Goal: Task Accomplishment & Management: Use online tool/utility

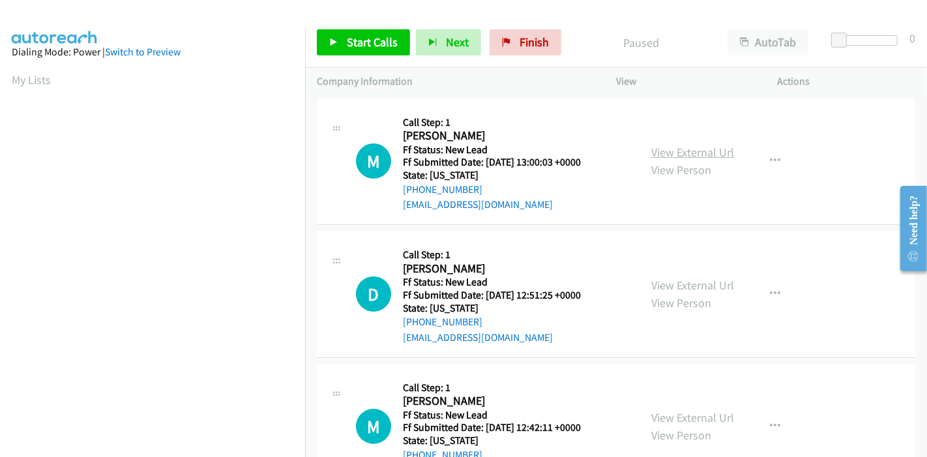
click at [710, 155] on link "View External Url" at bounding box center [692, 152] width 83 height 15
click at [660, 287] on link "View External Url" at bounding box center [692, 285] width 83 height 15
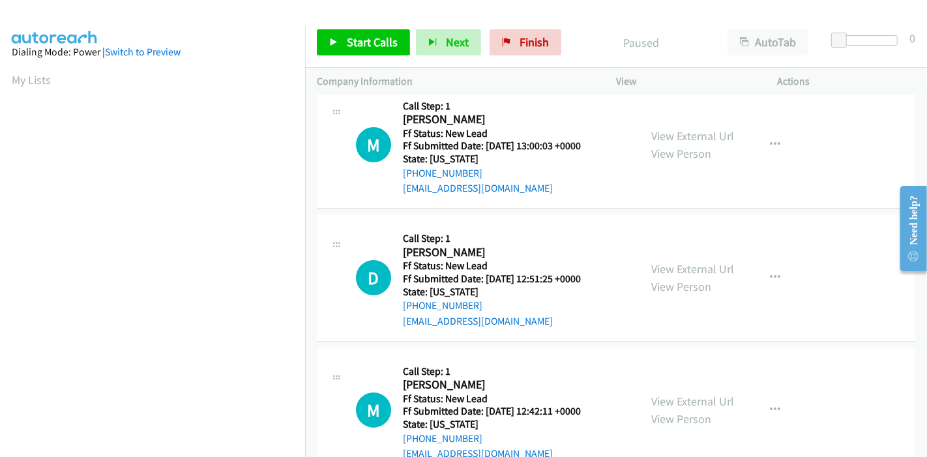
scroll to position [65, 0]
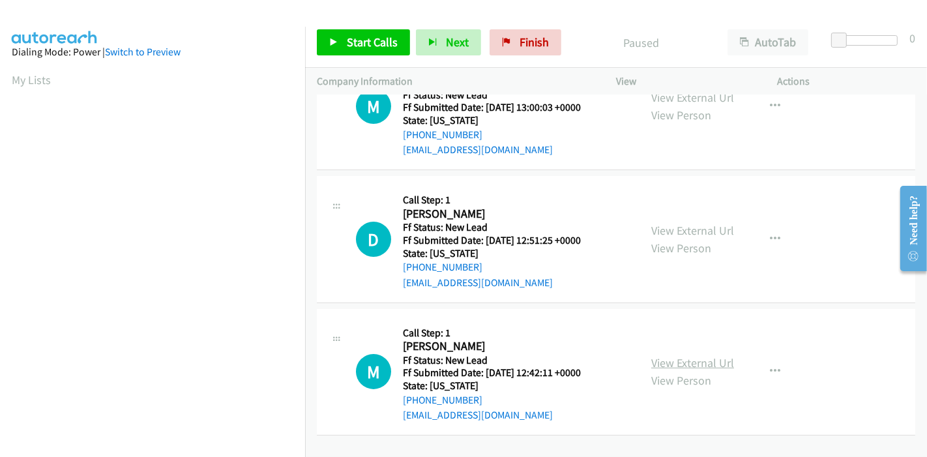
click at [675, 355] on link "View External Url" at bounding box center [692, 362] width 83 height 15
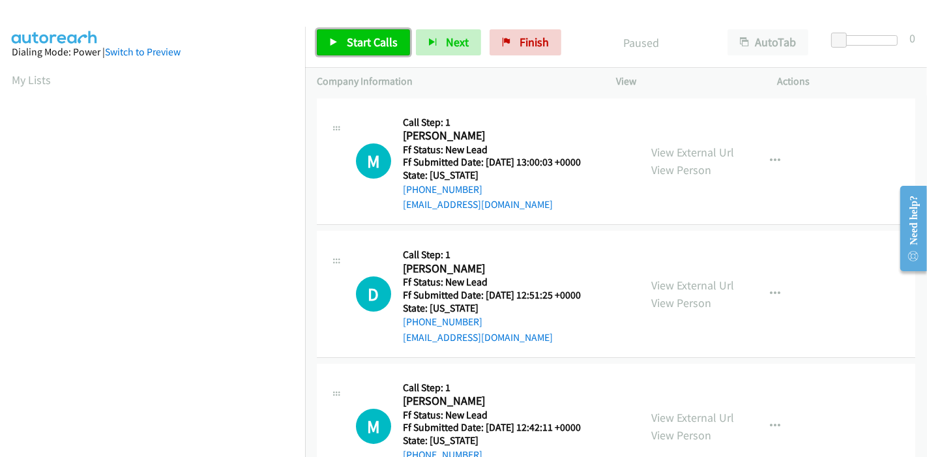
click at [351, 40] on span "Start Calls" at bounding box center [372, 42] width 51 height 15
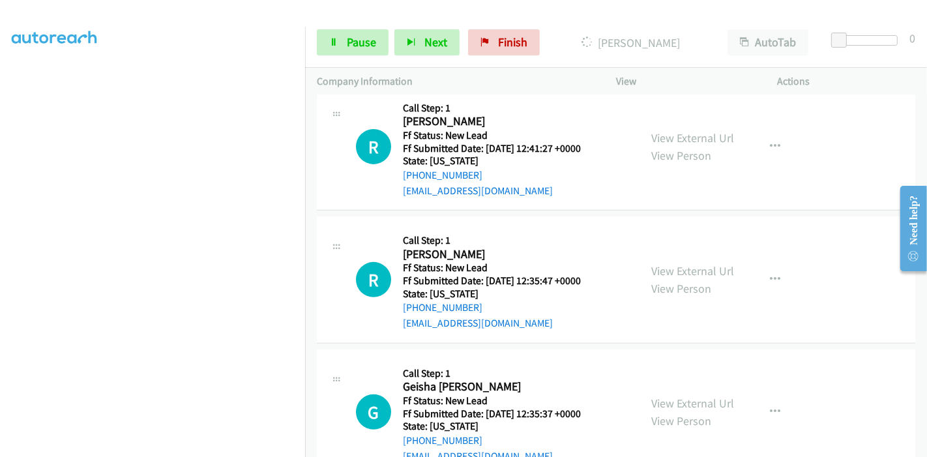
scroll to position [454, 0]
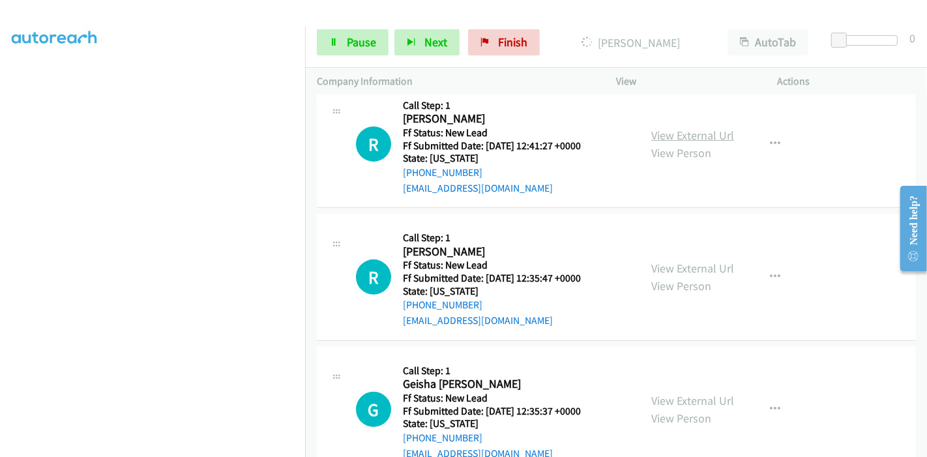
click at [675, 133] on link "View External Url" at bounding box center [692, 135] width 83 height 15
click at [682, 263] on link "View External Url" at bounding box center [692, 268] width 83 height 15
click at [681, 396] on link "View External Url" at bounding box center [692, 400] width 83 height 15
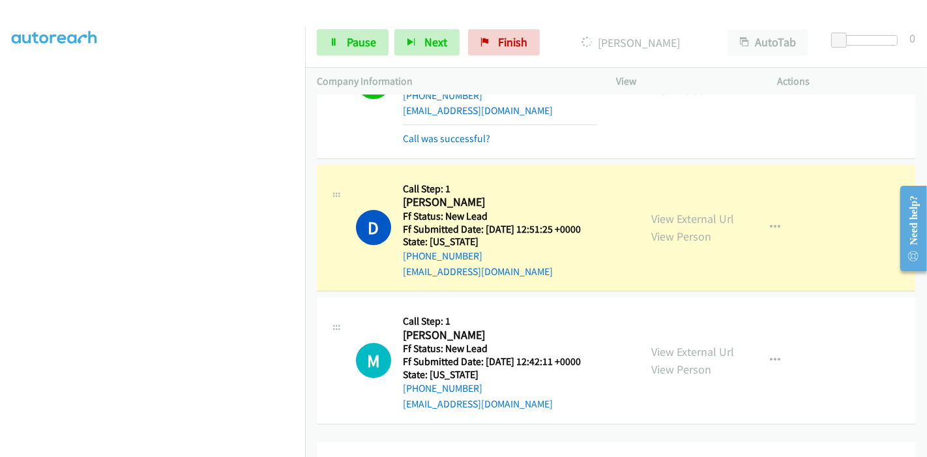
scroll to position [164, 0]
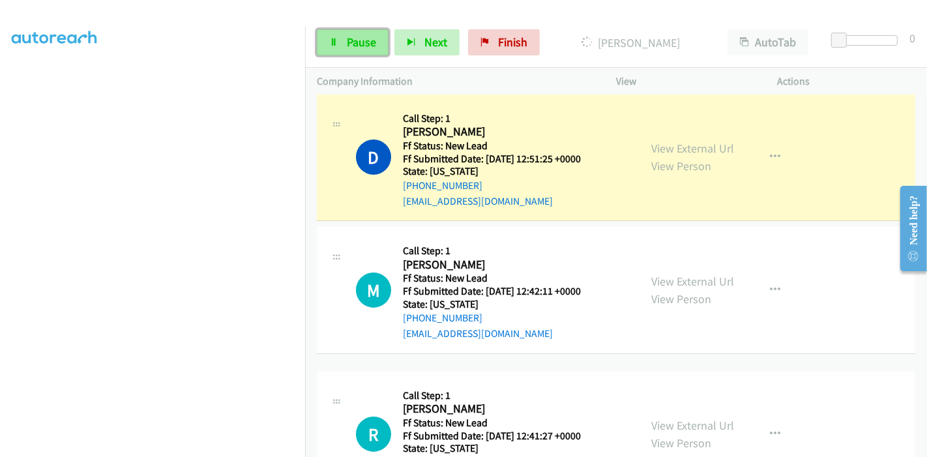
click at [371, 34] on link "Pause" at bounding box center [353, 42] width 72 height 26
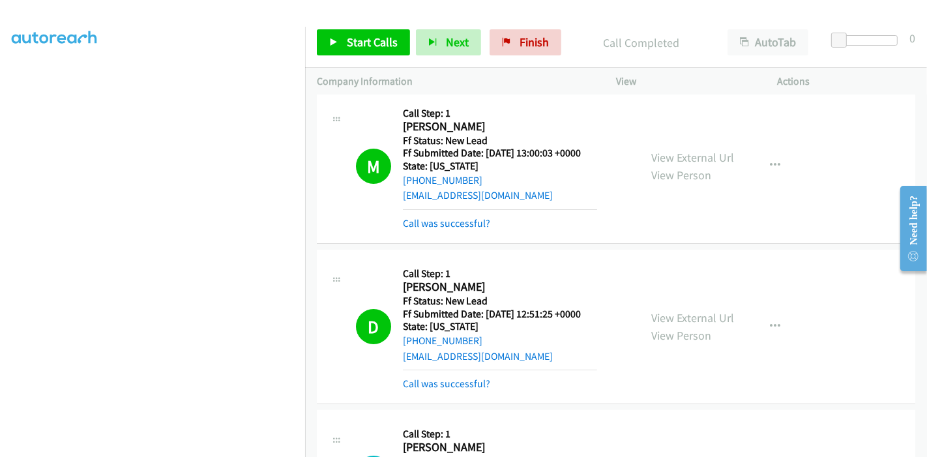
scroll to position [0, 0]
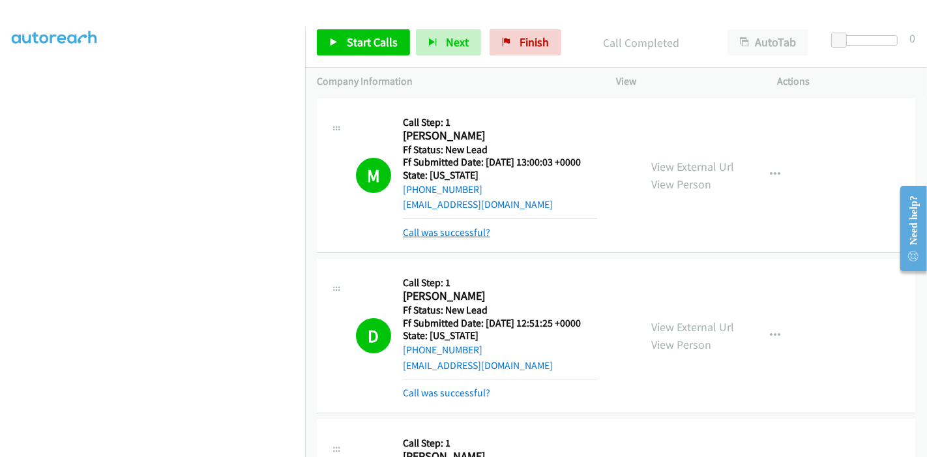
click at [469, 235] on link "Call was successful?" at bounding box center [446, 232] width 87 height 12
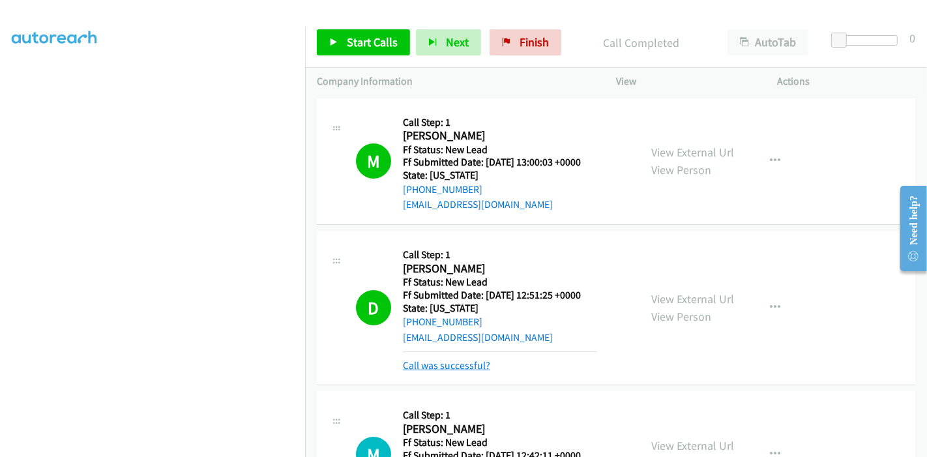
click at [439, 366] on link "Call was successful?" at bounding box center [446, 365] width 87 height 12
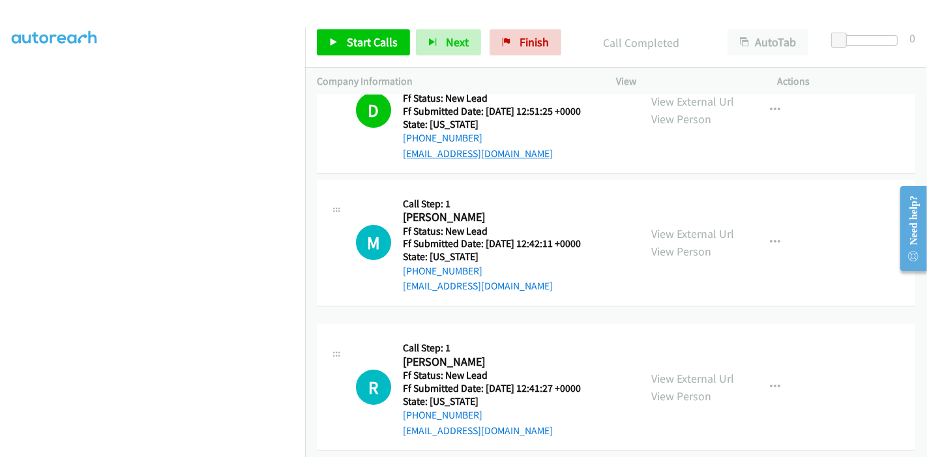
scroll to position [172, 0]
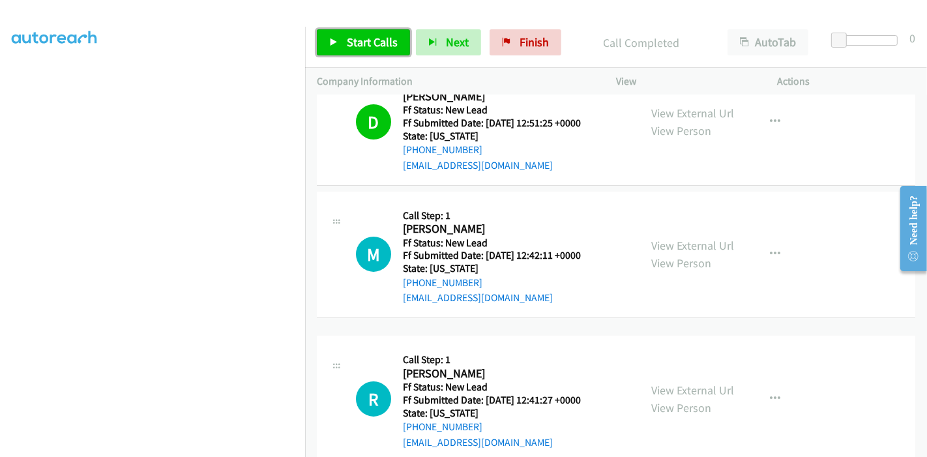
click at [373, 44] on span "Start Calls" at bounding box center [372, 42] width 51 height 15
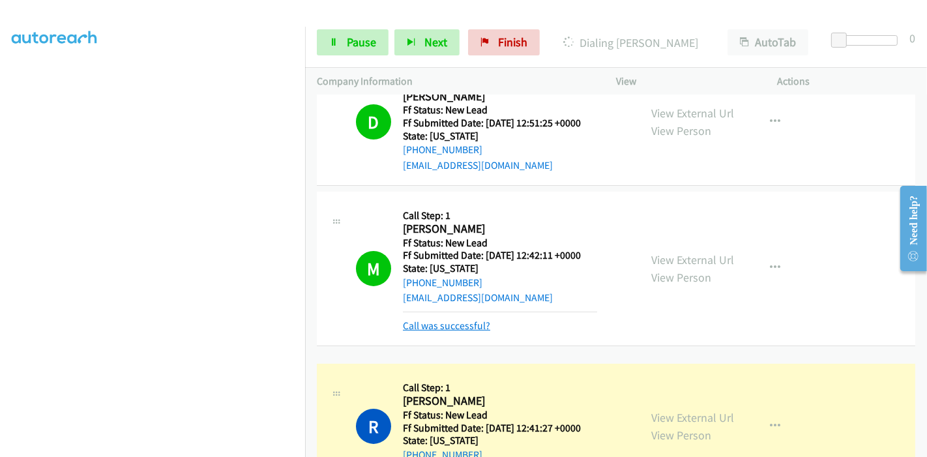
click at [433, 323] on link "Call was successful?" at bounding box center [446, 325] width 87 height 12
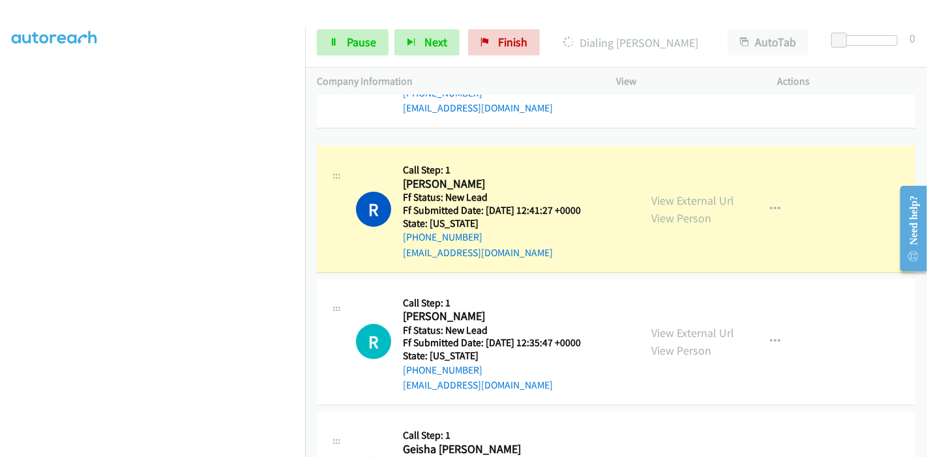
scroll to position [389, 0]
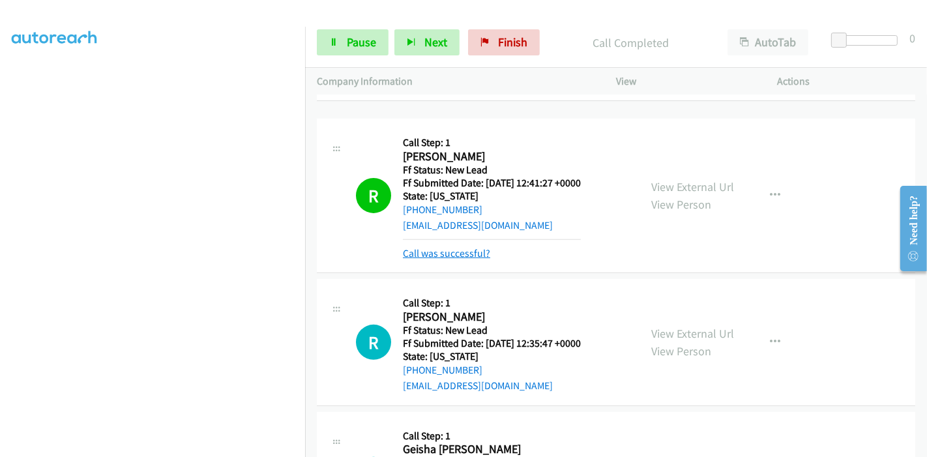
click at [439, 249] on link "Call was successful?" at bounding box center [446, 253] width 87 height 12
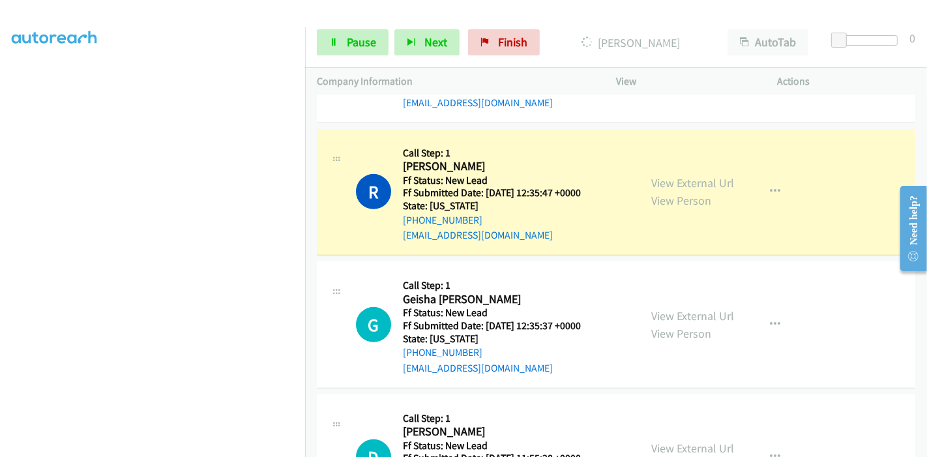
scroll to position [534, 0]
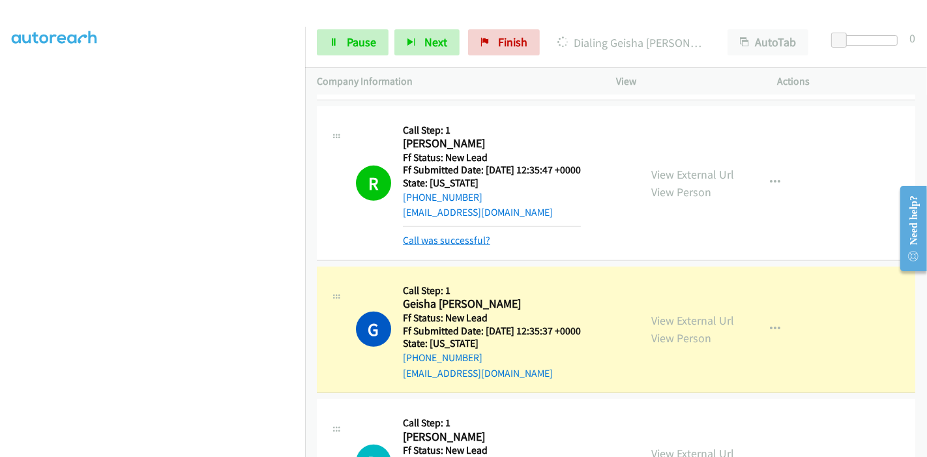
click at [467, 244] on link "Call was successful?" at bounding box center [446, 240] width 87 height 12
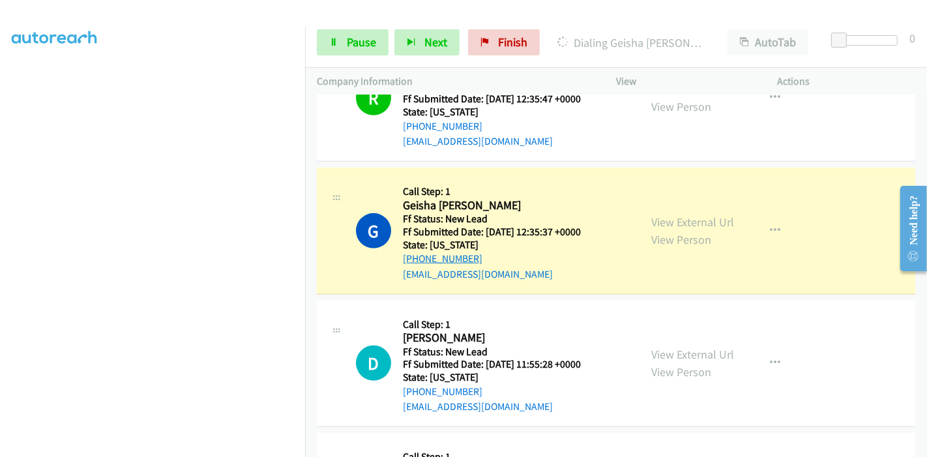
scroll to position [607, 0]
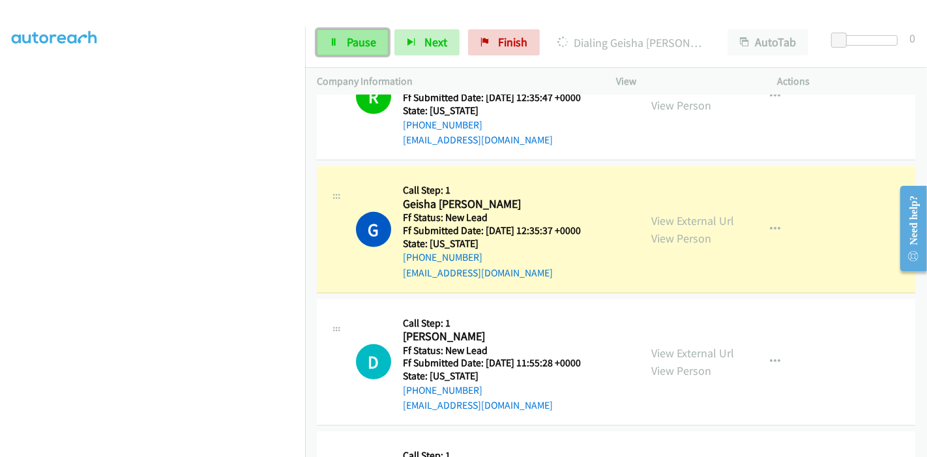
click at [333, 35] on link "Pause" at bounding box center [353, 42] width 72 height 26
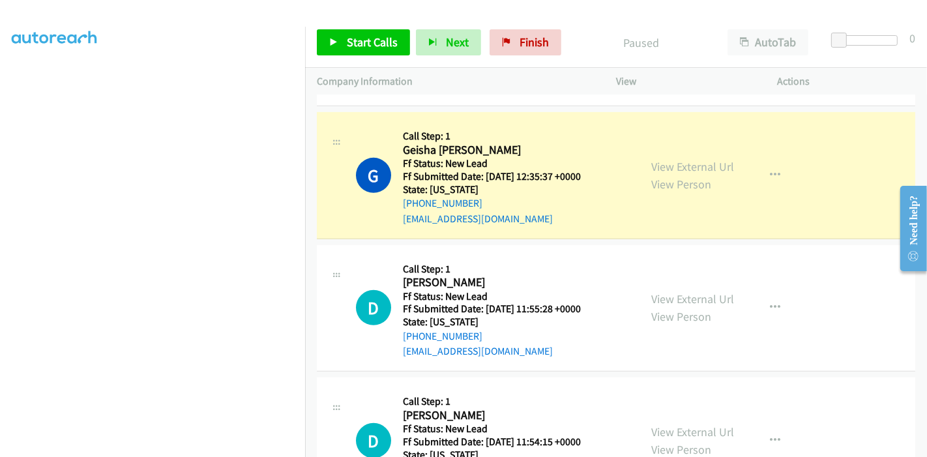
scroll to position [751, 0]
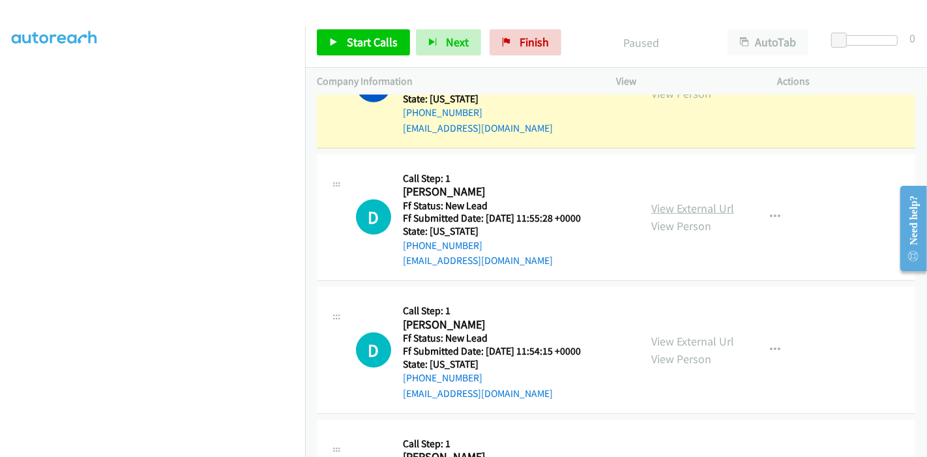
click at [678, 206] on link "View External Url" at bounding box center [692, 208] width 83 height 15
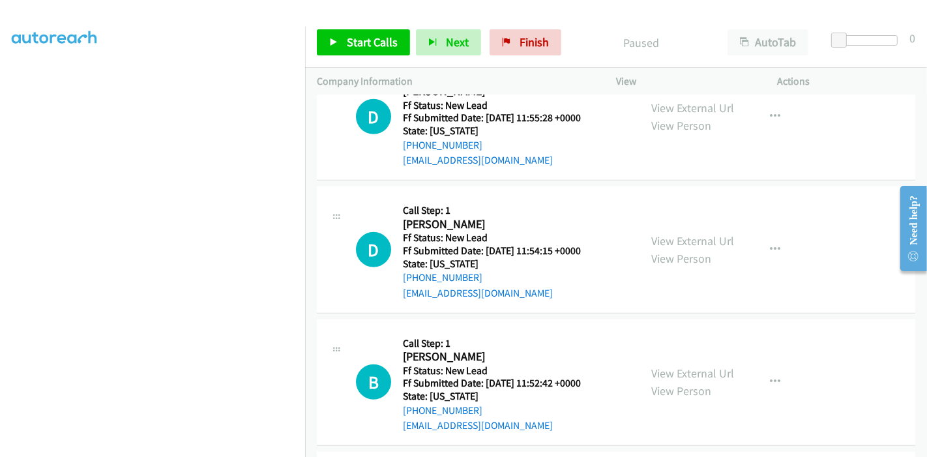
scroll to position [859, 0]
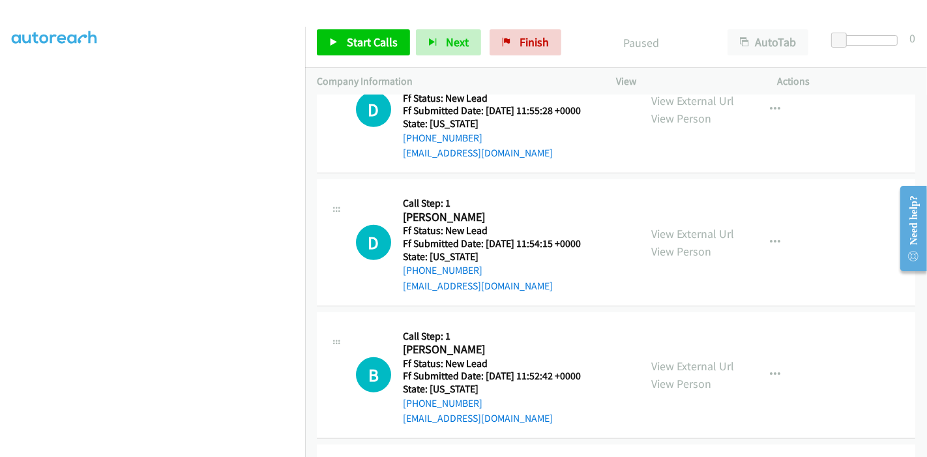
click at [668, 222] on div "View External Url View Person View External Url Email Schedule/Manage Callback …" at bounding box center [725, 242] width 173 height 103
click at [669, 230] on link "View External Url" at bounding box center [692, 233] width 83 height 15
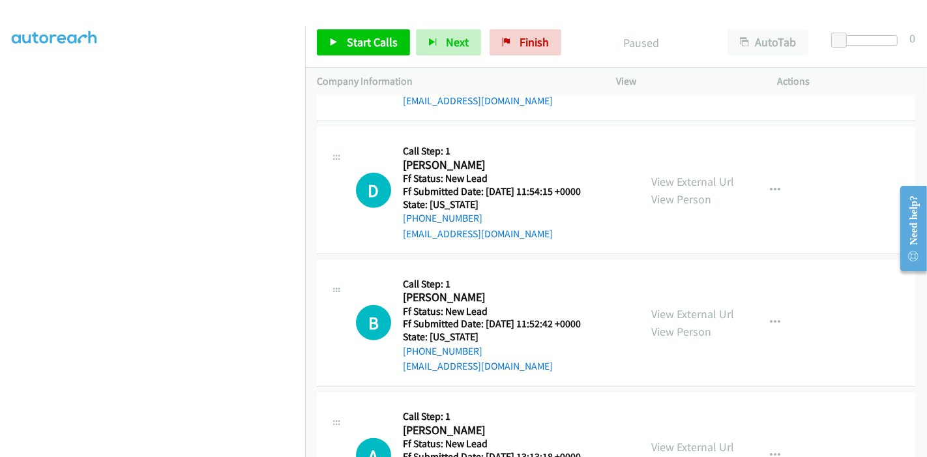
scroll to position [931, 0]
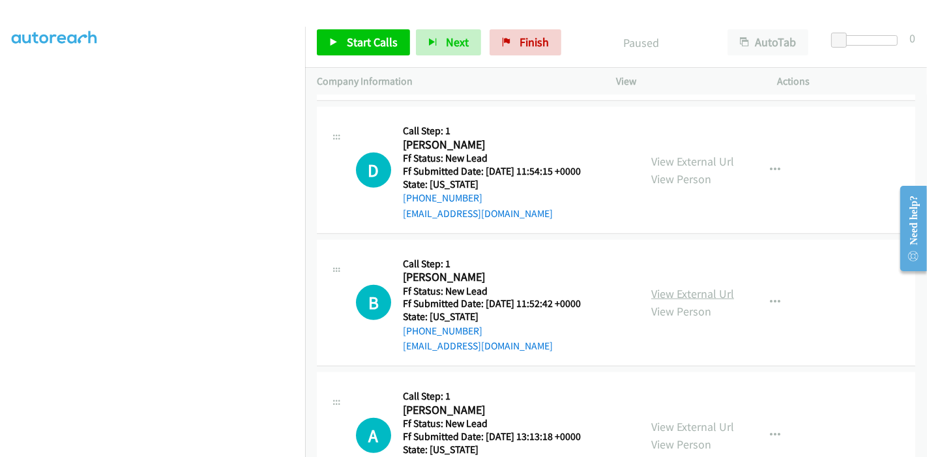
click at [675, 289] on link "View External Url" at bounding box center [692, 293] width 83 height 15
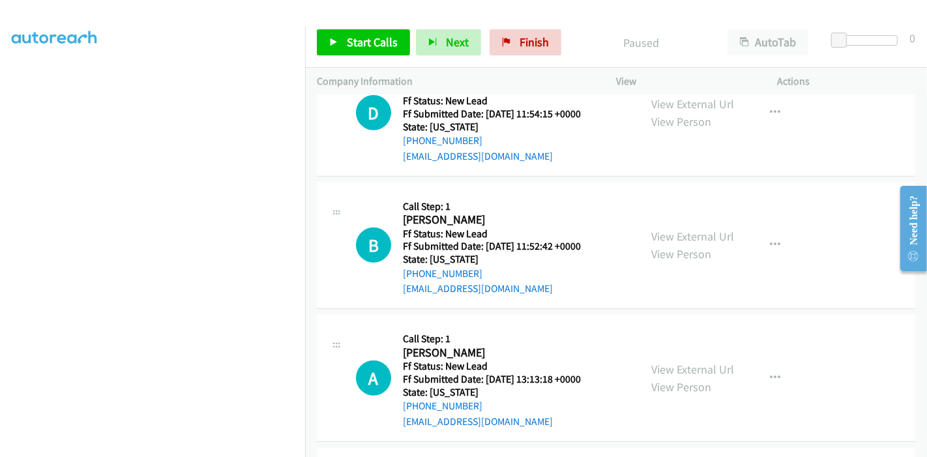
scroll to position [1076, 0]
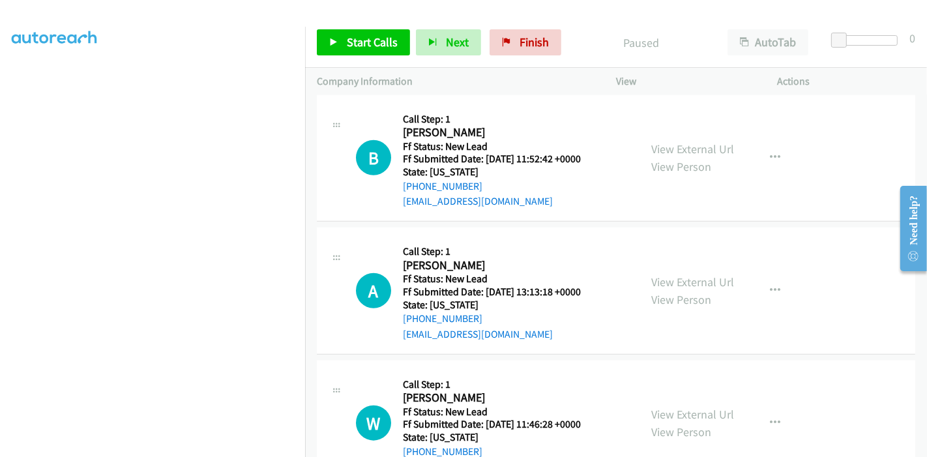
click at [670, 269] on div "View External Url View Person View External Url Email Schedule/Manage Callback …" at bounding box center [725, 290] width 173 height 103
click at [668, 282] on link "View External Url" at bounding box center [692, 281] width 83 height 15
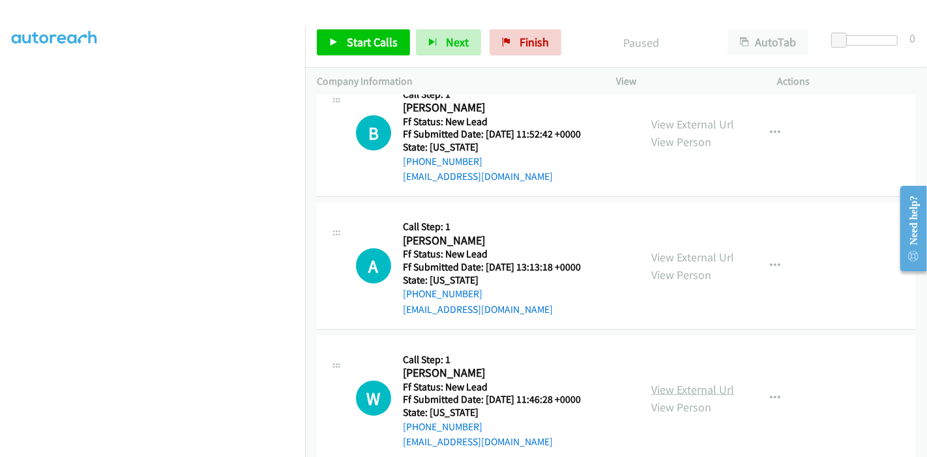
scroll to position [1124, 0]
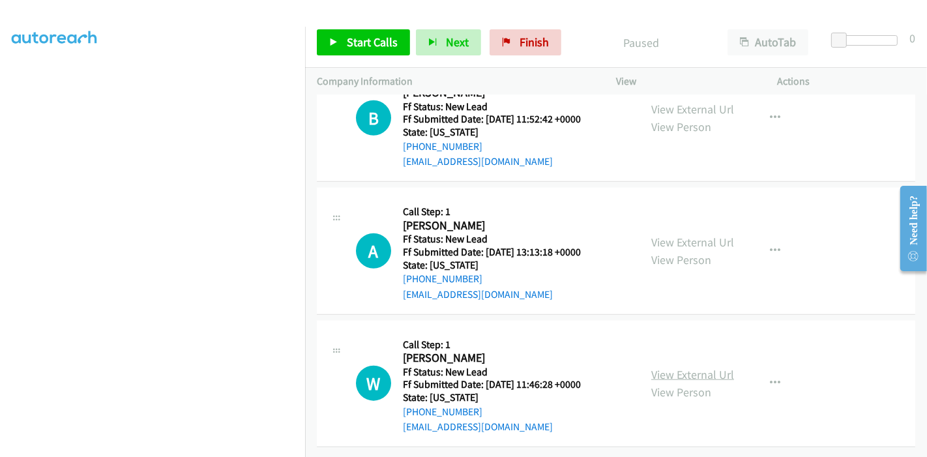
click at [675, 370] on link "View External Url" at bounding box center [692, 374] width 83 height 15
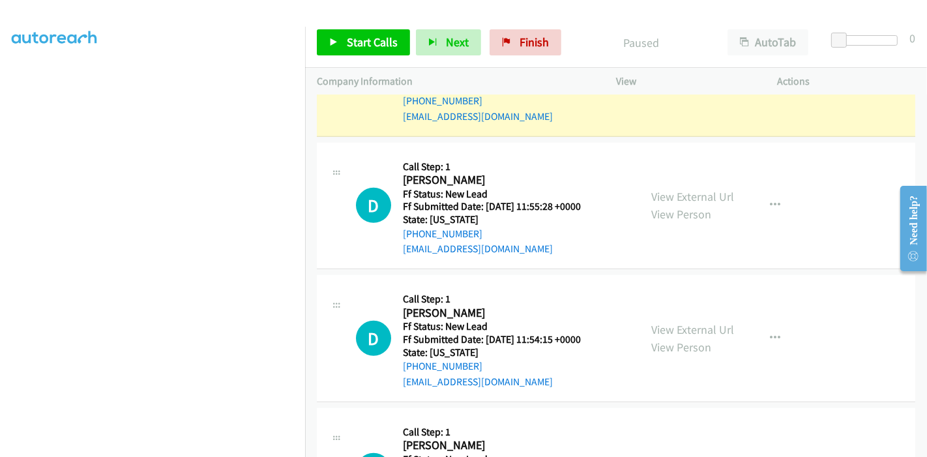
scroll to position [761, 0]
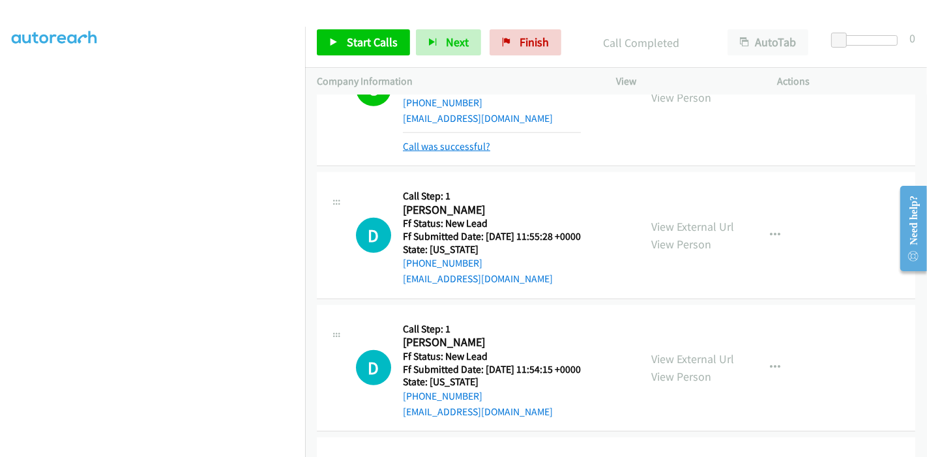
click at [452, 144] on link "Call was successful?" at bounding box center [446, 146] width 87 height 12
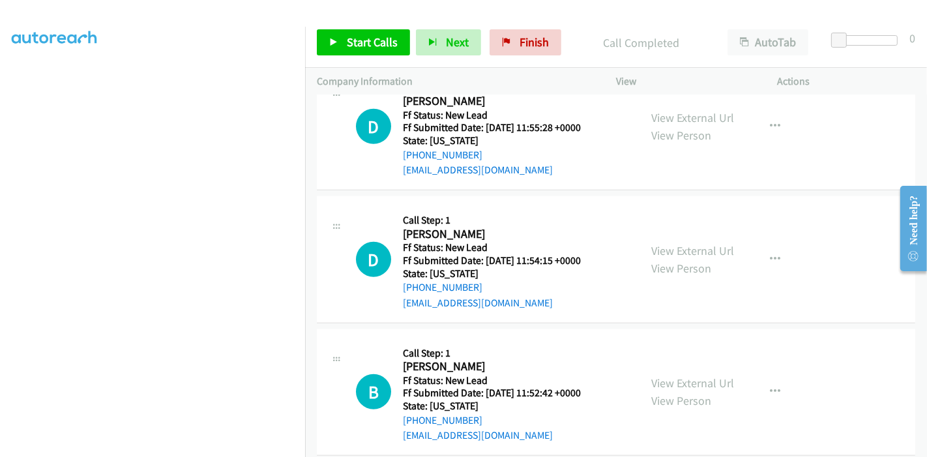
scroll to position [820, 0]
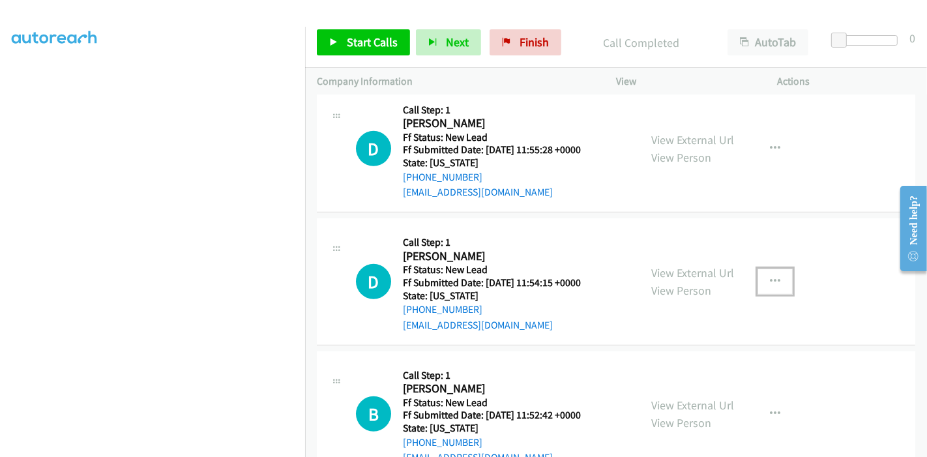
click at [759, 281] on button "button" at bounding box center [774, 282] width 35 height 26
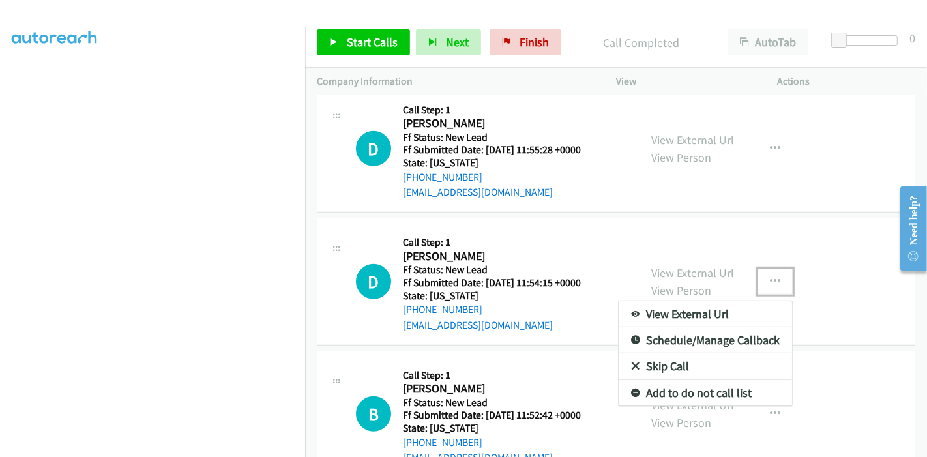
click at [665, 349] on link "Schedule/Manage Callback" at bounding box center [704, 340] width 173 height 26
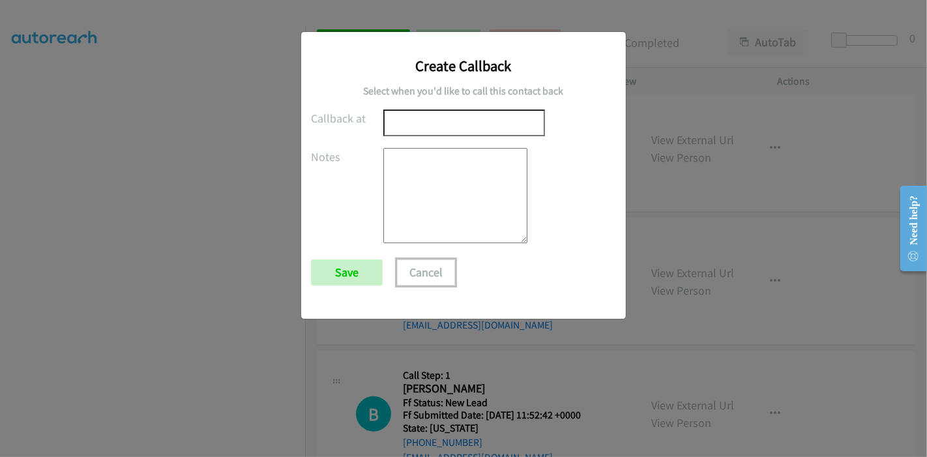
click at [398, 270] on button "Cancel" at bounding box center [426, 272] width 58 height 26
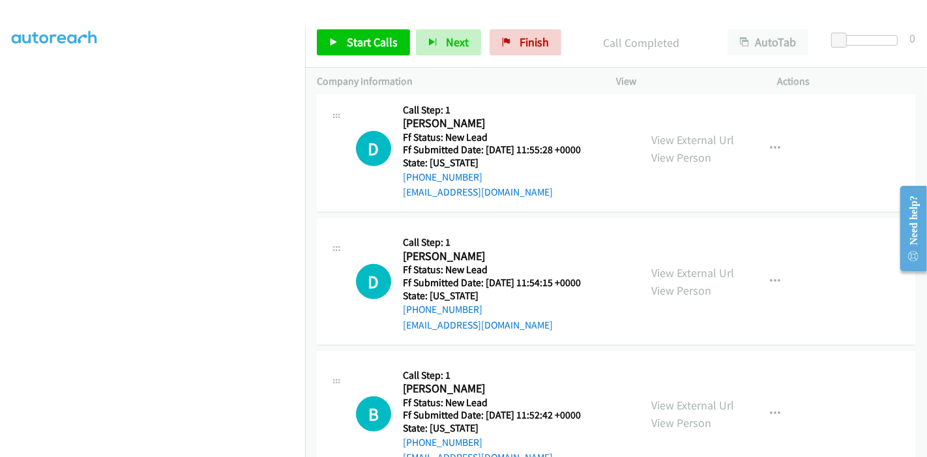
drag, startPoint x: 744, startPoint y: 274, endPoint x: 772, endPoint y: 284, distance: 29.7
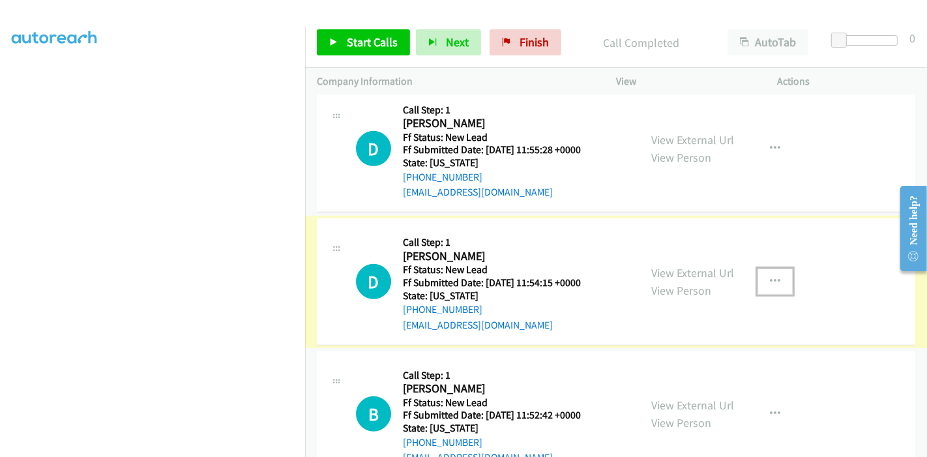
click at [774, 281] on button "button" at bounding box center [774, 282] width 35 height 26
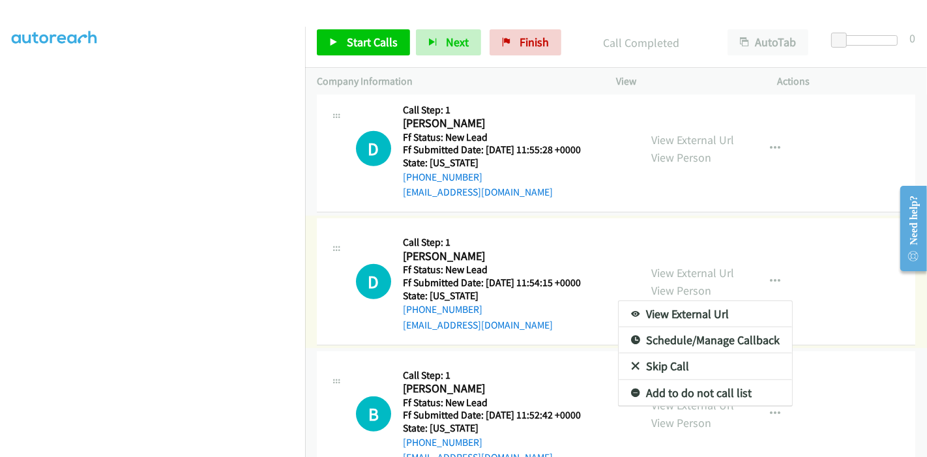
click at [652, 362] on link "Skip Call" at bounding box center [704, 366] width 173 height 26
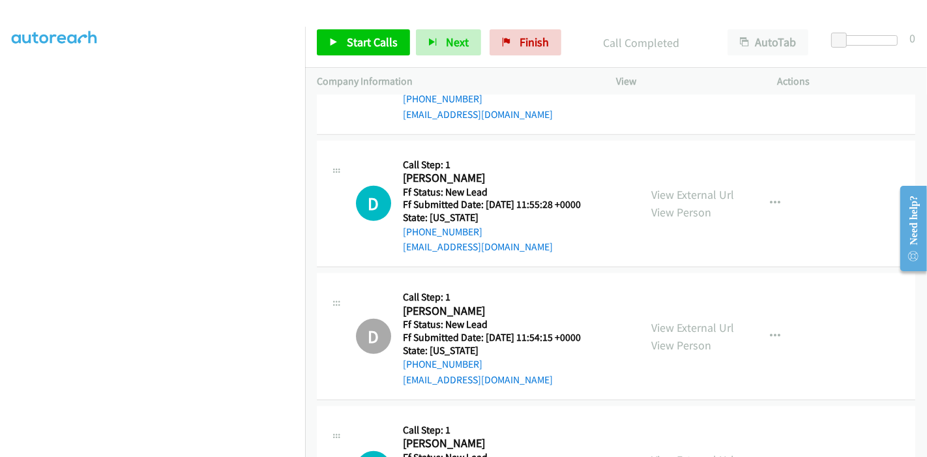
scroll to position [675, 0]
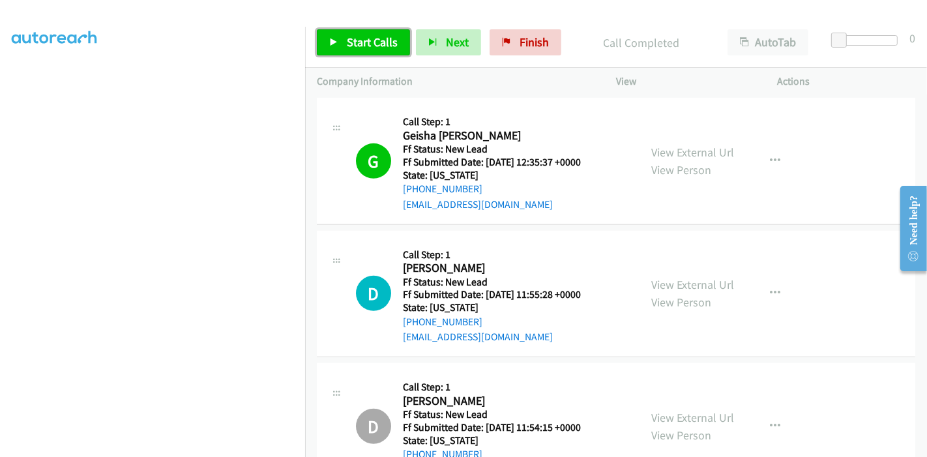
click at [330, 49] on link "Start Calls" at bounding box center [363, 42] width 93 height 26
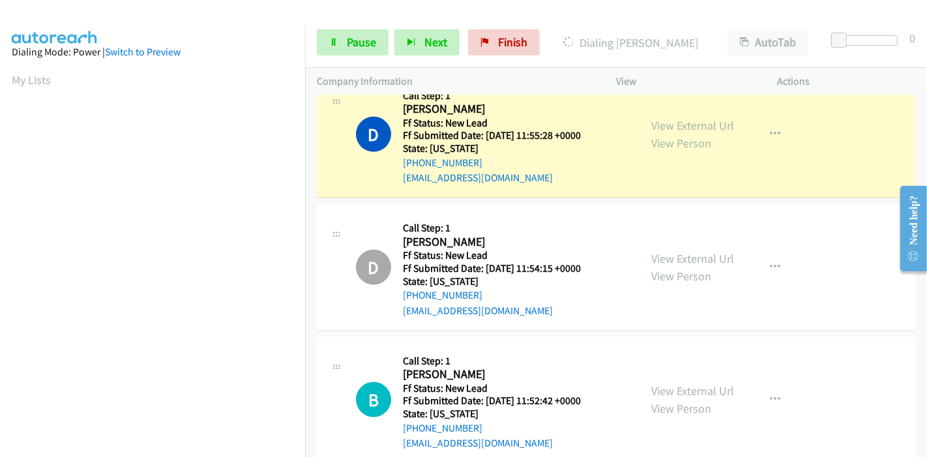
scroll to position [275, 0]
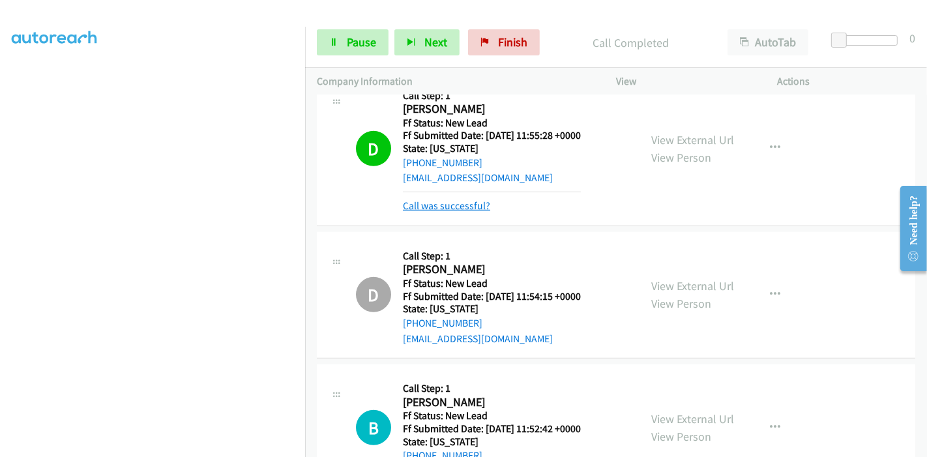
click at [462, 203] on link "Call was successful?" at bounding box center [446, 205] width 87 height 12
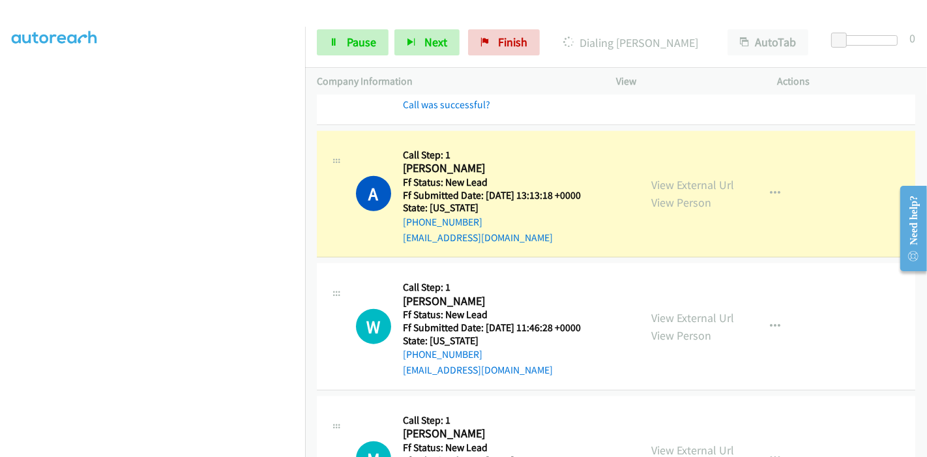
scroll to position [1258, 0]
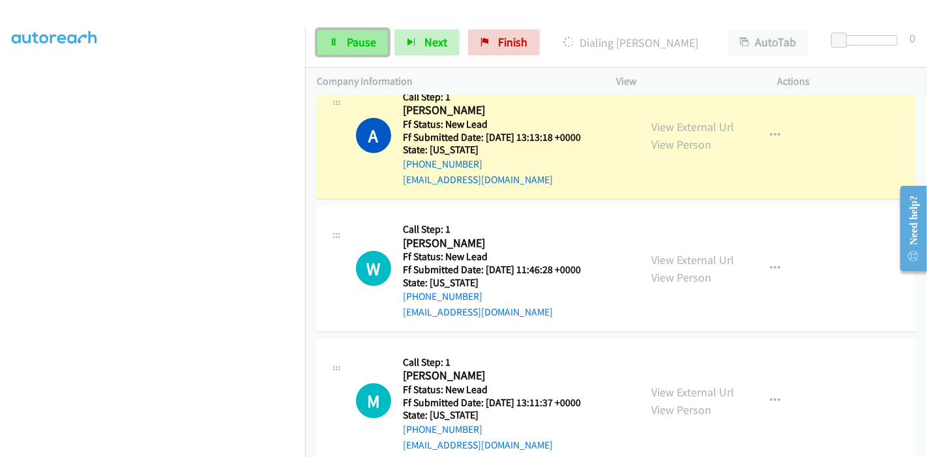
click at [340, 38] on link "Pause" at bounding box center [353, 42] width 72 height 26
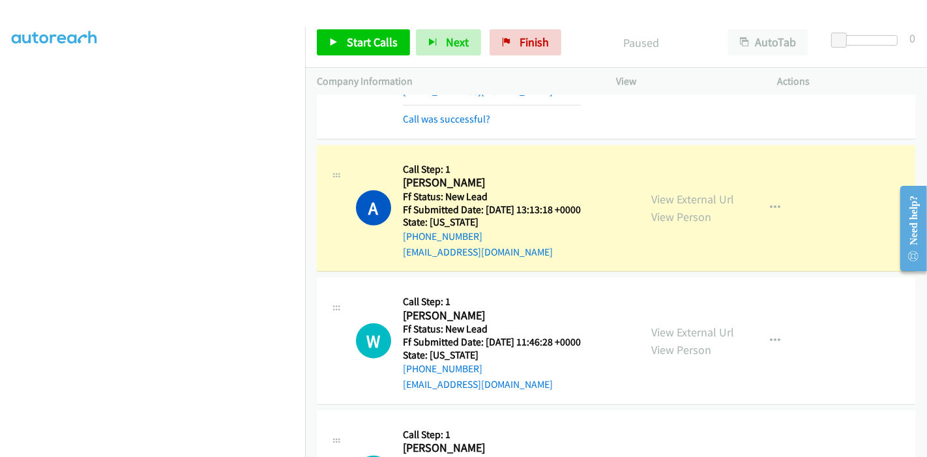
scroll to position [1041, 0]
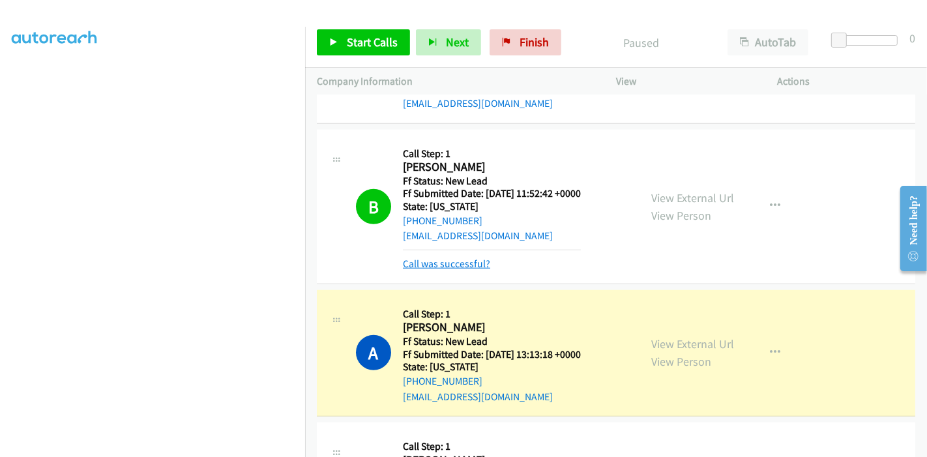
click at [446, 265] on link "Call was successful?" at bounding box center [446, 263] width 87 height 12
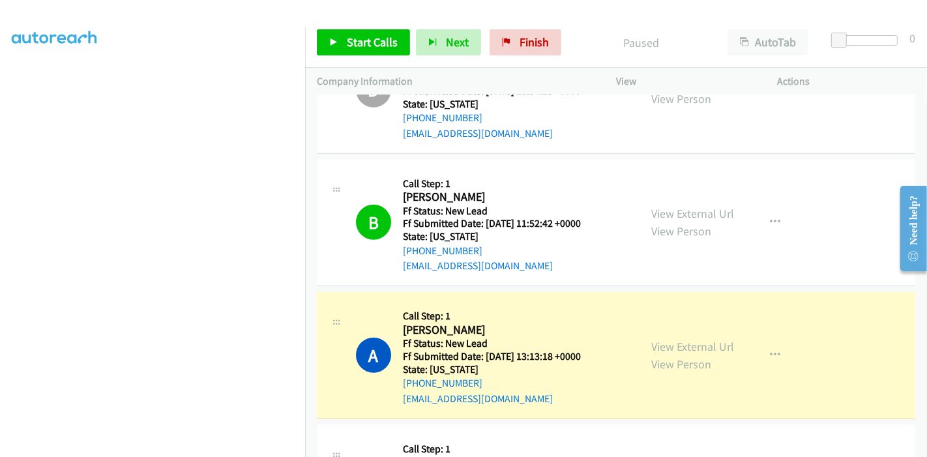
scroll to position [1114, 0]
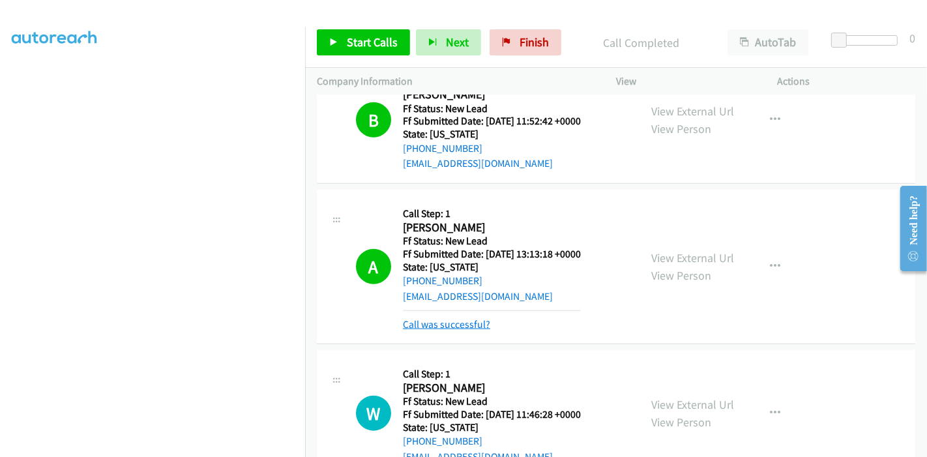
click at [439, 318] on link "Call was successful?" at bounding box center [446, 324] width 87 height 12
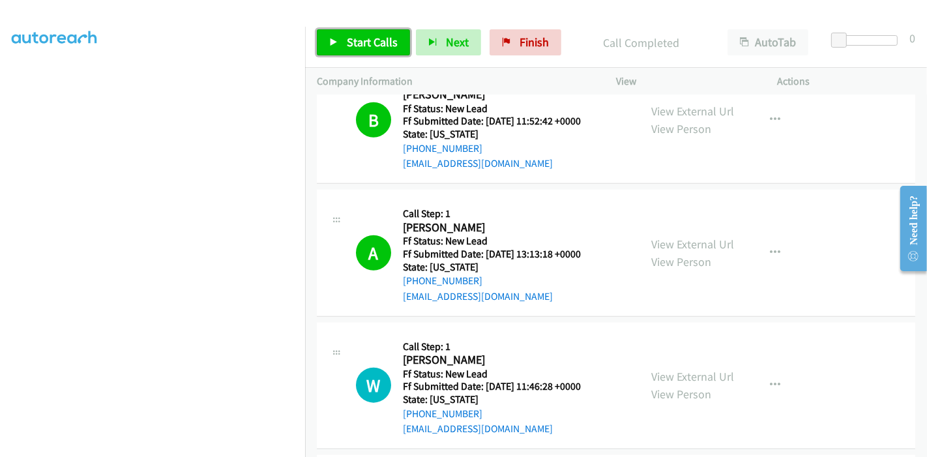
click at [357, 50] on link "Start Calls" at bounding box center [363, 42] width 93 height 26
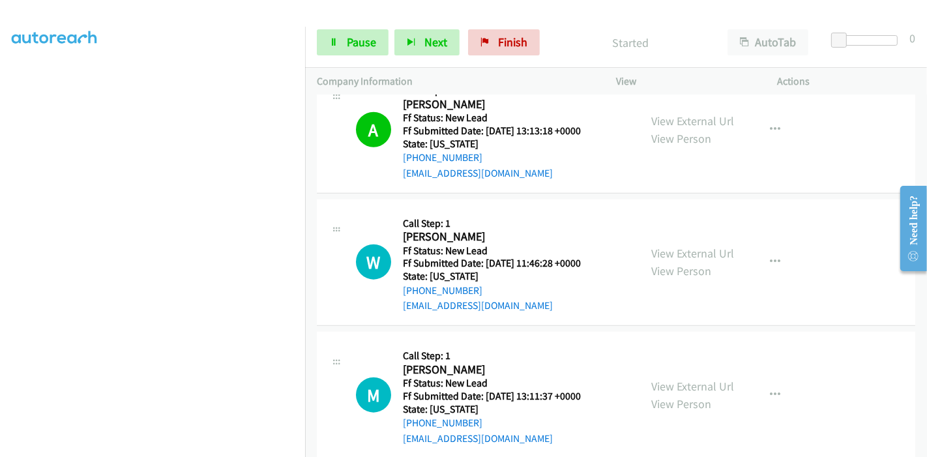
scroll to position [1258, 0]
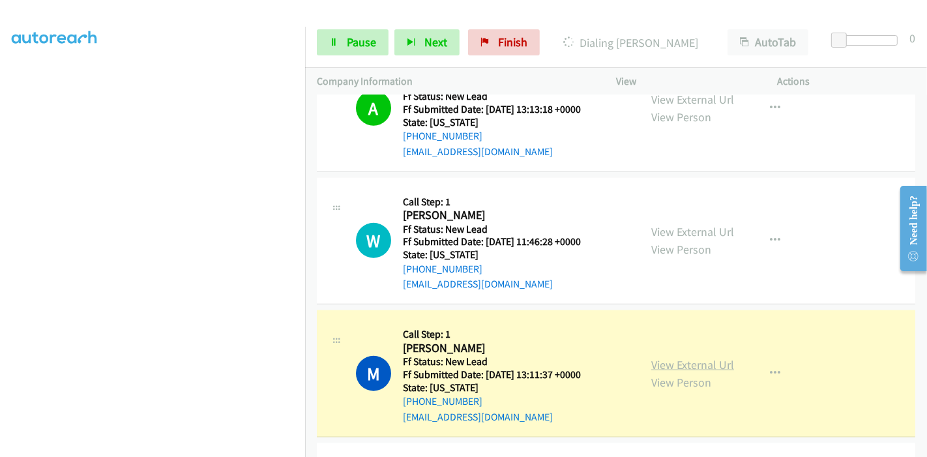
click at [690, 364] on link "View External Url" at bounding box center [692, 364] width 83 height 15
click at [326, 46] on link "Pause" at bounding box center [353, 42] width 72 height 26
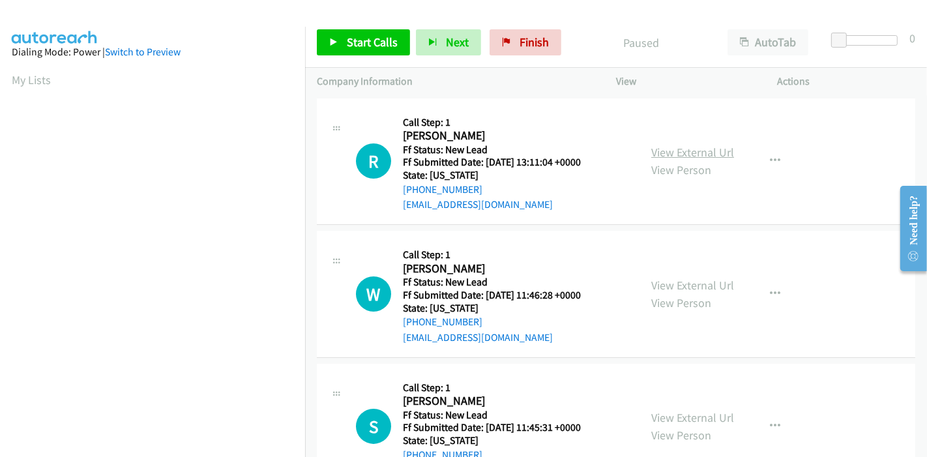
click at [714, 152] on link "View External Url" at bounding box center [692, 152] width 83 height 15
click at [697, 290] on link "View External Url" at bounding box center [692, 285] width 83 height 15
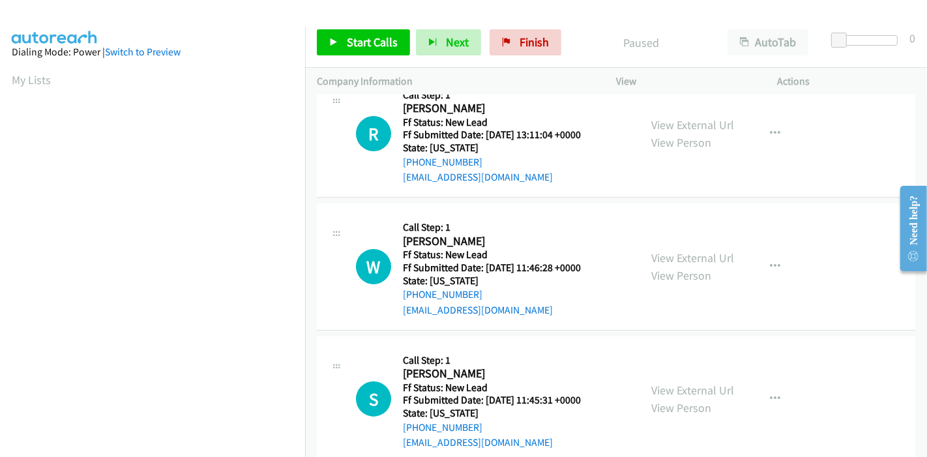
scroll to position [52, 0]
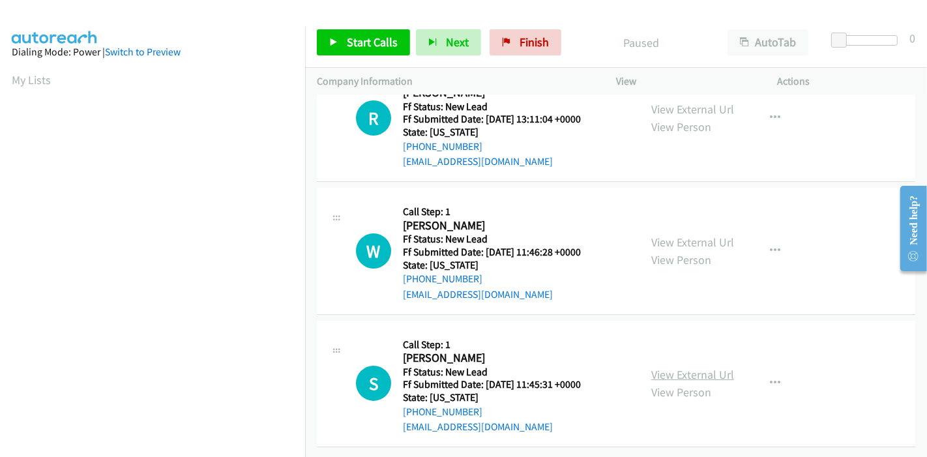
click at [663, 367] on link "View External Url" at bounding box center [692, 374] width 83 height 15
click at [356, 44] on span "Start Calls" at bounding box center [372, 42] width 51 height 15
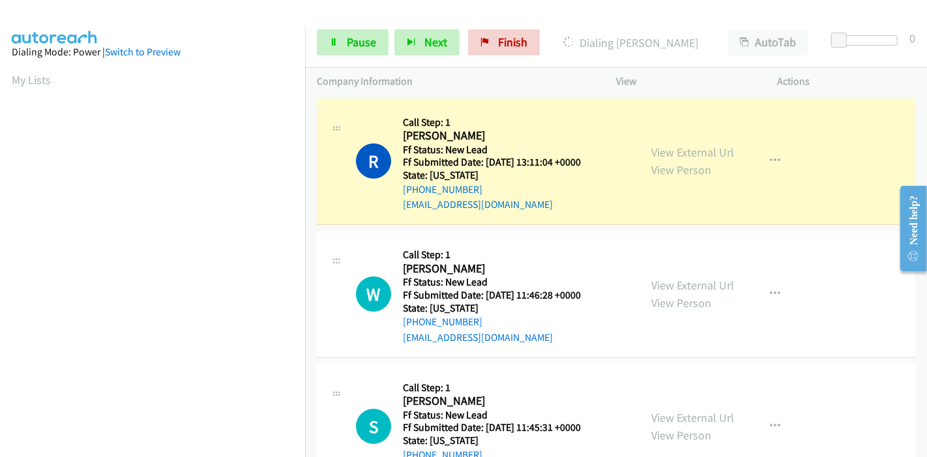
scroll to position [275, 0]
click at [355, 35] on span "Pause" at bounding box center [361, 42] width 29 height 15
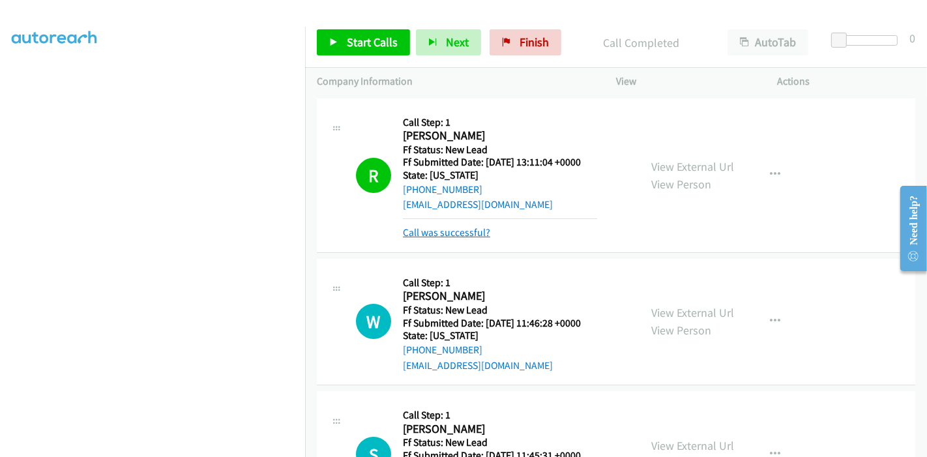
click at [450, 237] on link "Call was successful?" at bounding box center [446, 232] width 87 height 12
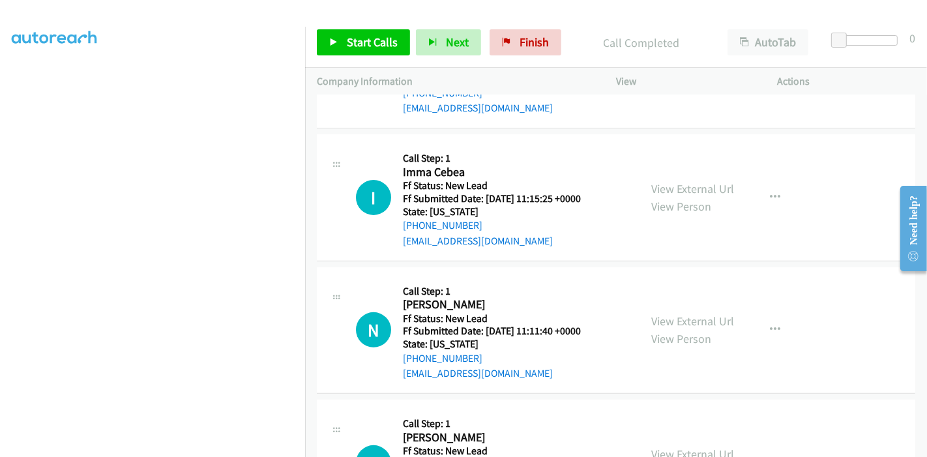
scroll to position [0, 0]
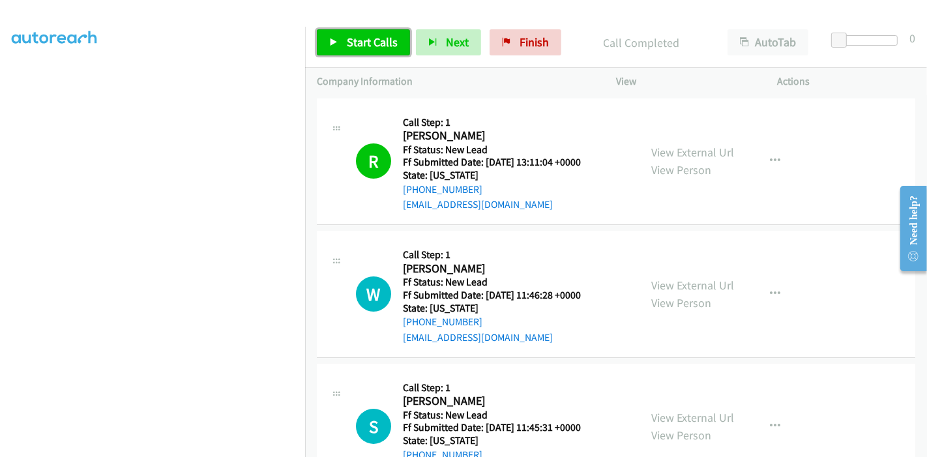
click at [335, 42] on icon at bounding box center [333, 42] width 9 height 9
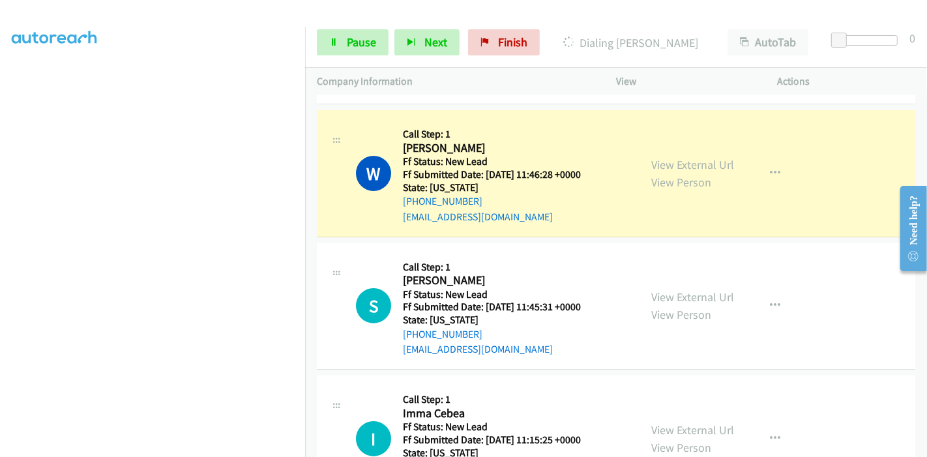
scroll to position [87, 0]
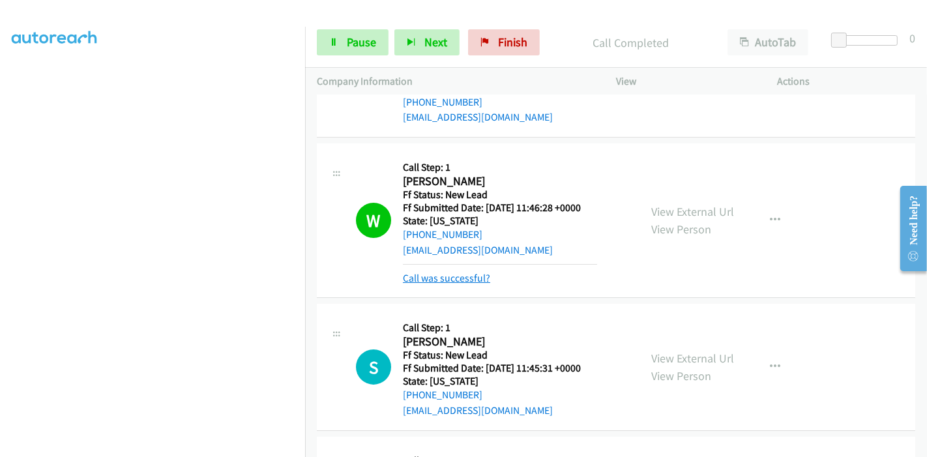
click at [459, 278] on link "Call was successful?" at bounding box center [446, 278] width 87 height 12
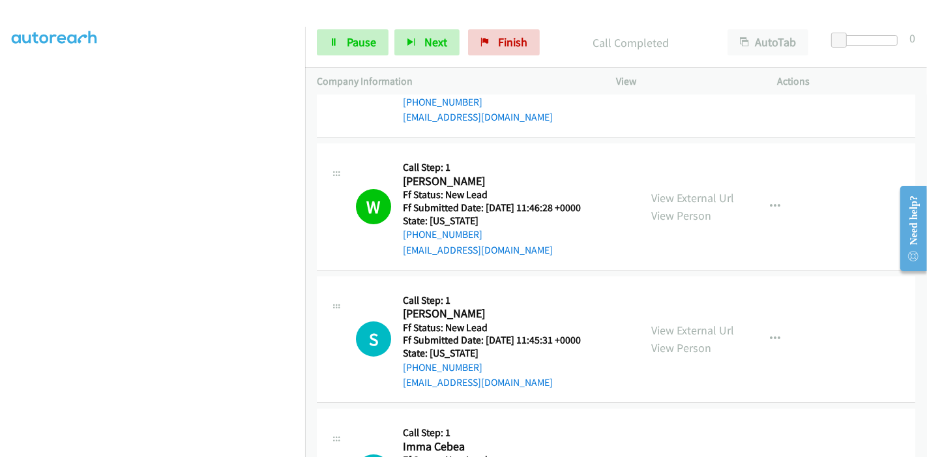
scroll to position [160, 0]
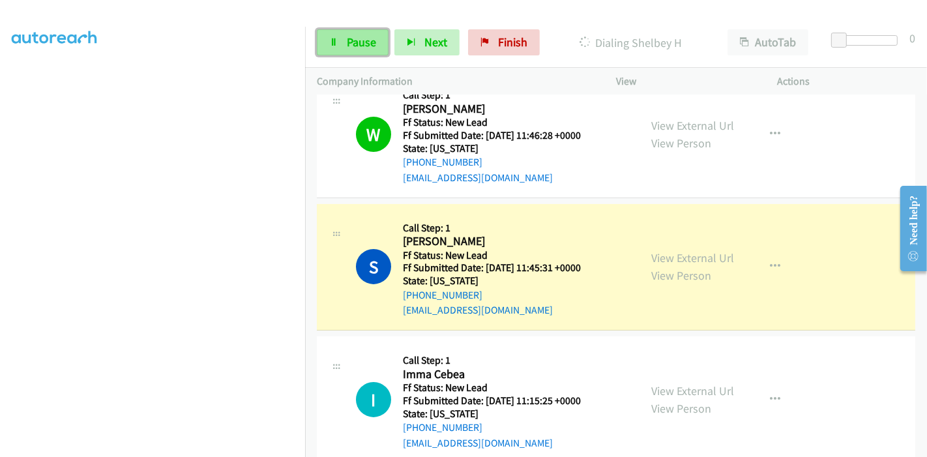
click at [347, 41] on span "Pause" at bounding box center [361, 42] width 29 height 15
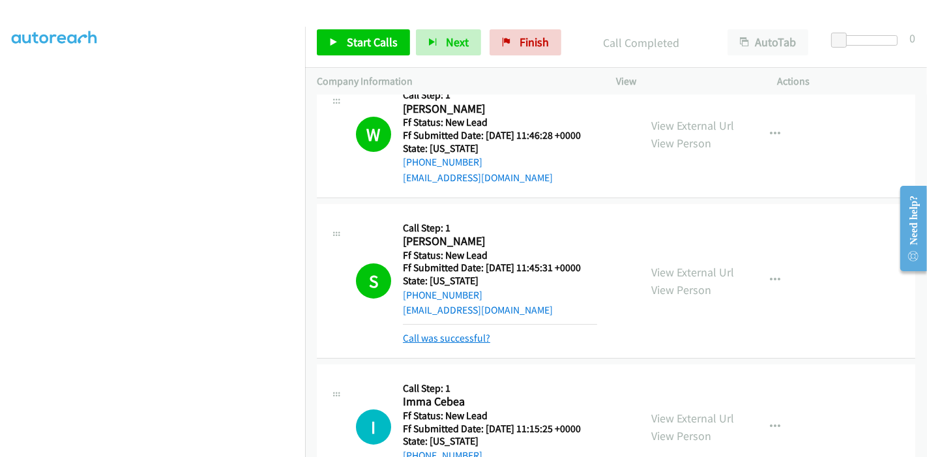
click at [447, 342] on link "Call was successful?" at bounding box center [446, 338] width 87 height 12
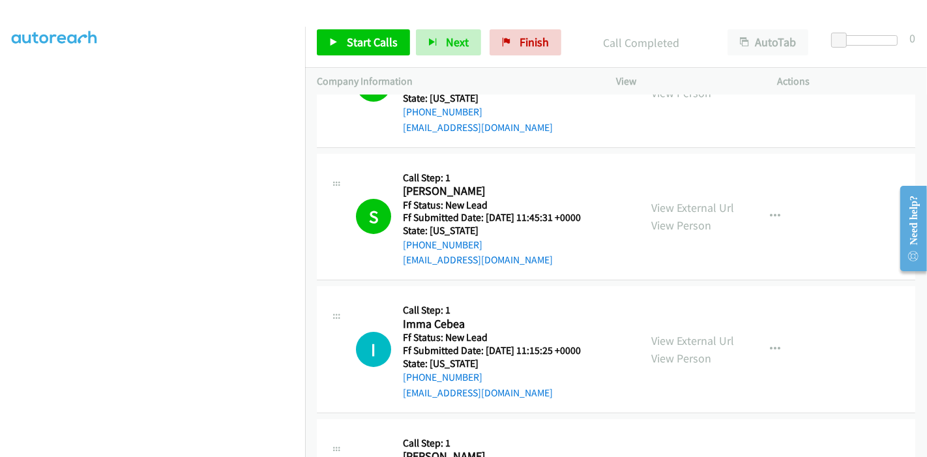
scroll to position [233, 0]
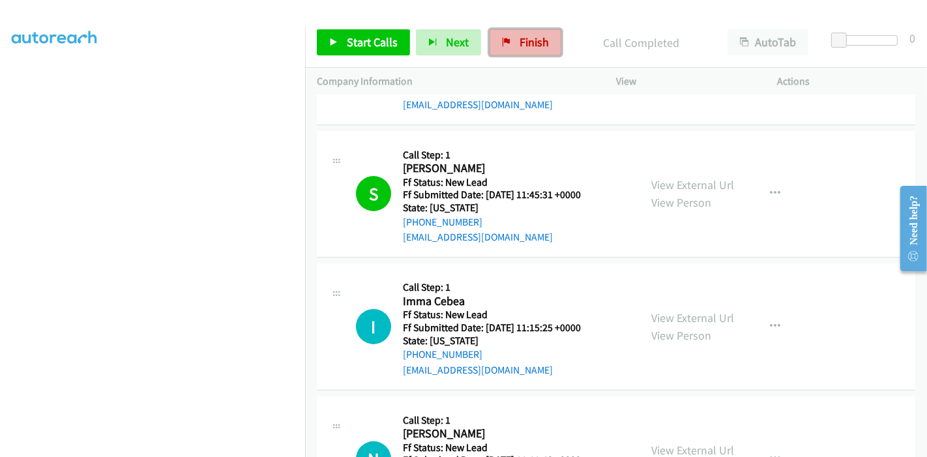
click at [542, 43] on span "Finish" at bounding box center [533, 42] width 29 height 15
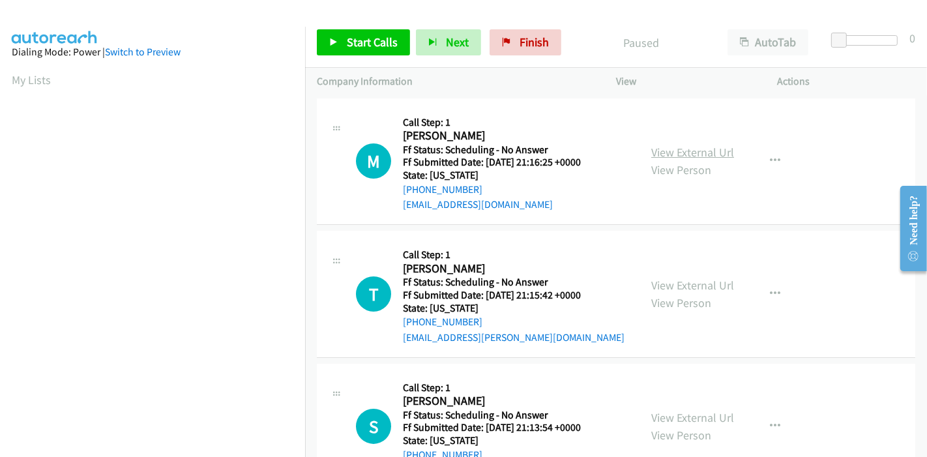
click at [681, 148] on link "View External Url" at bounding box center [692, 152] width 83 height 15
click at [681, 283] on link "View External Url" at bounding box center [692, 285] width 83 height 15
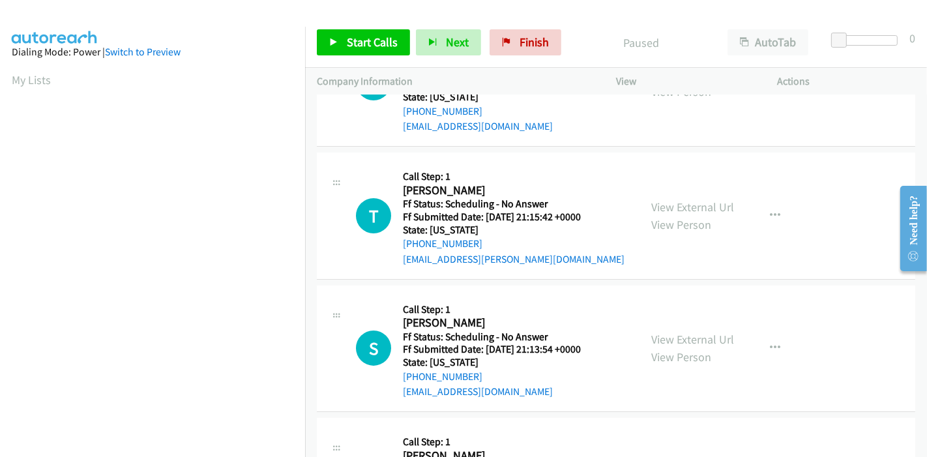
scroll to position [145, 0]
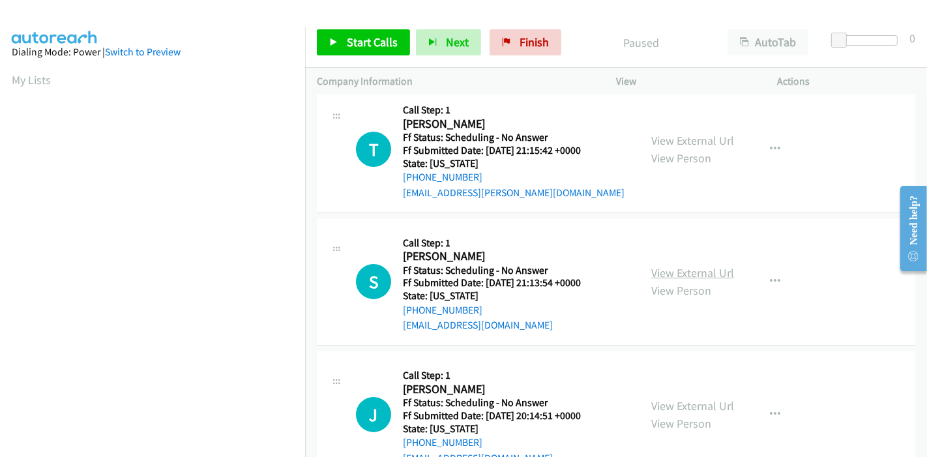
click at [699, 274] on link "View External Url" at bounding box center [692, 272] width 83 height 15
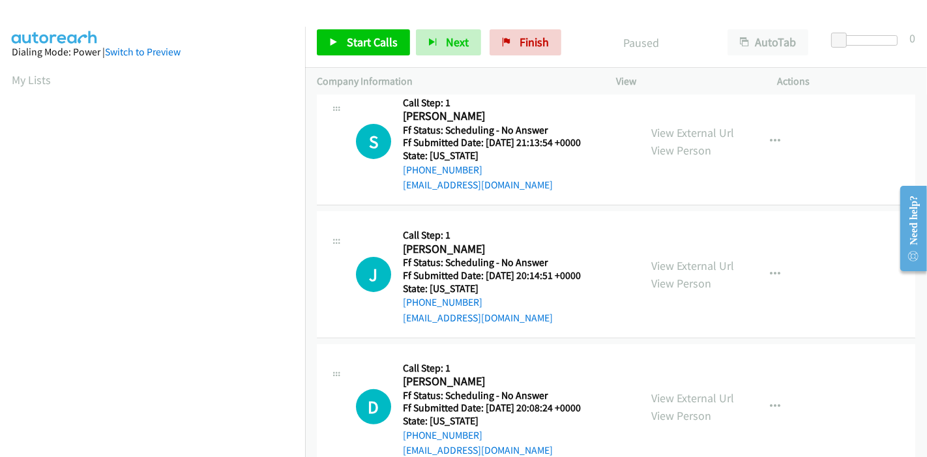
scroll to position [289, 0]
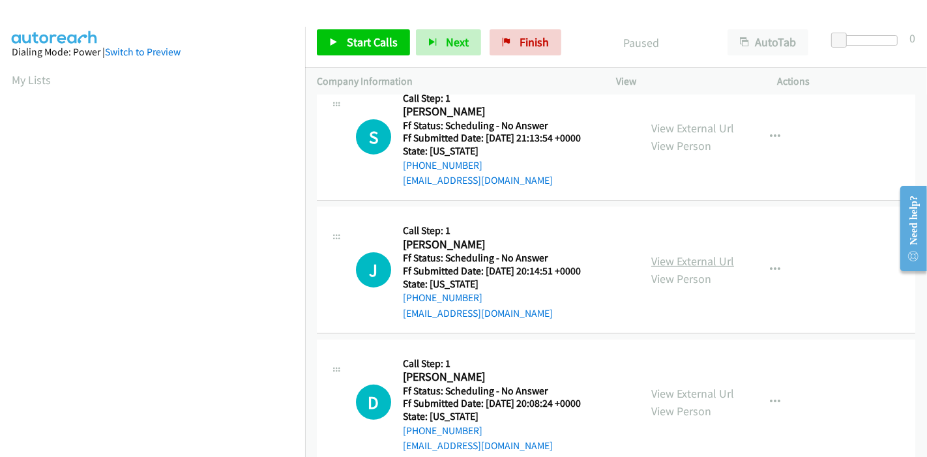
click at [659, 254] on link "View External Url" at bounding box center [692, 261] width 83 height 15
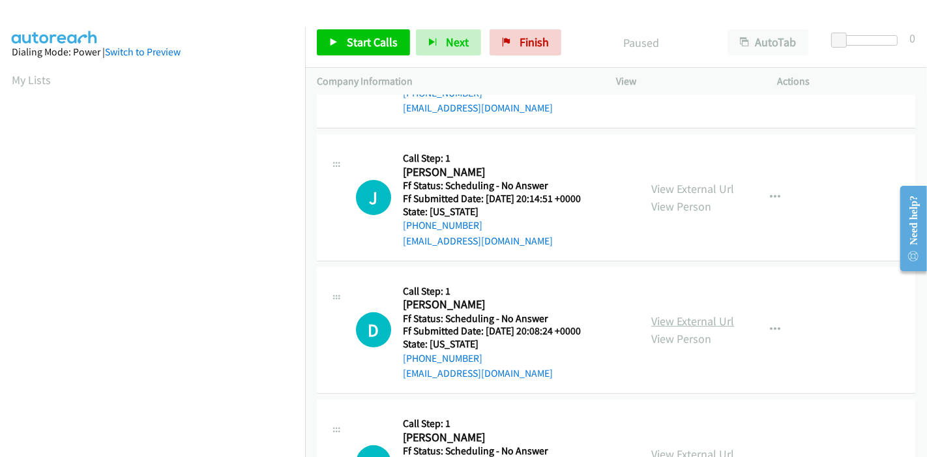
click at [677, 313] on link "View External Url" at bounding box center [692, 320] width 83 height 15
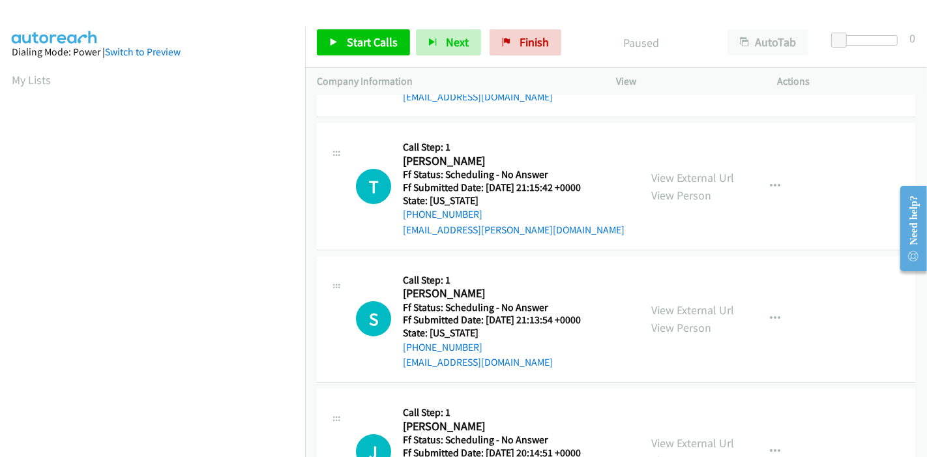
scroll to position [0, 0]
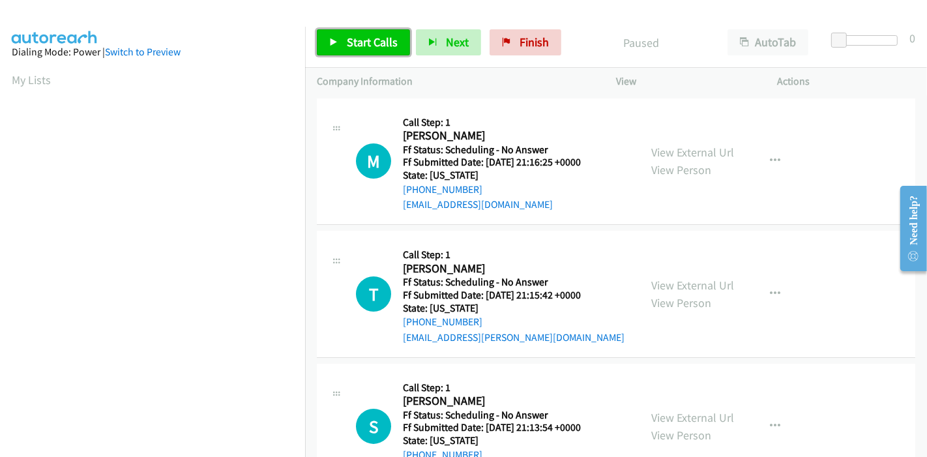
click at [361, 40] on span "Start Calls" at bounding box center [372, 42] width 51 height 15
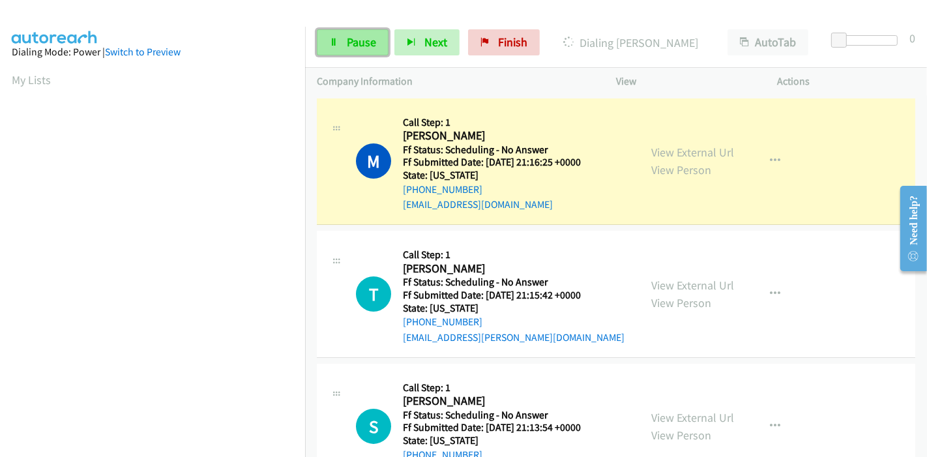
click at [345, 51] on link "Pause" at bounding box center [353, 42] width 72 height 26
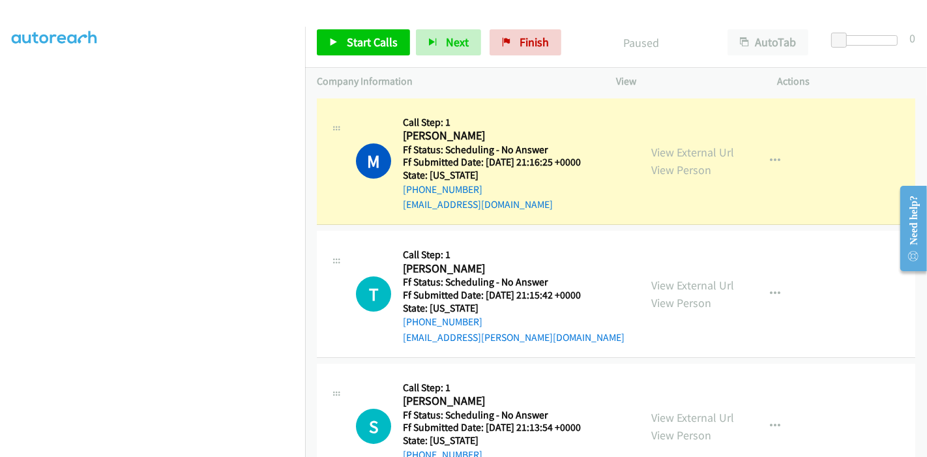
scroll to position [275, 0]
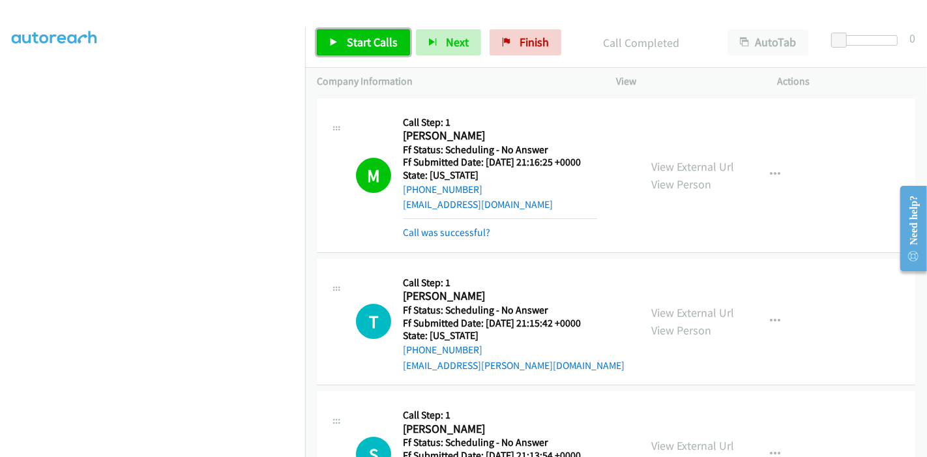
click at [362, 40] on span "Start Calls" at bounding box center [372, 42] width 51 height 15
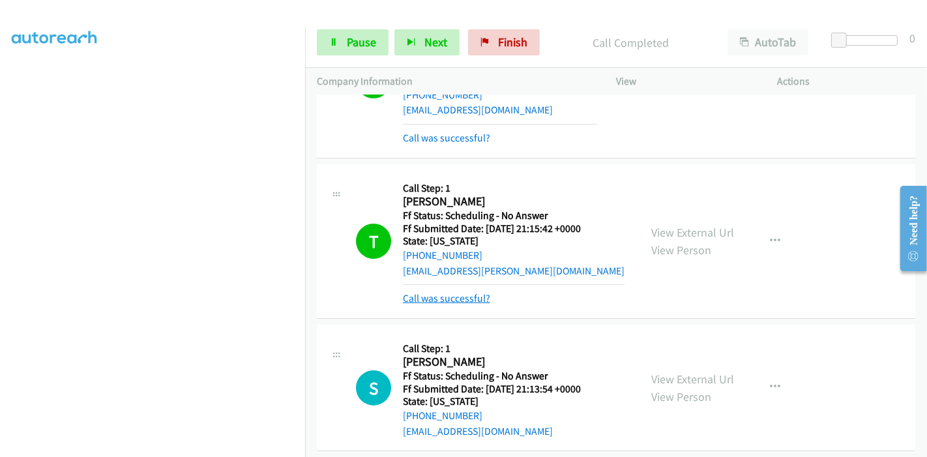
scroll to position [72, 0]
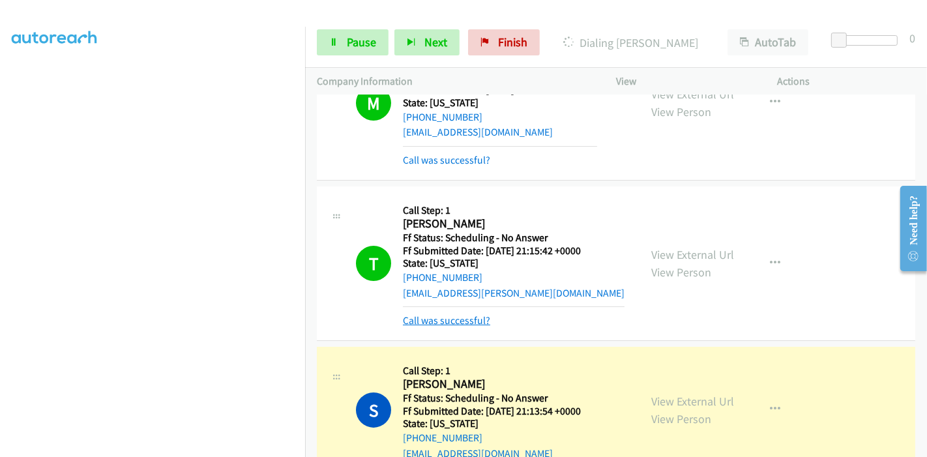
click at [442, 319] on link "Call was successful?" at bounding box center [446, 320] width 87 height 12
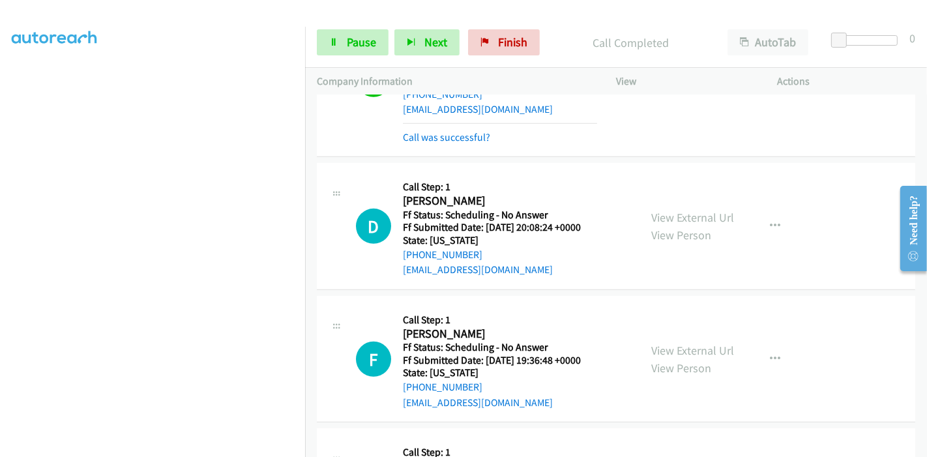
scroll to position [462, 0]
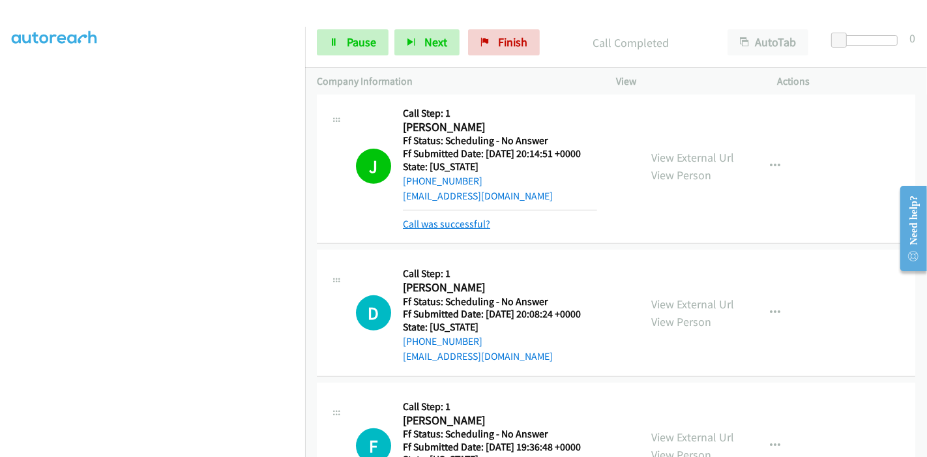
click at [453, 222] on link "Call was successful?" at bounding box center [446, 224] width 87 height 12
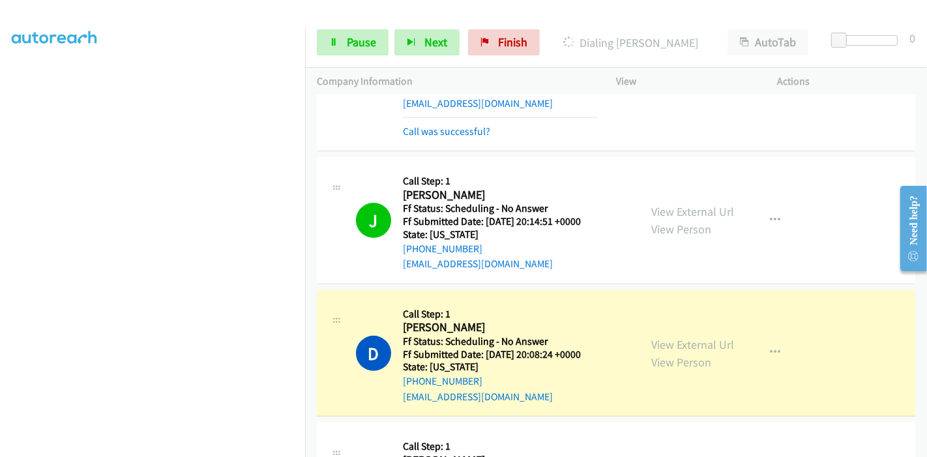
scroll to position [317, 0]
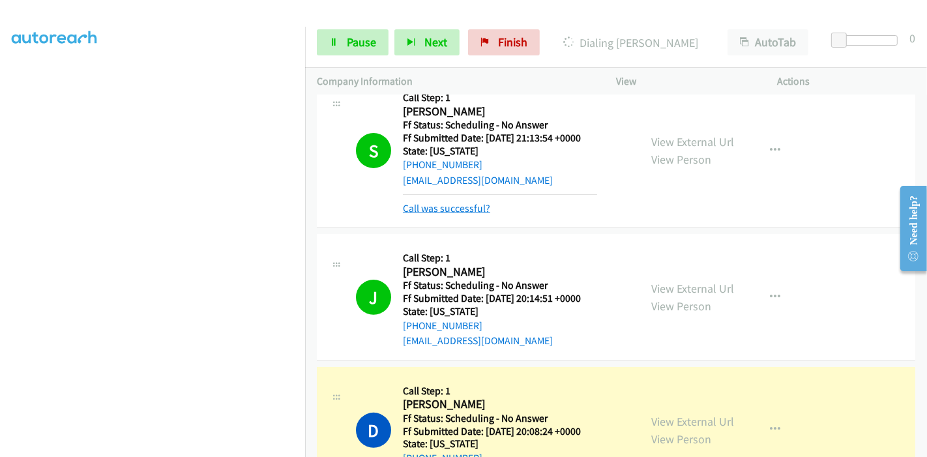
drag, startPoint x: 463, startPoint y: 197, endPoint x: 461, endPoint y: 205, distance: 8.9
click at [463, 198] on mb0 "Call was successful?" at bounding box center [500, 205] width 194 height 22
click at [459, 211] on link "Call was successful?" at bounding box center [446, 208] width 87 height 12
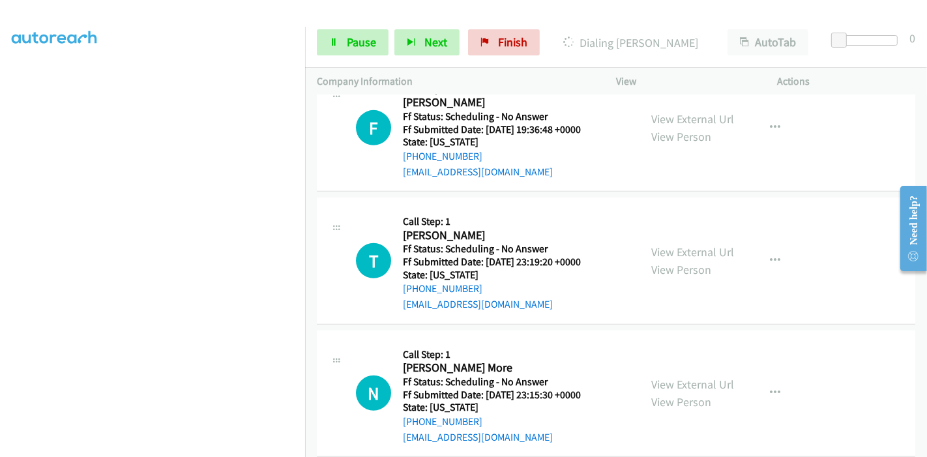
scroll to position [652, 0]
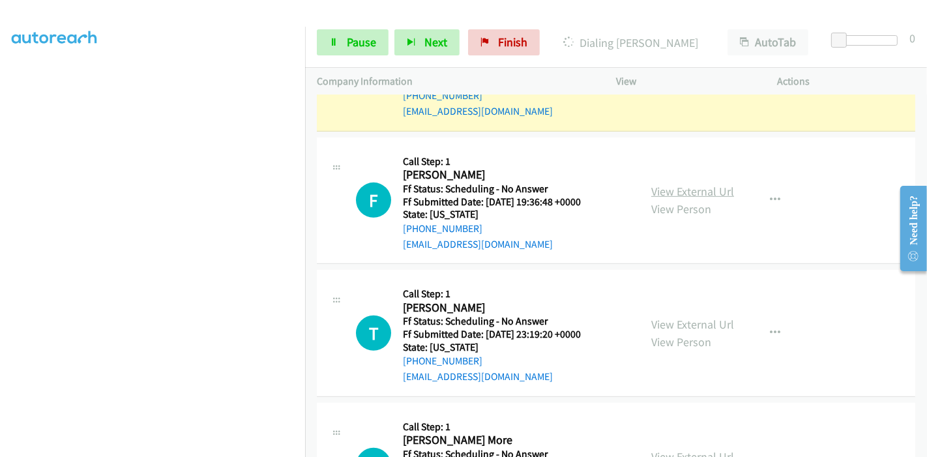
click at [694, 196] on link "View External Url" at bounding box center [692, 191] width 83 height 15
click at [665, 321] on link "View External Url" at bounding box center [692, 324] width 83 height 15
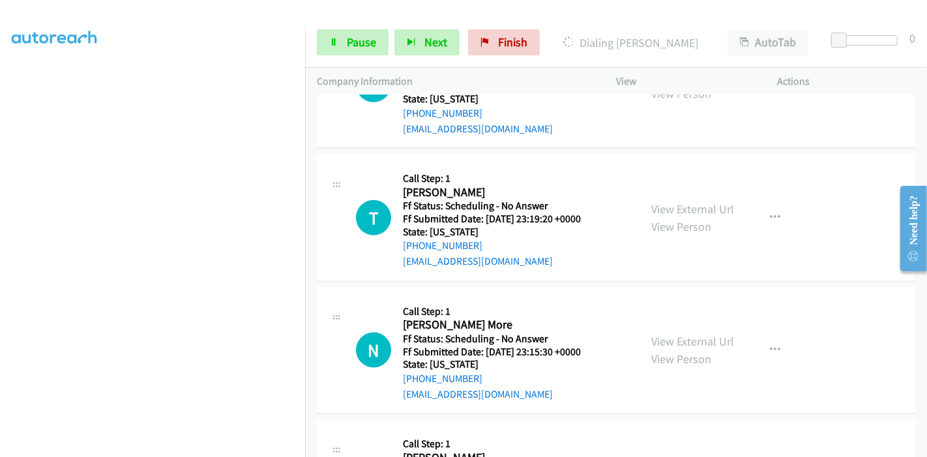
scroll to position [796, 0]
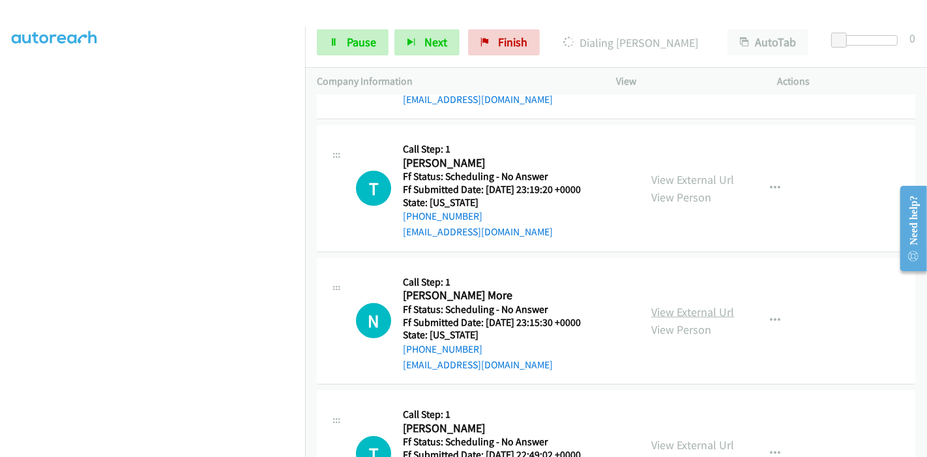
click at [661, 314] on link "View External Url" at bounding box center [692, 311] width 83 height 15
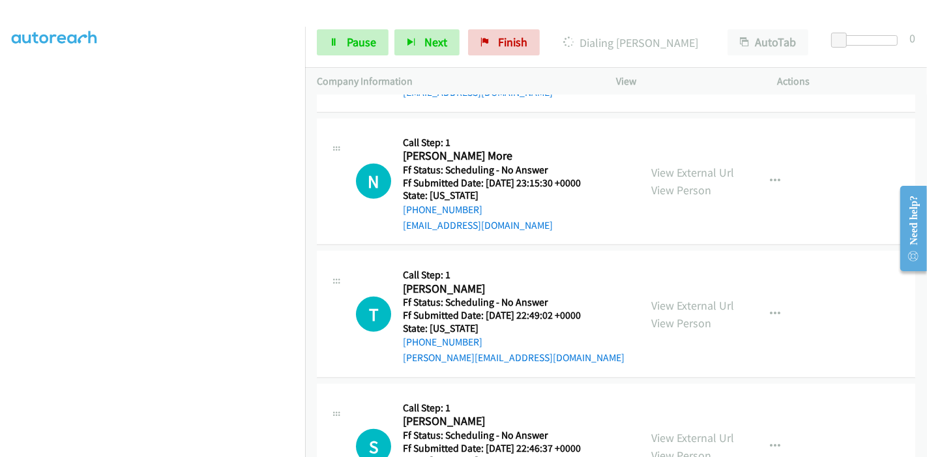
scroll to position [941, 0]
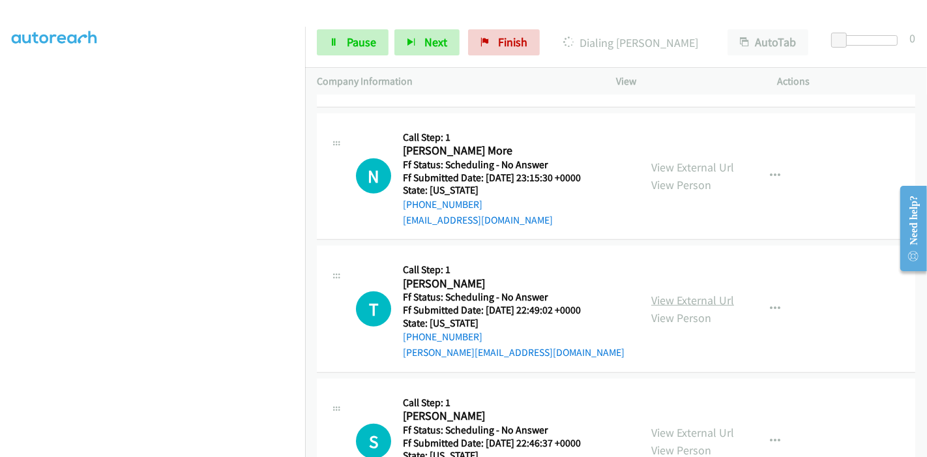
click at [691, 300] on link "View External Url" at bounding box center [692, 300] width 83 height 15
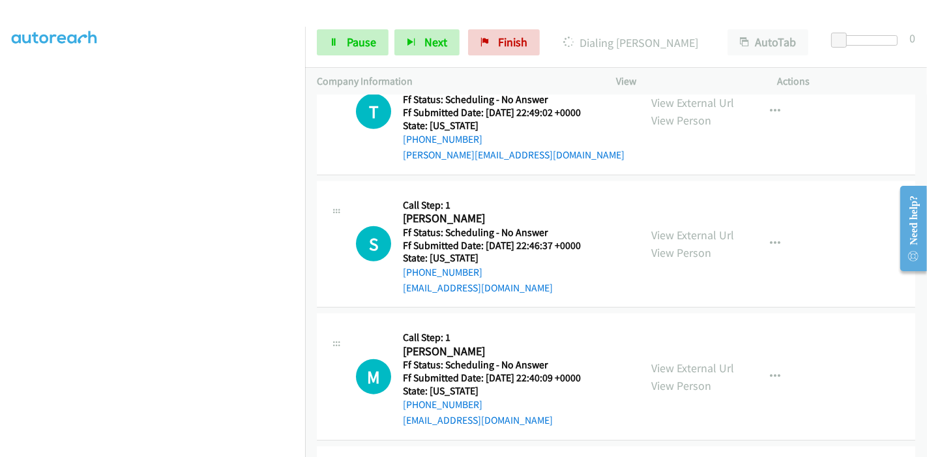
scroll to position [1158, 0]
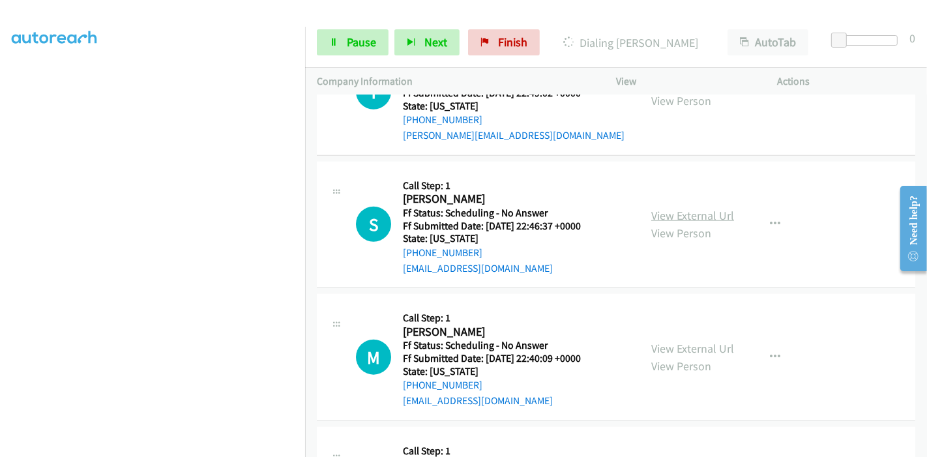
click at [711, 209] on link "View External Url" at bounding box center [692, 215] width 83 height 15
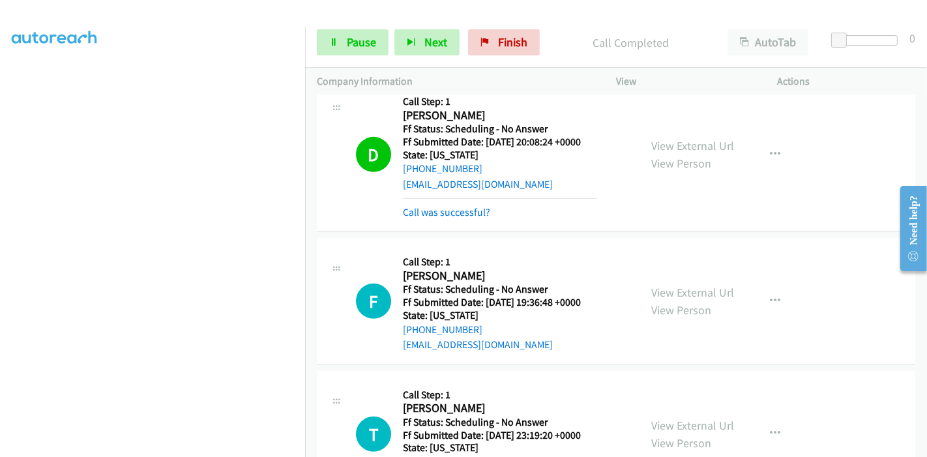
scroll to position [506, 0]
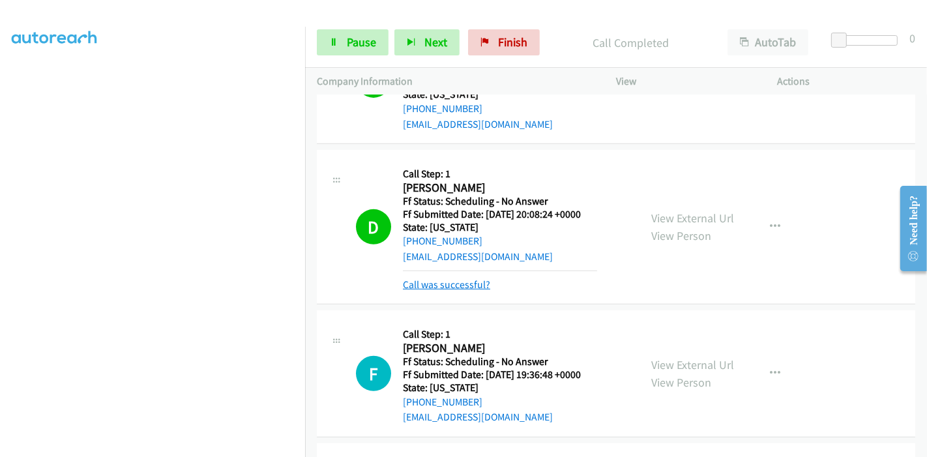
click at [442, 283] on link "Call was successful?" at bounding box center [446, 284] width 87 height 12
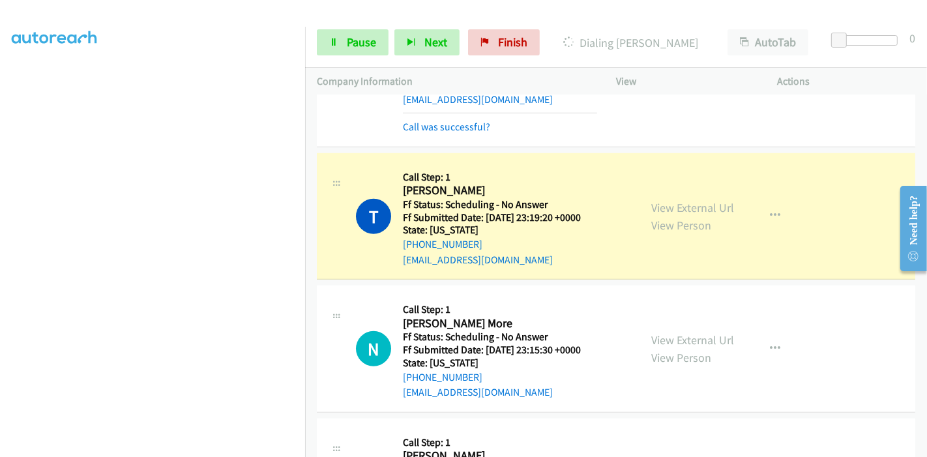
scroll to position [652, 0]
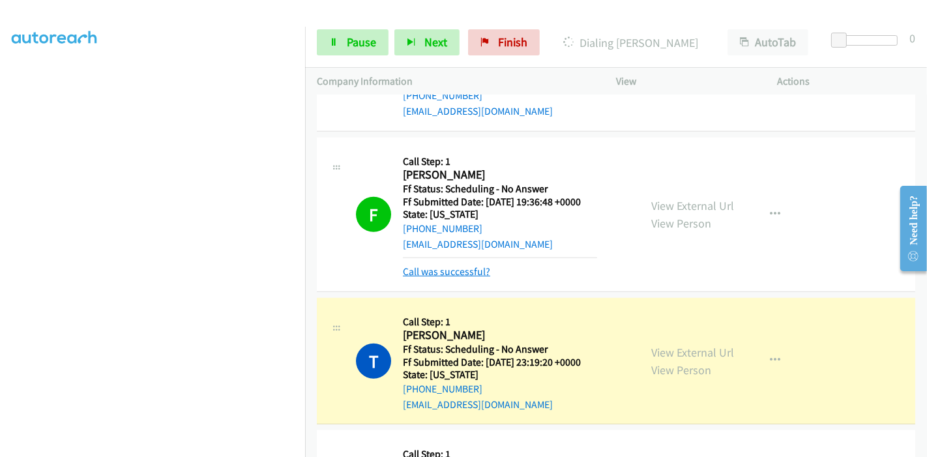
click at [428, 267] on link "Call was successful?" at bounding box center [446, 271] width 87 height 12
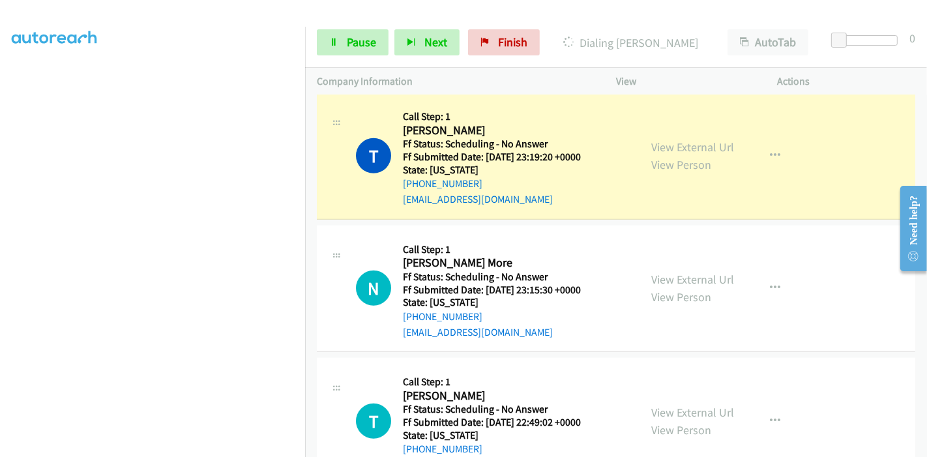
scroll to position [796, 0]
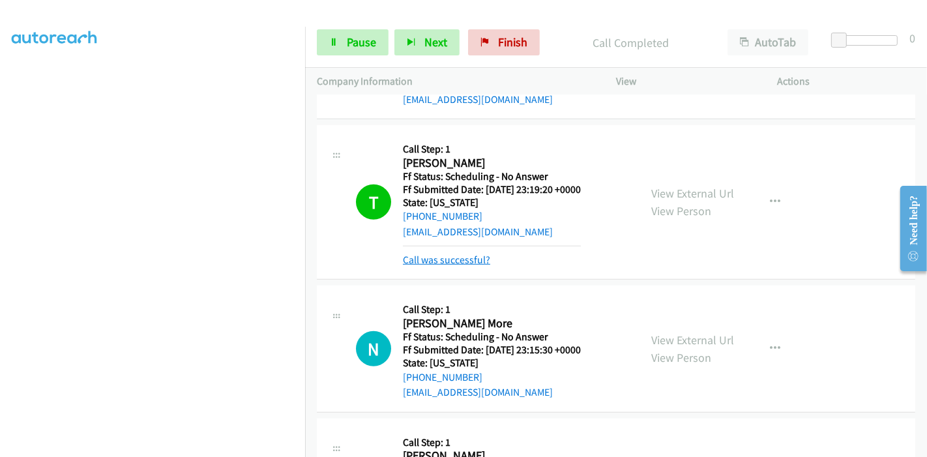
click at [451, 261] on link "Call was successful?" at bounding box center [446, 260] width 87 height 12
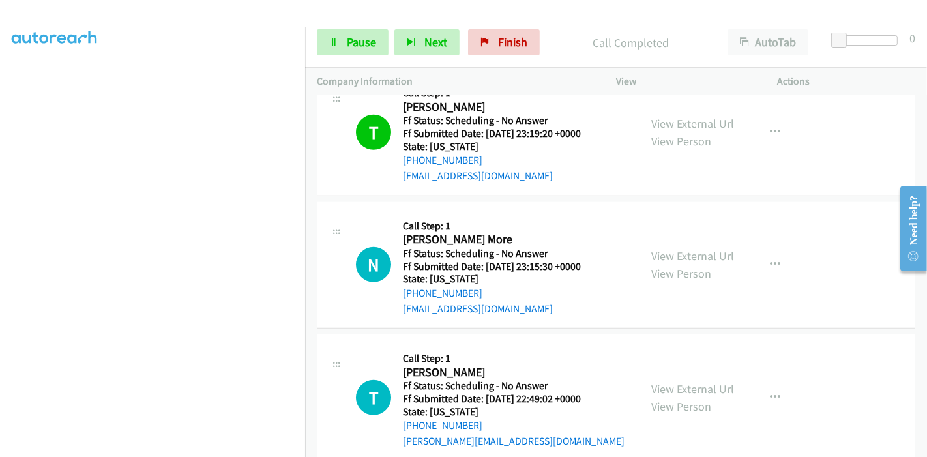
scroll to position [941, 0]
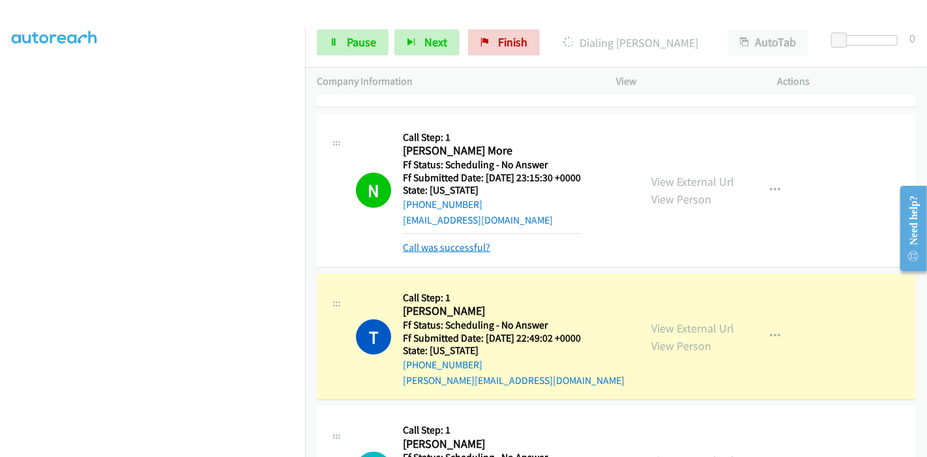
click at [471, 241] on link "Call was successful?" at bounding box center [446, 247] width 87 height 12
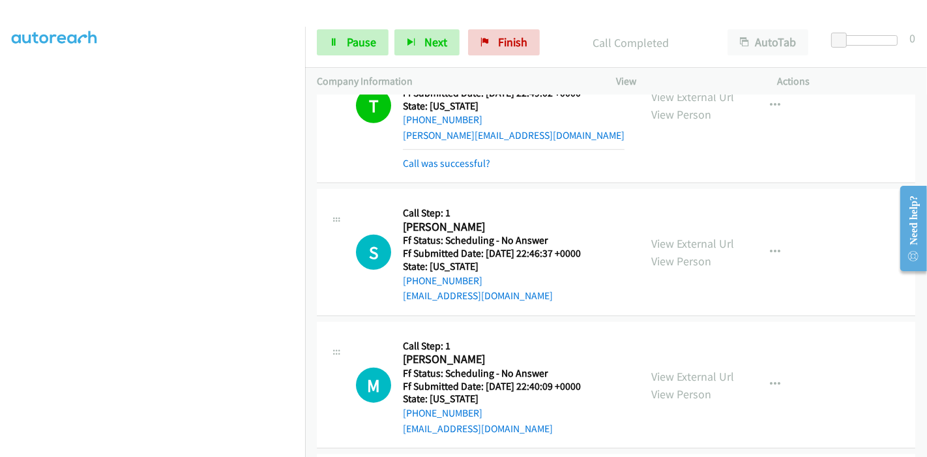
scroll to position [1172, 0]
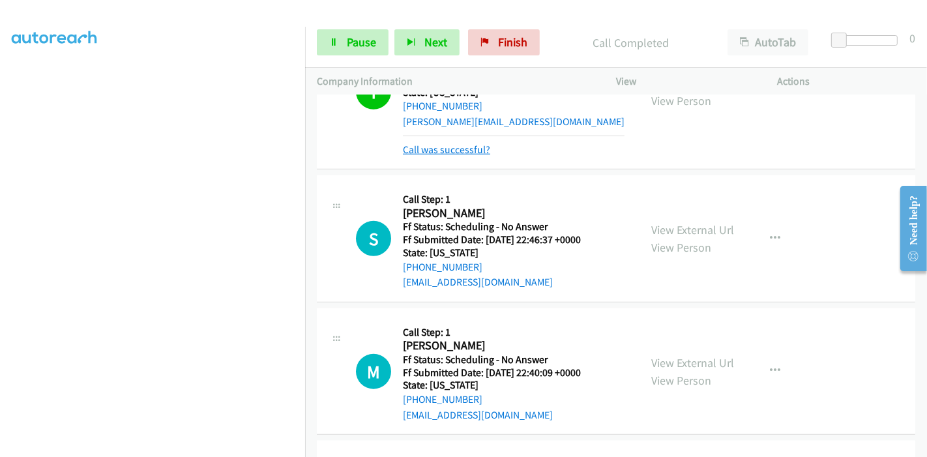
click at [429, 146] on link "Call was successful?" at bounding box center [446, 149] width 87 height 12
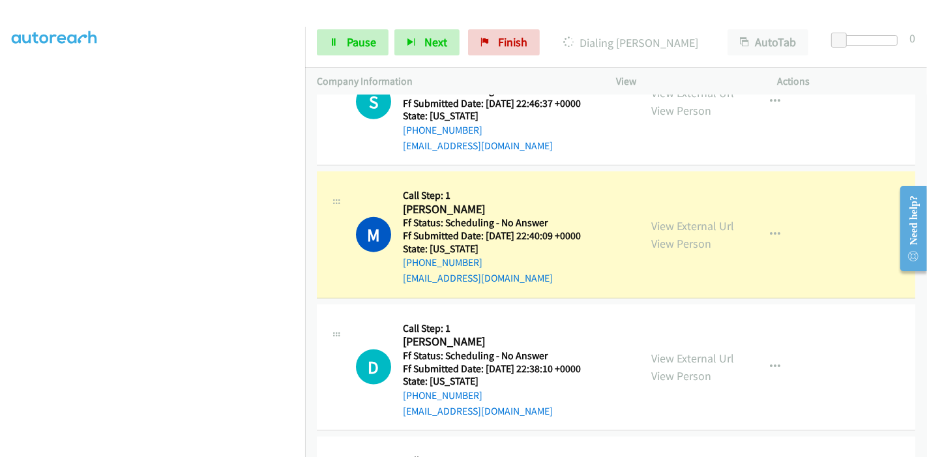
scroll to position [1303, 0]
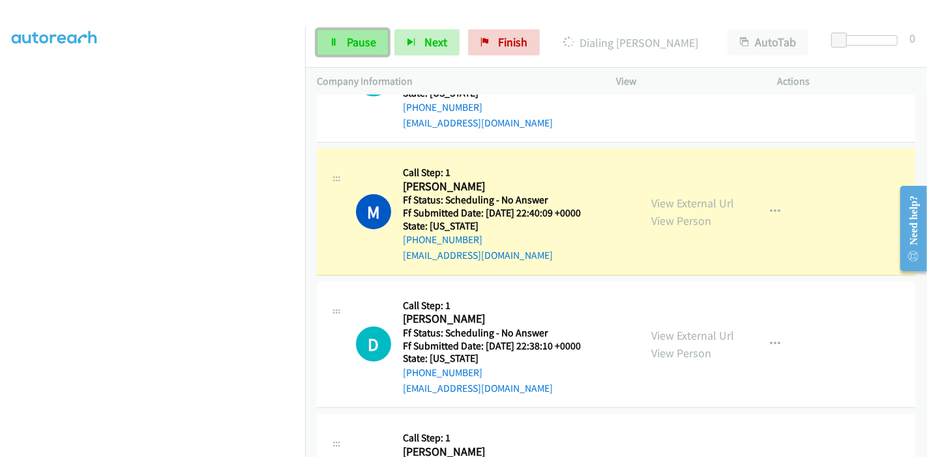
click at [360, 42] on span "Pause" at bounding box center [361, 42] width 29 height 15
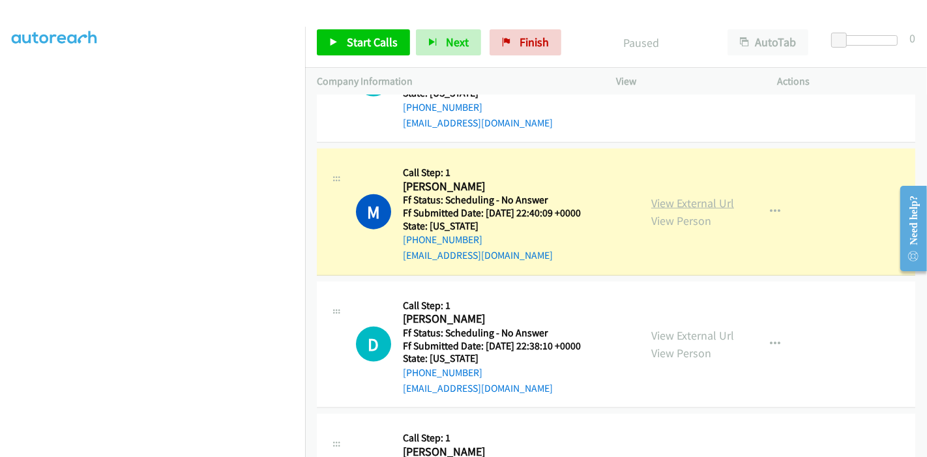
click at [694, 203] on link "View External Url" at bounding box center [692, 203] width 83 height 15
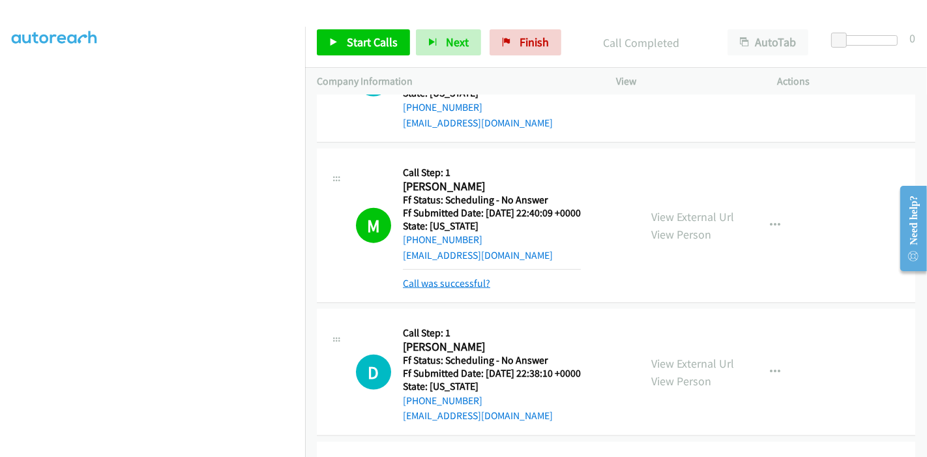
click at [435, 283] on link "Call was successful?" at bounding box center [446, 283] width 87 height 12
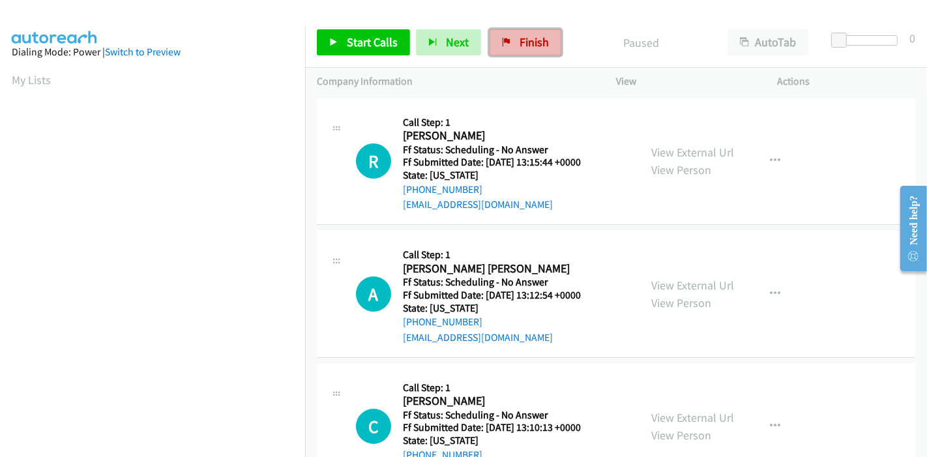
click at [519, 41] on span "Finish" at bounding box center [533, 42] width 29 height 15
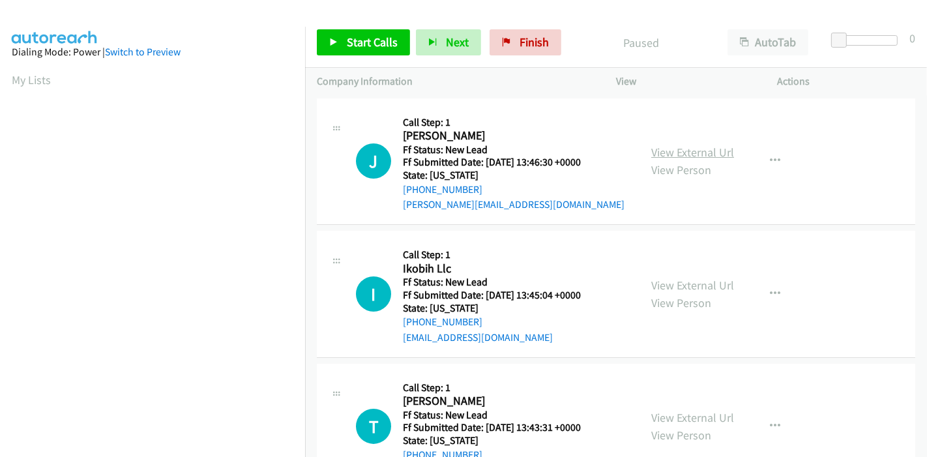
click at [671, 153] on link "View External Url" at bounding box center [692, 152] width 83 height 15
click at [663, 285] on link "View External Url" at bounding box center [692, 285] width 83 height 15
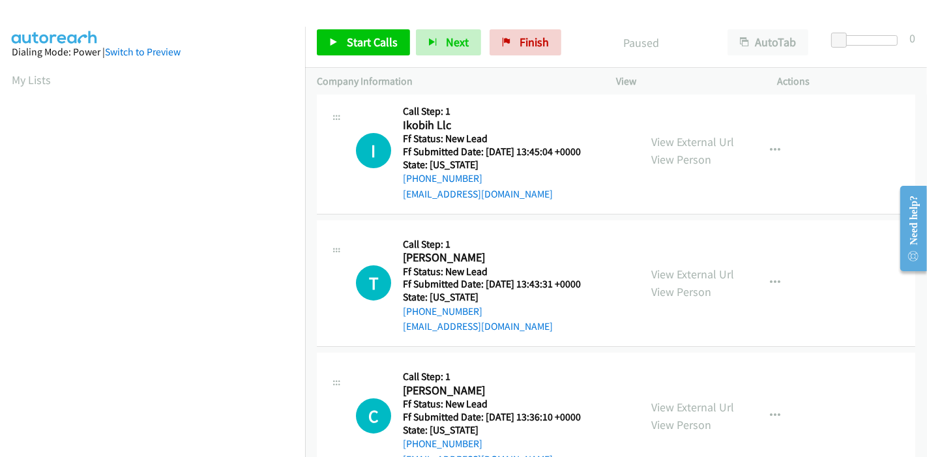
scroll to position [145, 0]
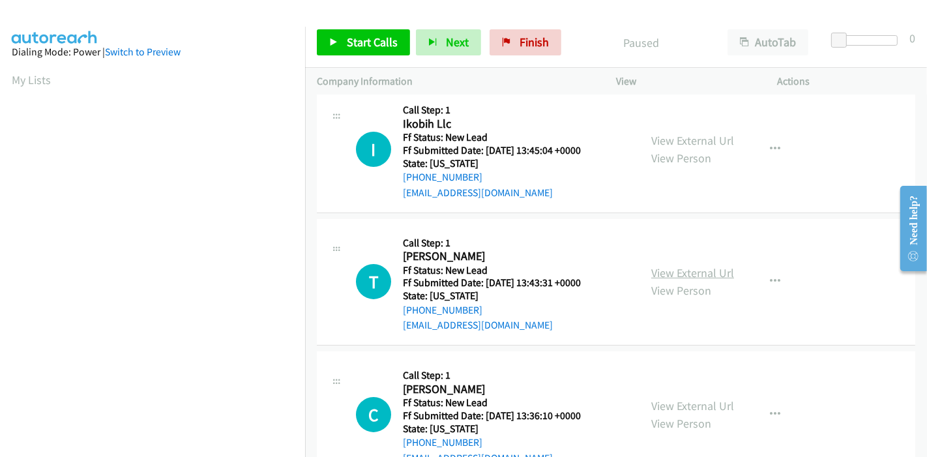
click at [667, 270] on link "View External Url" at bounding box center [692, 272] width 83 height 15
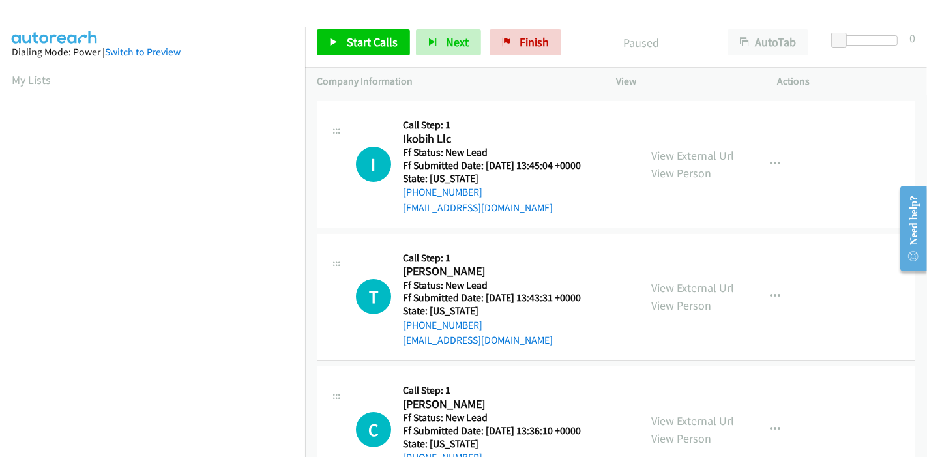
scroll to position [289, 0]
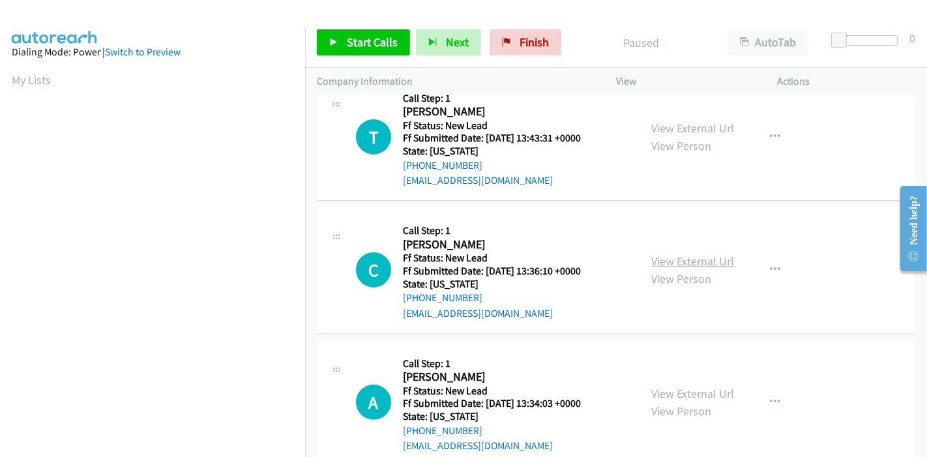
click at [670, 267] on link "View External Url" at bounding box center [692, 261] width 83 height 15
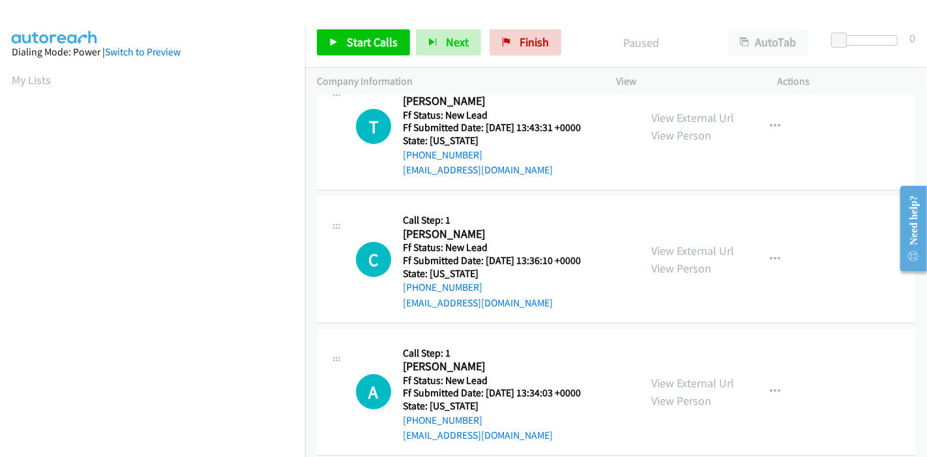
scroll to position [317, 0]
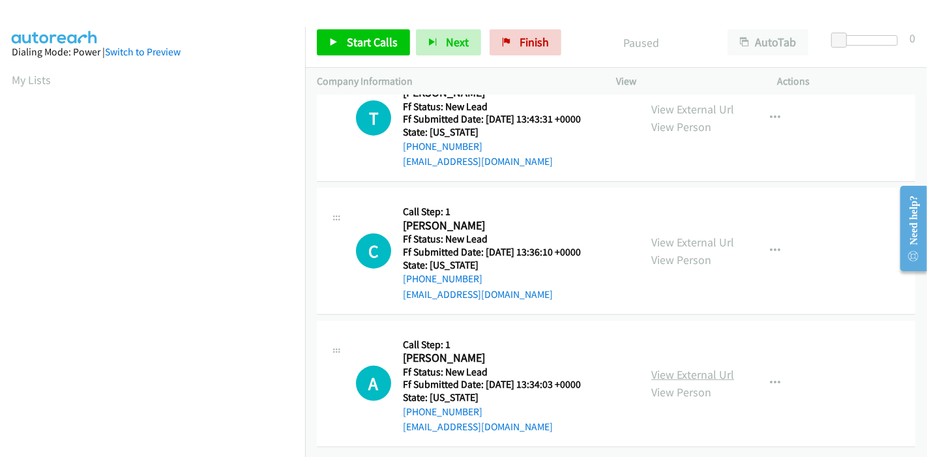
click at [678, 367] on link "View External Url" at bounding box center [692, 374] width 83 height 15
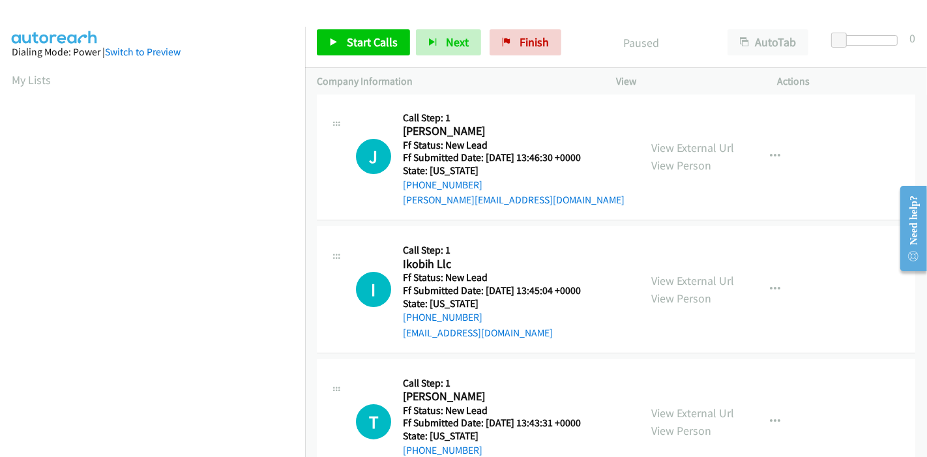
scroll to position [0, 0]
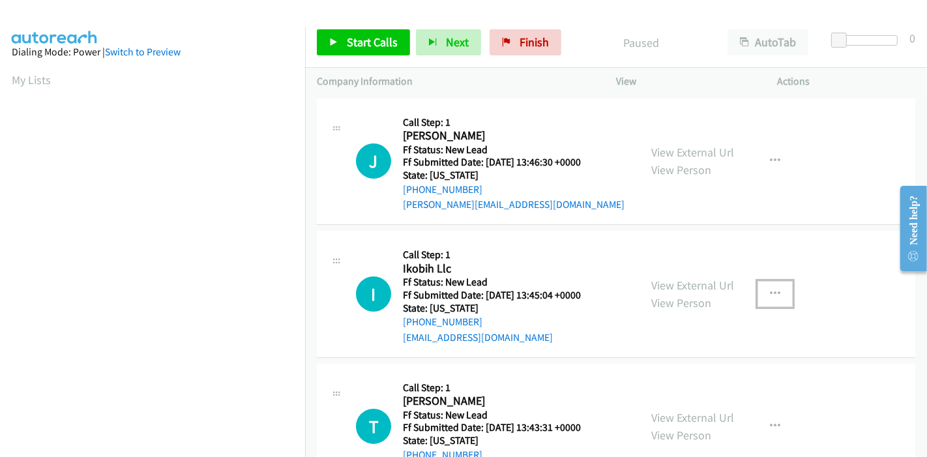
drag, startPoint x: 761, startPoint y: 289, endPoint x: 739, endPoint y: 340, distance: 55.5
click at [762, 289] on button "button" at bounding box center [774, 294] width 35 height 26
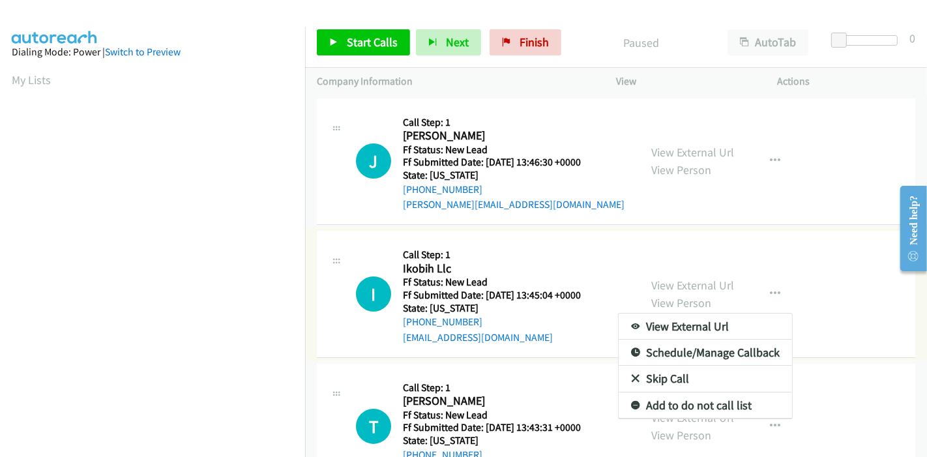
click at [691, 370] on link "Skip Call" at bounding box center [704, 379] width 173 height 26
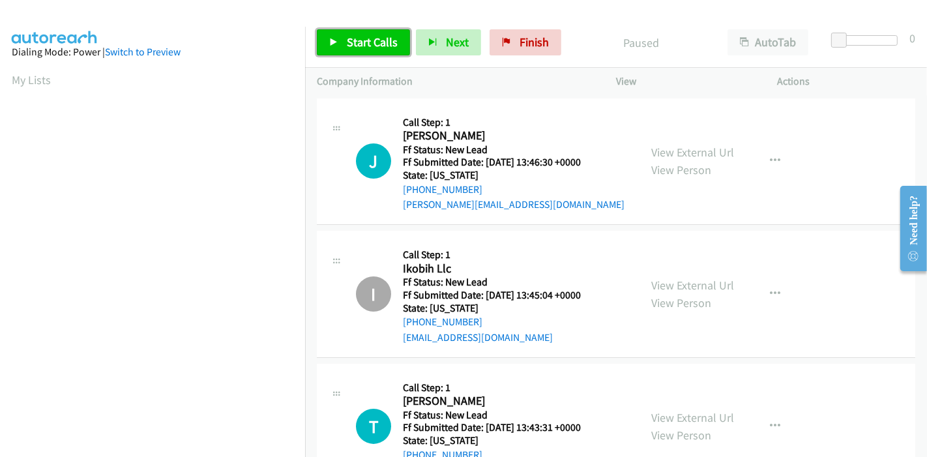
click at [360, 46] on span "Start Calls" at bounding box center [372, 42] width 51 height 15
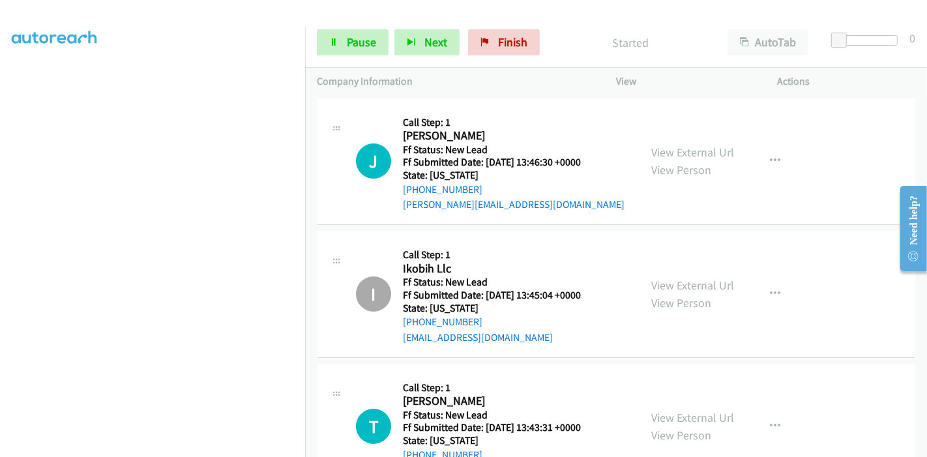
scroll to position [275, 0]
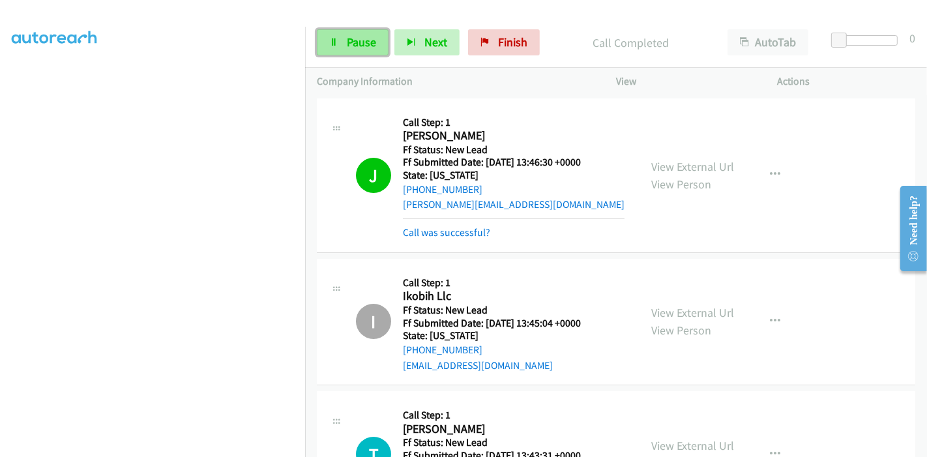
click at [358, 33] on link "Pause" at bounding box center [353, 42] width 72 height 26
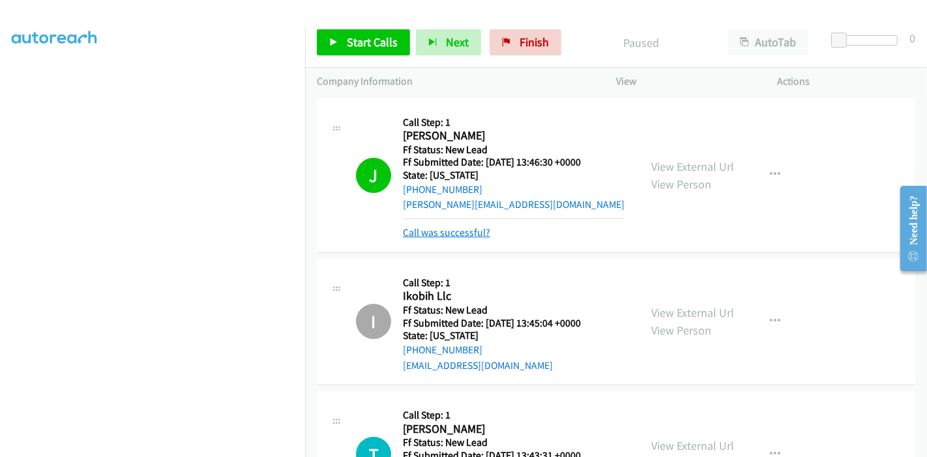
click at [444, 235] on link "Call was successful?" at bounding box center [446, 232] width 87 height 12
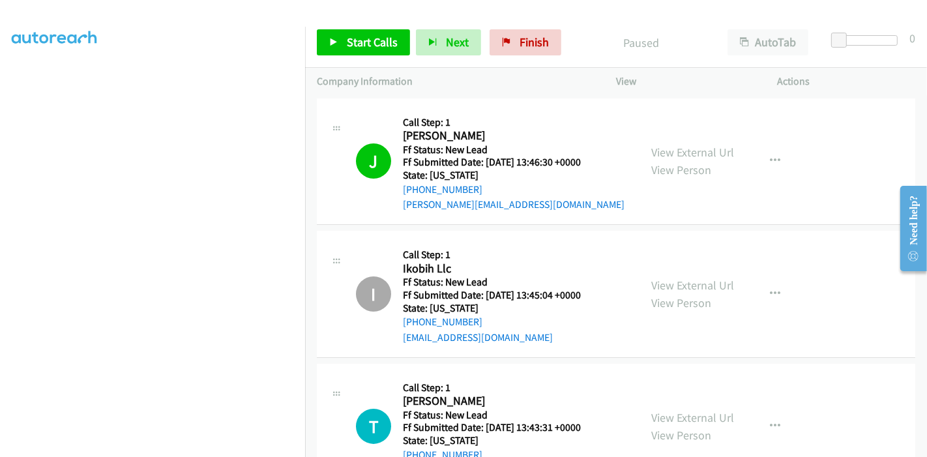
click at [342, 25] on div "Start Calls Pause Next Finish Paused AutoTab AutoTab 0" at bounding box center [616, 43] width 622 height 50
click at [343, 44] on link "Start Calls" at bounding box center [363, 42] width 93 height 26
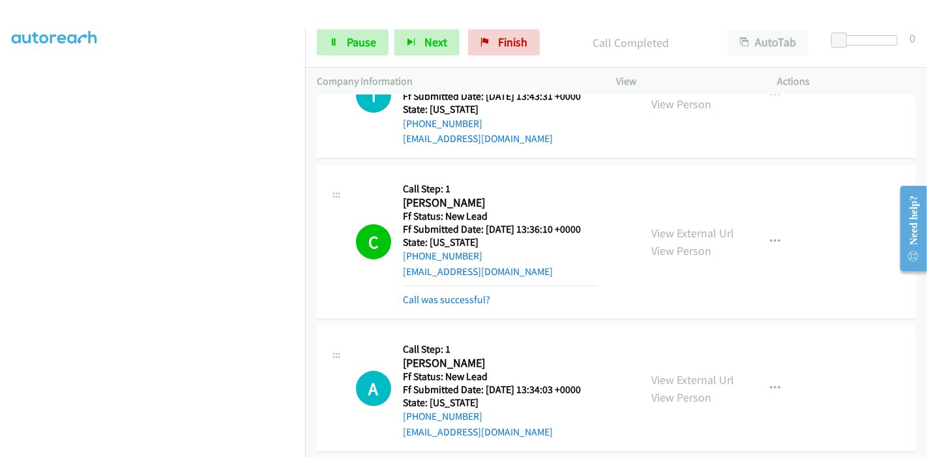
scroll to position [345, 0]
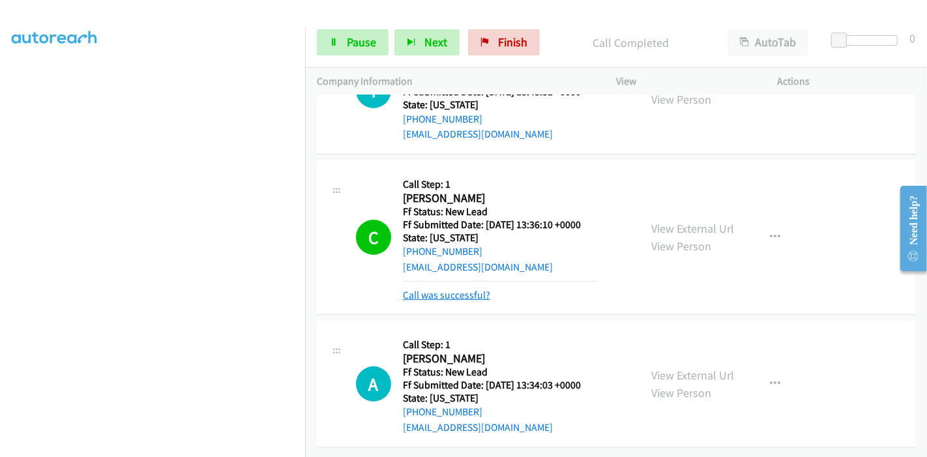
click at [427, 289] on link "Call was successful?" at bounding box center [446, 295] width 87 height 12
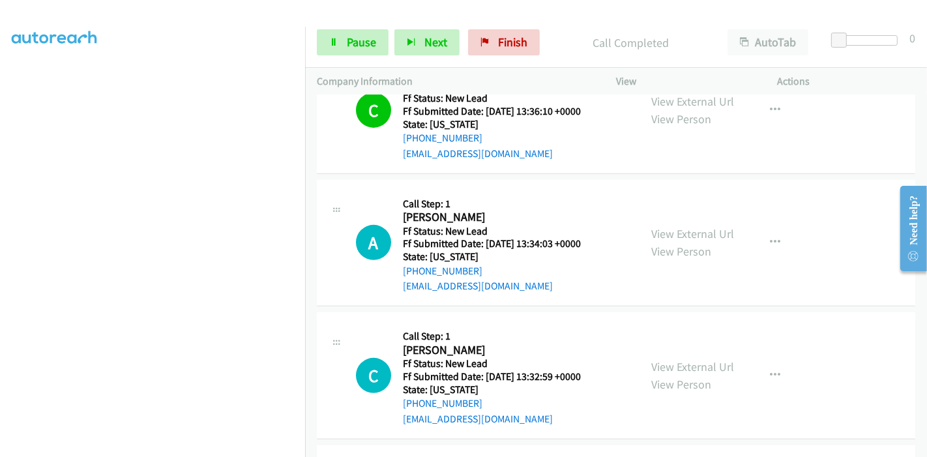
scroll to position [417, 0]
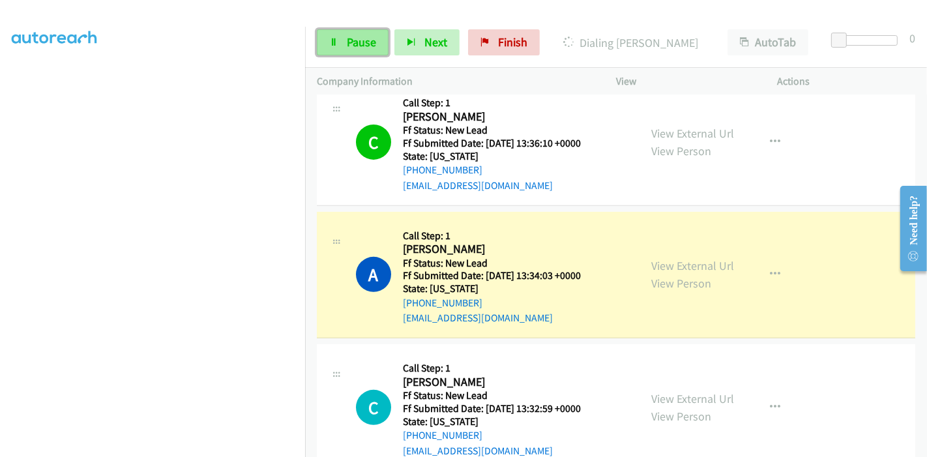
click at [355, 35] on span "Pause" at bounding box center [361, 42] width 29 height 15
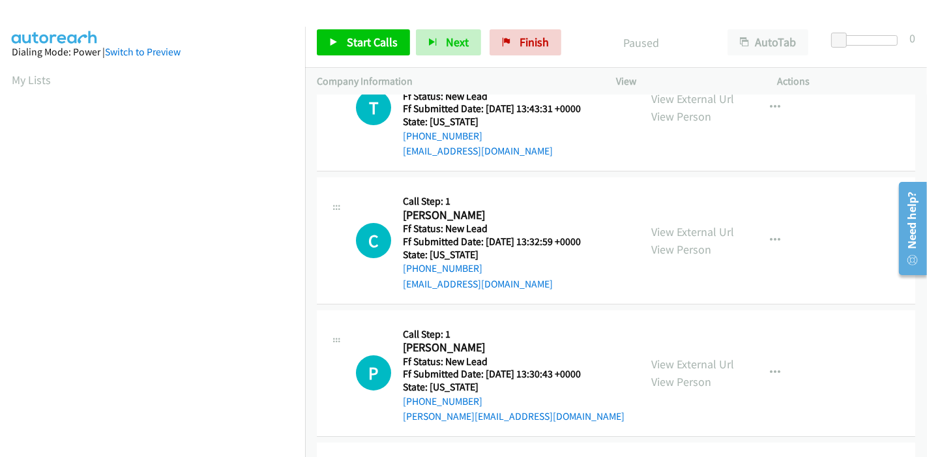
scroll to position [72, 0]
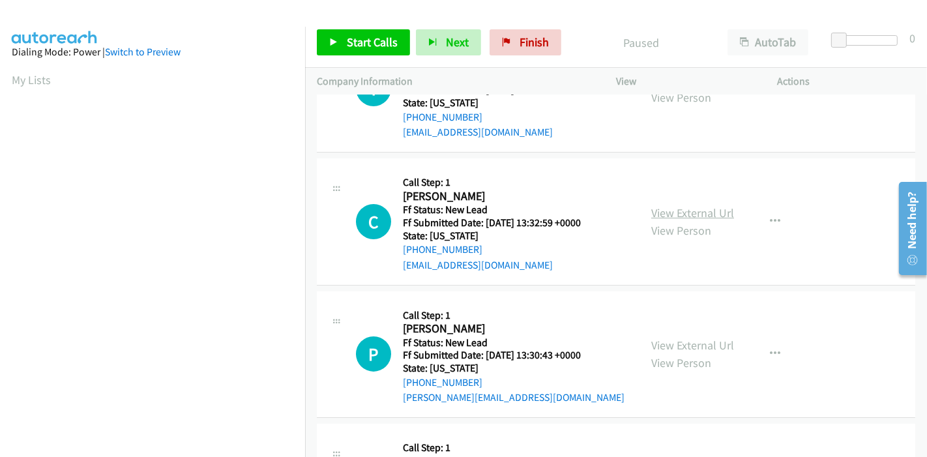
click at [696, 210] on link "View External Url" at bounding box center [692, 212] width 83 height 15
click at [670, 345] on link "View External Url" at bounding box center [692, 345] width 83 height 15
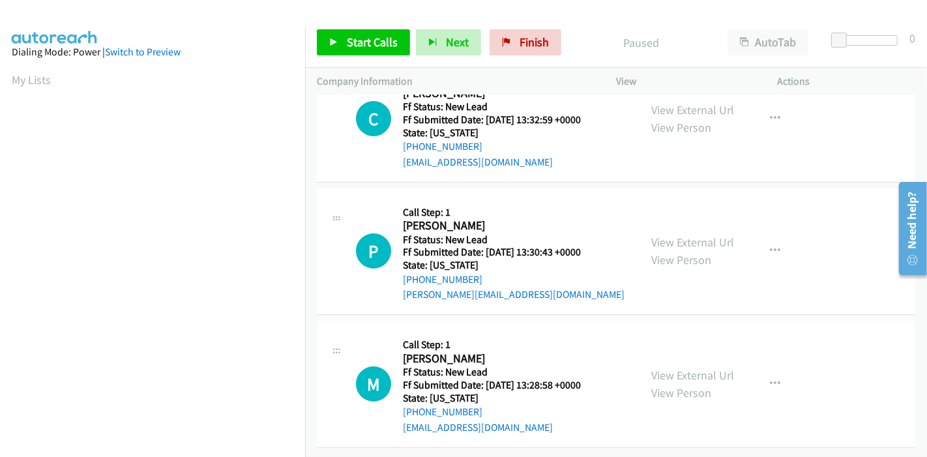
scroll to position [185, 0]
click at [652, 368] on link "View External Url" at bounding box center [692, 375] width 83 height 15
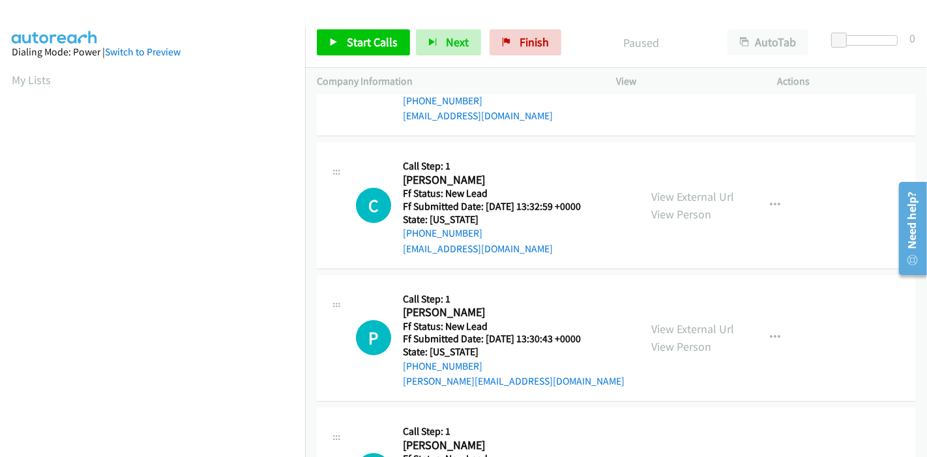
scroll to position [0, 0]
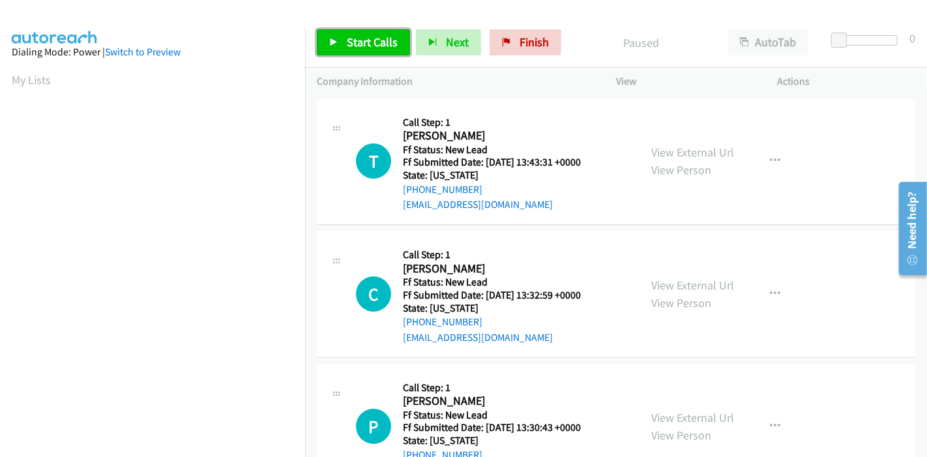
click at [358, 40] on span "Start Calls" at bounding box center [372, 42] width 51 height 15
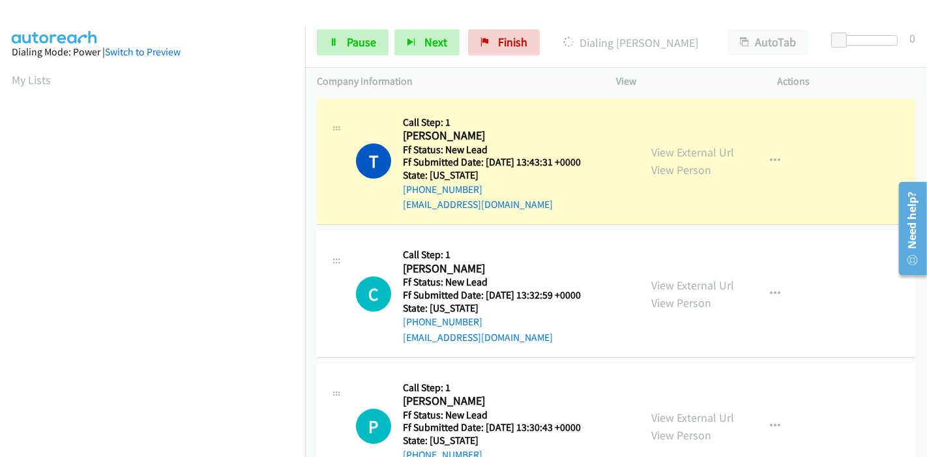
scroll to position [275, 0]
click at [340, 34] on link "Pause" at bounding box center [353, 42] width 72 height 26
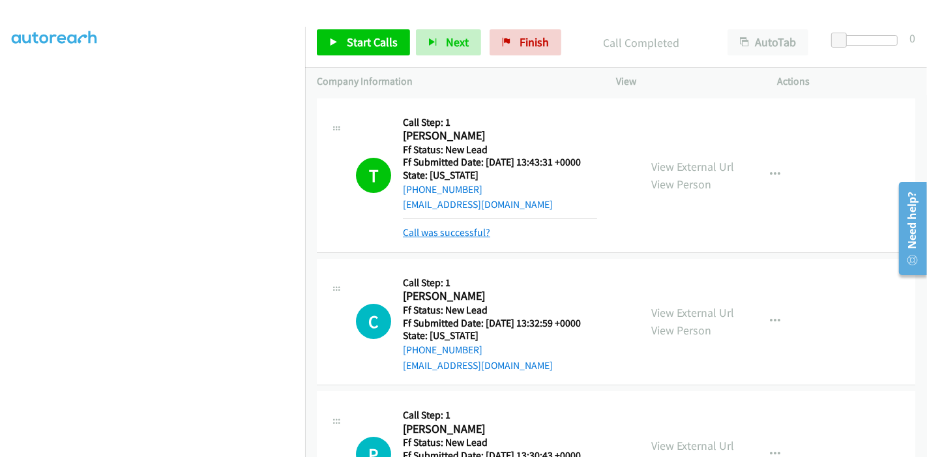
click at [437, 229] on link "Call was successful?" at bounding box center [446, 232] width 87 height 12
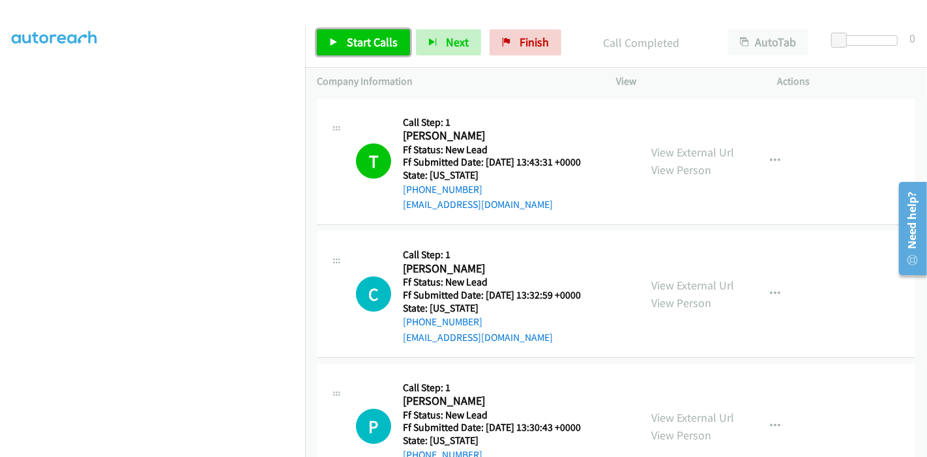
click at [373, 38] on span "Start Calls" at bounding box center [372, 42] width 51 height 15
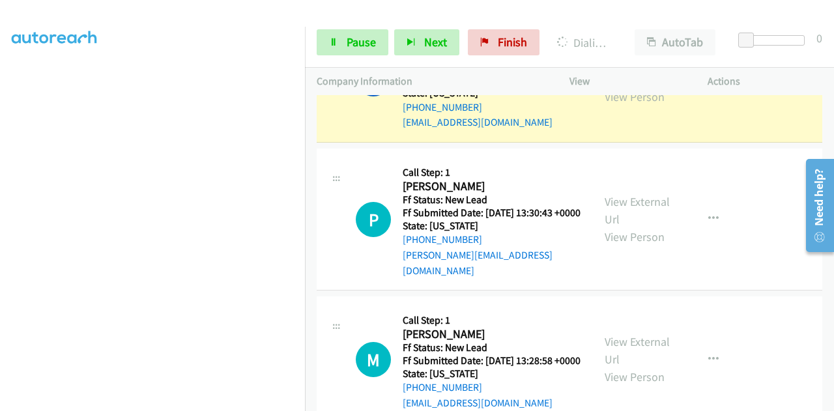
scroll to position [150, 0]
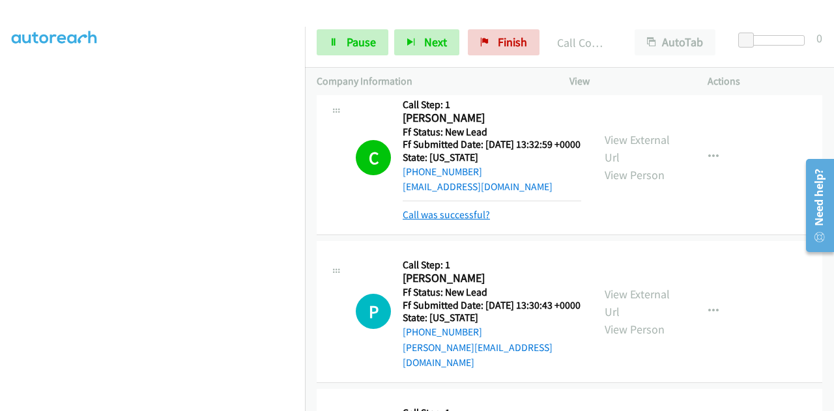
click at [442, 221] on link "Call was successful?" at bounding box center [446, 215] width 87 height 12
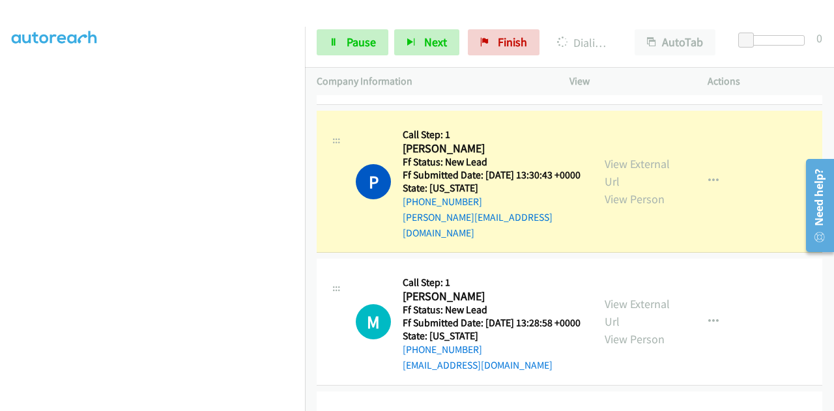
scroll to position [280, 0]
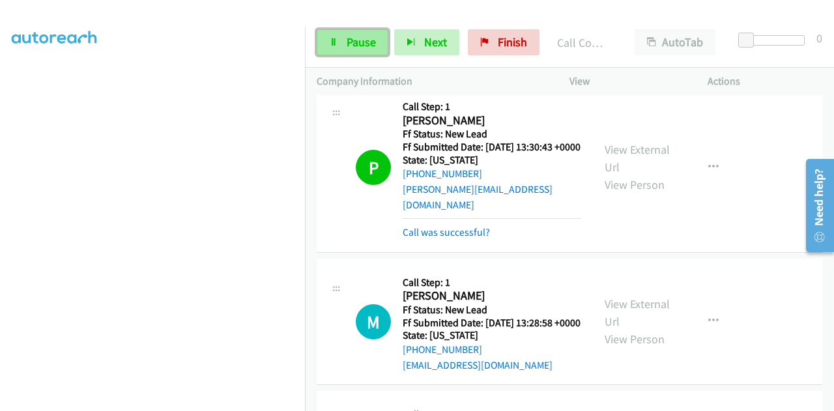
click at [340, 46] on link "Pause" at bounding box center [353, 42] width 72 height 26
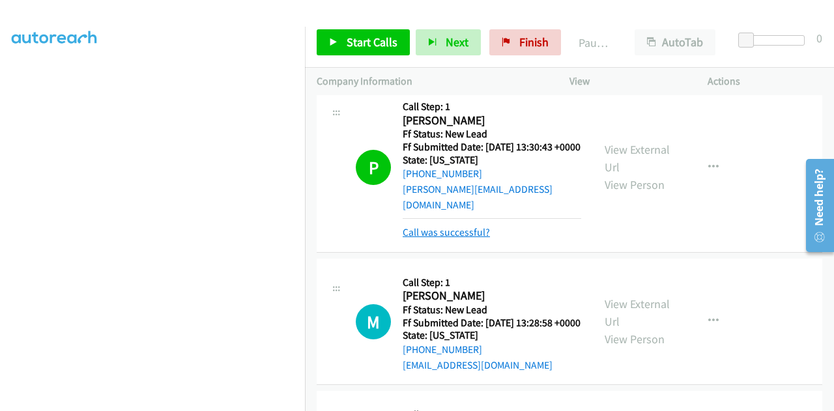
click at [454, 239] on link "Call was successful?" at bounding box center [446, 232] width 87 height 12
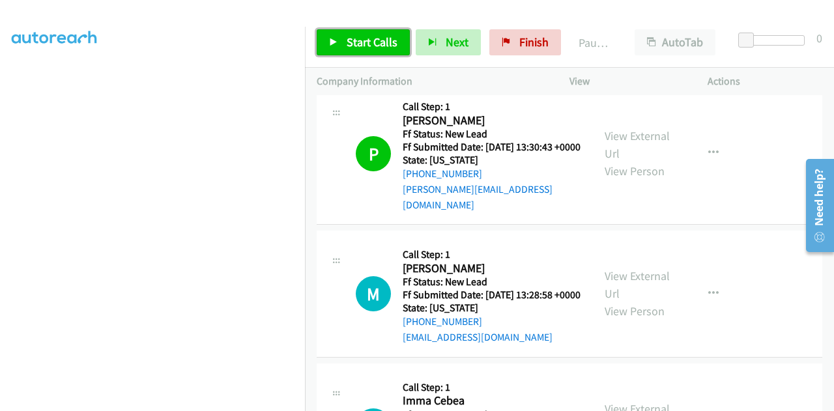
click at [356, 45] on span "Start Calls" at bounding box center [372, 42] width 51 height 15
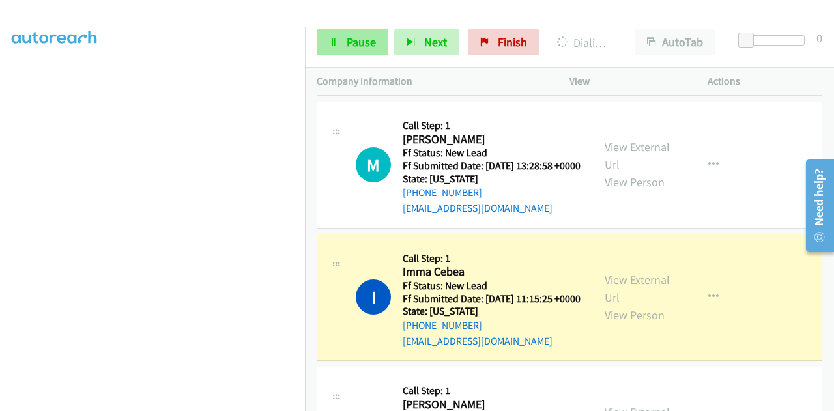
scroll to position [411, 0]
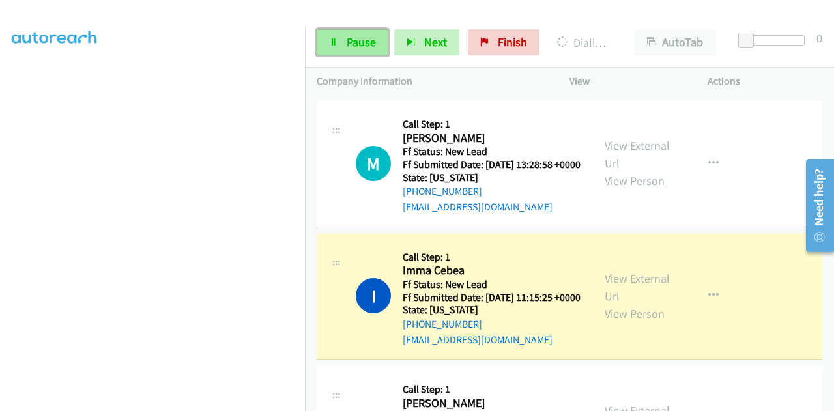
click at [343, 41] on link "Pause" at bounding box center [353, 42] width 72 height 26
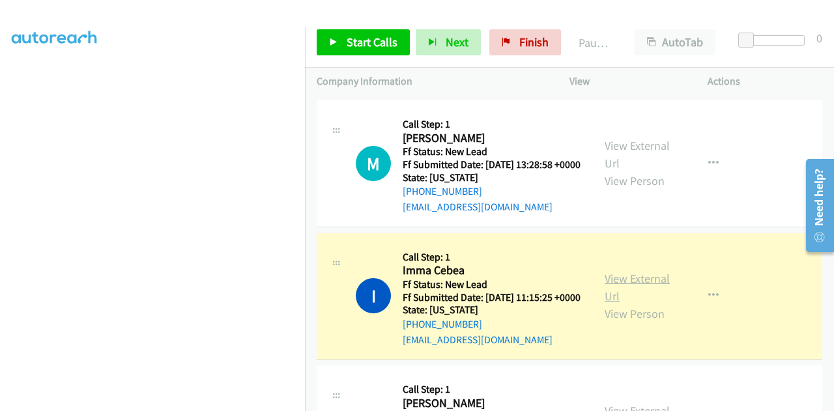
click at [637, 304] on link "View External Url" at bounding box center [637, 287] width 65 height 33
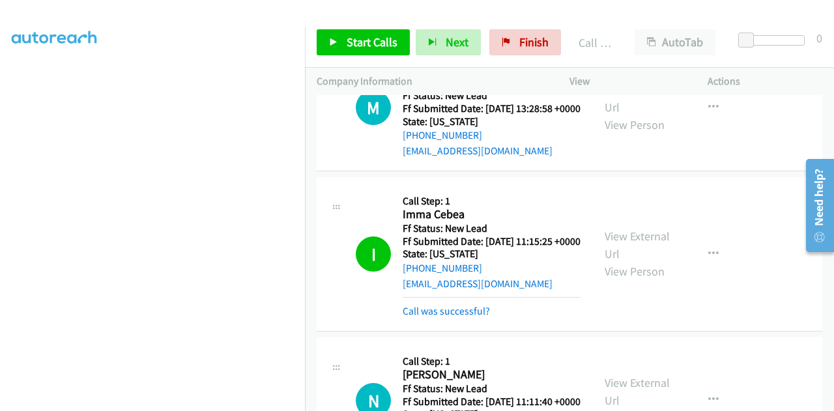
scroll to position [541, 0]
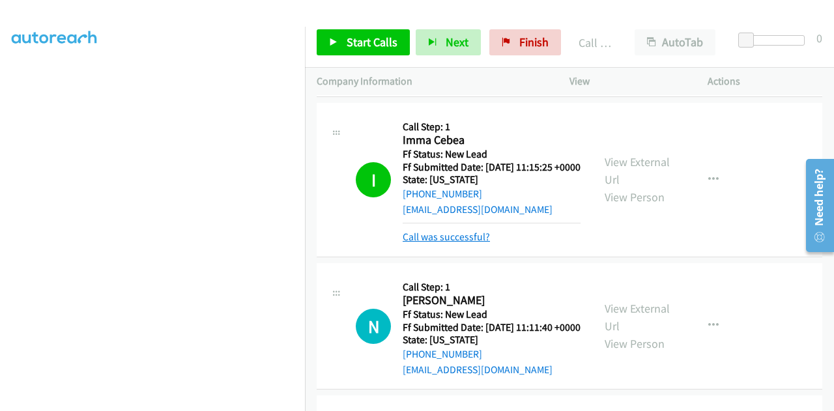
click at [448, 243] on link "Call was successful?" at bounding box center [446, 237] width 87 height 12
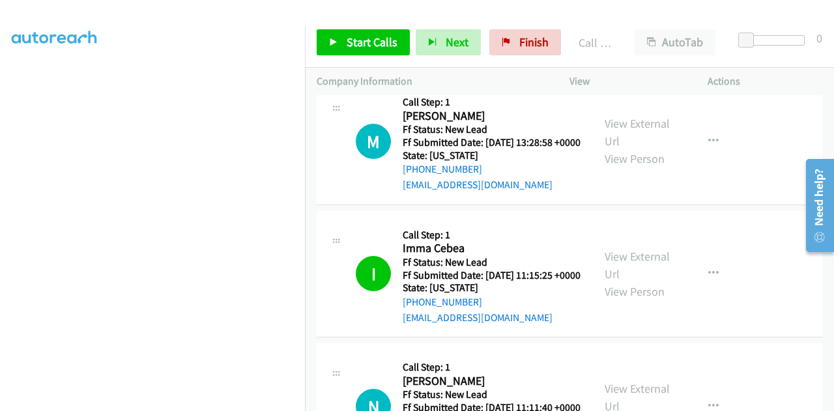
scroll to position [345, 0]
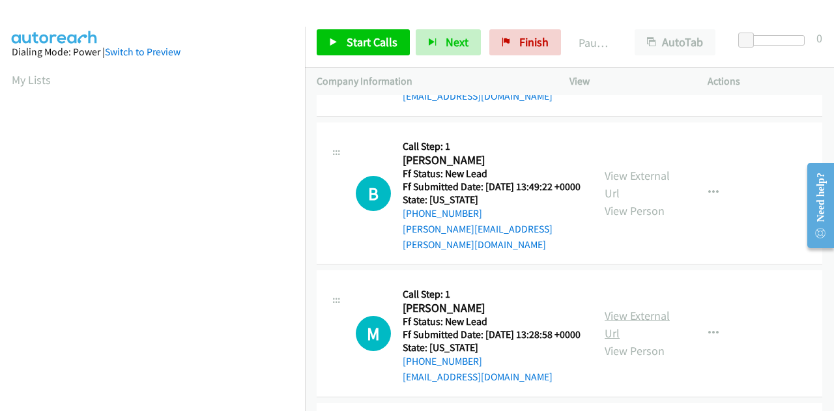
scroll to position [261, 0]
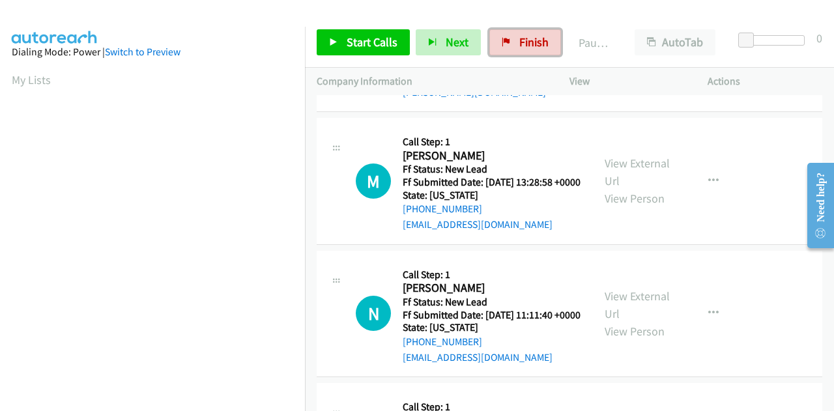
drag, startPoint x: 519, startPoint y: 44, endPoint x: 480, endPoint y: 53, distance: 40.3
click at [519, 44] on span "Finish" at bounding box center [533, 42] width 29 height 15
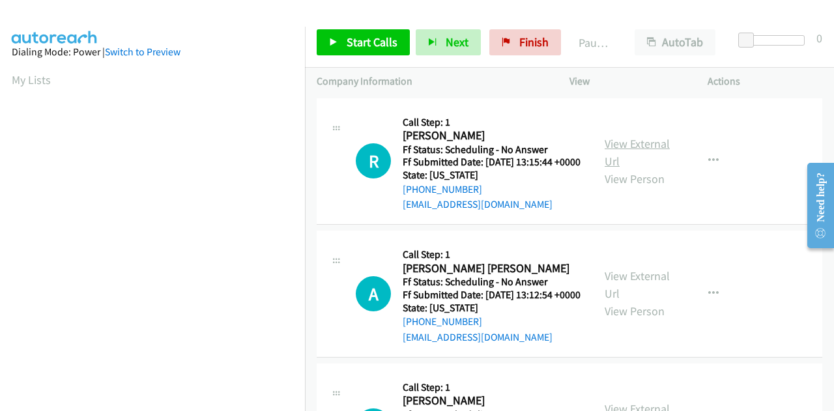
click at [642, 154] on link "View External Url" at bounding box center [637, 152] width 65 height 33
click at [622, 298] on link "View External Url" at bounding box center [637, 285] width 65 height 33
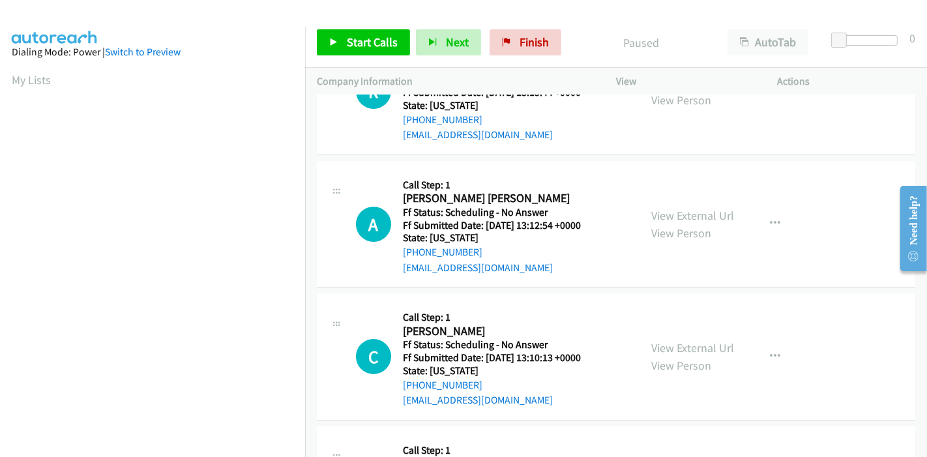
scroll to position [145, 0]
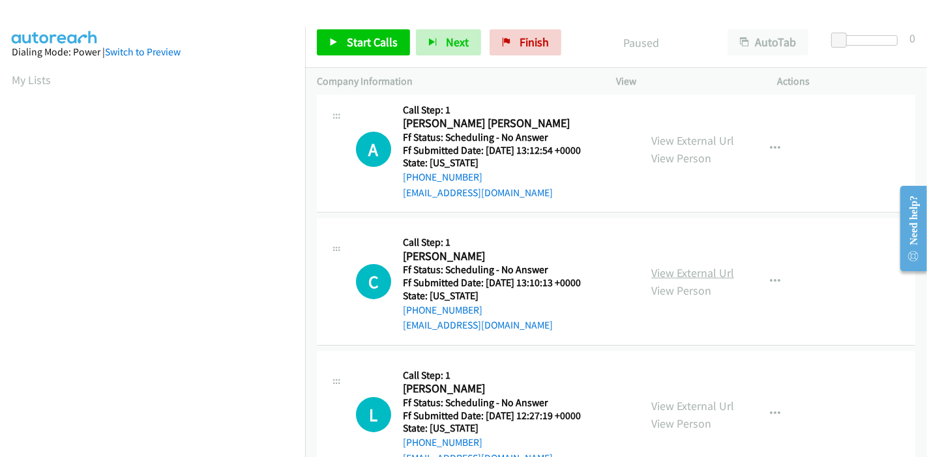
click at [671, 274] on link "View External Url" at bounding box center [692, 272] width 83 height 15
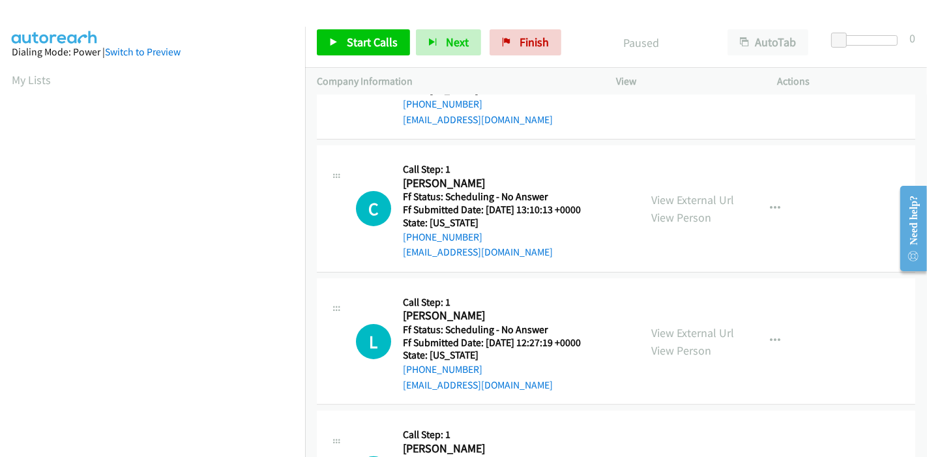
scroll to position [289, 0]
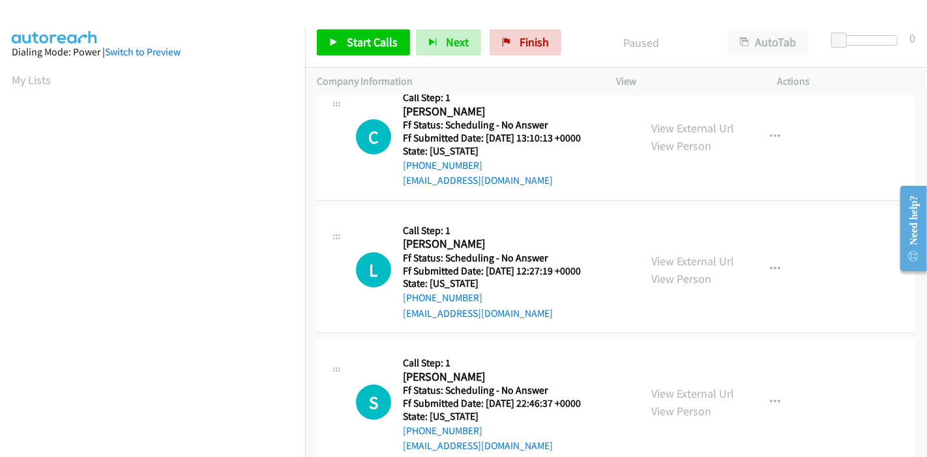
click at [671, 248] on div "View External Url View Person View External Url Email Schedule/Manage Callback …" at bounding box center [725, 269] width 173 height 103
click at [674, 261] on link "View External Url" at bounding box center [692, 261] width 83 height 15
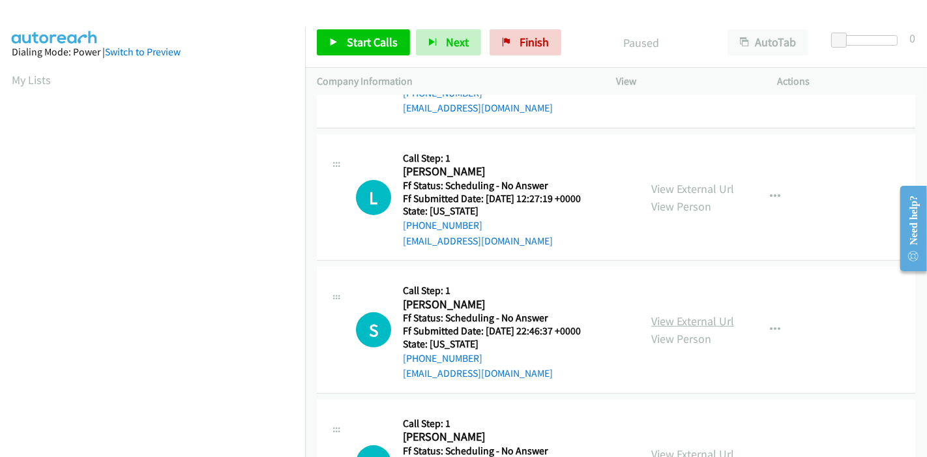
click at [673, 315] on link "View External Url" at bounding box center [692, 320] width 83 height 15
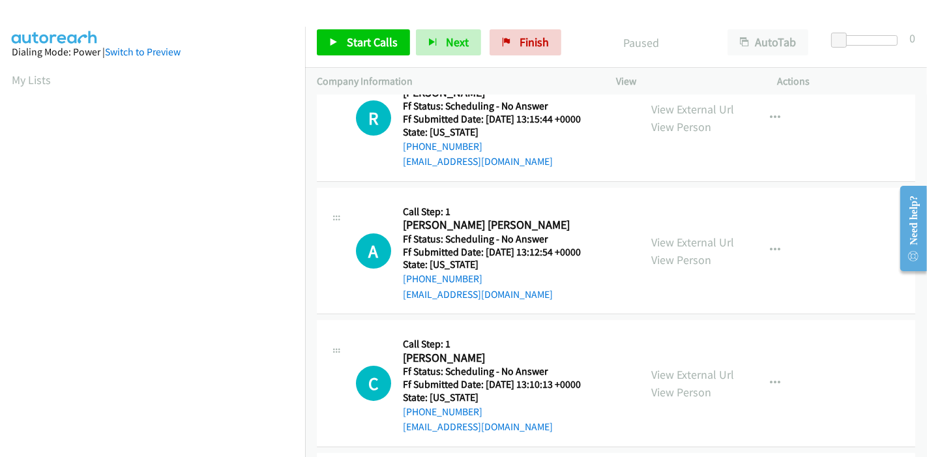
scroll to position [0, 0]
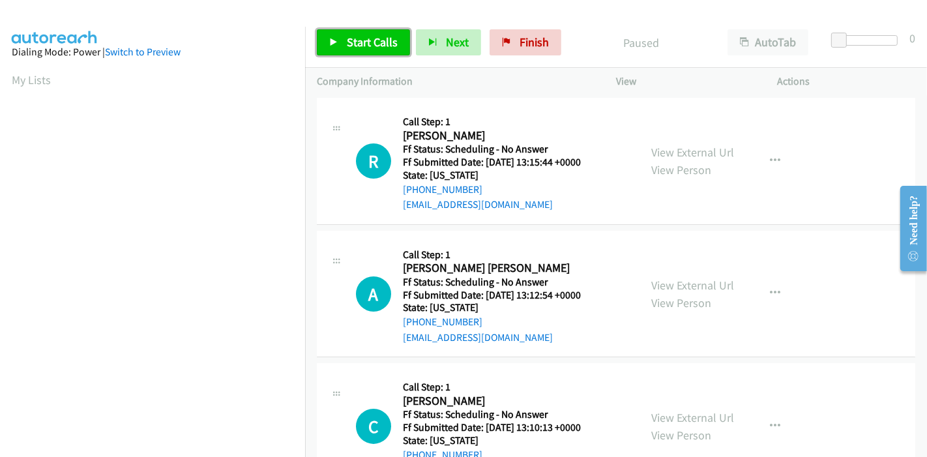
click at [350, 51] on link "Start Calls" at bounding box center [363, 42] width 93 height 26
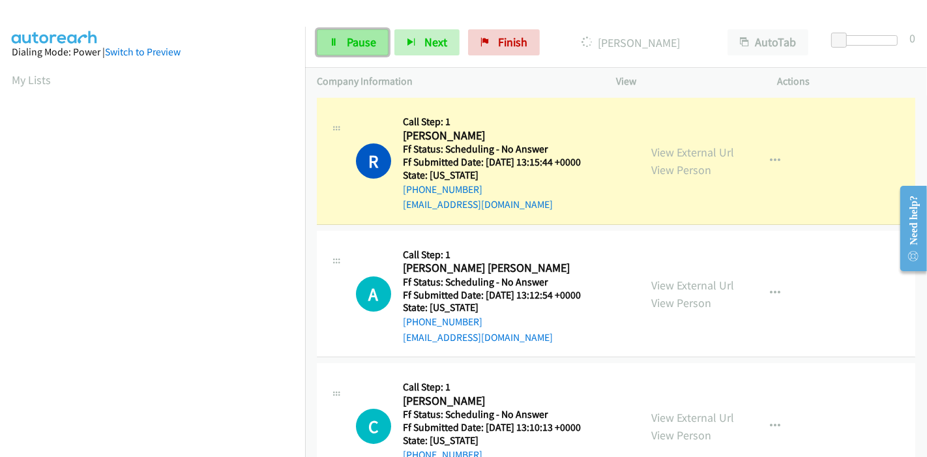
click at [355, 44] on span "Pause" at bounding box center [361, 42] width 29 height 15
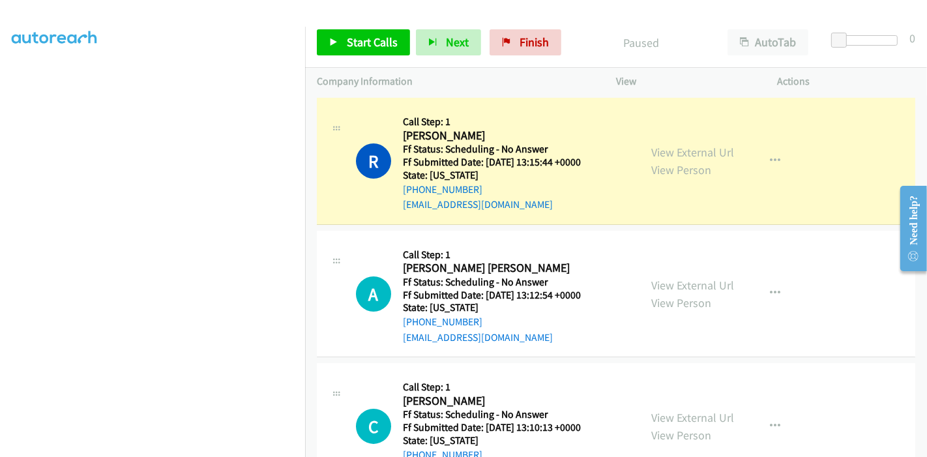
scroll to position [275, 0]
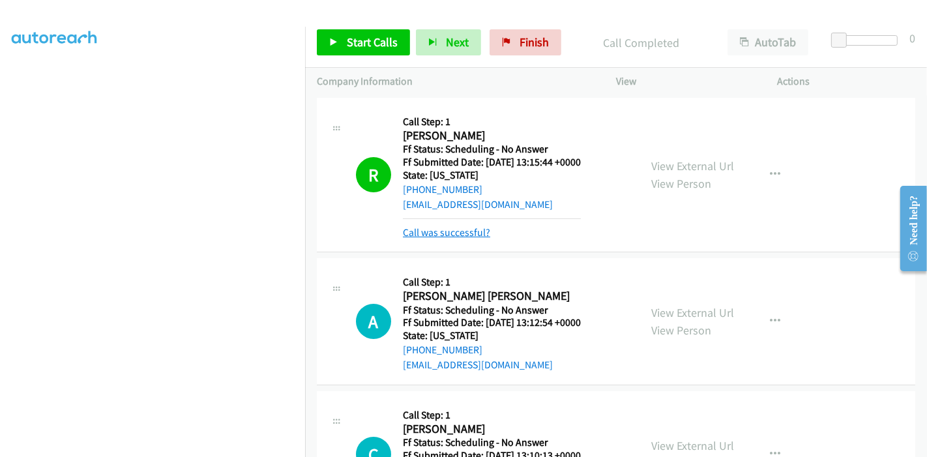
click at [452, 231] on link "Call was successful?" at bounding box center [446, 232] width 87 height 12
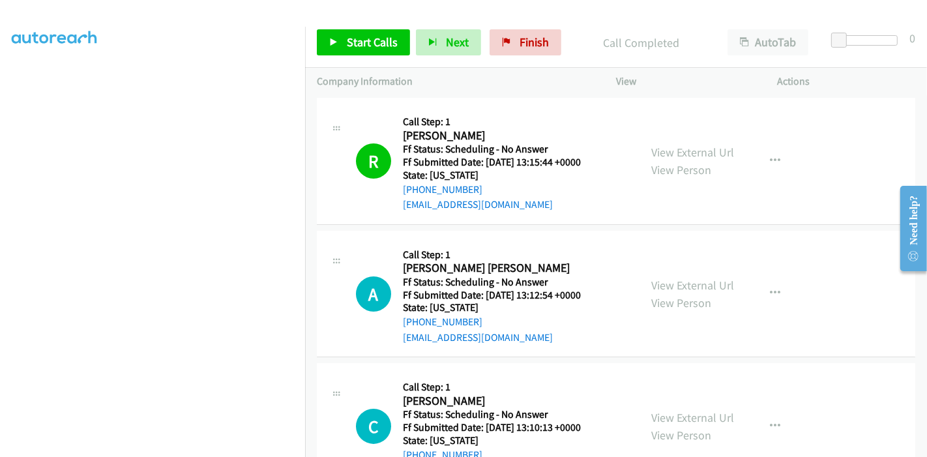
scroll to position [145, 0]
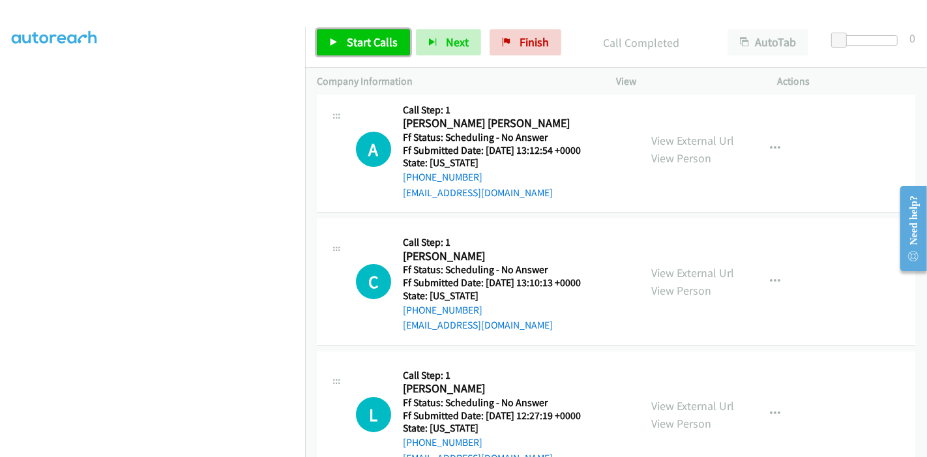
click at [347, 43] on span "Start Calls" at bounding box center [372, 42] width 51 height 15
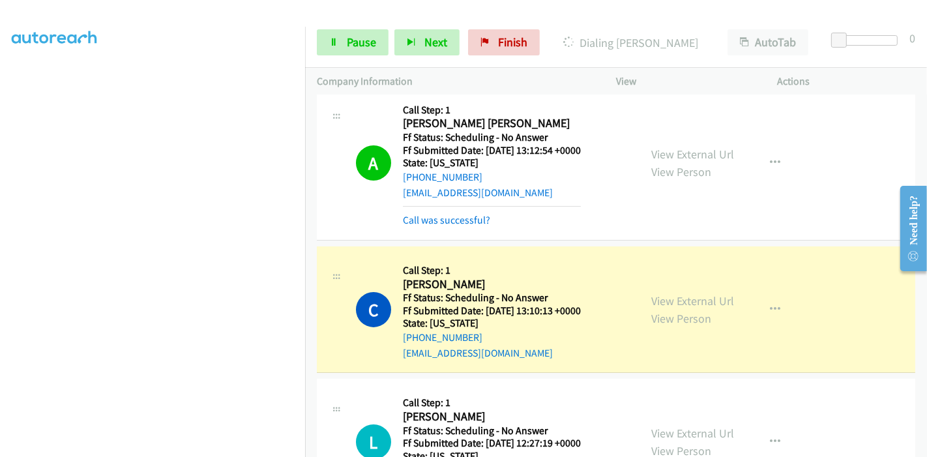
scroll to position [72, 0]
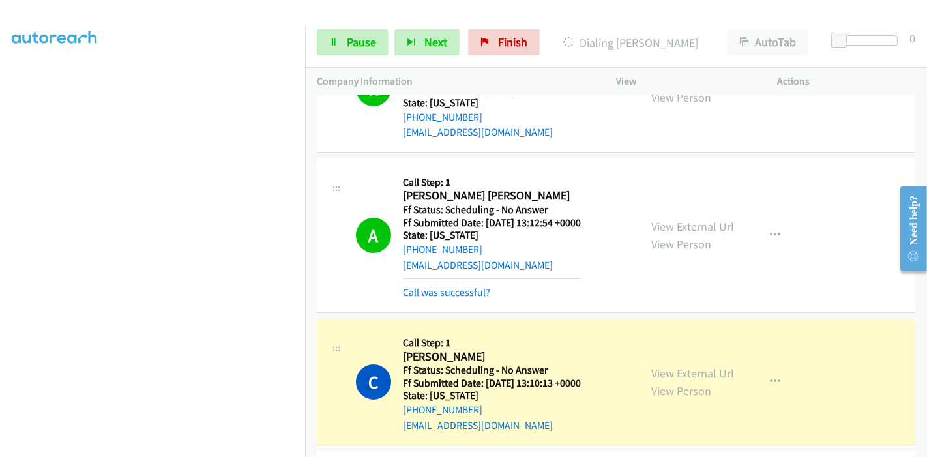
click at [446, 297] on link "Call was successful?" at bounding box center [446, 292] width 87 height 12
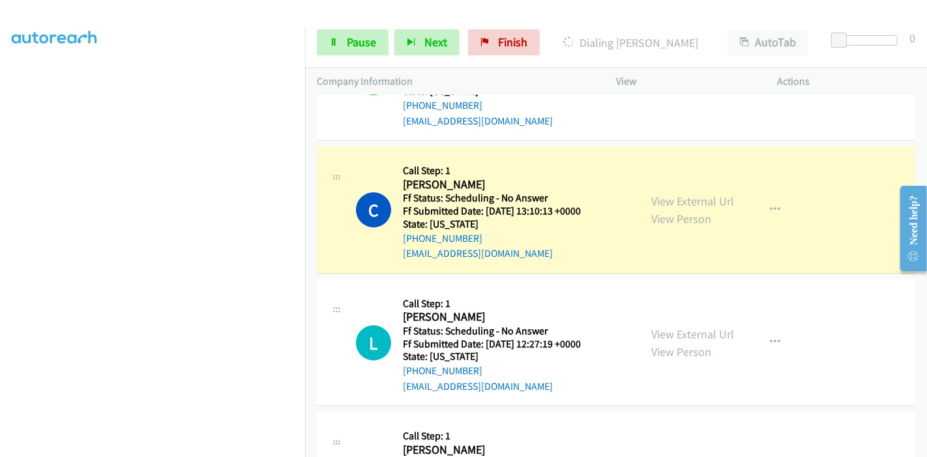
scroll to position [217, 0]
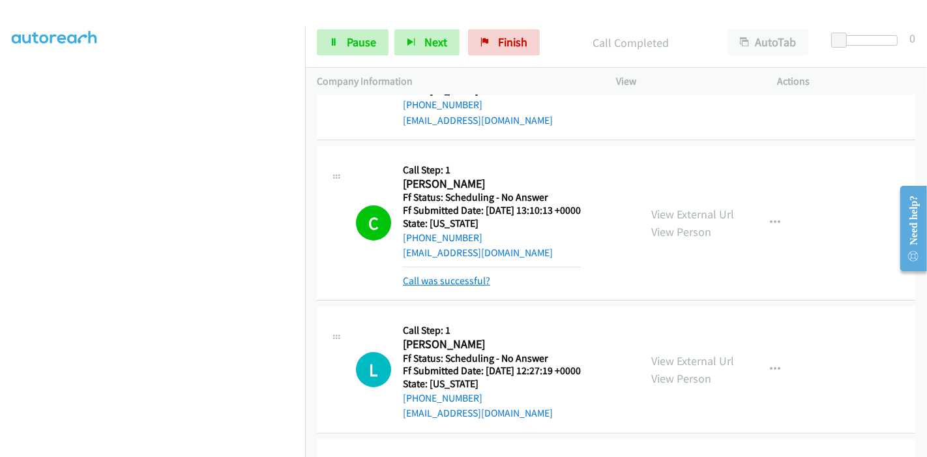
click at [441, 274] on link "Call was successful?" at bounding box center [446, 280] width 87 height 12
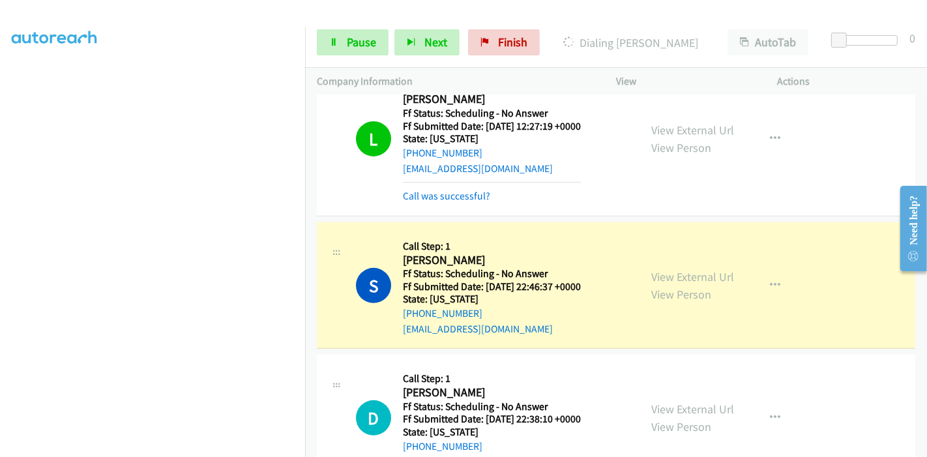
scroll to position [506, 0]
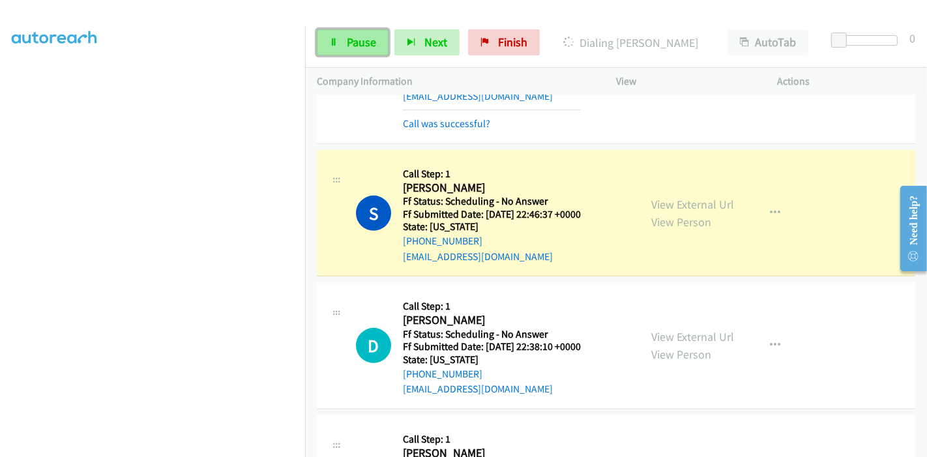
click at [372, 48] on span "Pause" at bounding box center [361, 42] width 29 height 15
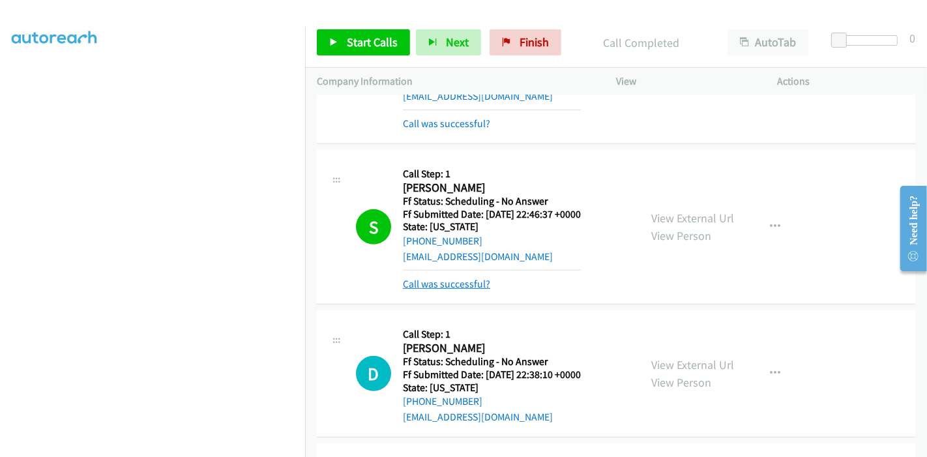
click at [451, 285] on link "Call was successful?" at bounding box center [446, 284] width 87 height 12
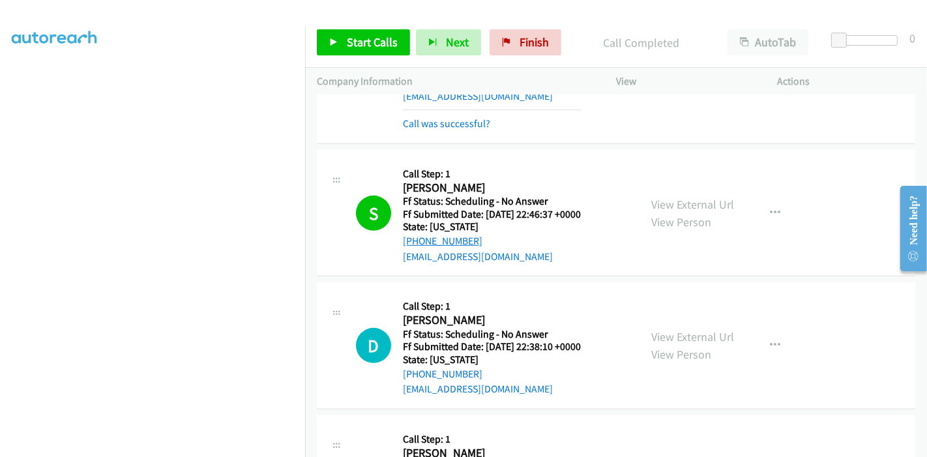
scroll to position [362, 0]
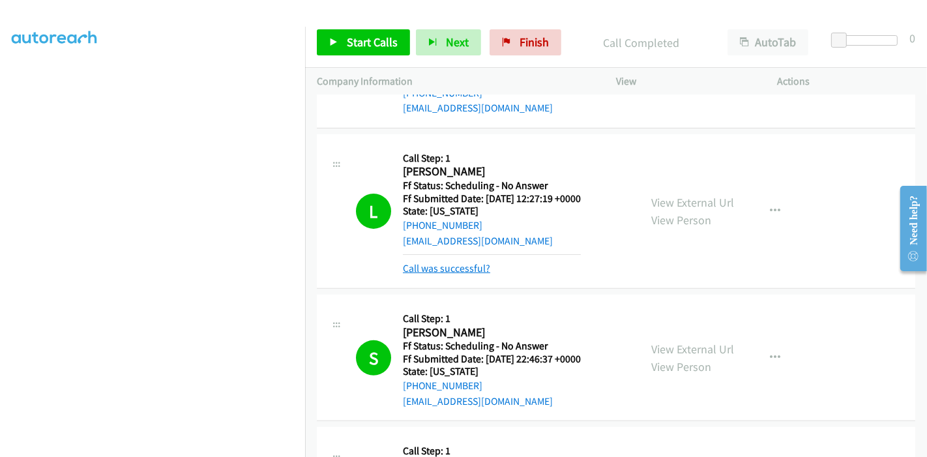
click at [463, 267] on link "Call was successful?" at bounding box center [446, 268] width 87 height 12
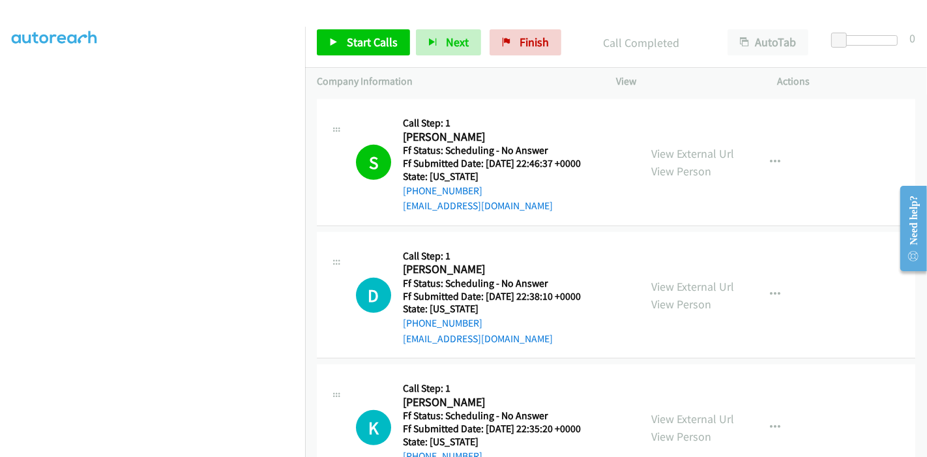
scroll to position [579, 0]
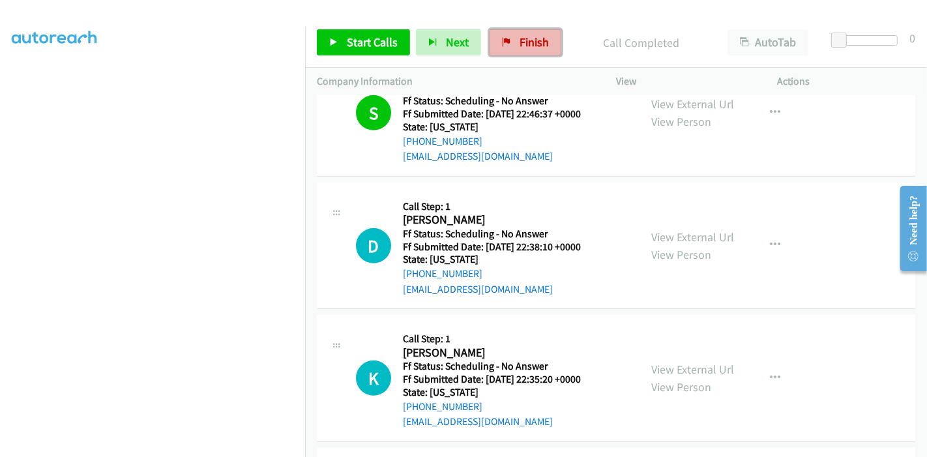
click at [519, 51] on link "Finish" at bounding box center [525, 42] width 72 height 26
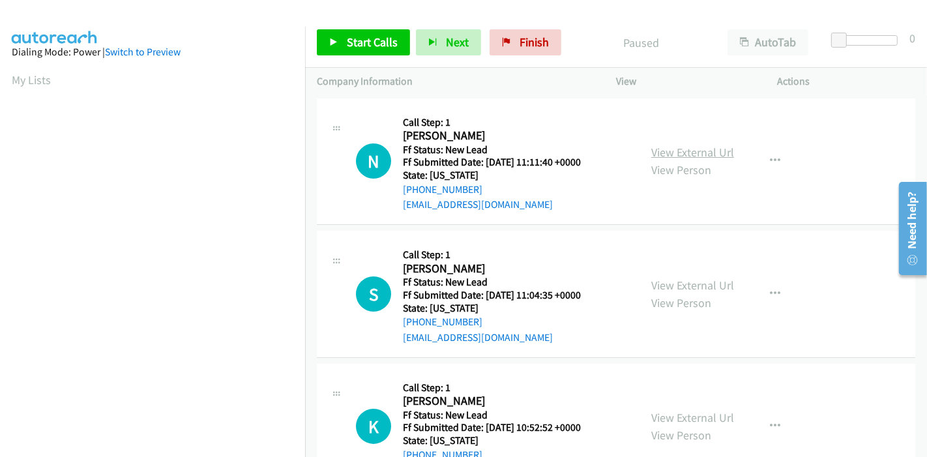
click at [713, 151] on link "View External Url" at bounding box center [692, 152] width 83 height 15
click at [675, 278] on link "View External Url" at bounding box center [692, 285] width 83 height 15
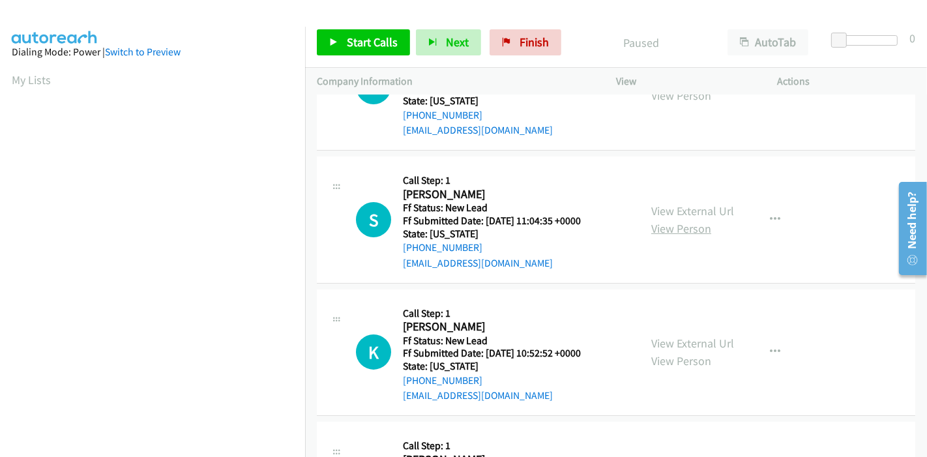
scroll to position [145, 0]
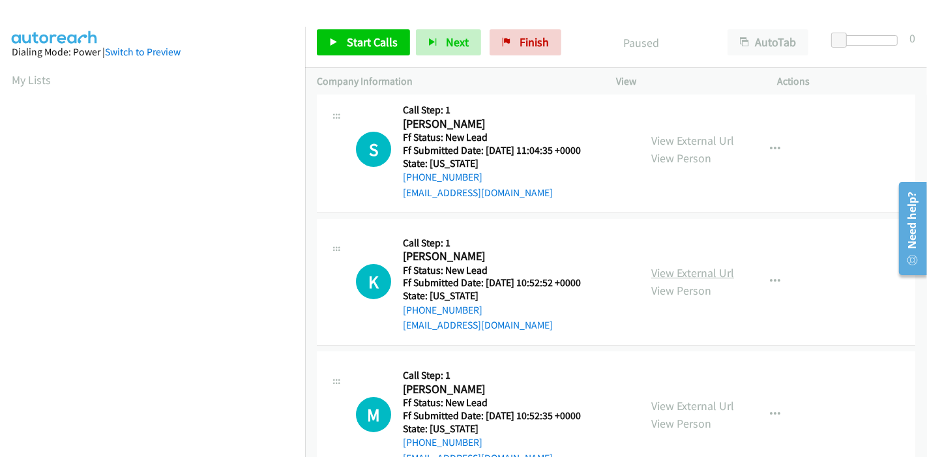
click at [657, 269] on link "View External Url" at bounding box center [692, 272] width 83 height 15
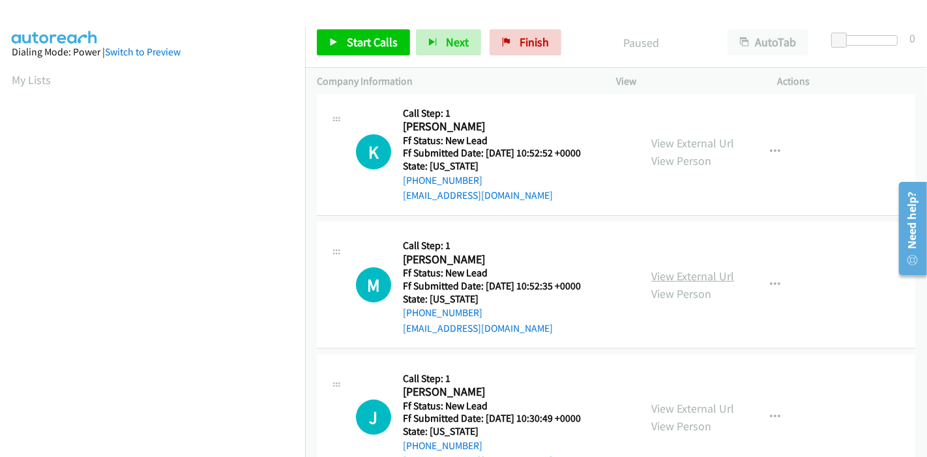
scroll to position [289, 0]
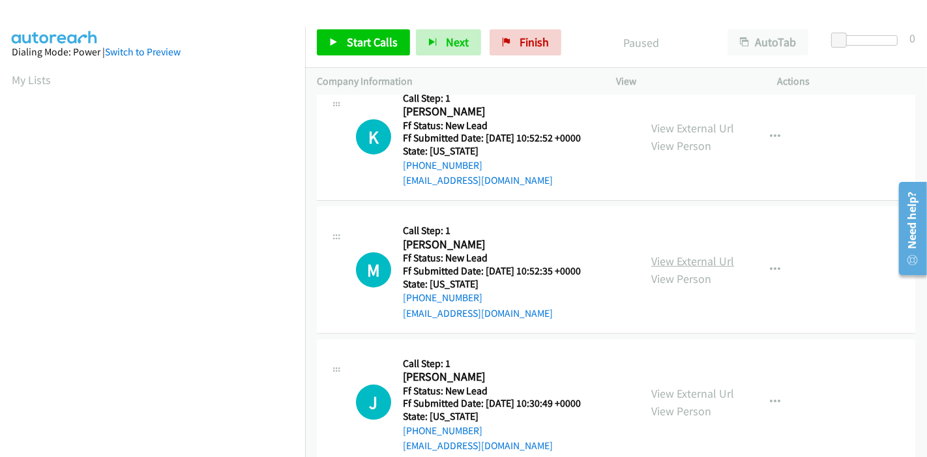
click at [667, 263] on link "View External Url" at bounding box center [692, 261] width 83 height 15
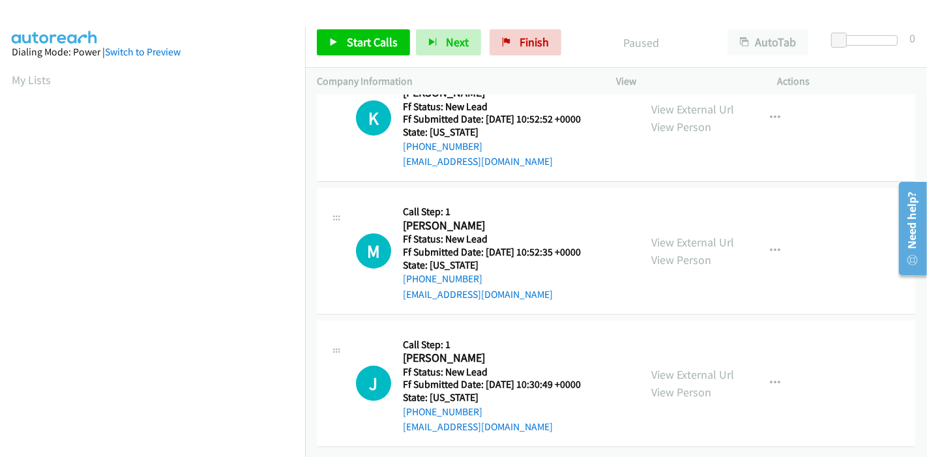
scroll to position [317, 0]
click at [651, 367] on link "View External Url" at bounding box center [692, 374] width 83 height 15
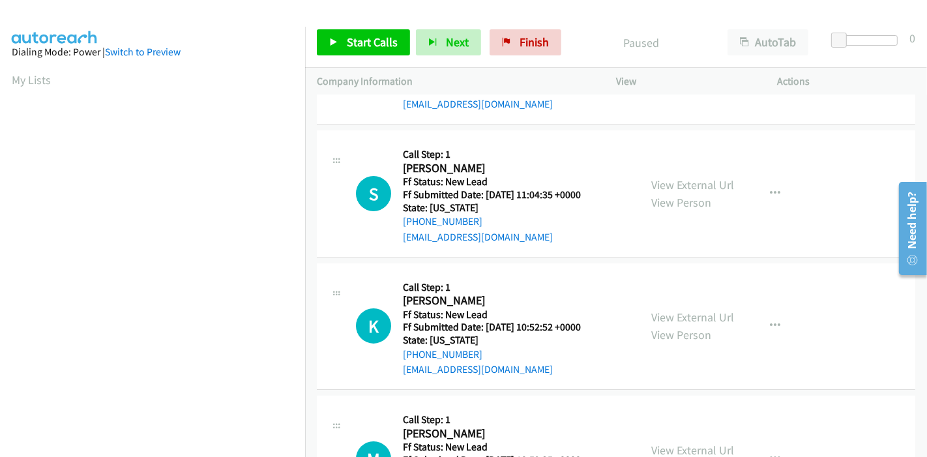
scroll to position [0, 0]
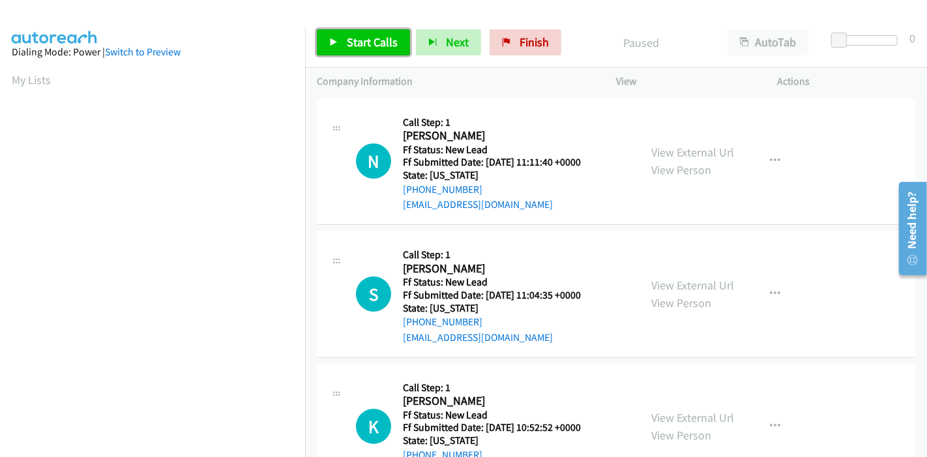
click at [355, 42] on span "Start Calls" at bounding box center [372, 42] width 51 height 15
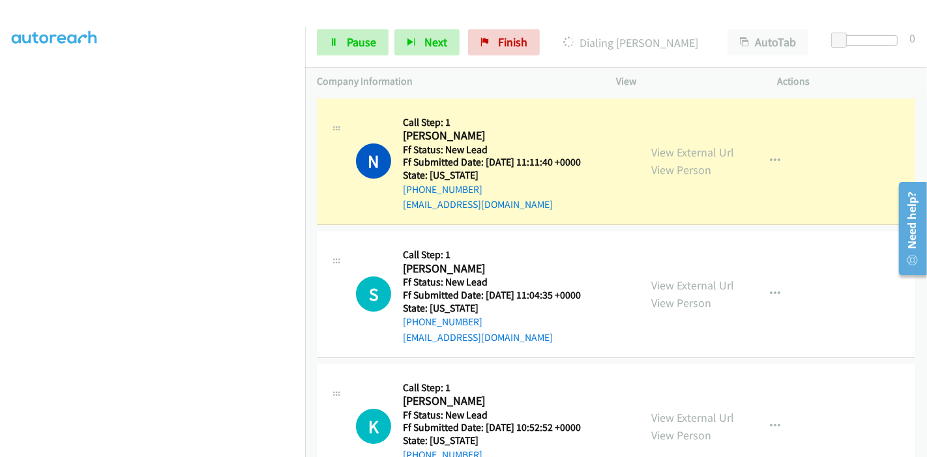
scroll to position [275, 0]
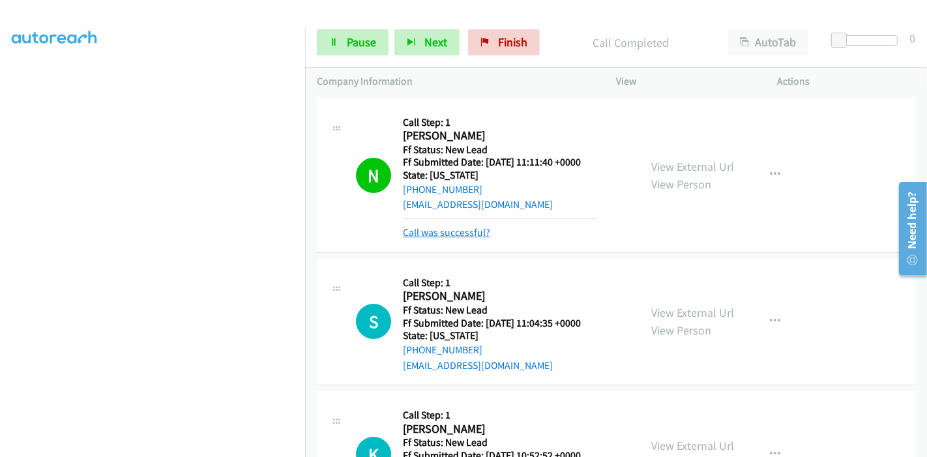
click at [444, 236] on link "Call was successful?" at bounding box center [446, 232] width 87 height 12
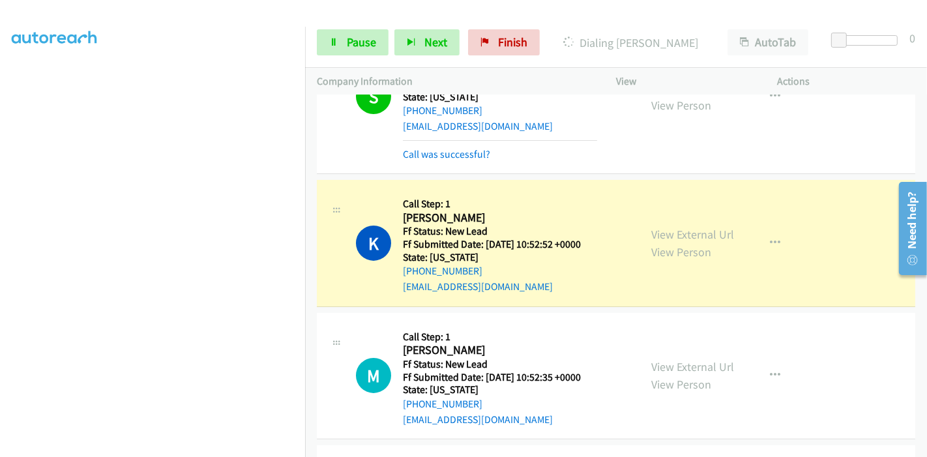
scroll to position [200, 0]
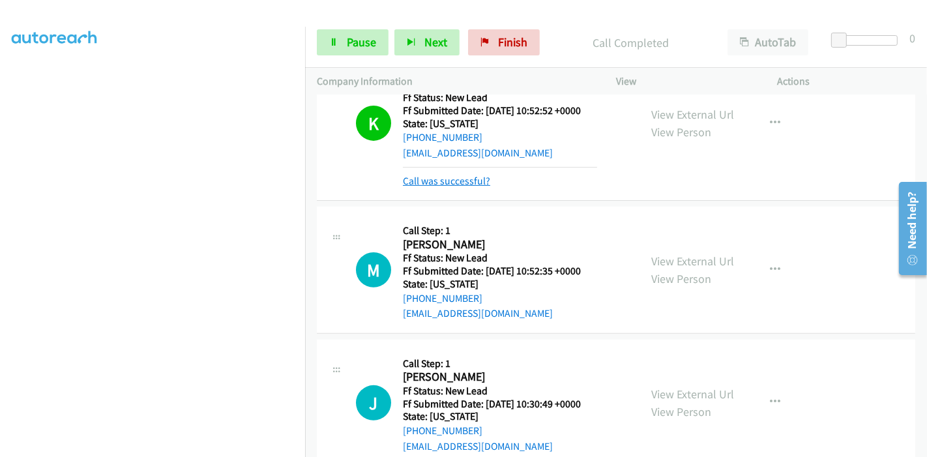
click at [441, 183] on link "Call was successful?" at bounding box center [446, 181] width 87 height 12
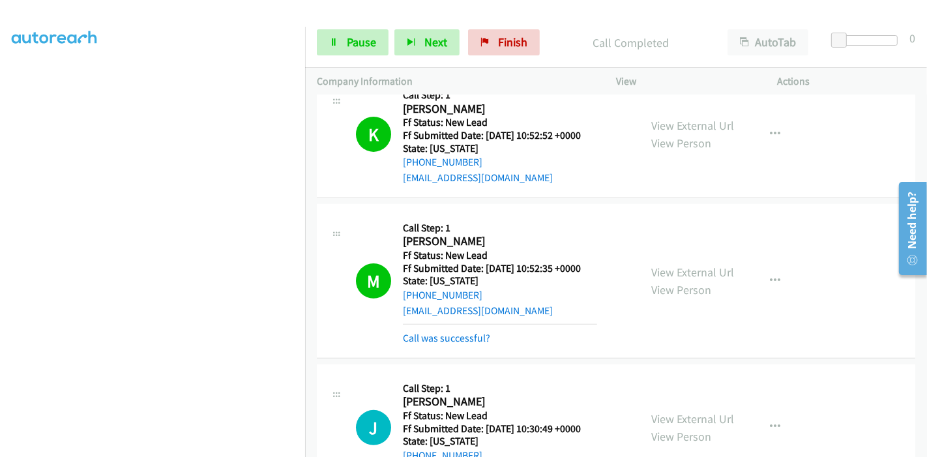
scroll to position [272, 0]
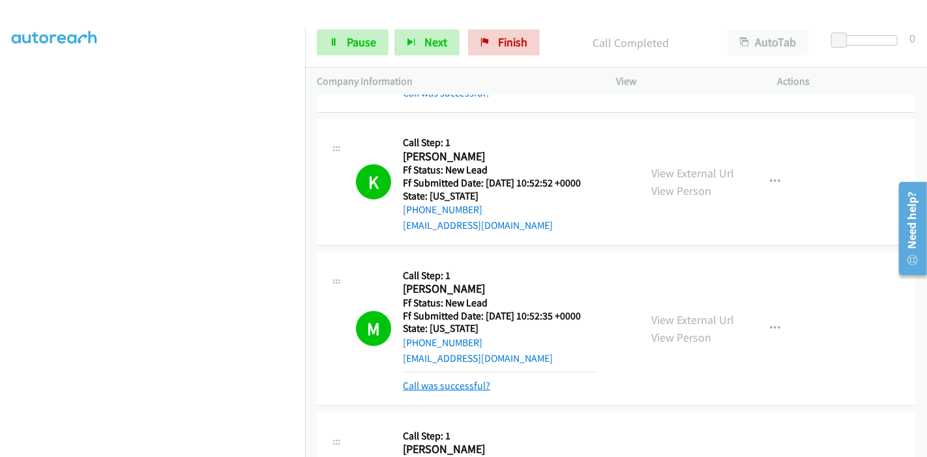
click at [441, 381] on link "Call was successful?" at bounding box center [446, 385] width 87 height 12
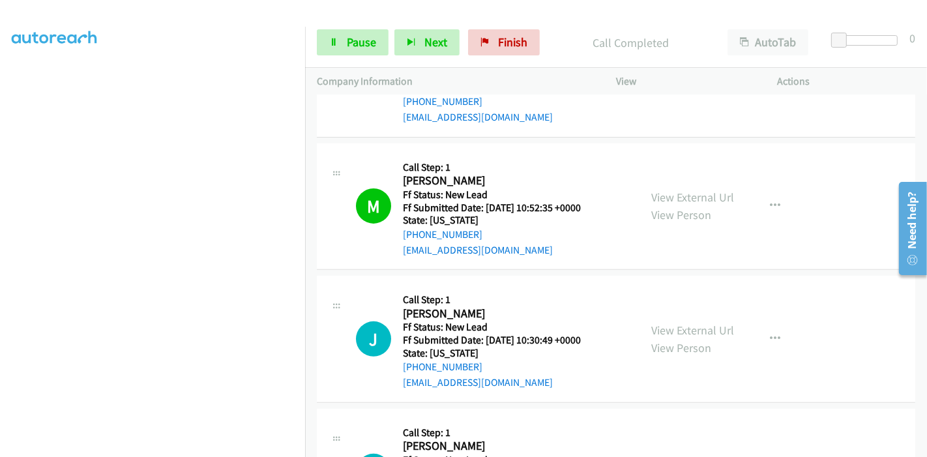
scroll to position [417, 0]
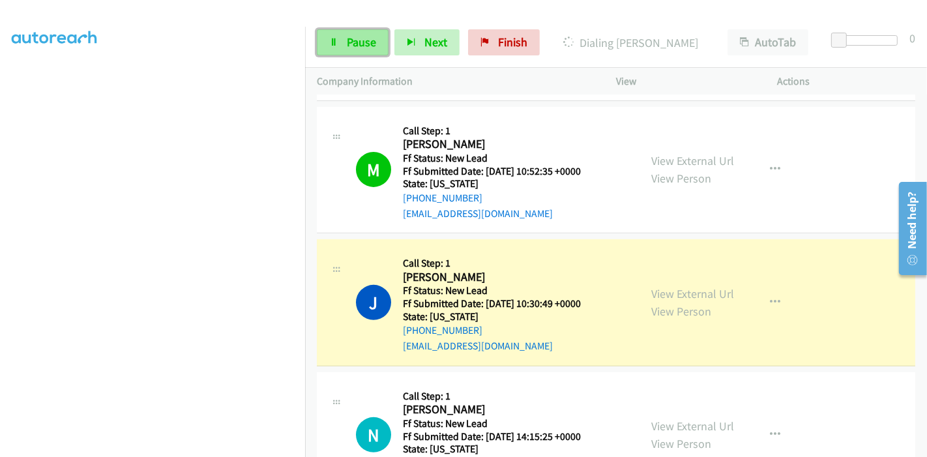
click at [335, 46] on icon at bounding box center [333, 42] width 9 height 9
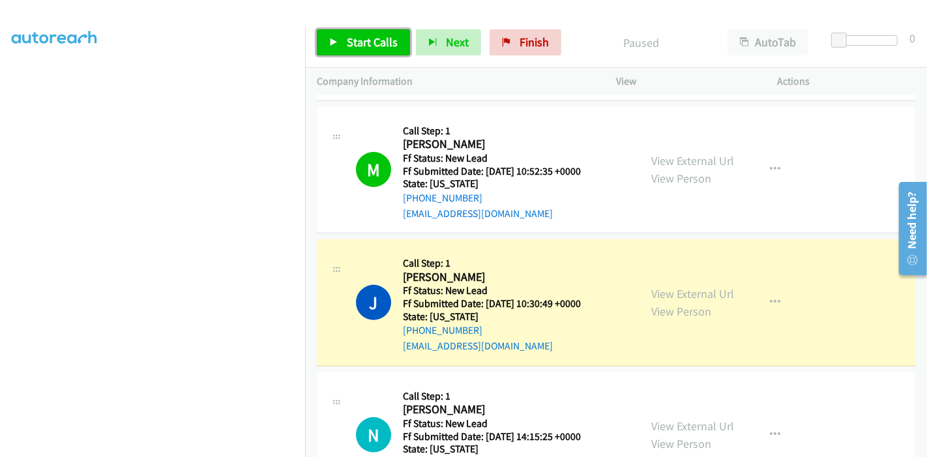
click at [370, 43] on span "Start Calls" at bounding box center [372, 42] width 51 height 15
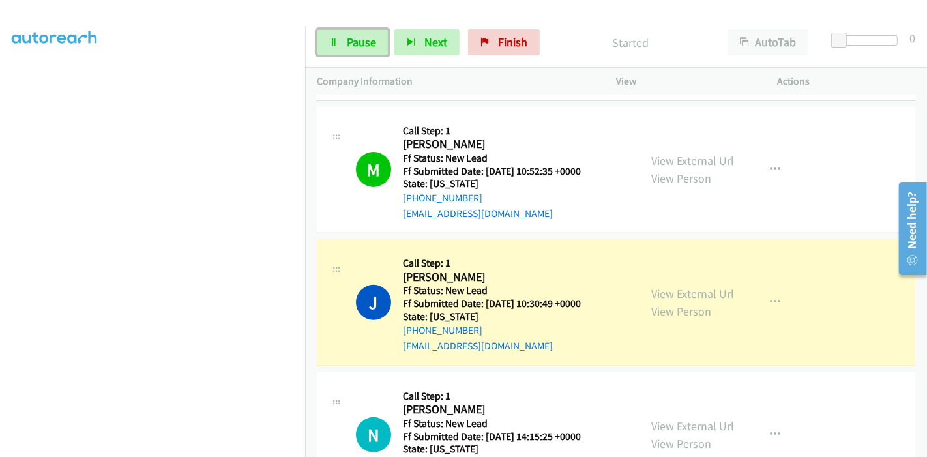
click at [370, 43] on span "Pause" at bounding box center [361, 42] width 29 height 15
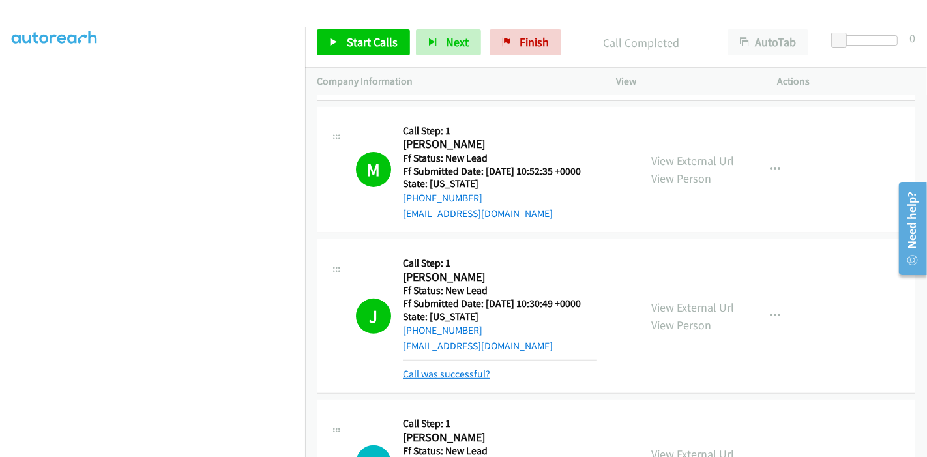
click at [451, 369] on link "Call was successful?" at bounding box center [446, 374] width 87 height 12
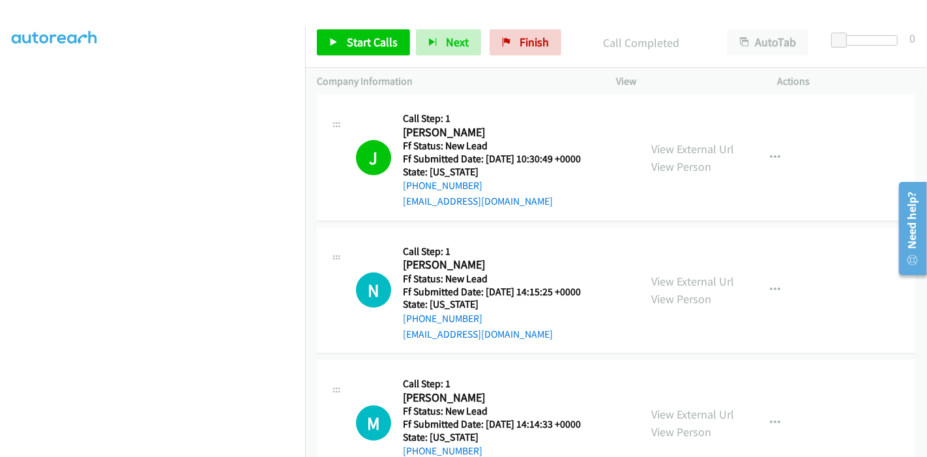
scroll to position [742, 0]
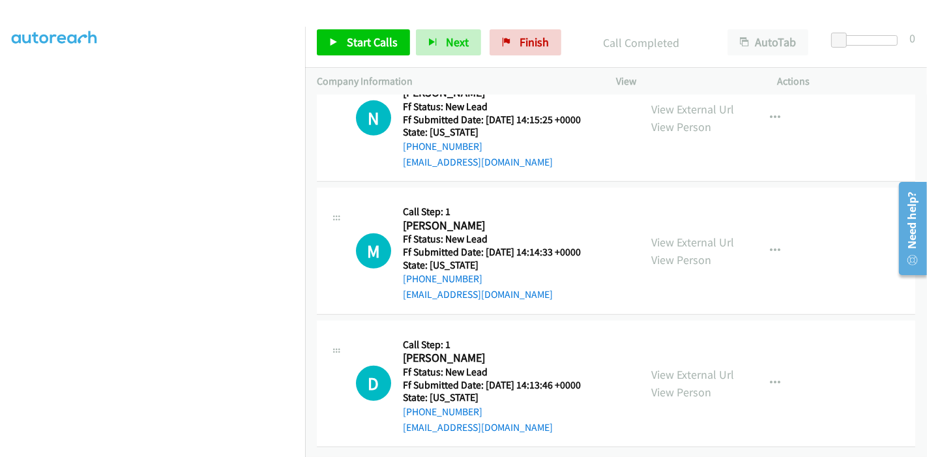
click at [699, 93] on div "View" at bounding box center [685, 81] width 162 height 27
click at [695, 103] on link "View External Url" at bounding box center [692, 109] width 83 height 15
click at [698, 235] on link "View External Url" at bounding box center [692, 242] width 83 height 15
click at [655, 367] on link "View External Url" at bounding box center [692, 374] width 83 height 15
click at [331, 49] on link "Start Calls" at bounding box center [363, 42] width 93 height 26
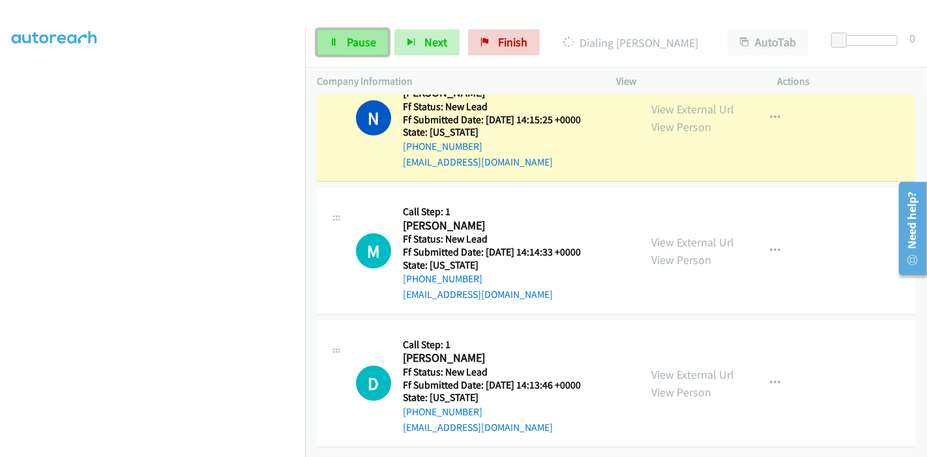
click at [361, 35] on span "Pause" at bounding box center [361, 42] width 29 height 15
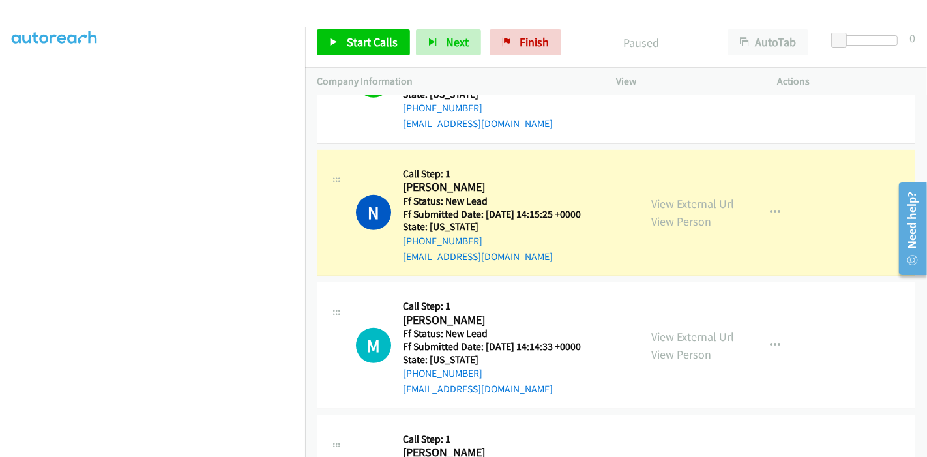
scroll to position [670, 0]
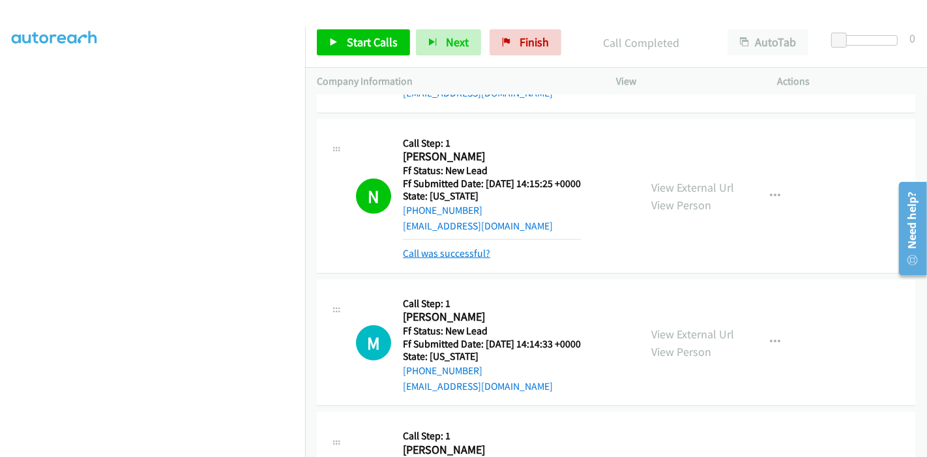
click at [439, 247] on link "Call was successful?" at bounding box center [446, 253] width 87 height 12
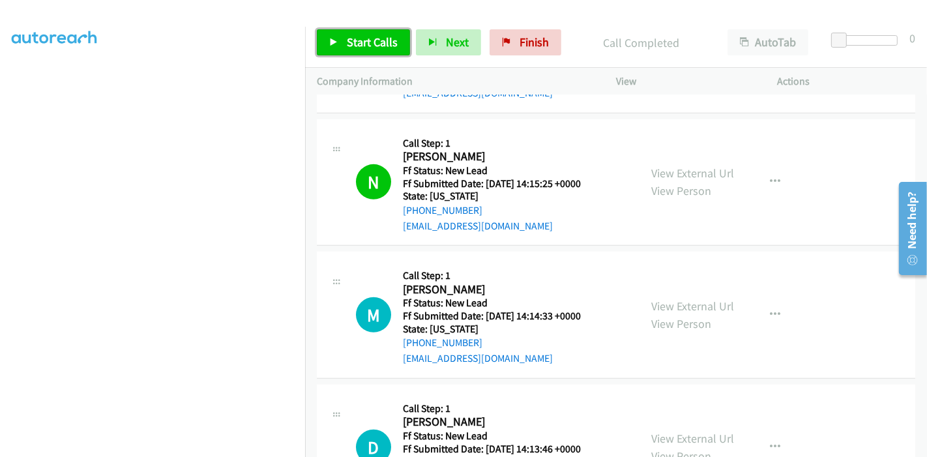
click at [360, 40] on span "Start Calls" at bounding box center [372, 42] width 51 height 15
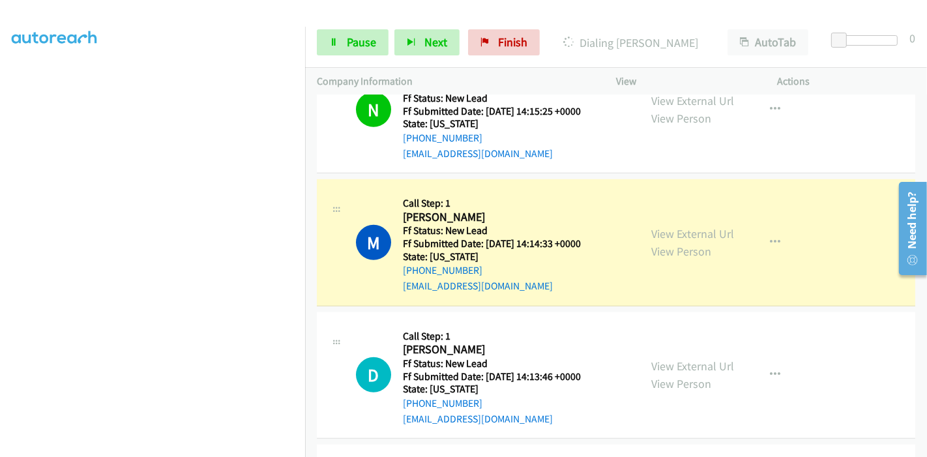
scroll to position [815, 0]
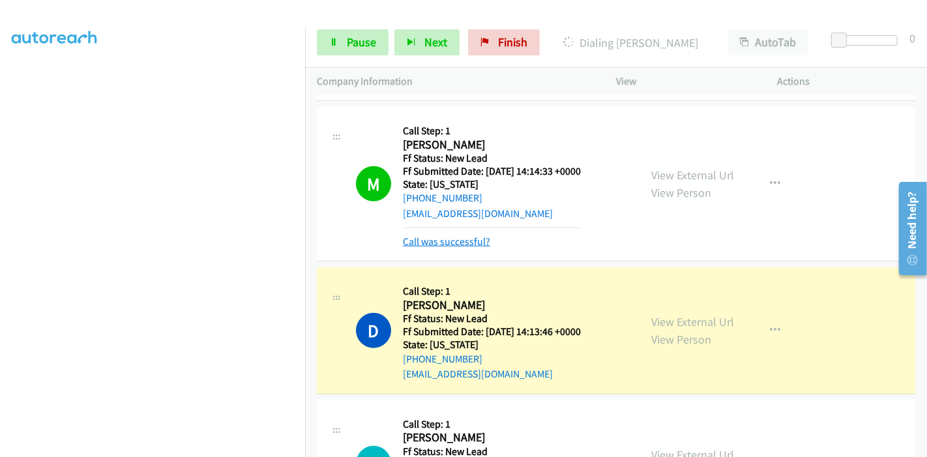
click at [450, 243] on link "Call was successful?" at bounding box center [446, 241] width 87 height 12
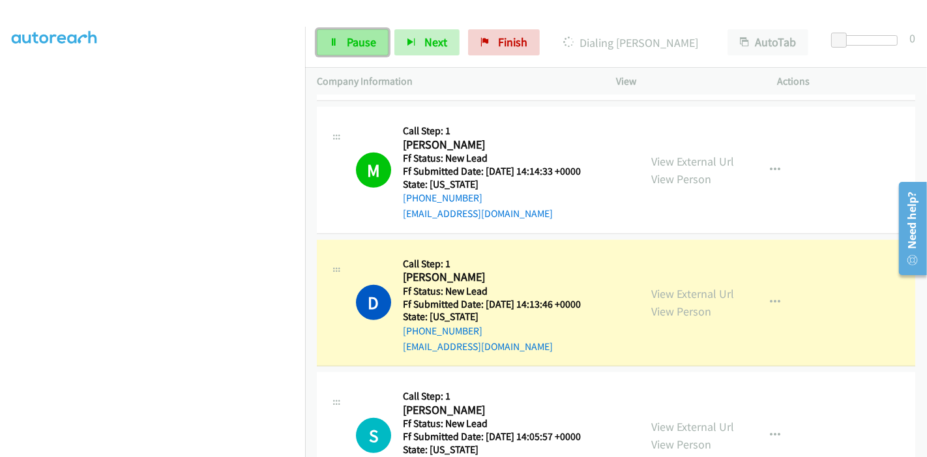
click at [368, 39] on span "Pause" at bounding box center [361, 42] width 29 height 15
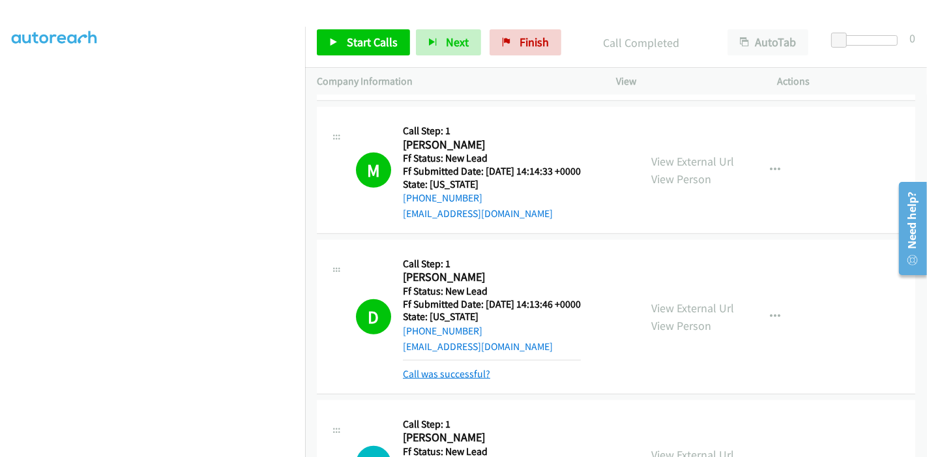
click at [441, 376] on link "Call was successful?" at bounding box center [446, 374] width 87 height 12
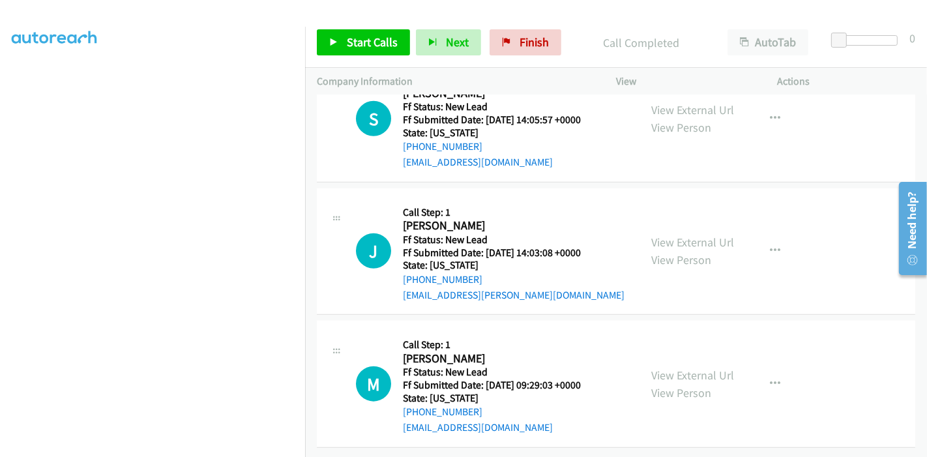
scroll to position [1067, 0]
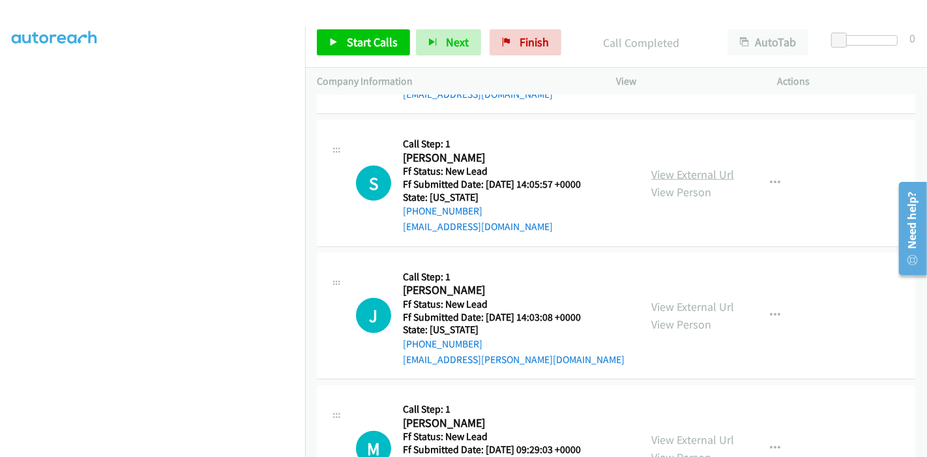
click at [699, 171] on link "View External Url" at bounding box center [692, 174] width 83 height 15
click at [665, 302] on link "View External Url" at bounding box center [692, 306] width 83 height 15
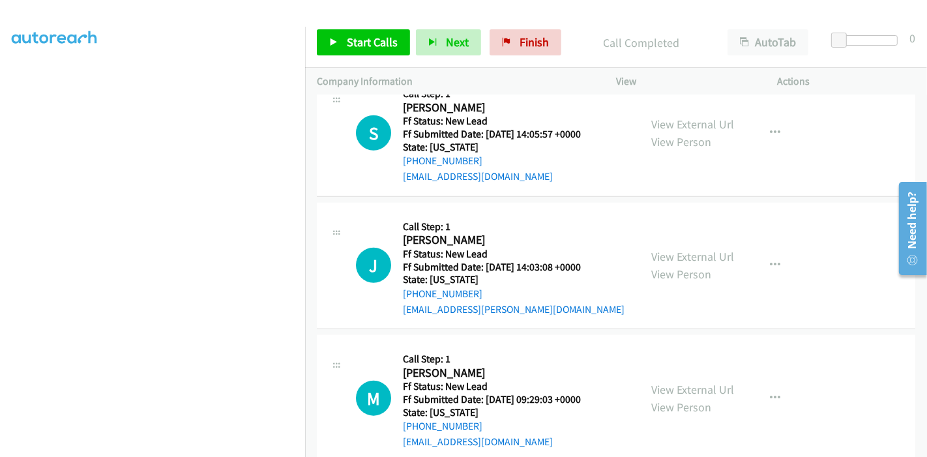
scroll to position [1139, 0]
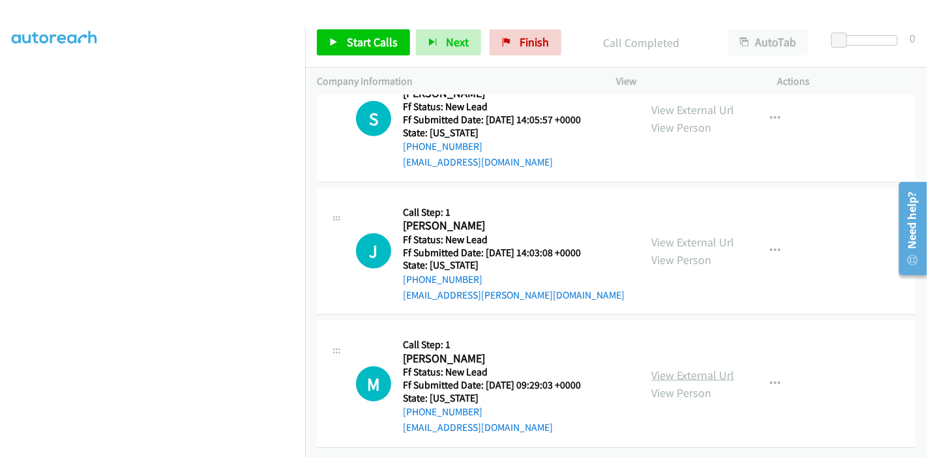
click at [667, 368] on link "View External Url" at bounding box center [692, 375] width 83 height 15
click at [328, 57] on div "Start Calls Pause Next Finish Call Completed AutoTab AutoTab 0" at bounding box center [616, 43] width 622 height 50
click at [335, 48] on link "Start Calls" at bounding box center [363, 42] width 93 height 26
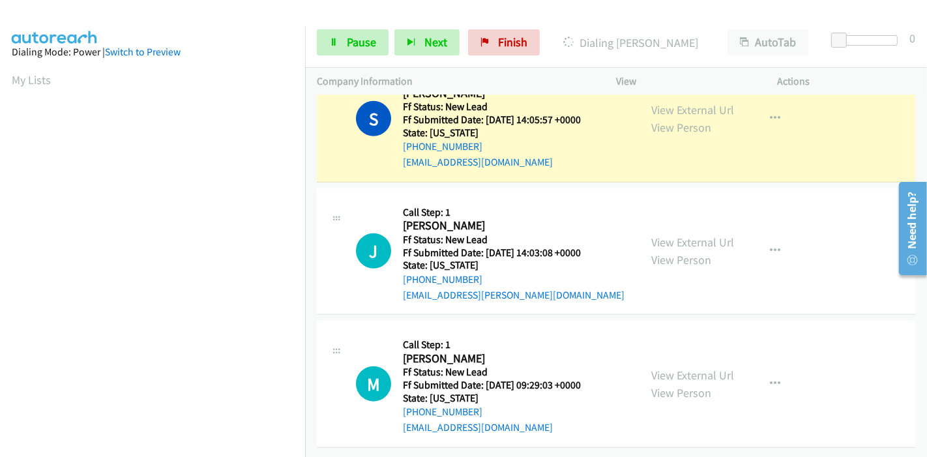
scroll to position [275, 0]
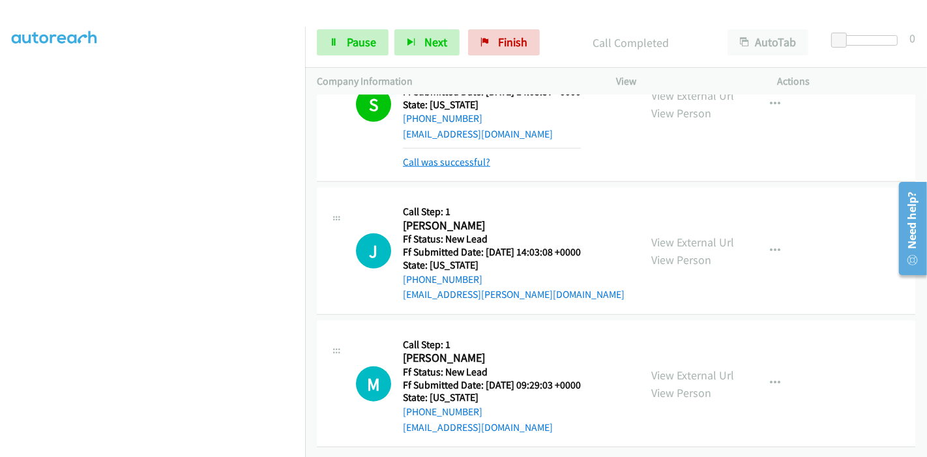
click at [463, 156] on link "Call was successful?" at bounding box center [446, 162] width 87 height 12
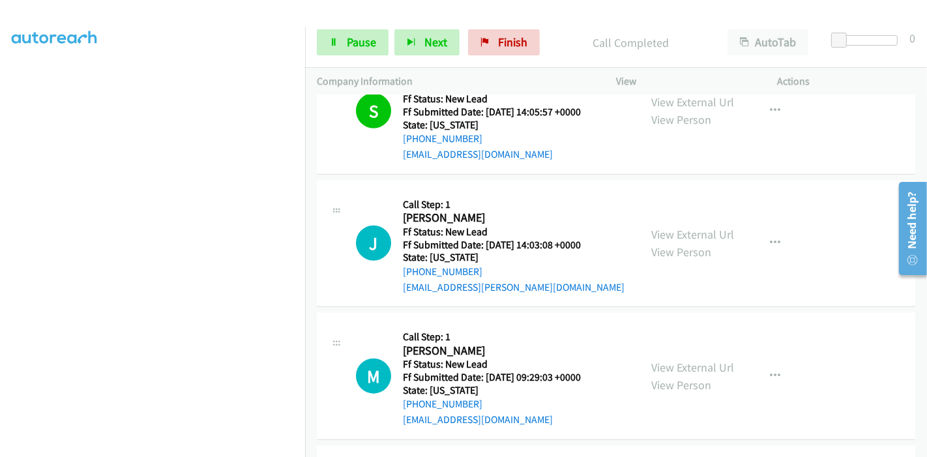
scroll to position [1154, 0]
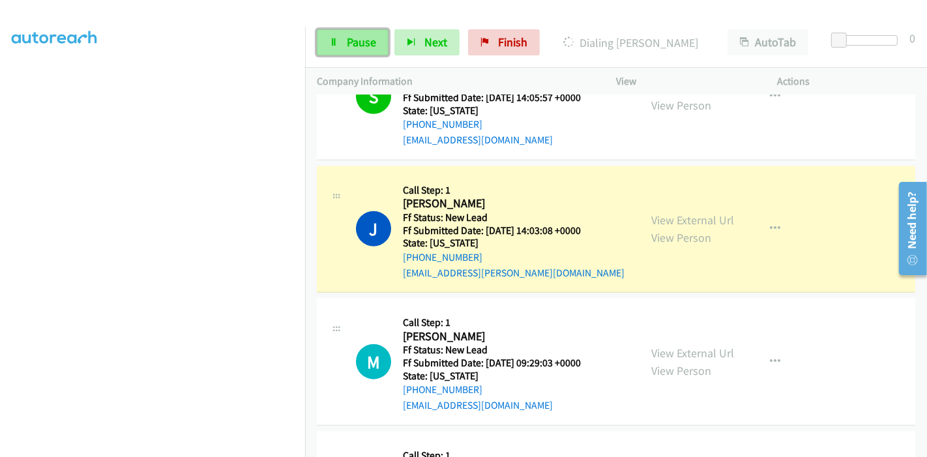
click at [358, 47] on span "Pause" at bounding box center [361, 42] width 29 height 15
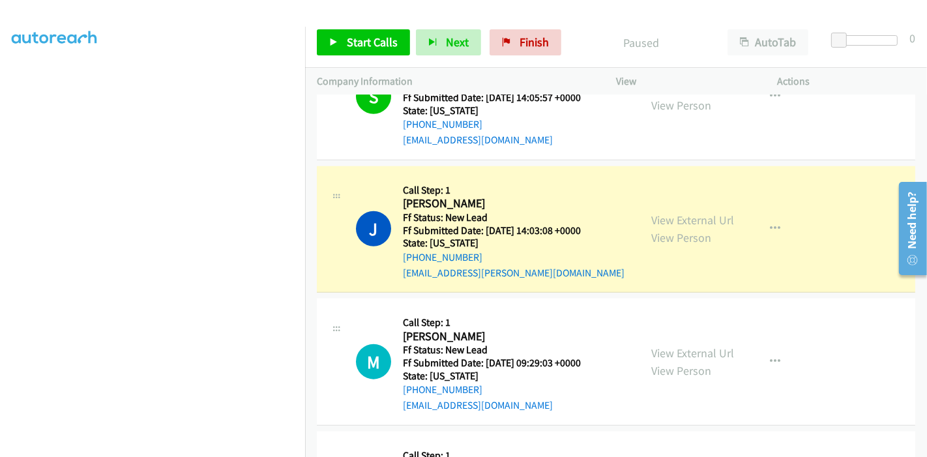
scroll to position [270, 0]
click at [526, 229] on h5 "Ff Submitted Date: [DATE] 14:03:08 +0000" at bounding box center [514, 230] width 222 height 13
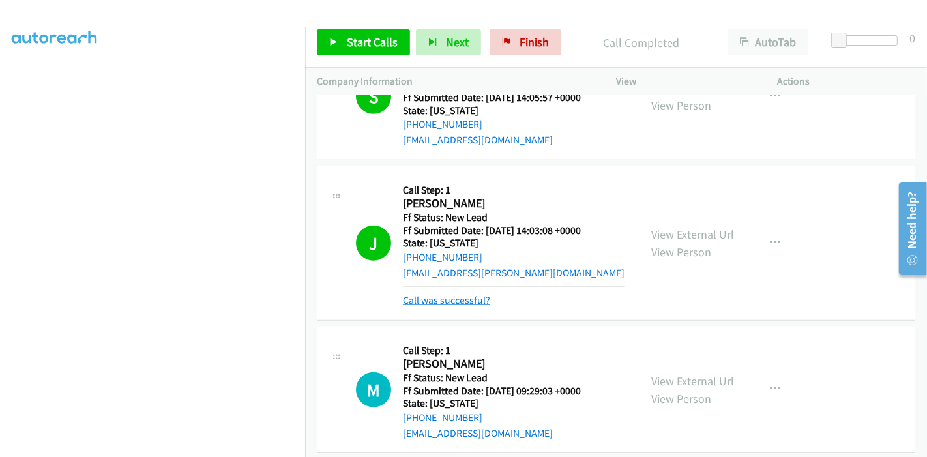
click at [461, 300] on link "Call was successful?" at bounding box center [446, 300] width 87 height 12
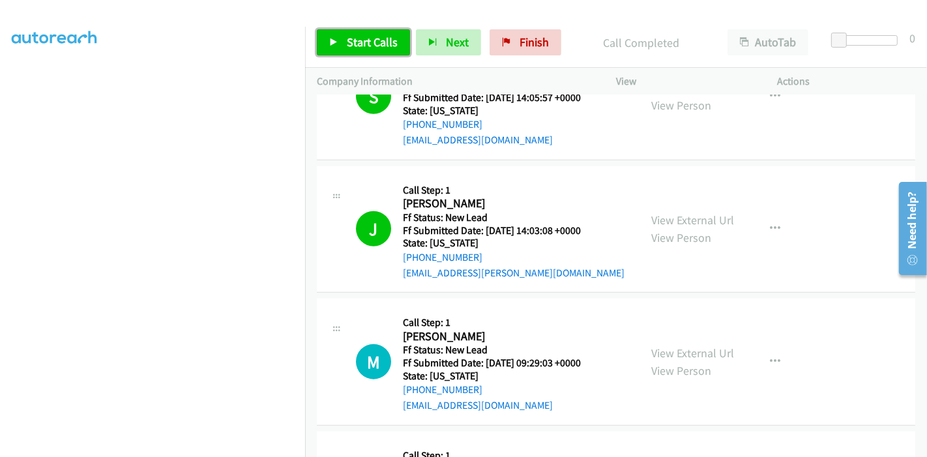
click at [365, 55] on link "Start Calls" at bounding box center [363, 42] width 93 height 26
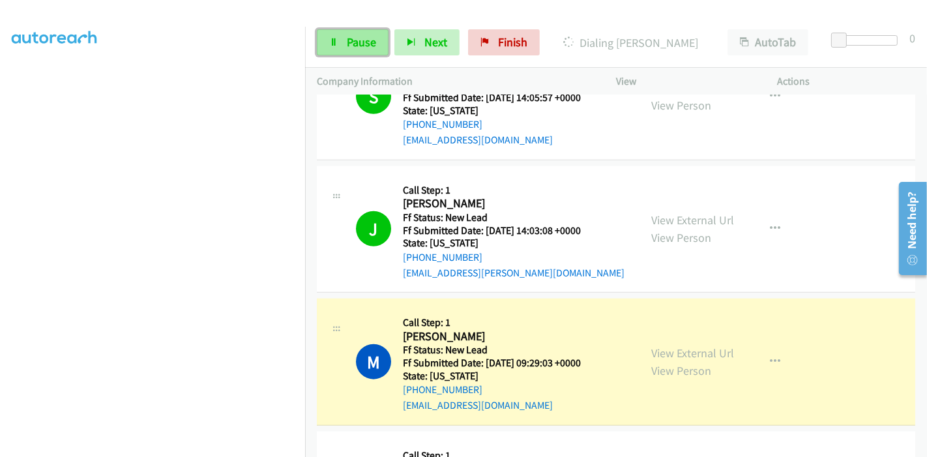
click at [373, 44] on span "Pause" at bounding box center [361, 42] width 29 height 15
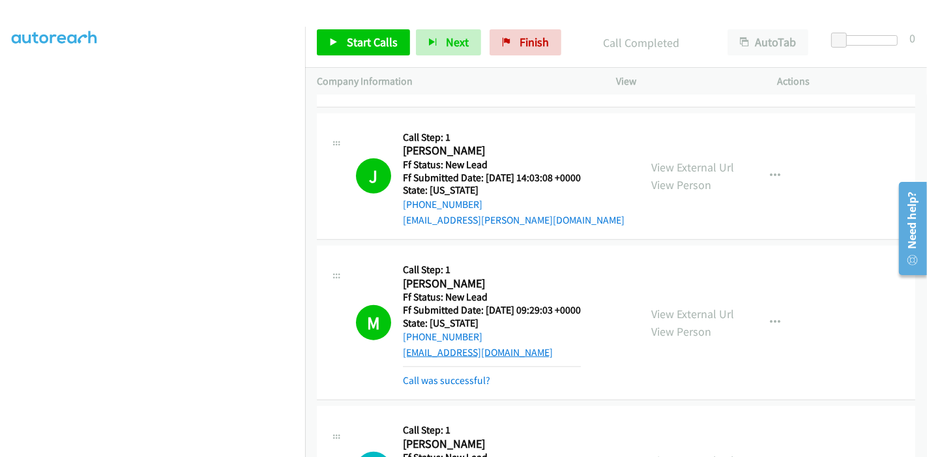
scroll to position [1298, 0]
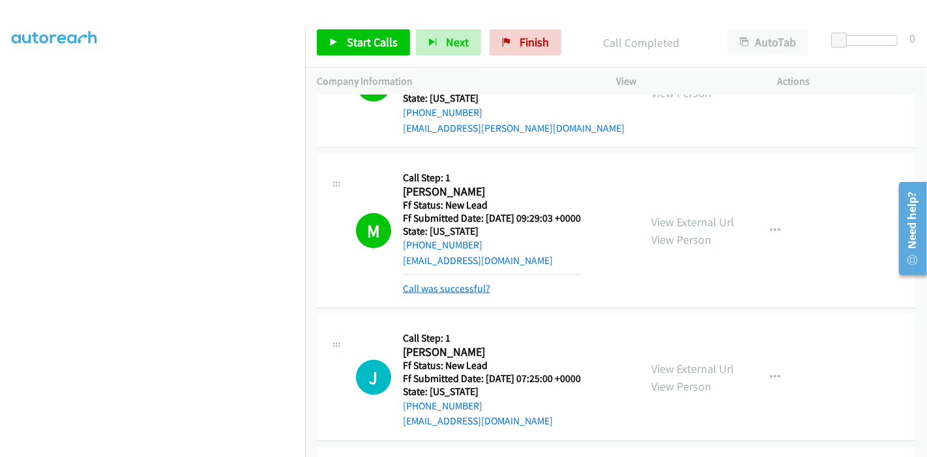
click at [461, 284] on link "Call was successful?" at bounding box center [446, 288] width 87 height 12
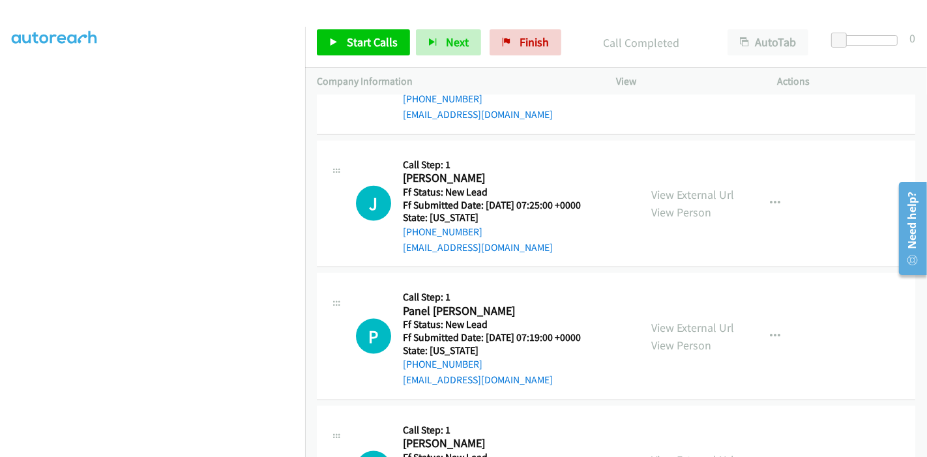
scroll to position [1162, 0]
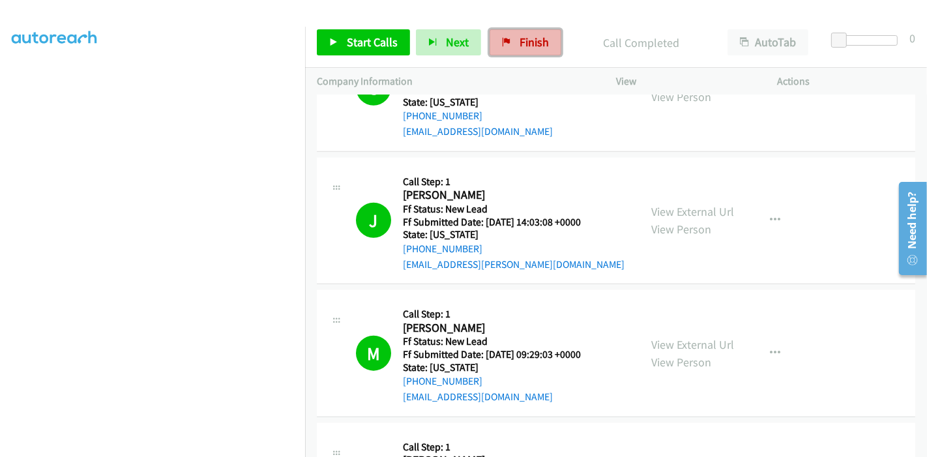
click at [507, 44] on link "Finish" at bounding box center [525, 42] width 72 height 26
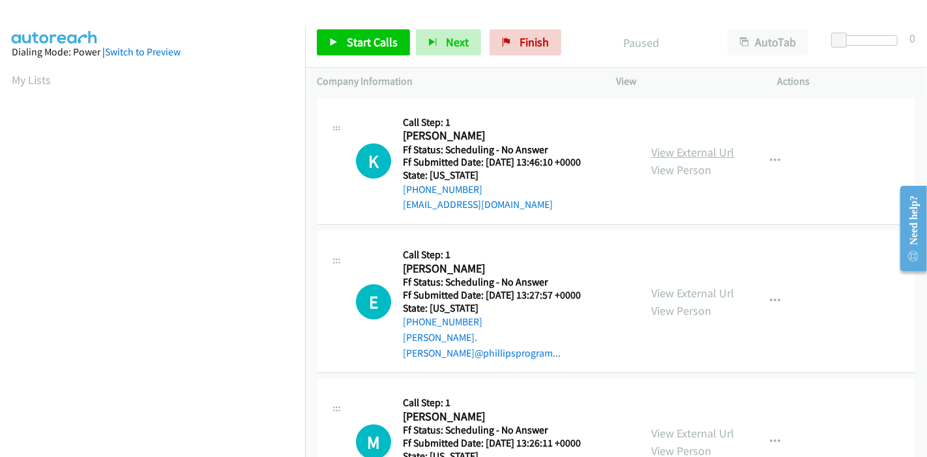
click at [686, 157] on link "View External Url" at bounding box center [692, 152] width 83 height 15
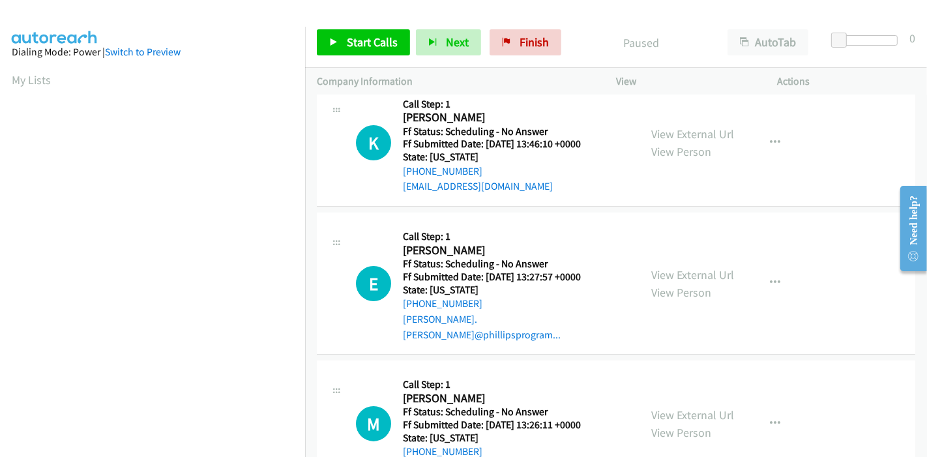
scroll to position [72, 0]
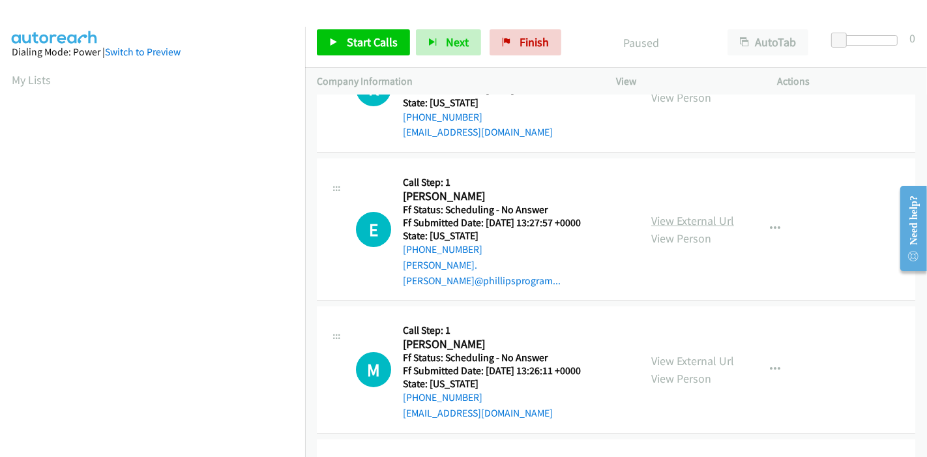
click at [686, 215] on link "View External Url" at bounding box center [692, 220] width 83 height 15
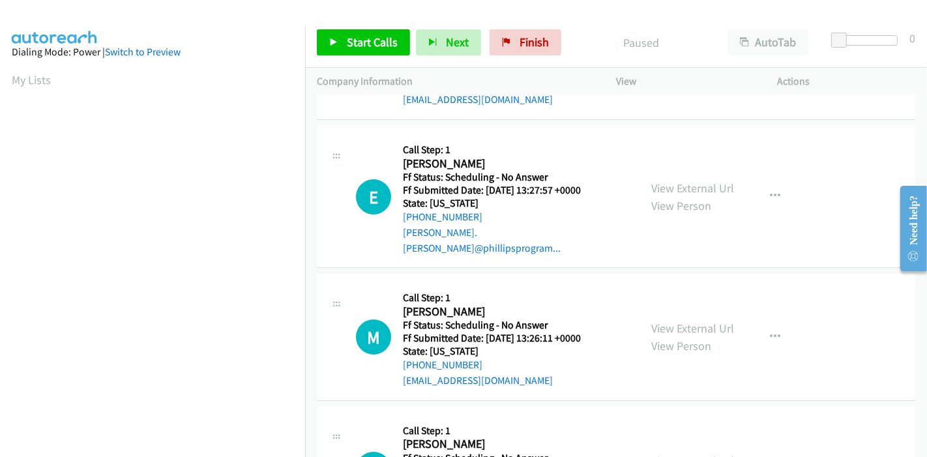
scroll to position [217, 0]
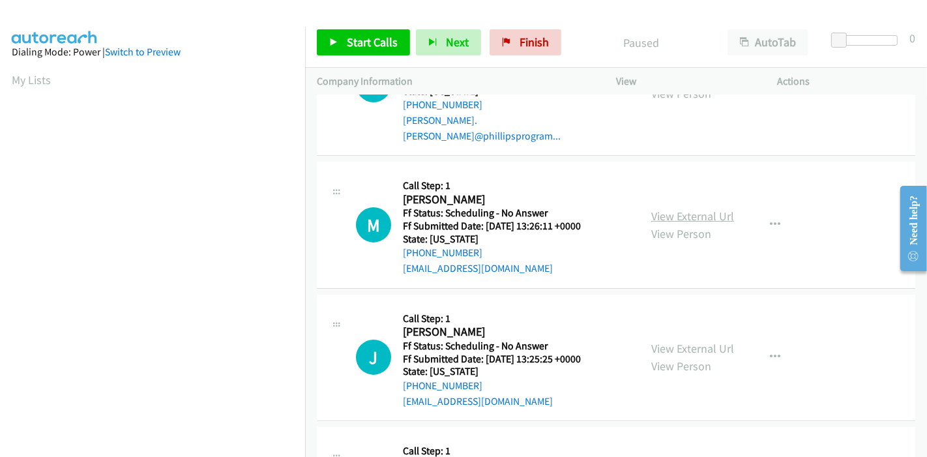
click at [688, 209] on link "View External Url" at bounding box center [692, 216] width 83 height 15
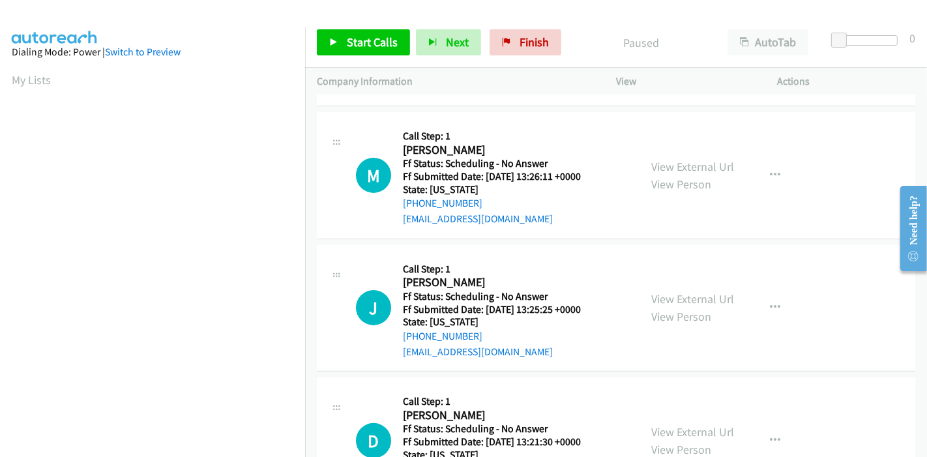
scroll to position [289, 0]
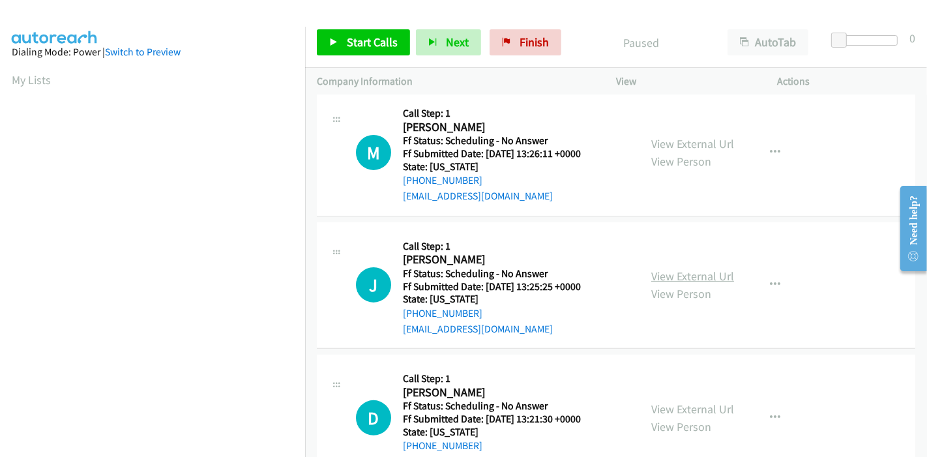
click at [676, 269] on link "View External Url" at bounding box center [692, 276] width 83 height 15
click at [665, 401] on link "View External Url" at bounding box center [692, 408] width 83 height 15
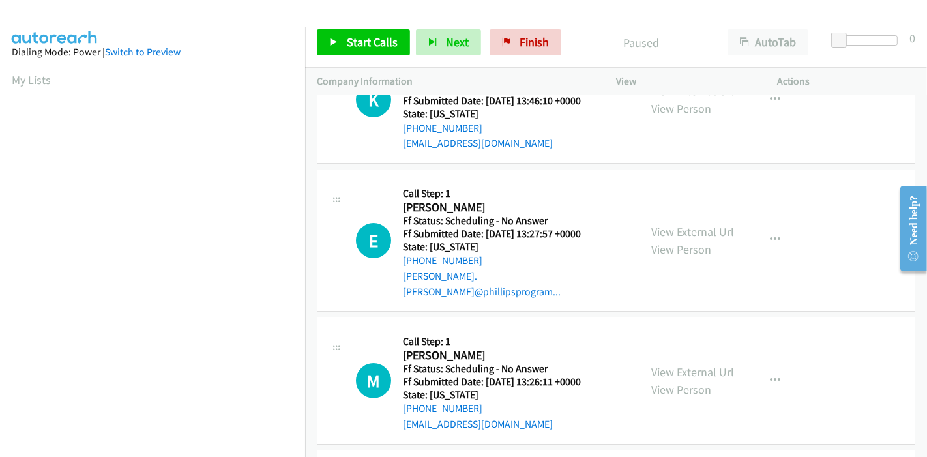
scroll to position [0, 0]
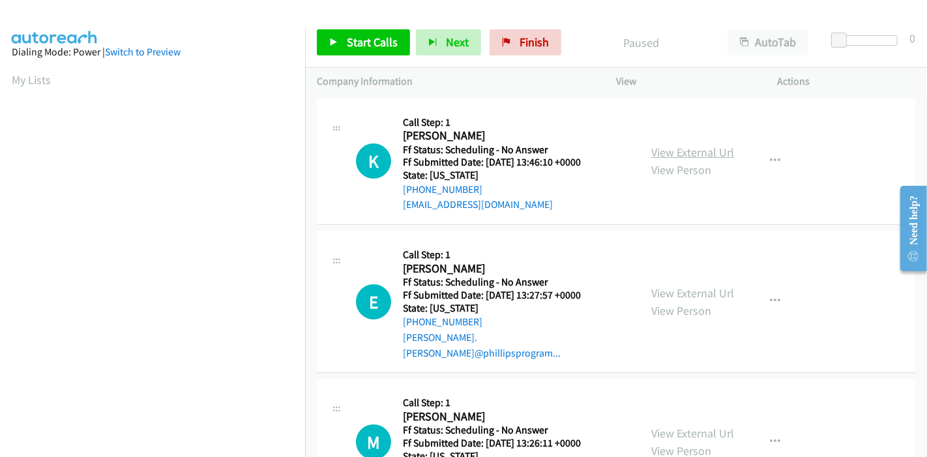
click at [690, 155] on link "View External Url" at bounding box center [692, 152] width 83 height 15
click at [664, 284] on div "View External Url View Person" at bounding box center [692, 301] width 83 height 35
click at [666, 285] on link "View External Url" at bounding box center [692, 292] width 83 height 15
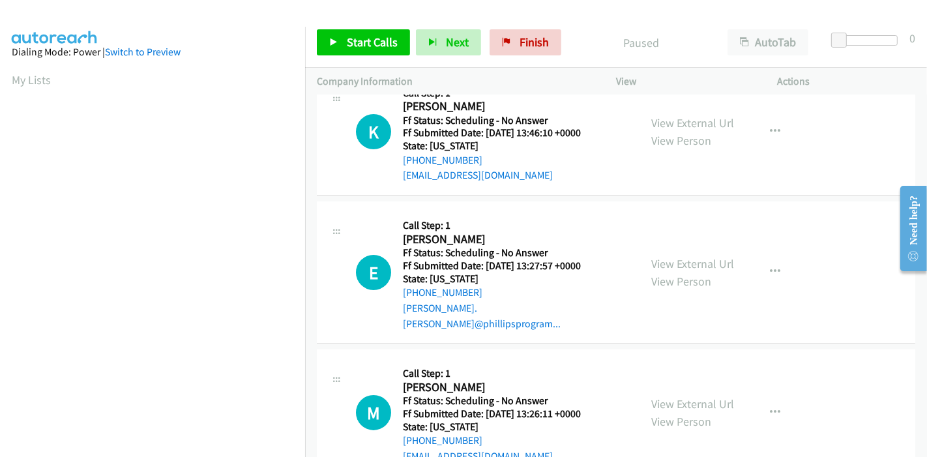
scroll to position [72, 0]
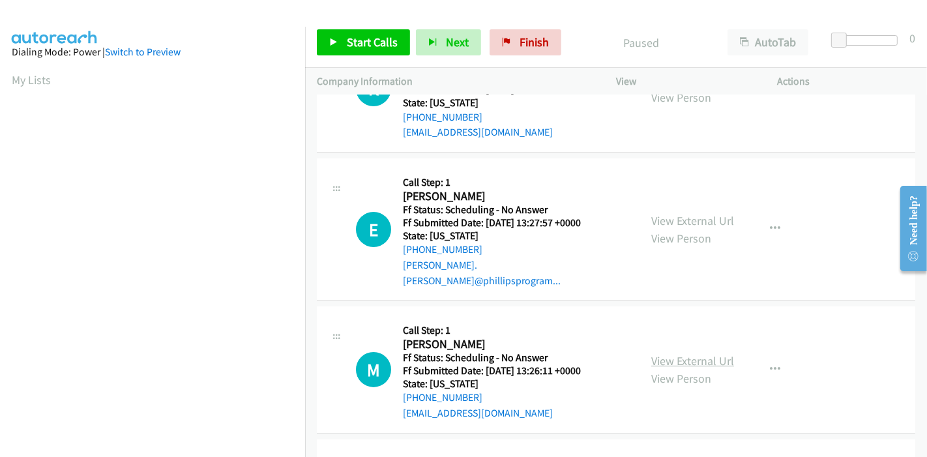
click at [684, 353] on link "View External Url" at bounding box center [692, 360] width 83 height 15
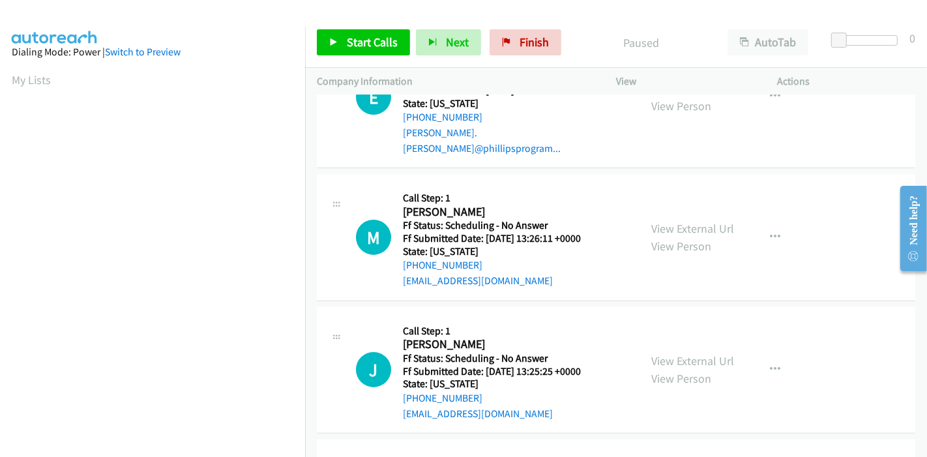
scroll to position [217, 0]
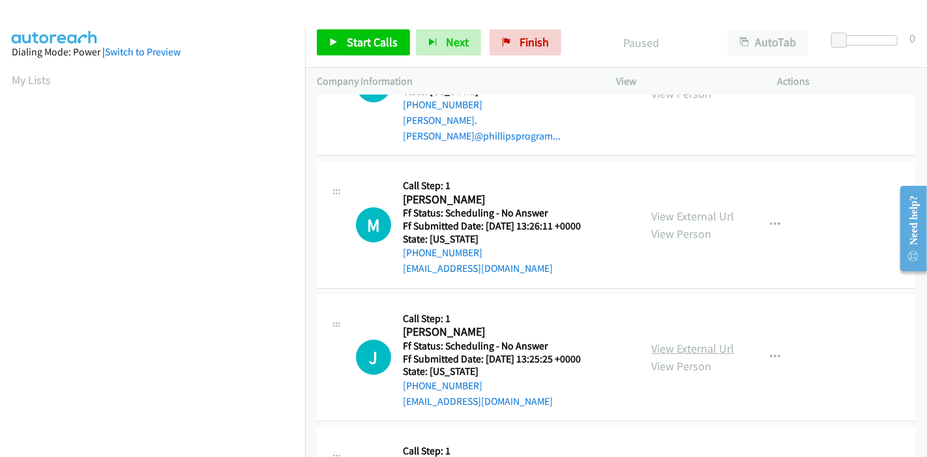
click at [678, 341] on link "View External Url" at bounding box center [692, 348] width 83 height 15
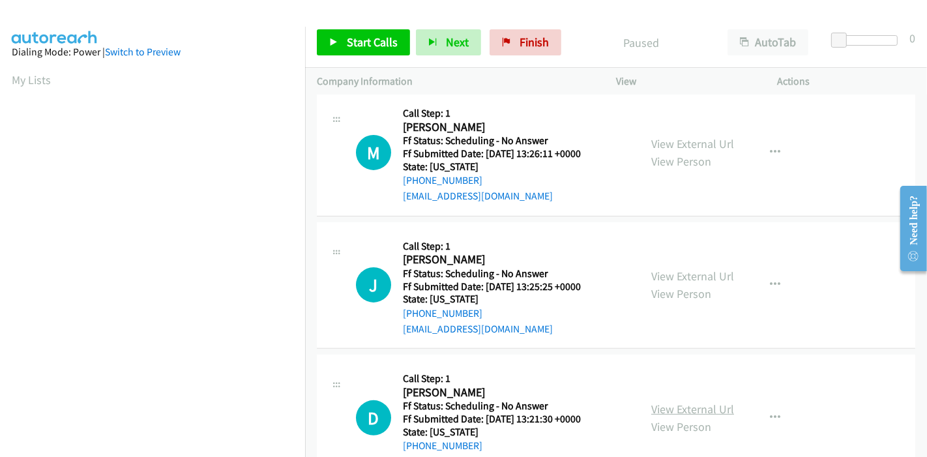
click at [663, 401] on link "View External Url" at bounding box center [692, 408] width 83 height 15
click at [370, 40] on span "Start Calls" at bounding box center [372, 42] width 51 height 15
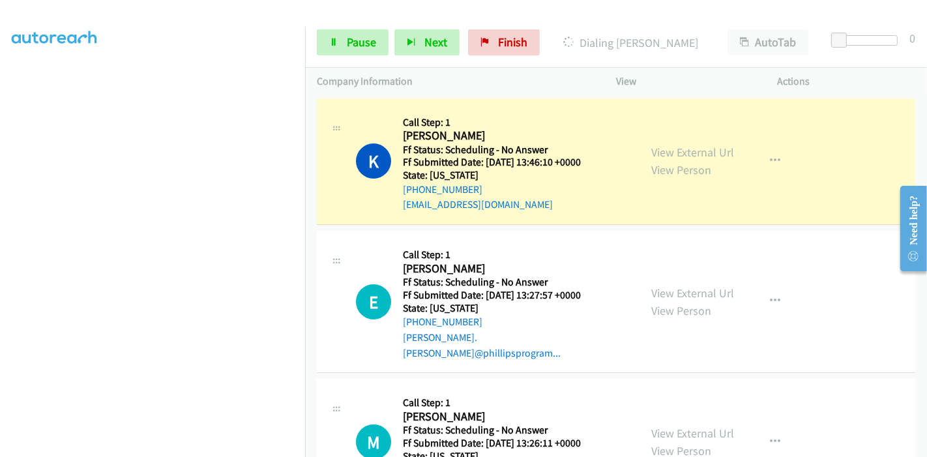
scroll to position [275, 0]
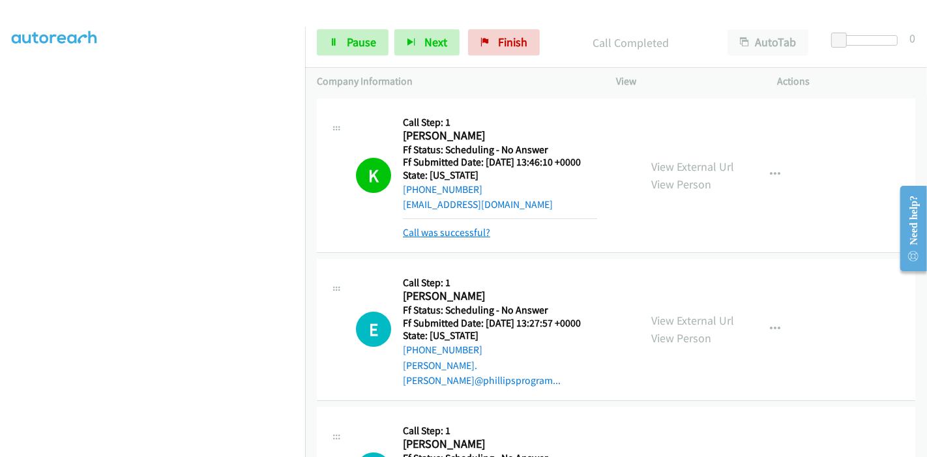
click at [456, 233] on link "Call was successful?" at bounding box center [446, 232] width 87 height 12
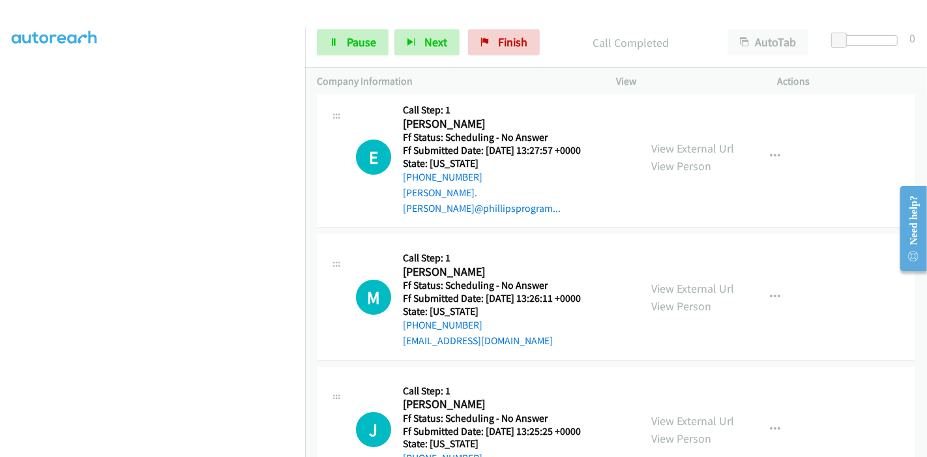
scroll to position [130, 0]
click at [347, 36] on span "Pause" at bounding box center [361, 42] width 29 height 15
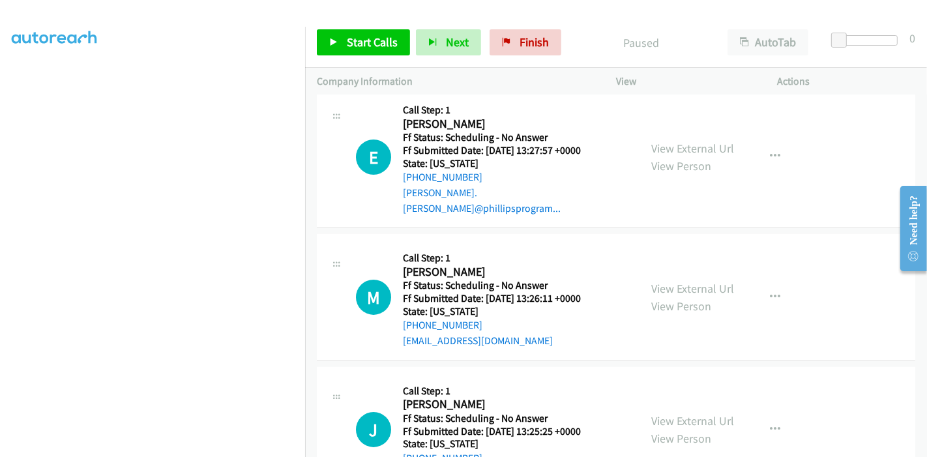
scroll to position [0, 0]
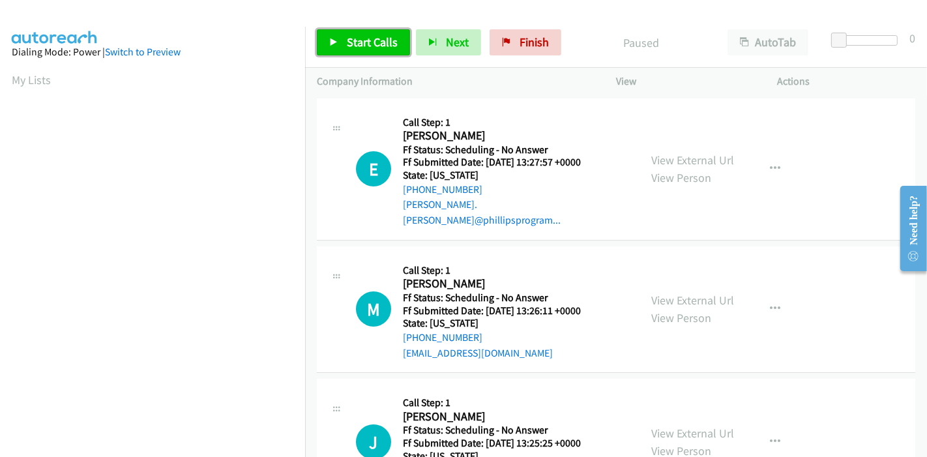
click at [336, 42] on icon at bounding box center [333, 42] width 9 height 9
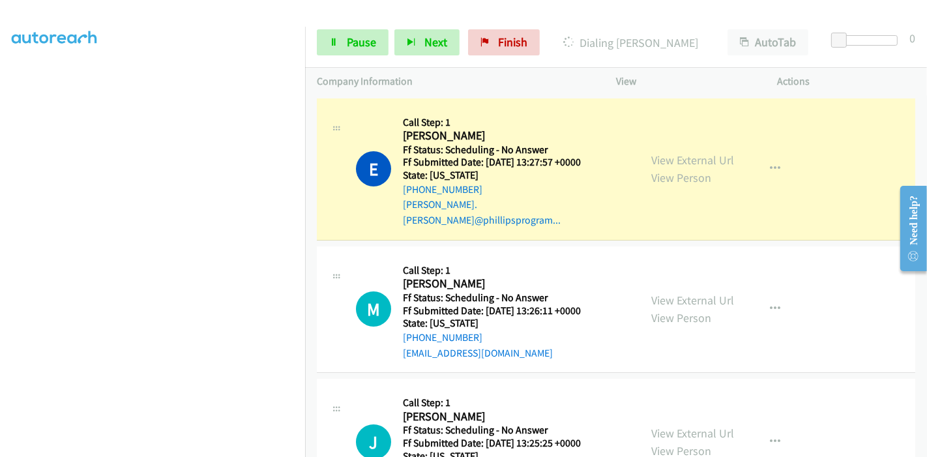
scroll to position [275, 0]
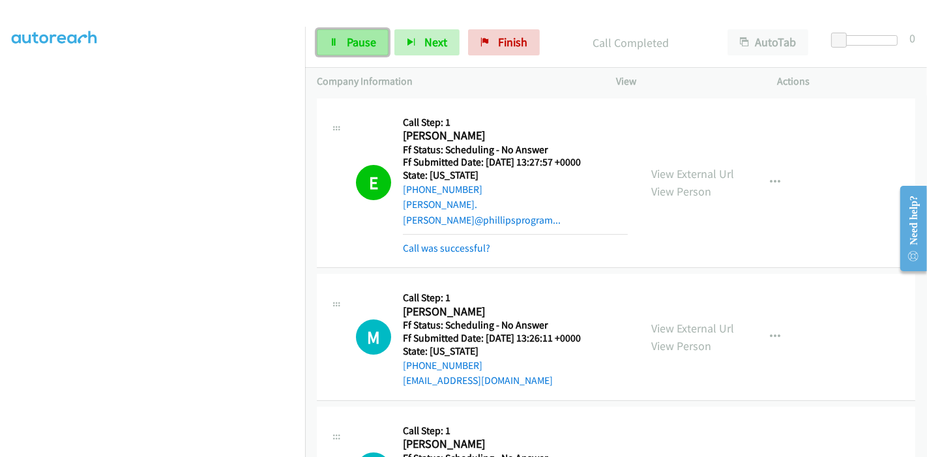
click at [366, 40] on span "Pause" at bounding box center [361, 42] width 29 height 15
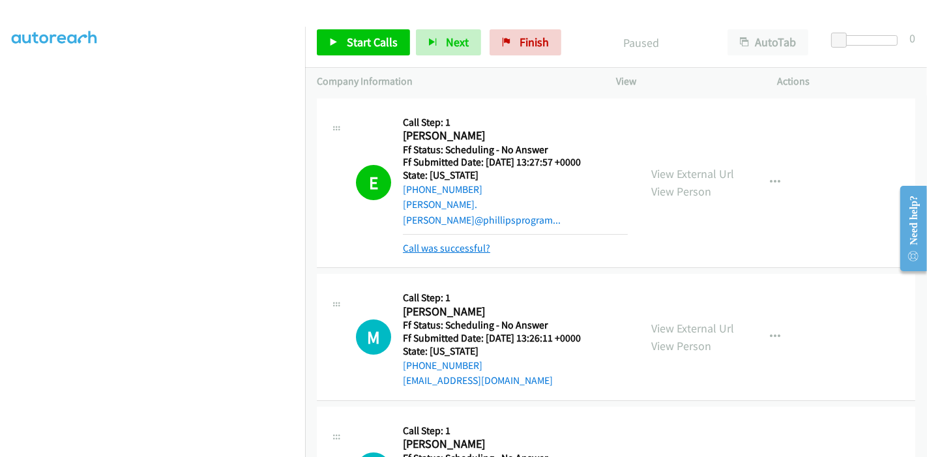
click at [469, 242] on link "Call was successful?" at bounding box center [446, 248] width 87 height 12
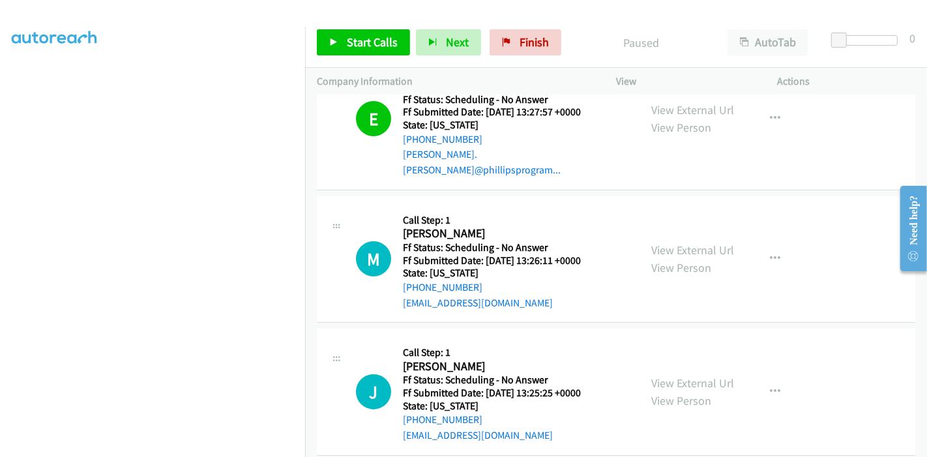
scroll to position [0, 0]
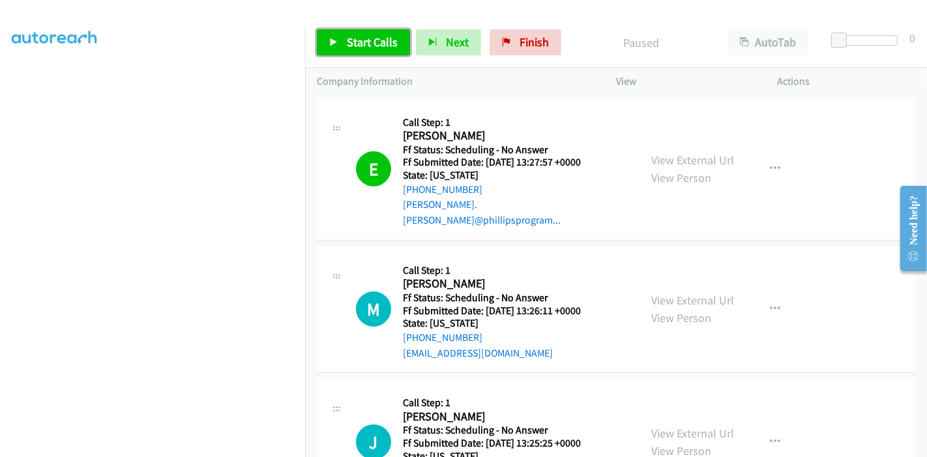
click at [353, 45] on span "Start Calls" at bounding box center [372, 42] width 51 height 15
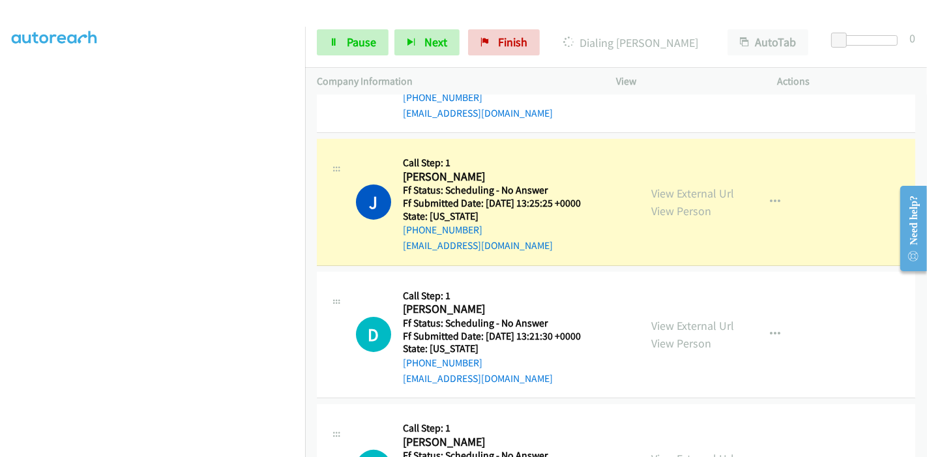
scroll to position [217, 0]
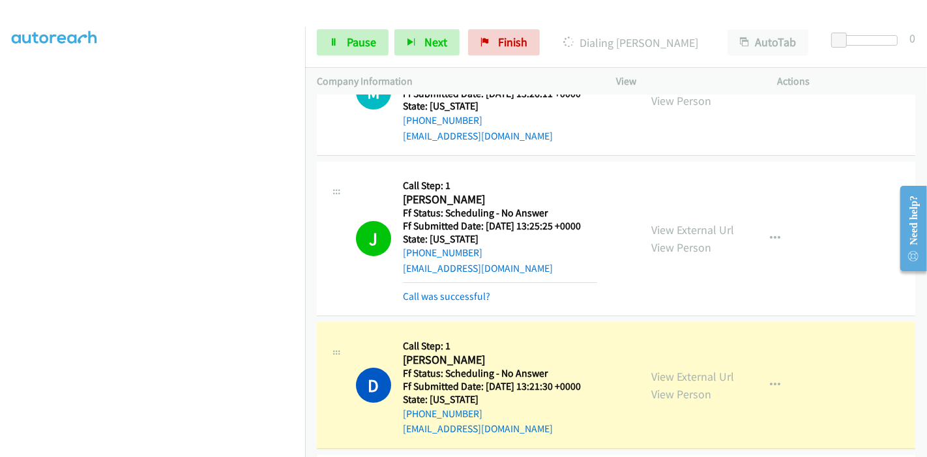
drag, startPoint x: 603, startPoint y: 224, endPoint x: 603, endPoint y: 240, distance: 16.3
click at [603, 240] on div "J Callback Scheduled Call Step: 1 [PERSON_NAME] America/New_York Ff Status: Sch…" at bounding box center [492, 238] width 272 height 130
click at [373, 43] on span "Pause" at bounding box center [361, 42] width 29 height 15
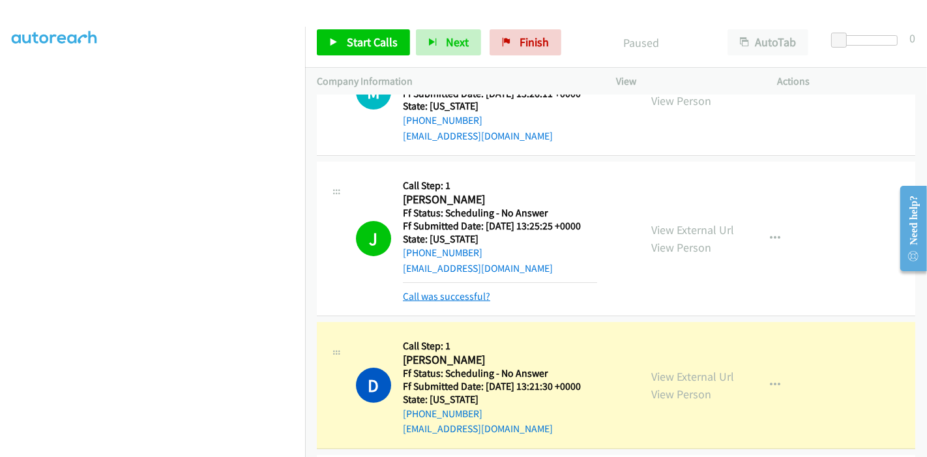
click at [457, 290] on link "Call was successful?" at bounding box center [446, 296] width 87 height 12
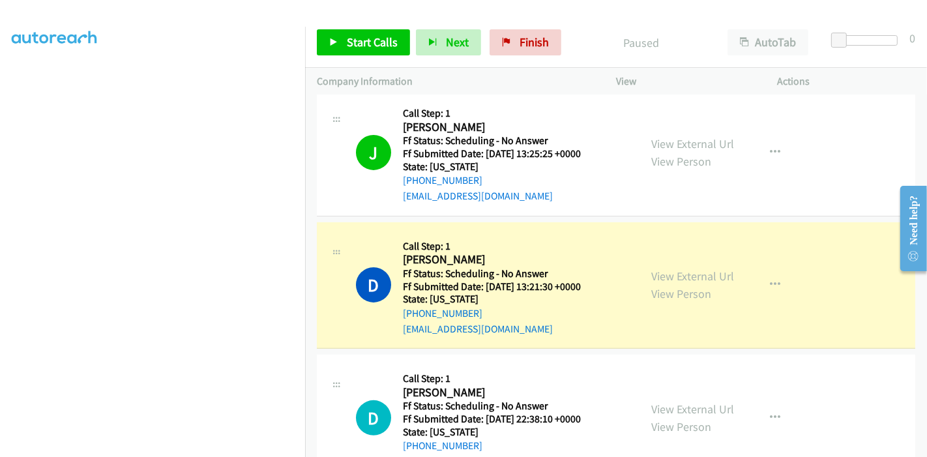
scroll to position [362, 0]
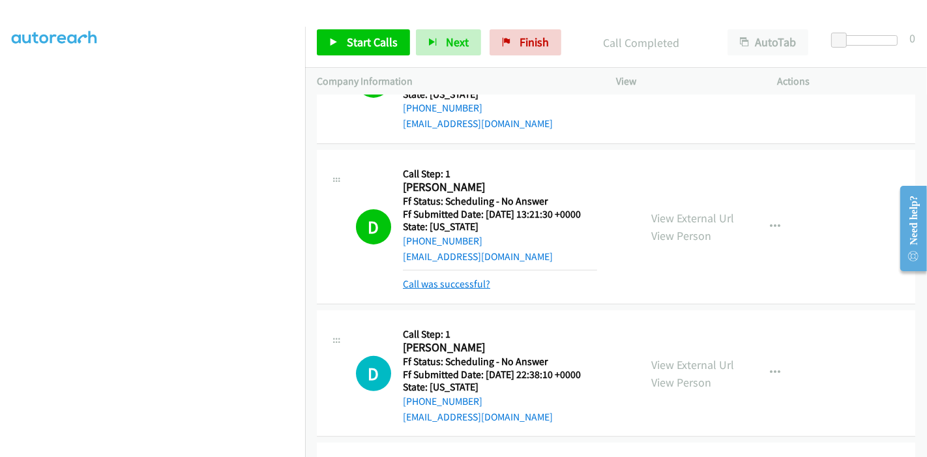
click at [463, 278] on link "Call was successful?" at bounding box center [446, 284] width 87 height 12
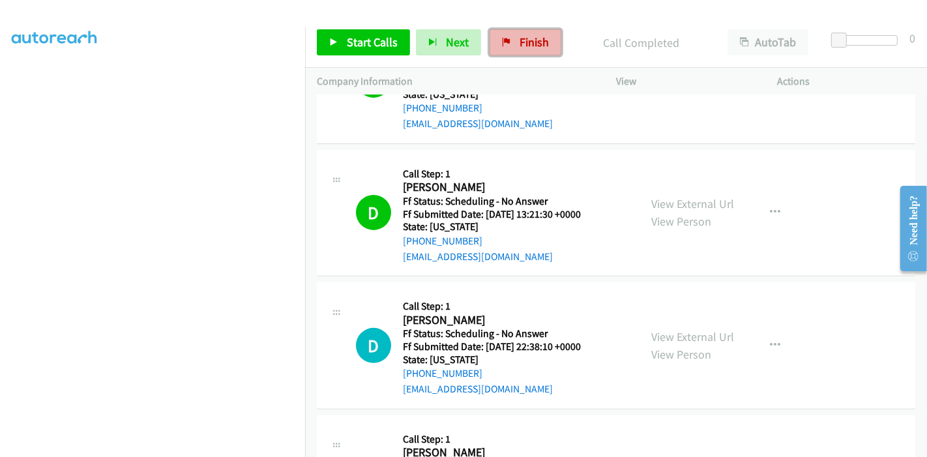
drag, startPoint x: 524, startPoint y: 45, endPoint x: 507, endPoint y: 53, distance: 18.7
click at [524, 45] on span "Finish" at bounding box center [533, 42] width 29 height 15
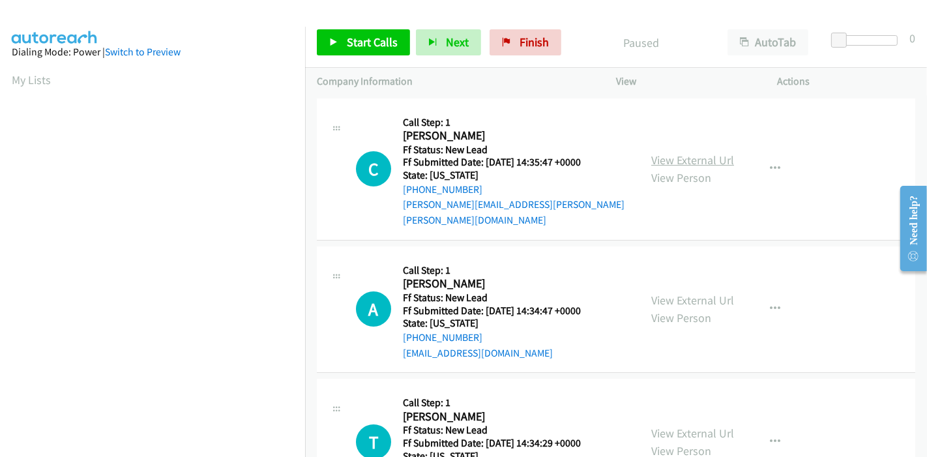
click at [719, 153] on link "View External Url" at bounding box center [692, 159] width 83 height 15
click at [670, 293] on link "View External Url" at bounding box center [692, 300] width 83 height 15
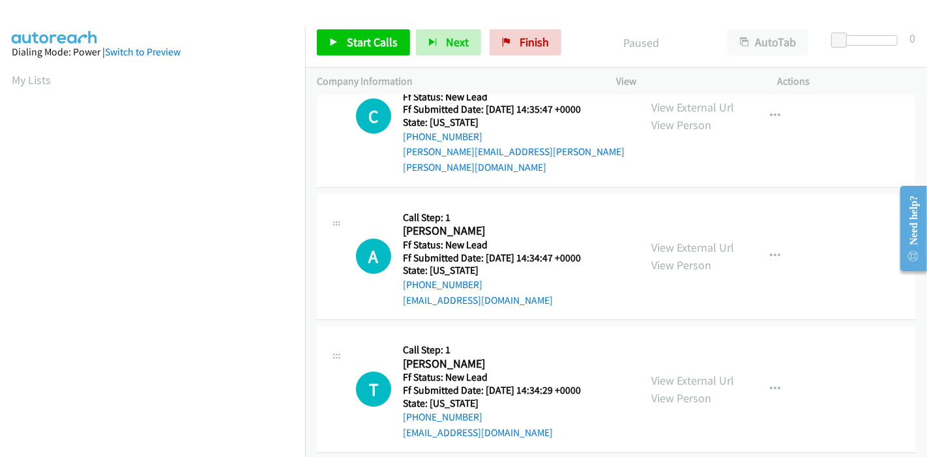
scroll to position [72, 0]
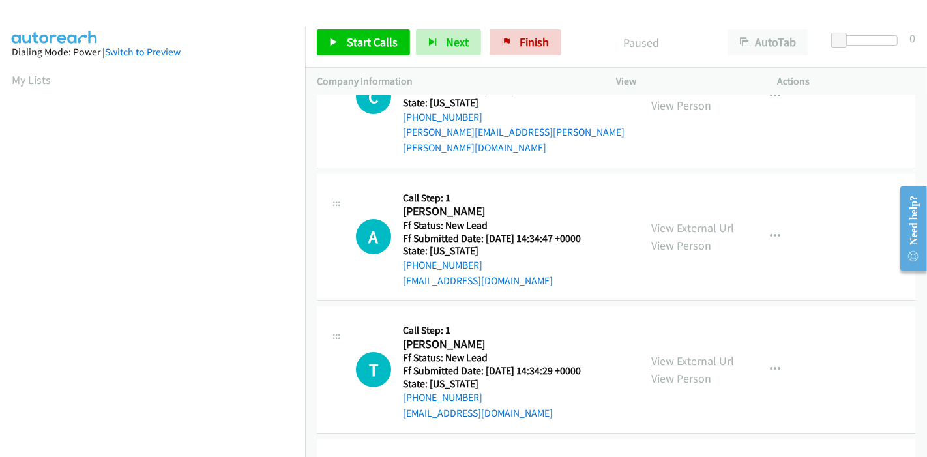
click at [667, 353] on link "View External Url" at bounding box center [692, 360] width 83 height 15
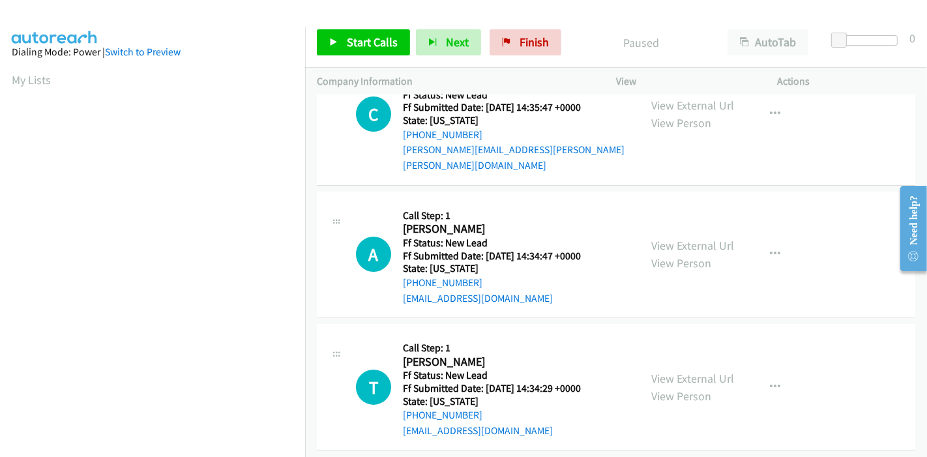
scroll to position [217, 0]
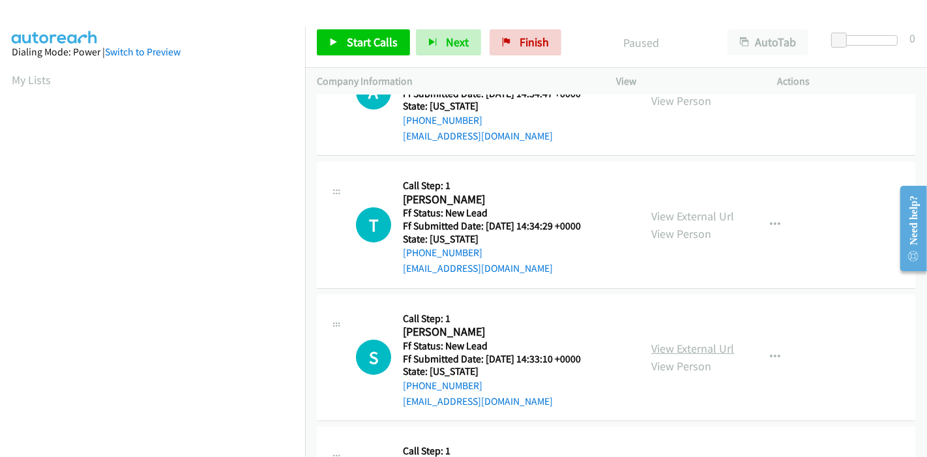
click at [695, 341] on link "View External Url" at bounding box center [692, 348] width 83 height 15
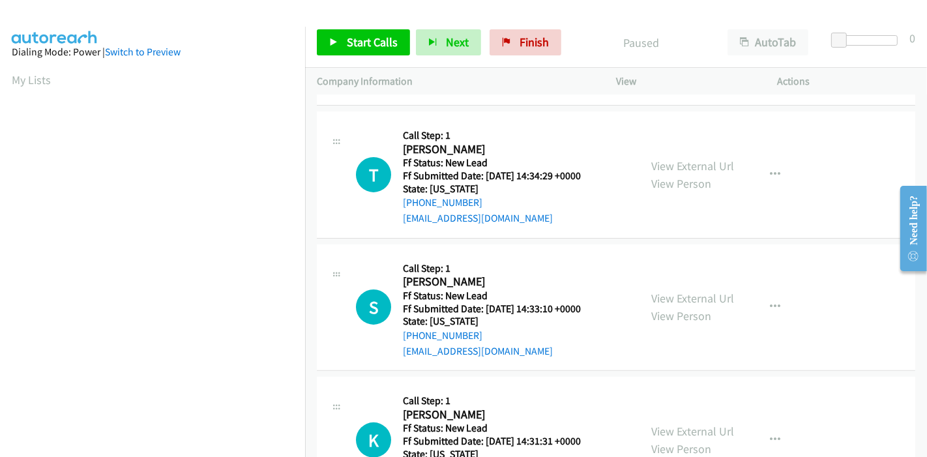
scroll to position [317, 0]
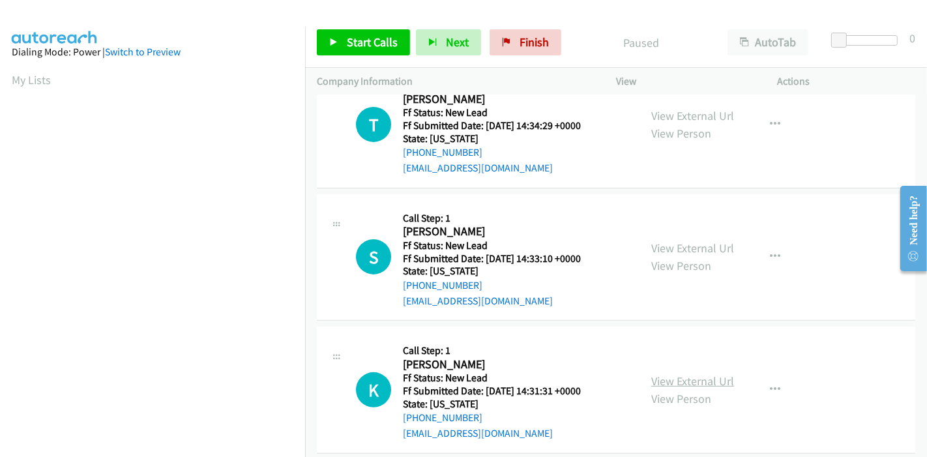
click at [671, 373] on link "View External Url" at bounding box center [692, 380] width 83 height 15
click at [361, 35] on span "Start Calls" at bounding box center [372, 42] width 51 height 15
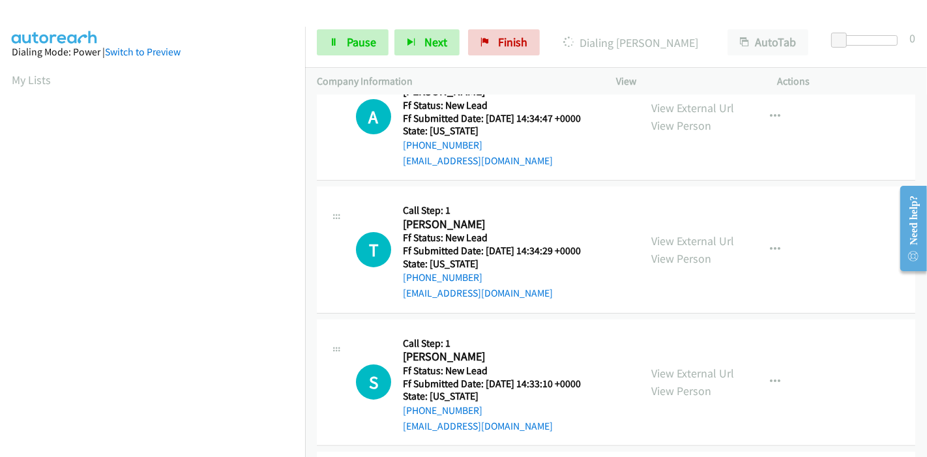
scroll to position [27, 0]
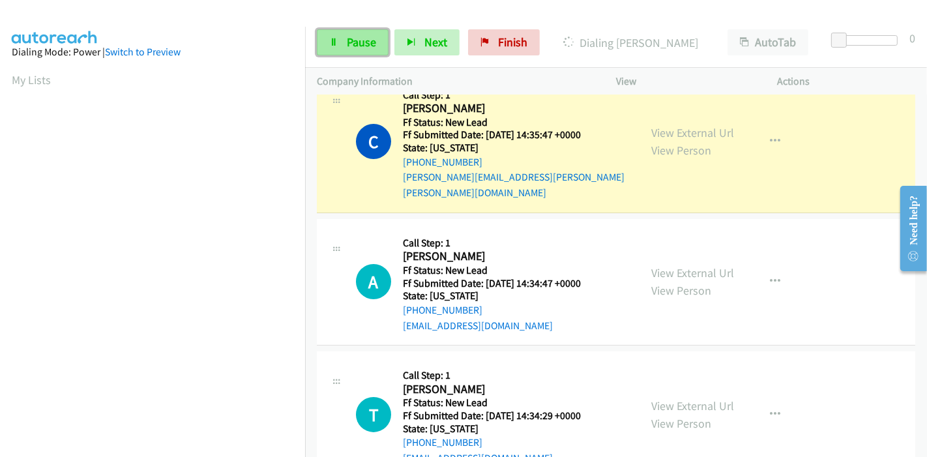
click at [349, 51] on link "Pause" at bounding box center [353, 42] width 72 height 26
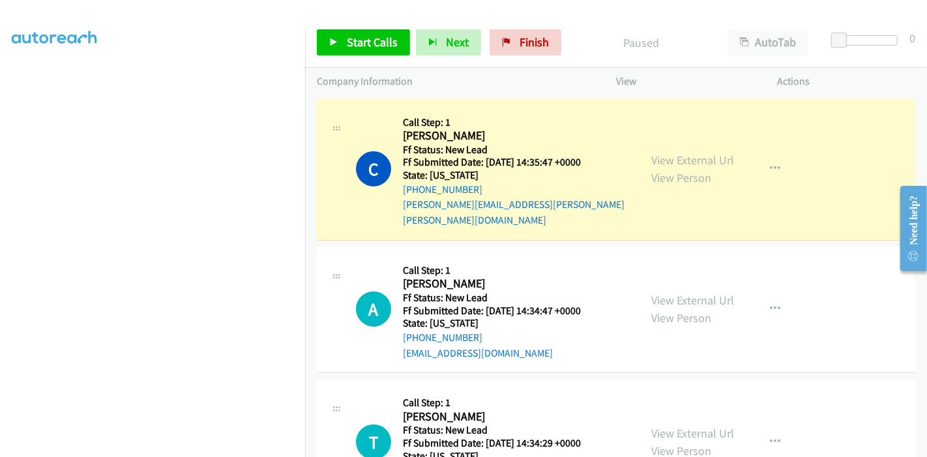
scroll to position [275, 0]
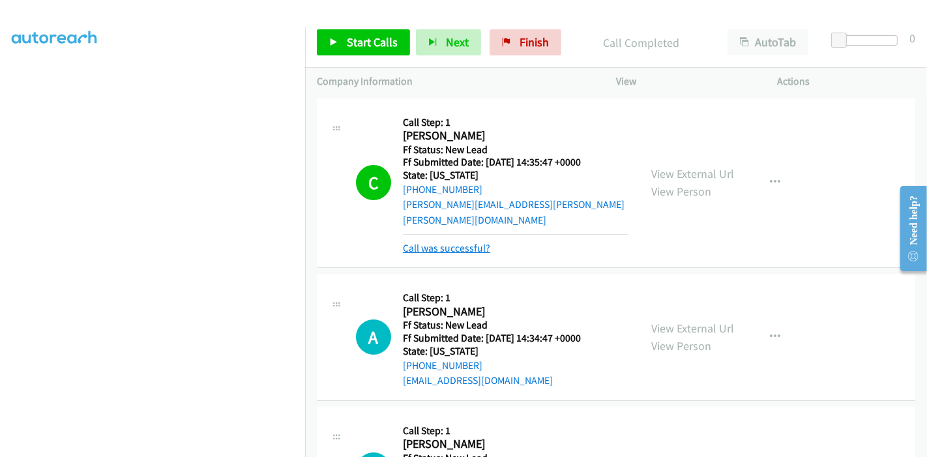
click at [454, 242] on link "Call was successful?" at bounding box center [446, 248] width 87 height 12
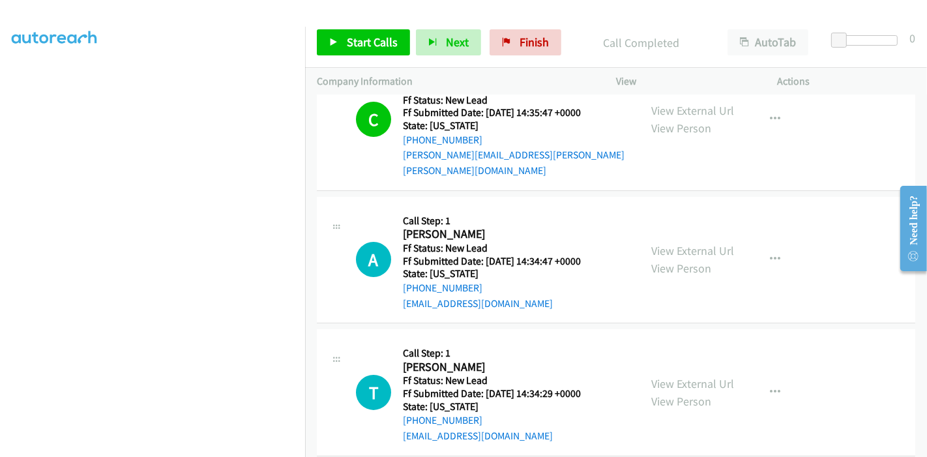
scroll to position [72, 0]
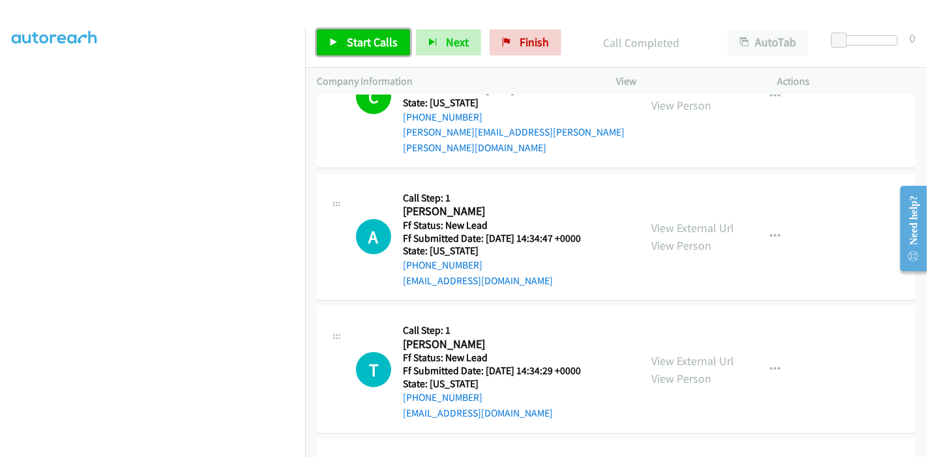
click at [353, 46] on span "Start Calls" at bounding box center [372, 42] width 51 height 15
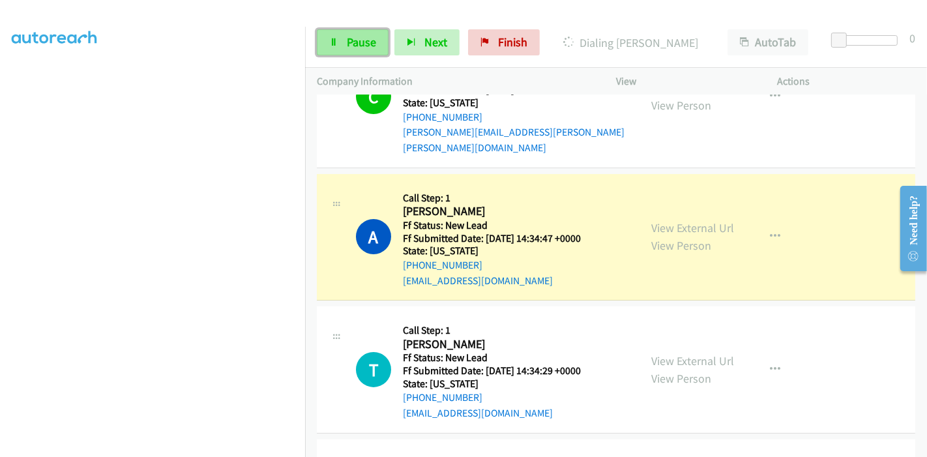
click at [363, 47] on span "Pause" at bounding box center [361, 42] width 29 height 15
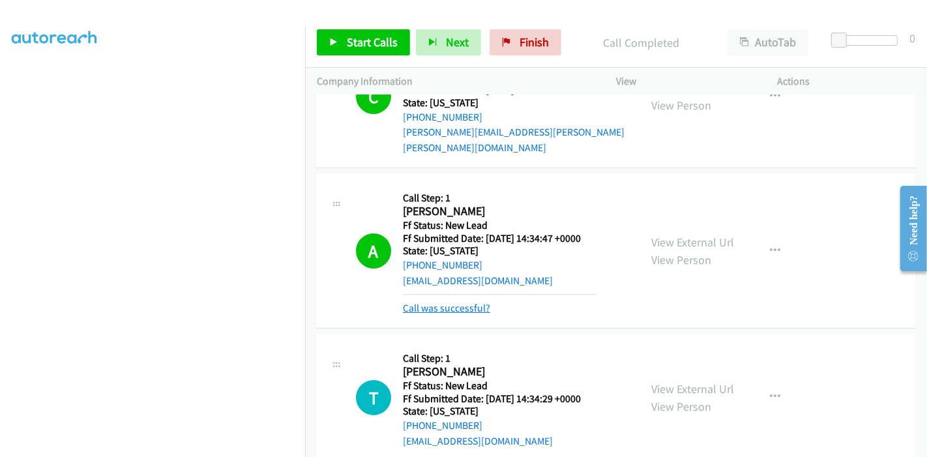
click at [462, 302] on link "Call was successful?" at bounding box center [446, 308] width 87 height 12
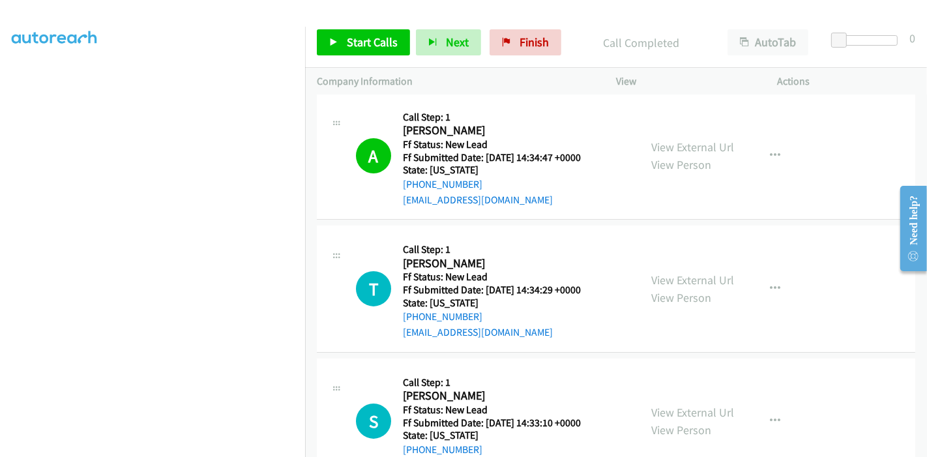
scroll to position [173, 0]
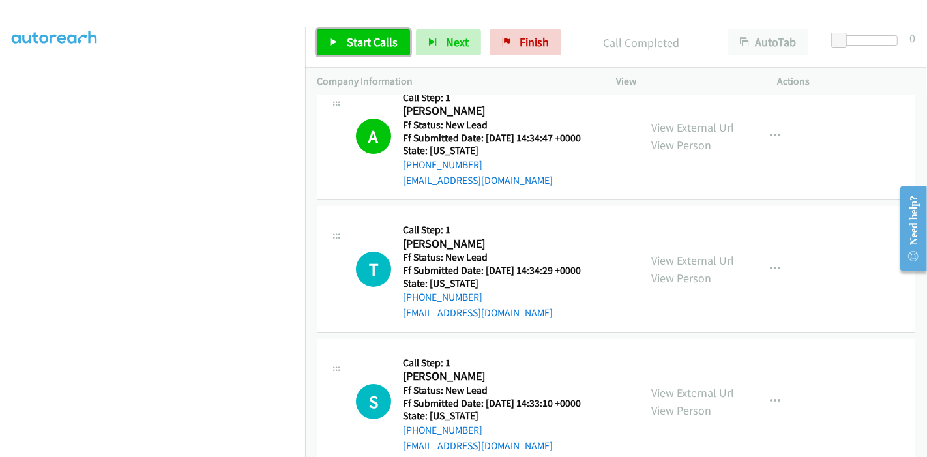
click at [351, 47] on span "Start Calls" at bounding box center [372, 42] width 51 height 15
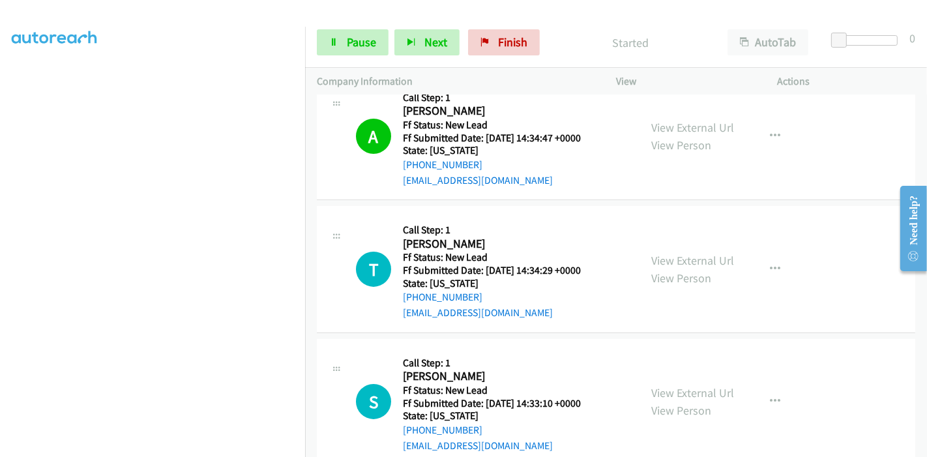
scroll to position [245, 0]
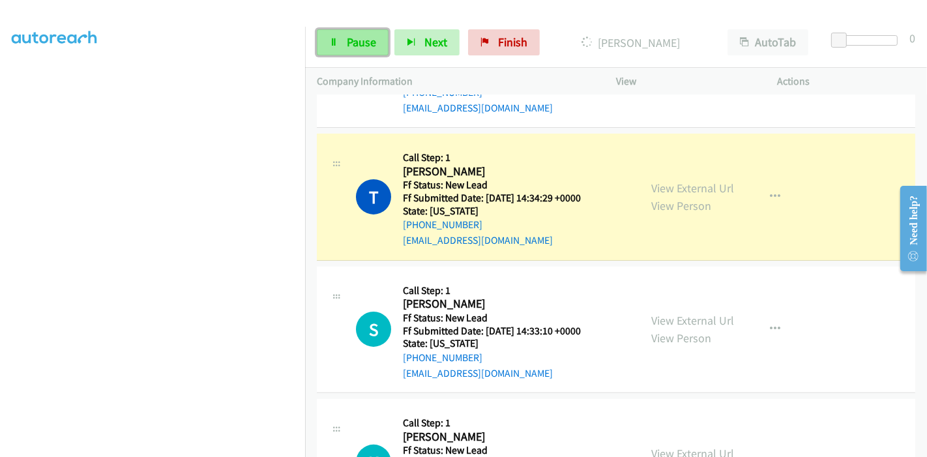
click at [358, 36] on span "Pause" at bounding box center [361, 42] width 29 height 15
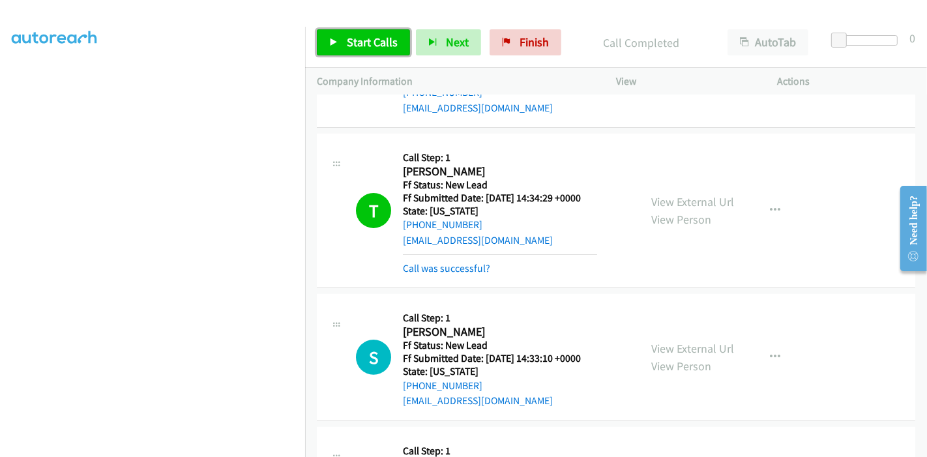
click at [357, 41] on span "Start Calls" at bounding box center [372, 42] width 51 height 15
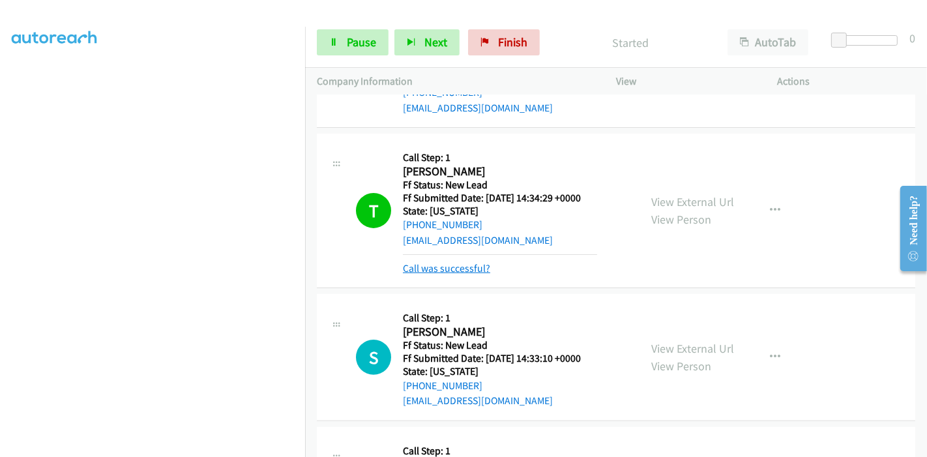
click at [467, 262] on link "Call was successful?" at bounding box center [446, 268] width 87 height 12
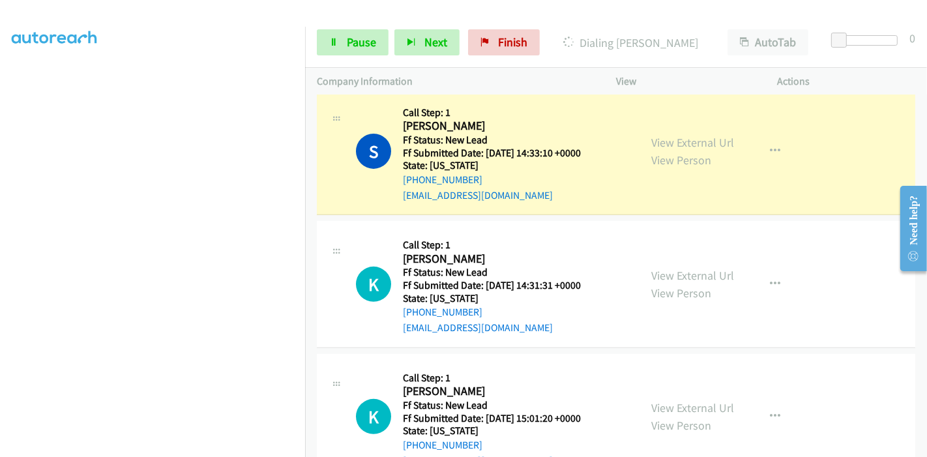
scroll to position [390, 0]
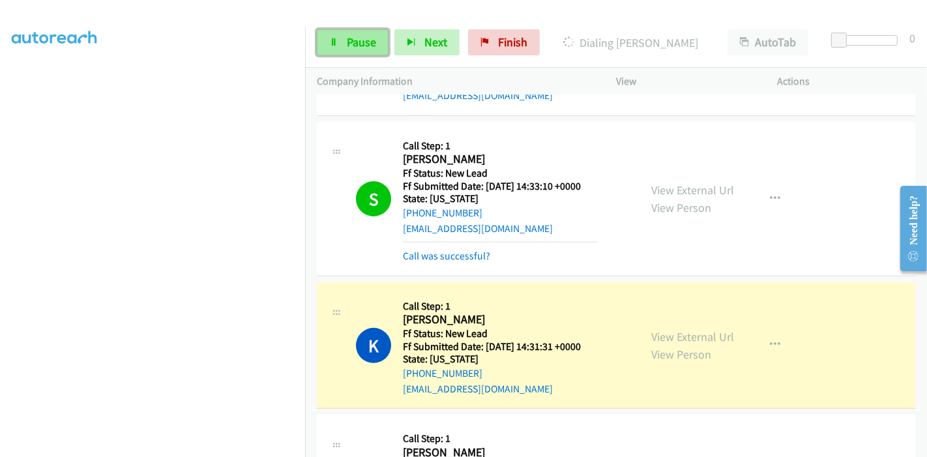
click at [368, 47] on span "Pause" at bounding box center [361, 42] width 29 height 15
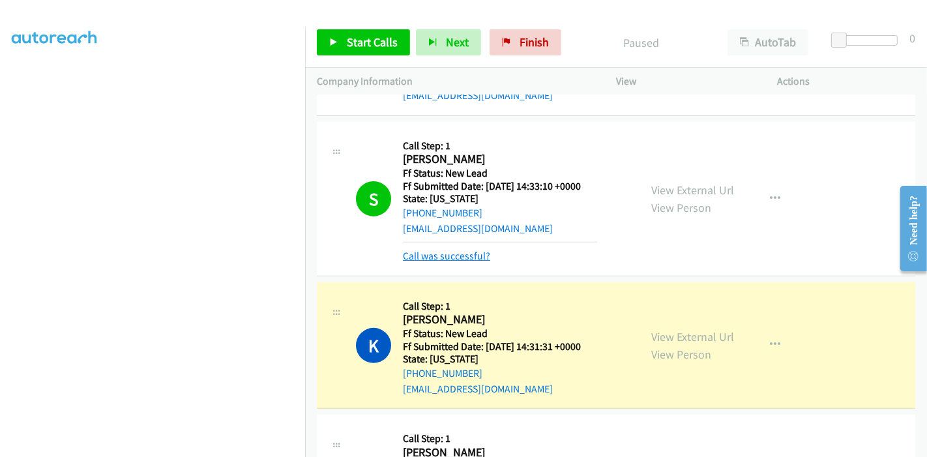
click at [448, 250] on link "Call was successful?" at bounding box center [446, 256] width 87 height 12
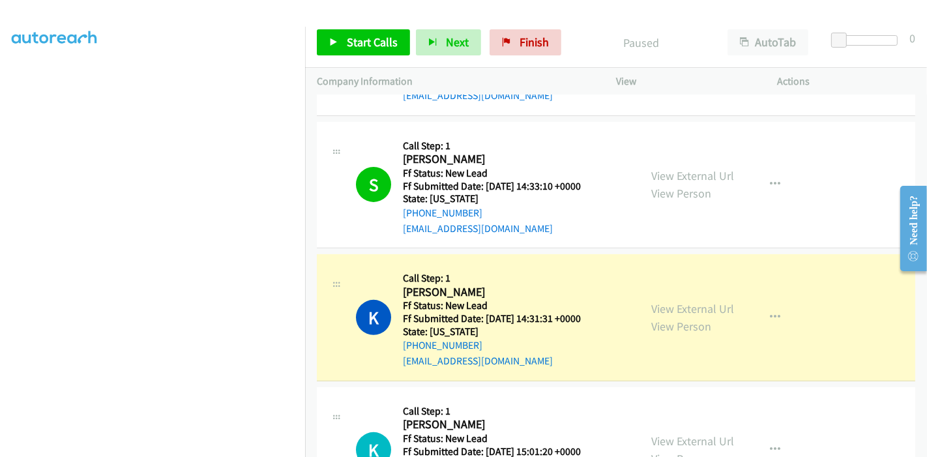
scroll to position [534, 0]
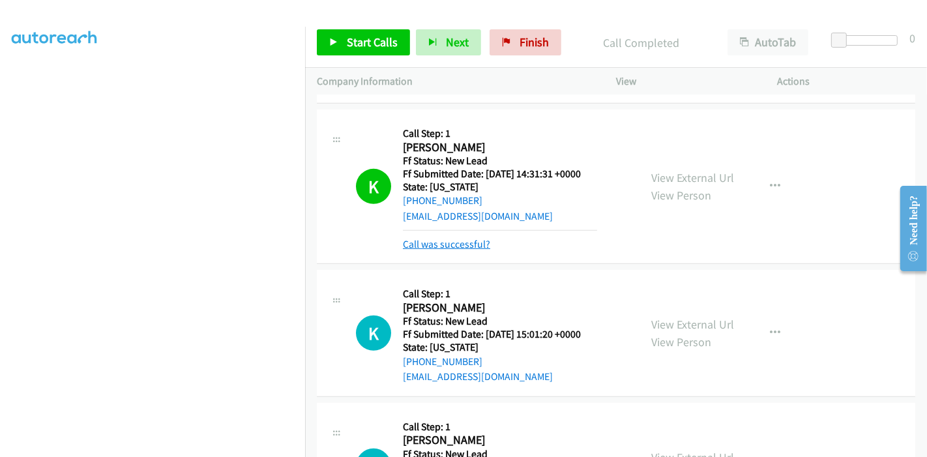
click at [481, 238] on link "Call was successful?" at bounding box center [446, 244] width 87 height 12
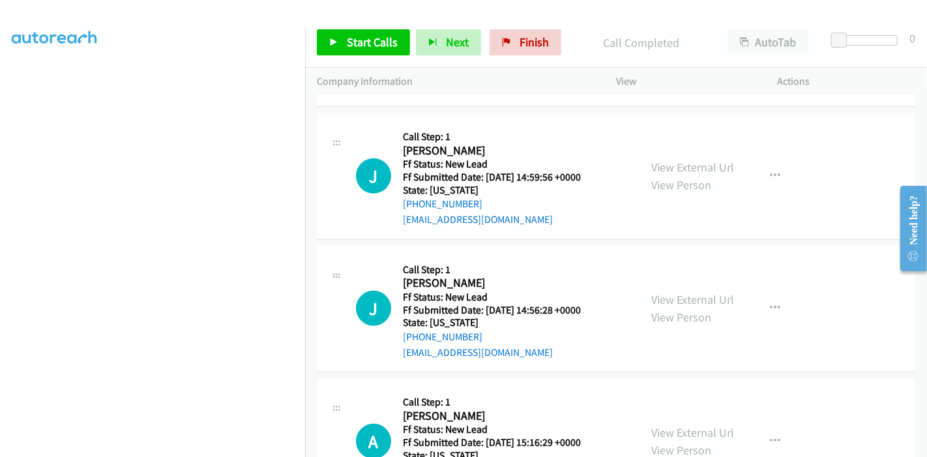
scroll to position [579, 0]
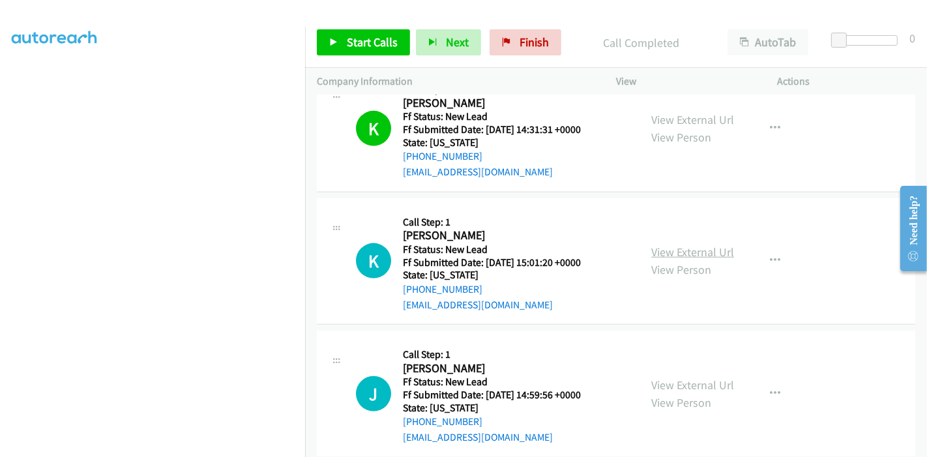
click at [698, 244] on link "View External Url" at bounding box center [692, 251] width 83 height 15
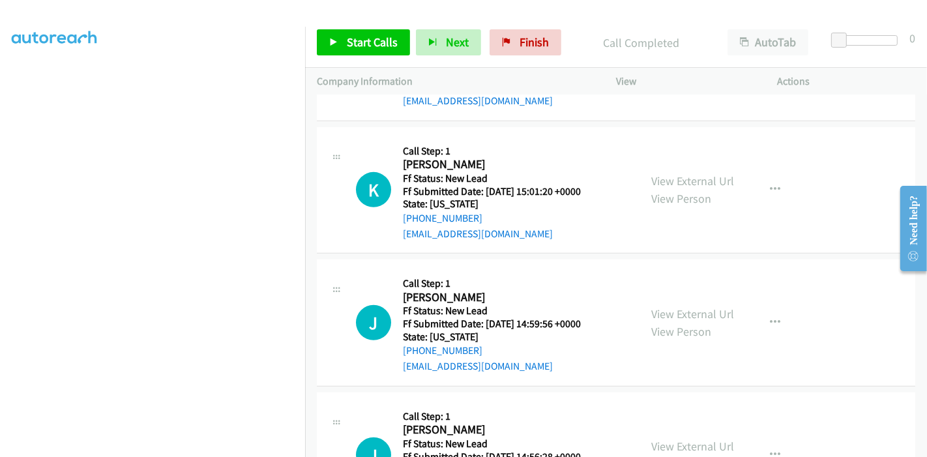
scroll to position [652, 0]
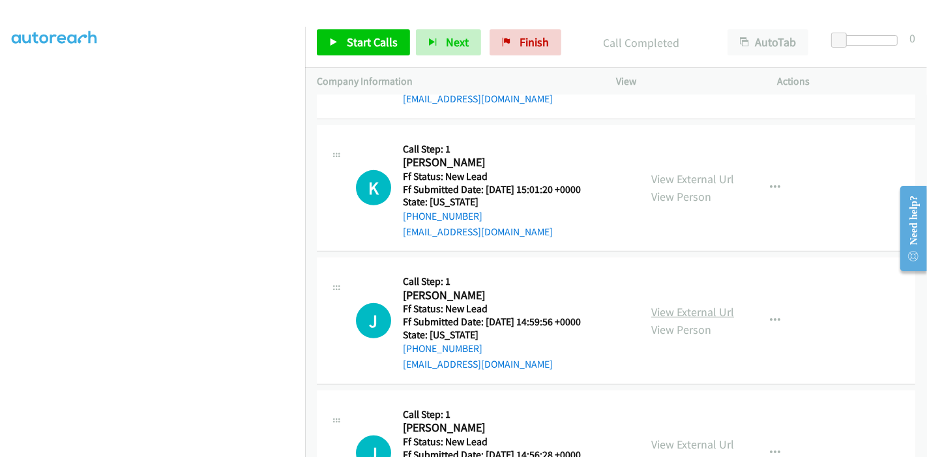
click at [660, 304] on link "View External Url" at bounding box center [692, 311] width 83 height 15
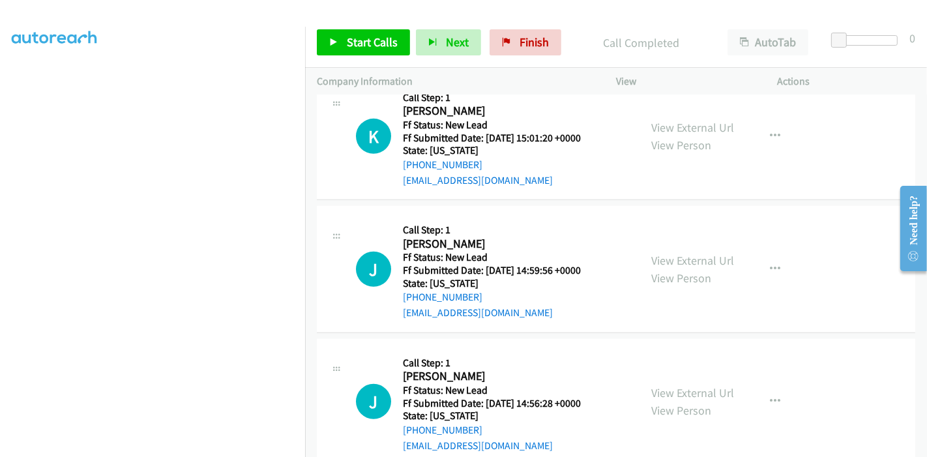
scroll to position [796, 0]
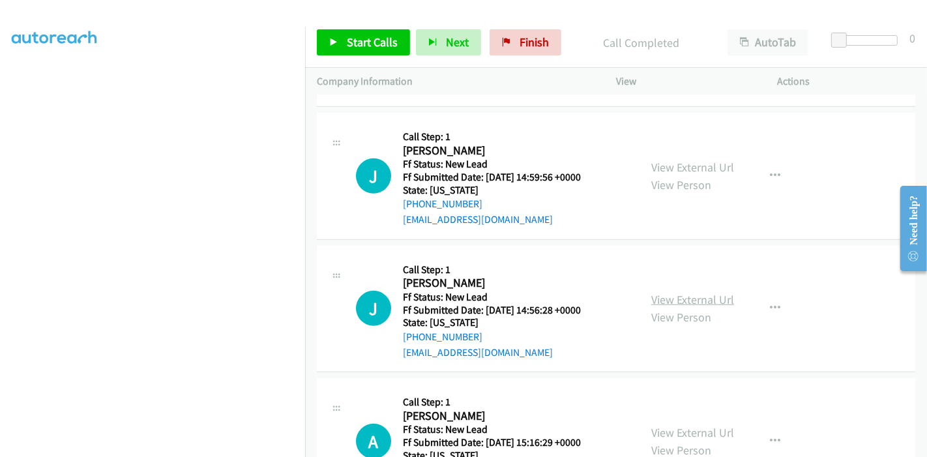
click at [671, 292] on link "View External Url" at bounding box center [692, 299] width 83 height 15
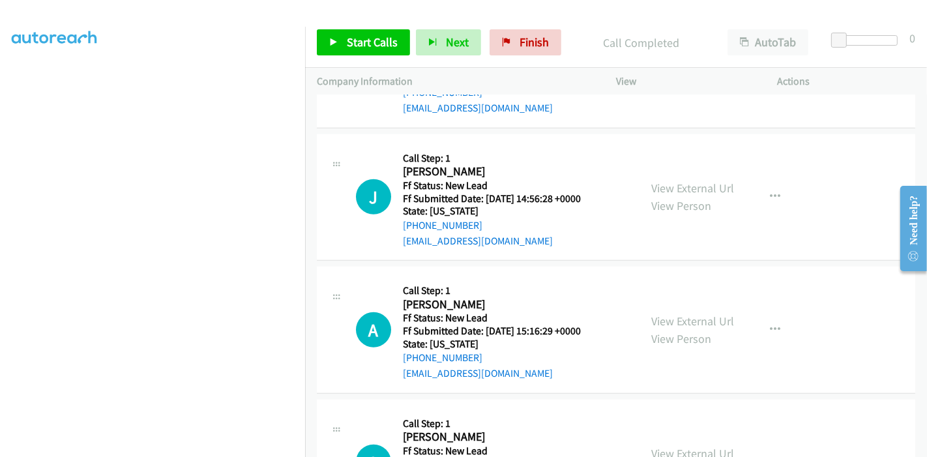
scroll to position [941, 0]
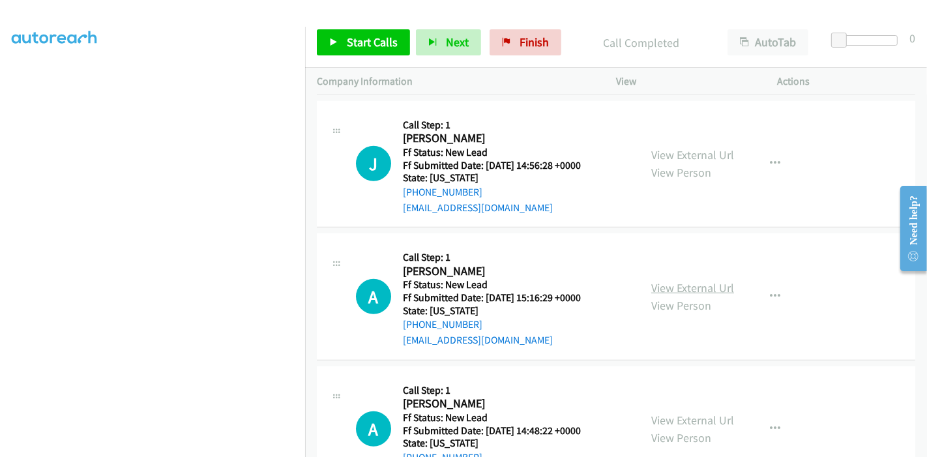
click at [682, 280] on link "View External Url" at bounding box center [692, 287] width 83 height 15
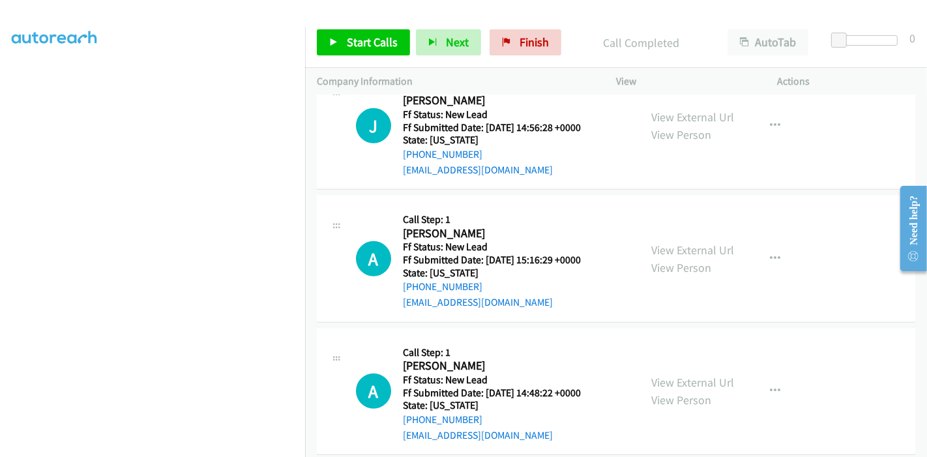
scroll to position [980, 0]
click at [663, 374] on link "View External Url" at bounding box center [692, 381] width 83 height 15
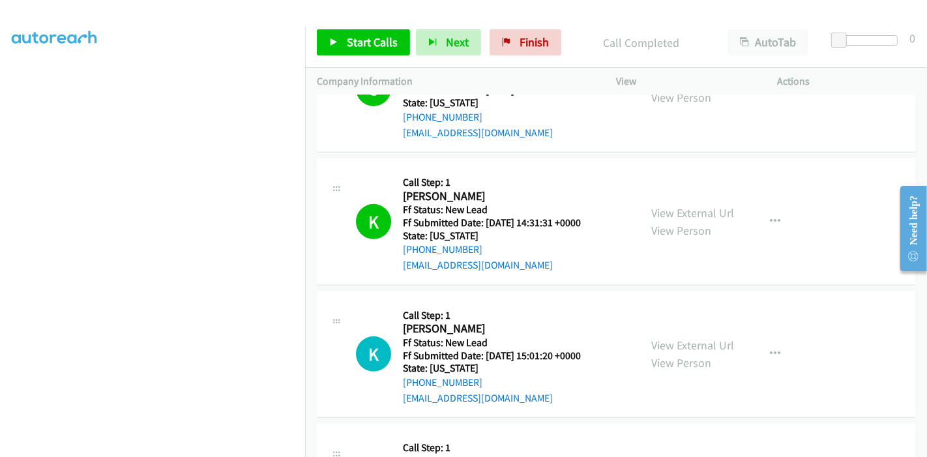
scroll to position [472, 0]
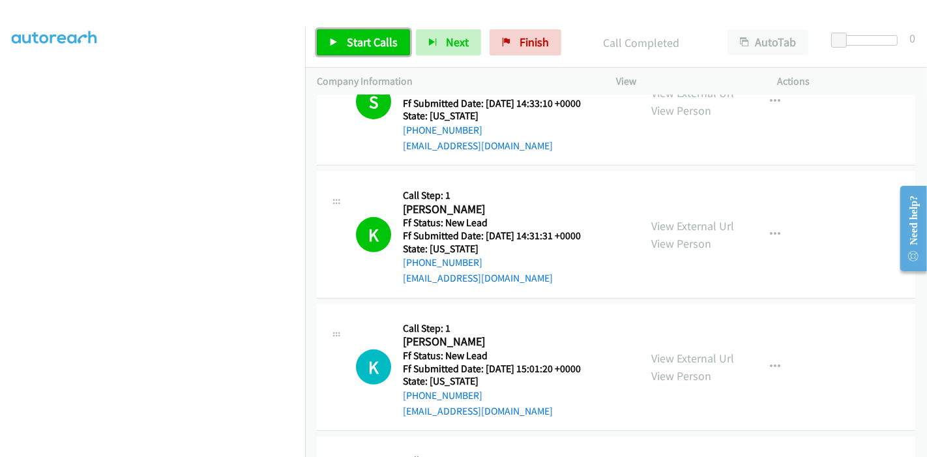
click at [361, 40] on span "Start Calls" at bounding box center [372, 42] width 51 height 15
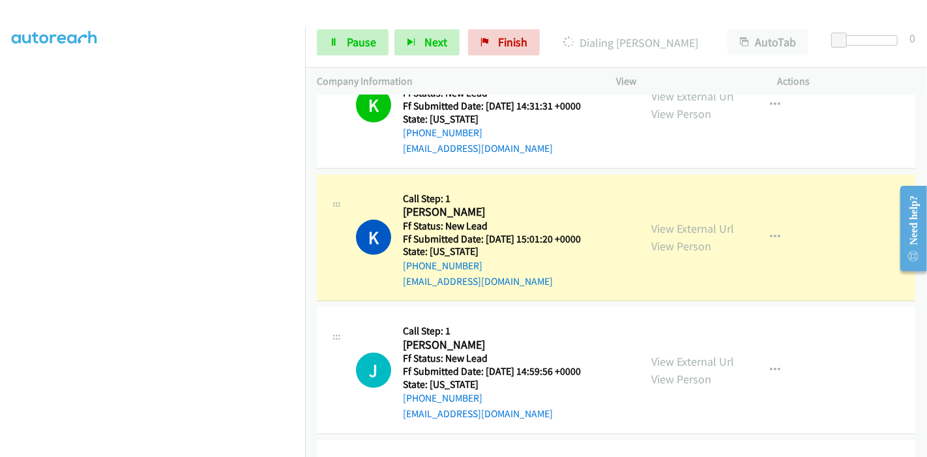
scroll to position [690, 0]
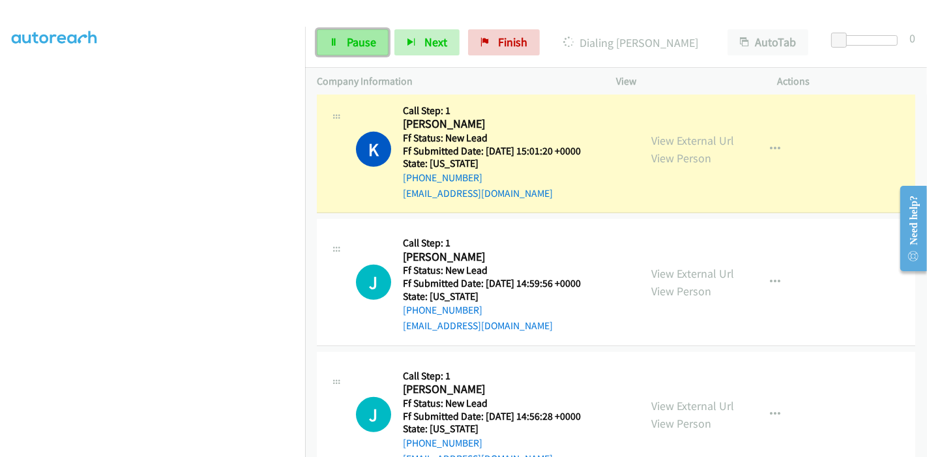
click at [359, 37] on span "Pause" at bounding box center [361, 42] width 29 height 15
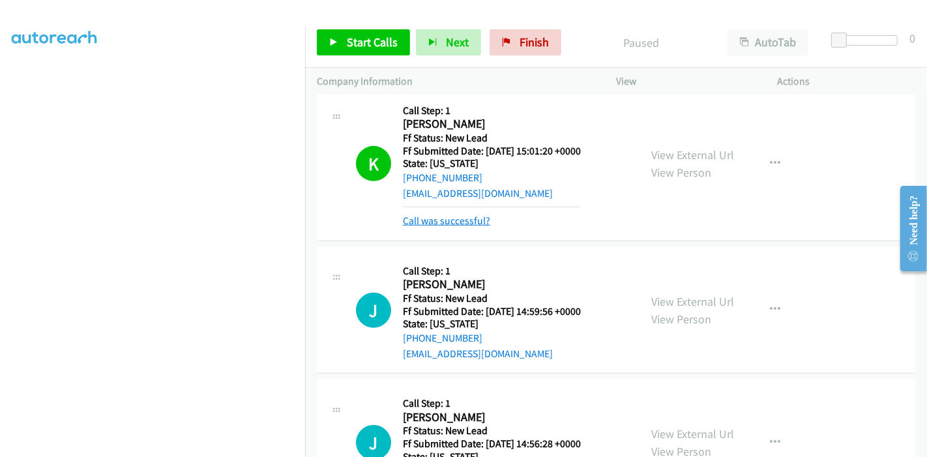
click at [448, 214] on link "Call was successful?" at bounding box center [446, 220] width 87 height 12
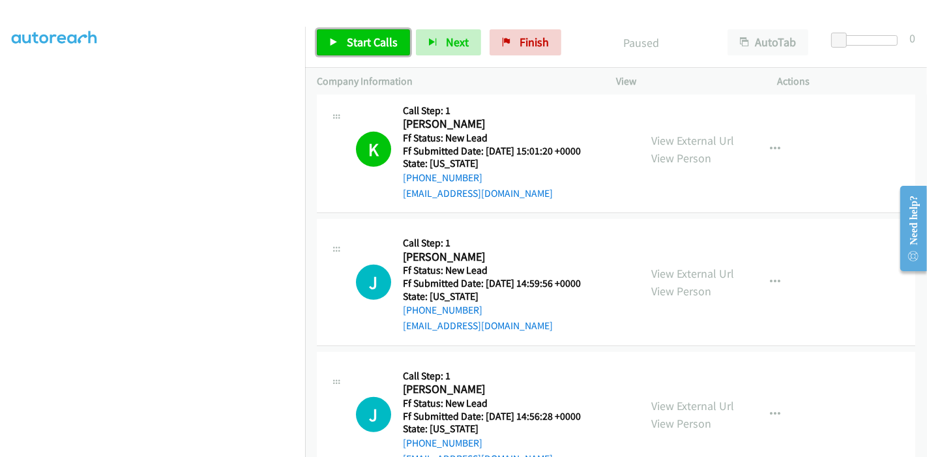
click at [318, 40] on link "Start Calls" at bounding box center [363, 42] width 93 height 26
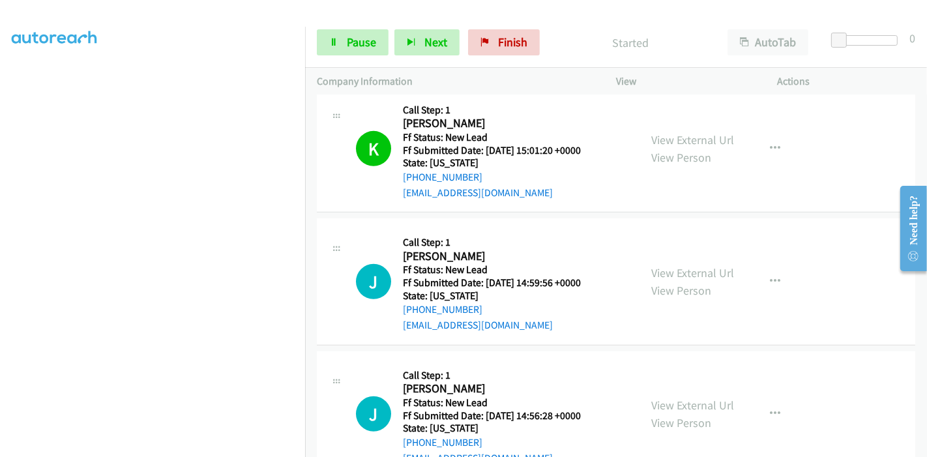
scroll to position [762, 0]
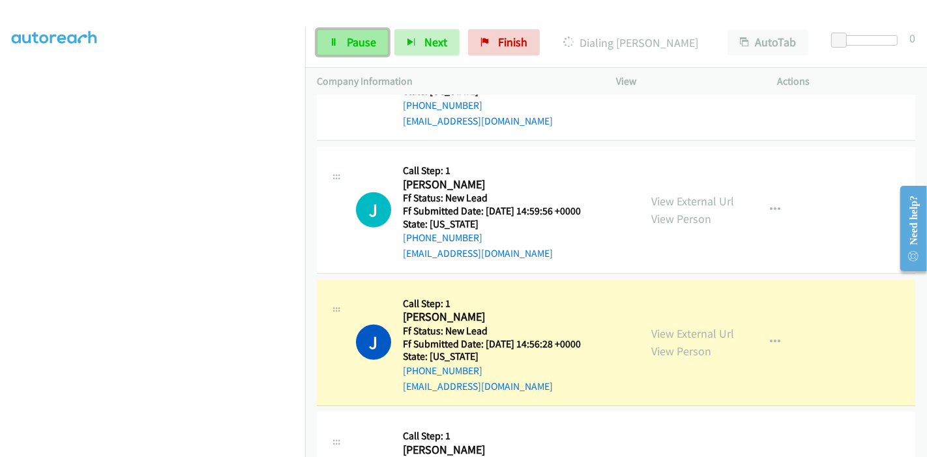
click at [339, 42] on link "Pause" at bounding box center [353, 42] width 72 height 26
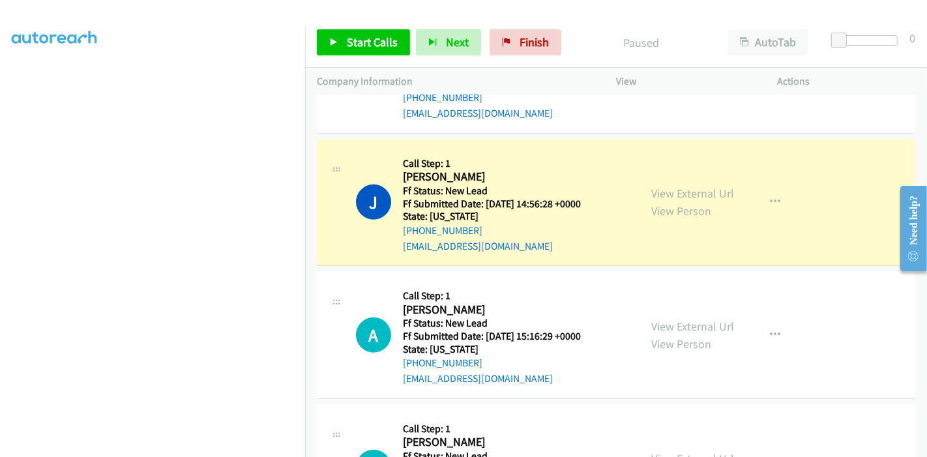
scroll to position [907, 0]
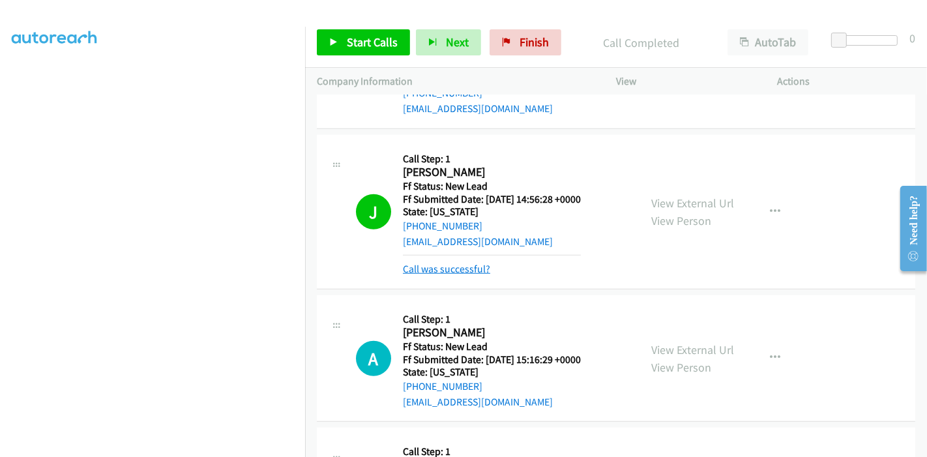
click at [456, 263] on link "Call was successful?" at bounding box center [446, 269] width 87 height 12
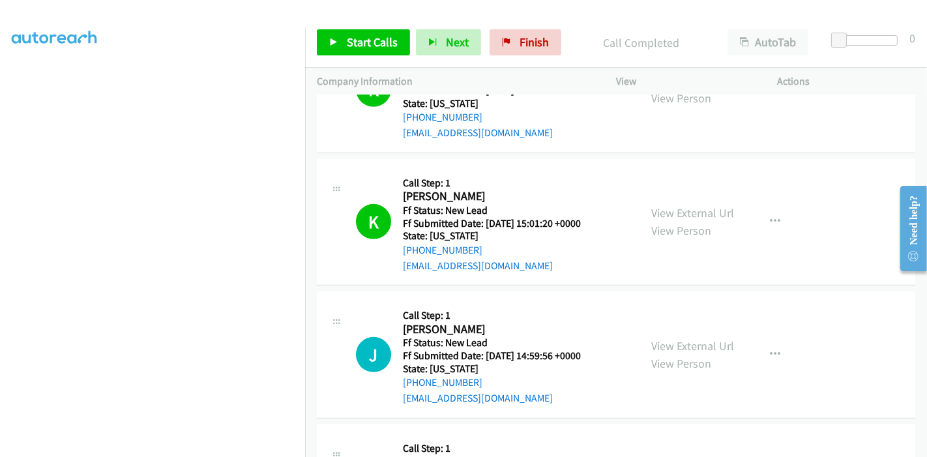
scroll to position [762, 0]
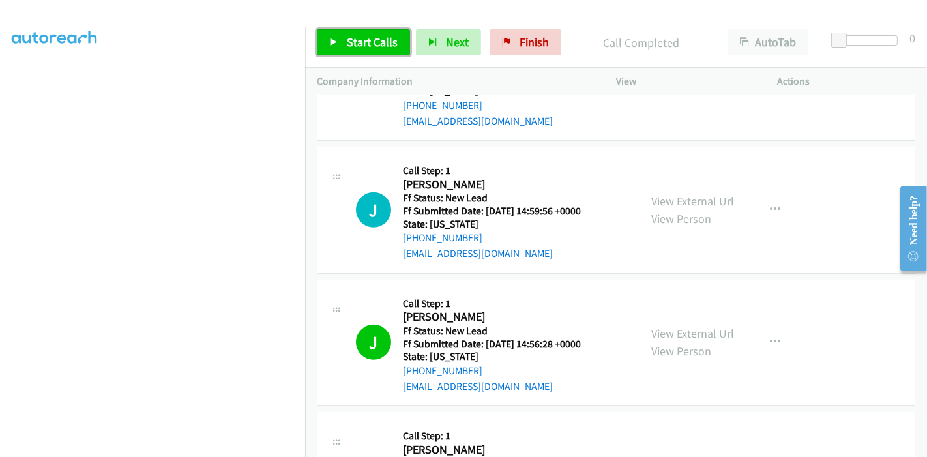
click at [336, 41] on icon at bounding box center [333, 42] width 9 height 9
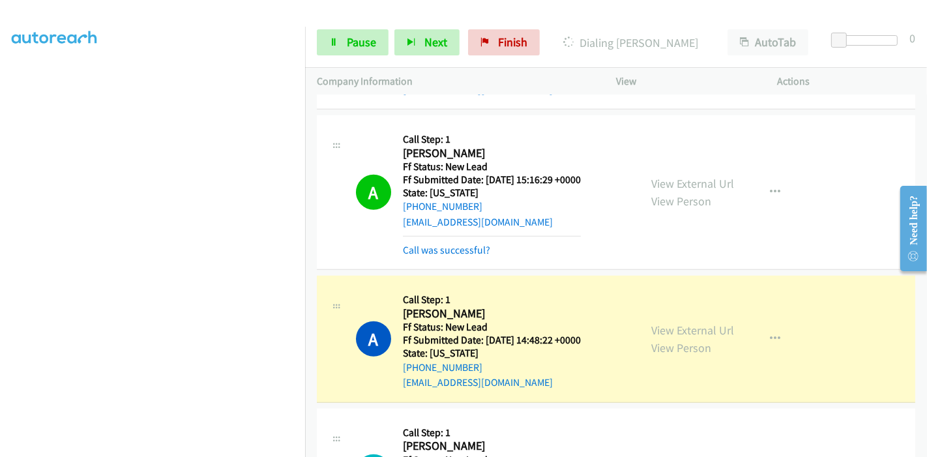
scroll to position [1124, 0]
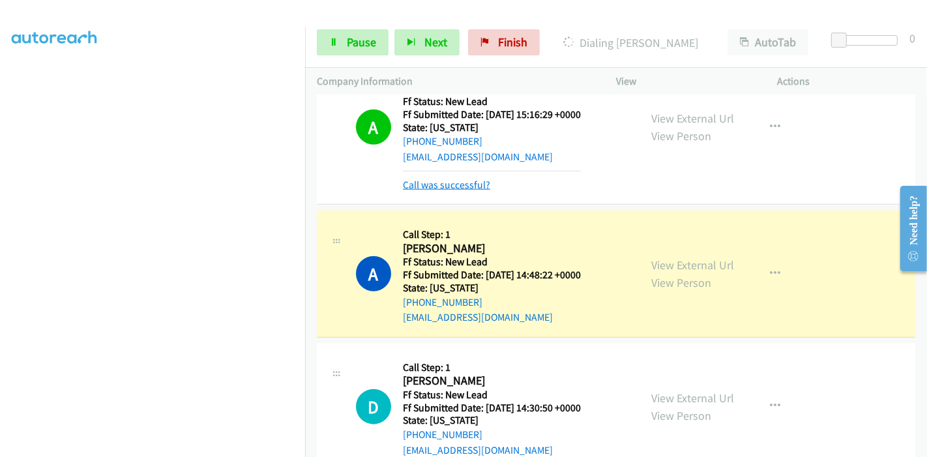
click at [442, 179] on link "Call was successful?" at bounding box center [446, 185] width 87 height 12
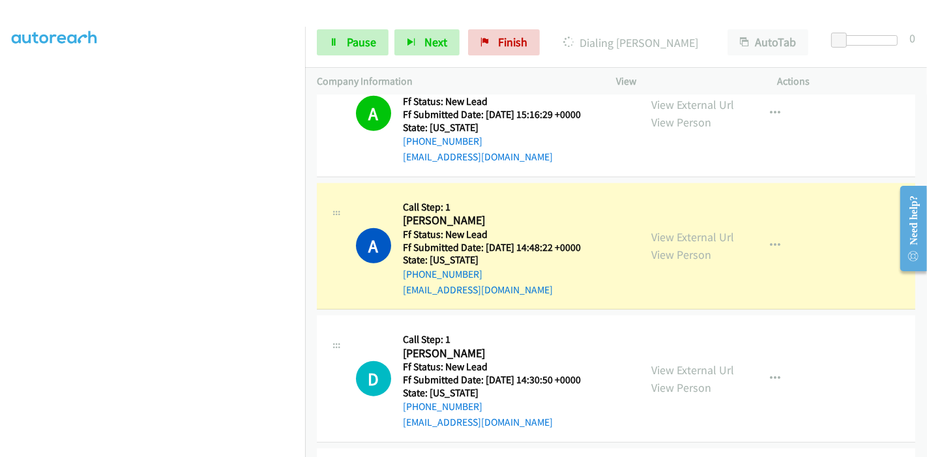
scroll to position [1111, 0]
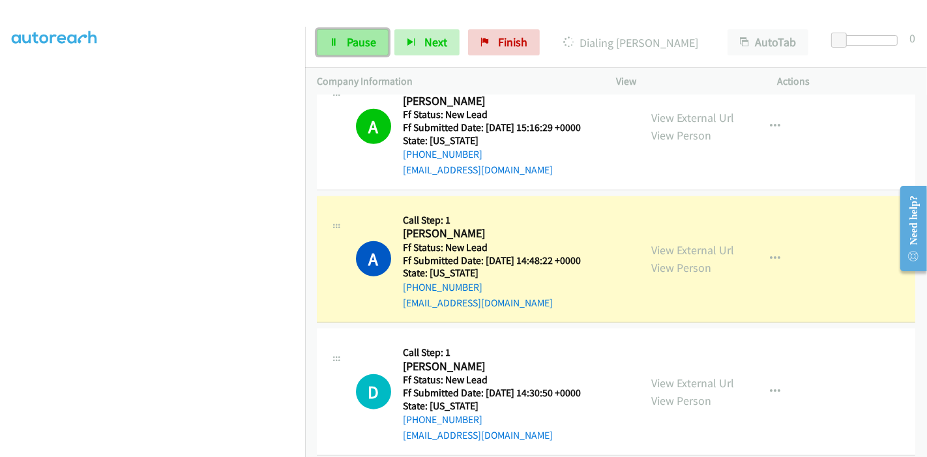
click at [361, 51] on link "Pause" at bounding box center [353, 42] width 72 height 26
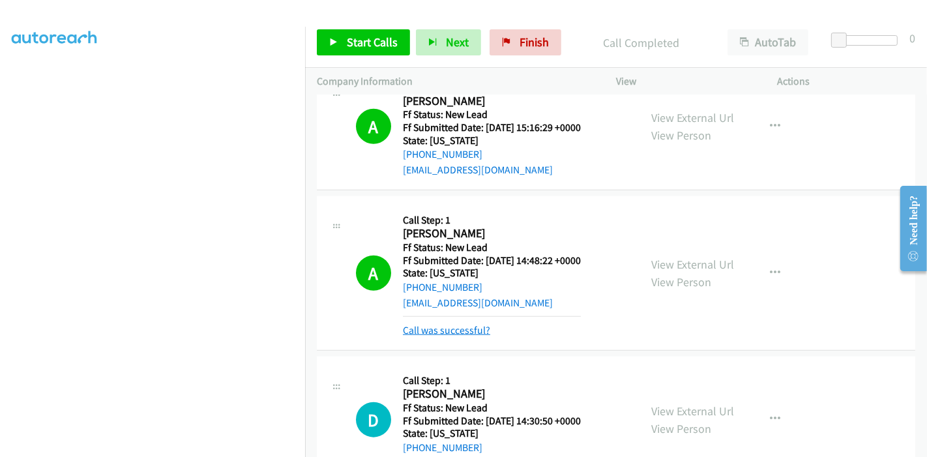
click at [439, 324] on link "Call was successful?" at bounding box center [446, 330] width 87 height 12
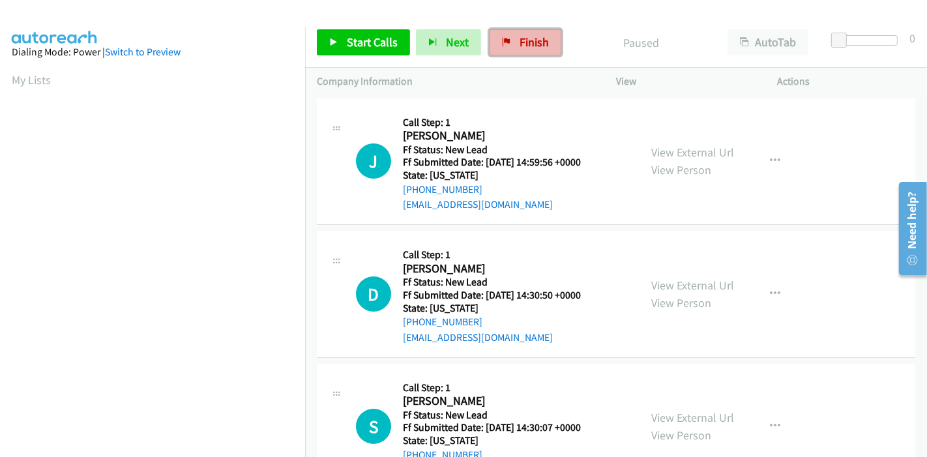
click at [536, 53] on link "Finish" at bounding box center [525, 42] width 72 height 26
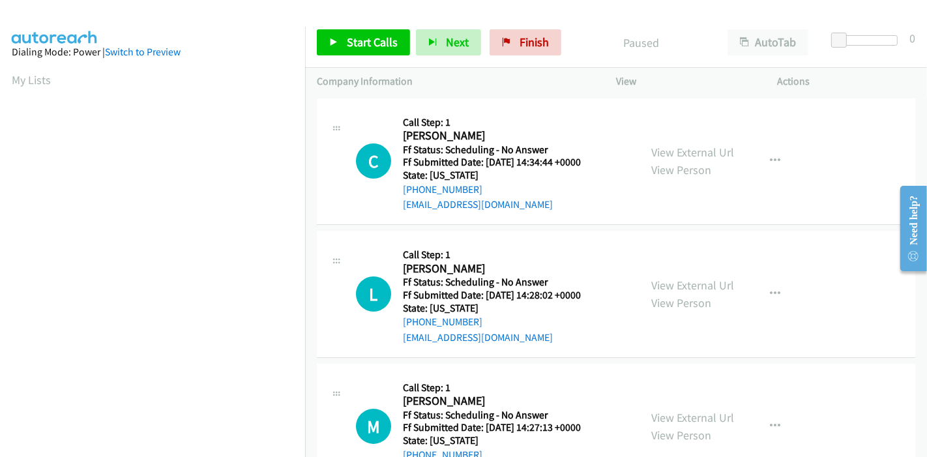
scroll to position [275, 0]
click at [682, 149] on link "View External Url" at bounding box center [692, 152] width 83 height 15
click at [698, 285] on link "View External Url" at bounding box center [692, 285] width 83 height 15
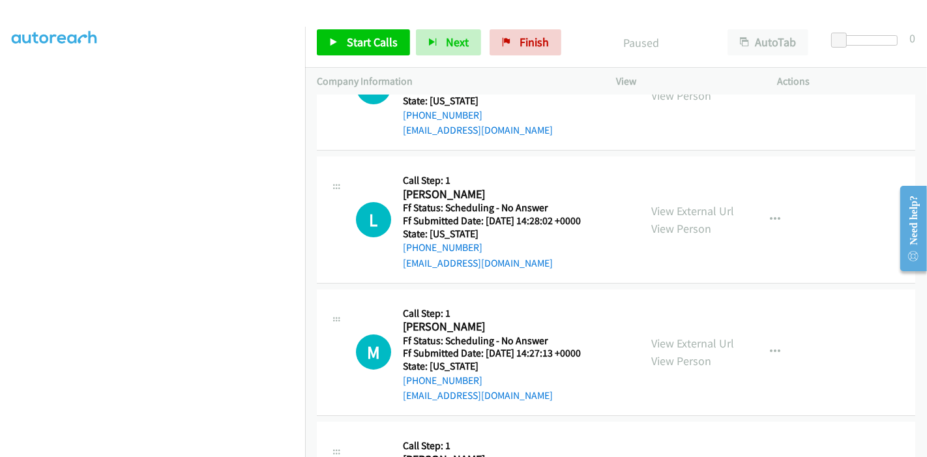
scroll to position [145, 0]
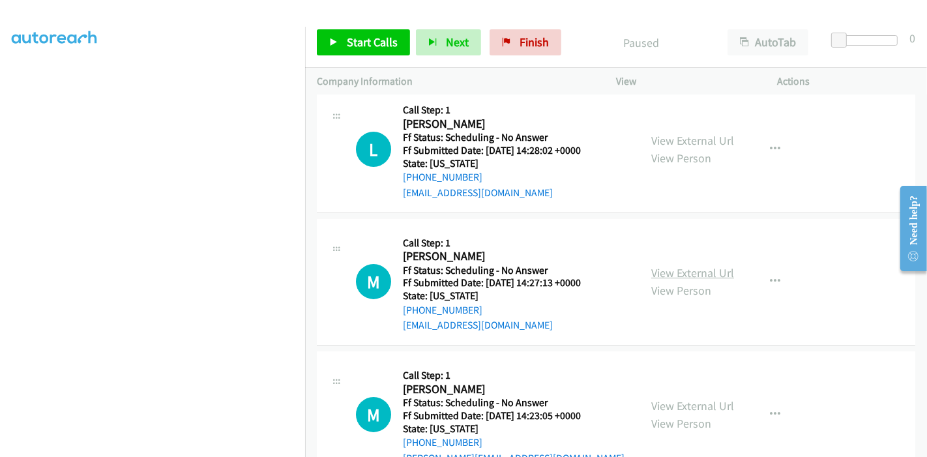
click at [691, 275] on link "View External Url" at bounding box center [692, 272] width 83 height 15
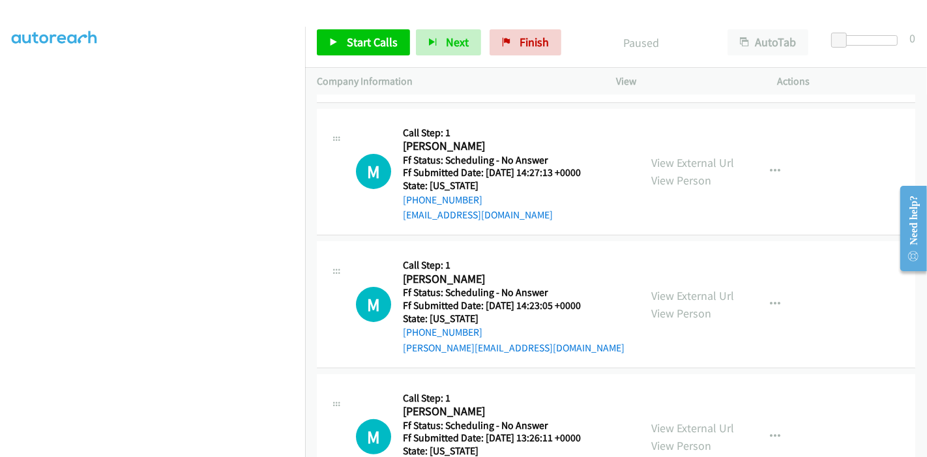
scroll to position [289, 0]
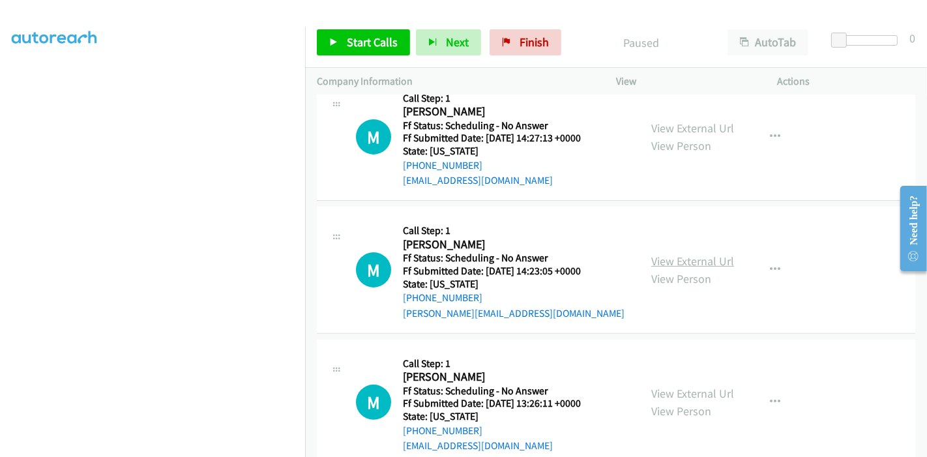
click at [704, 259] on link "View External Url" at bounding box center [692, 261] width 83 height 15
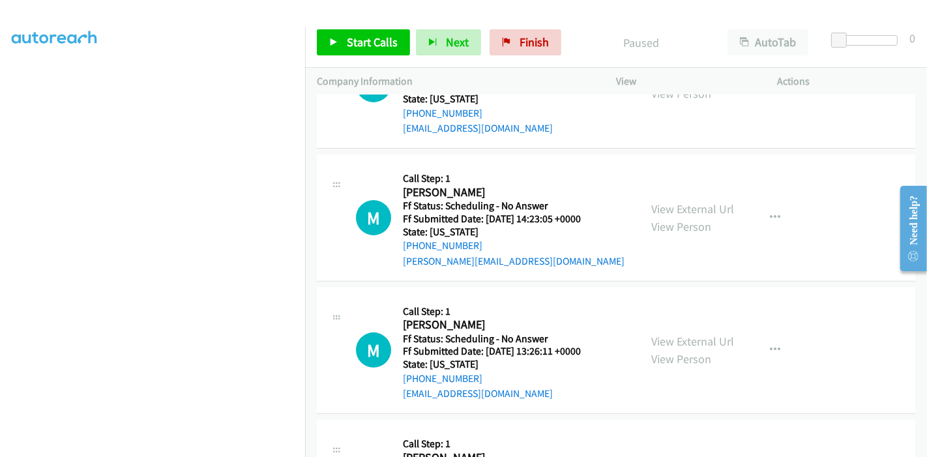
scroll to position [362, 0]
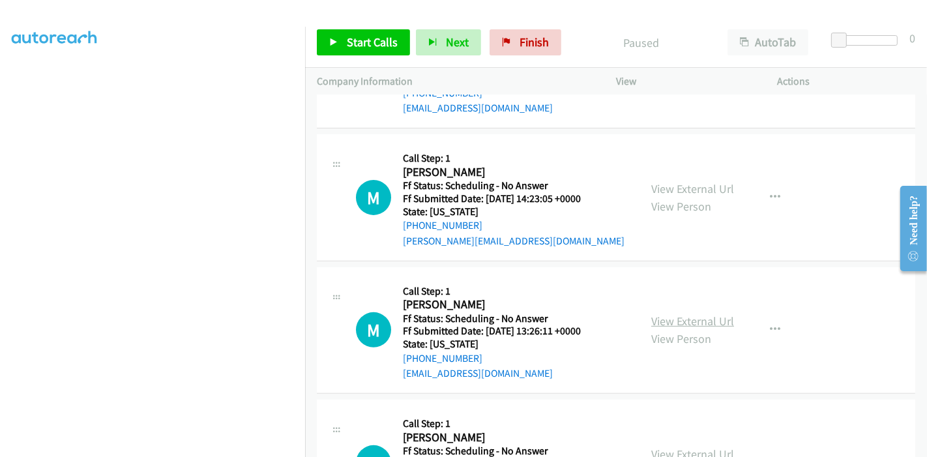
click at [673, 315] on link "View External Url" at bounding box center [692, 320] width 83 height 15
click at [362, 35] on span "Start Calls" at bounding box center [372, 42] width 51 height 15
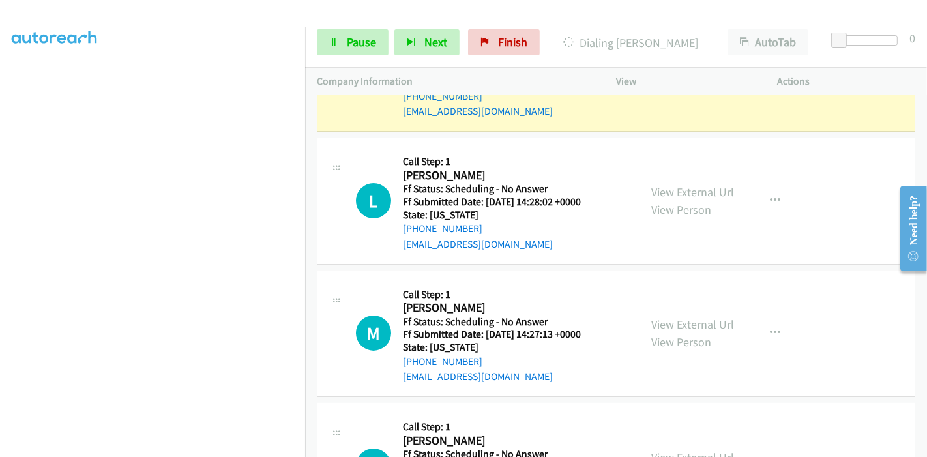
scroll to position [0, 0]
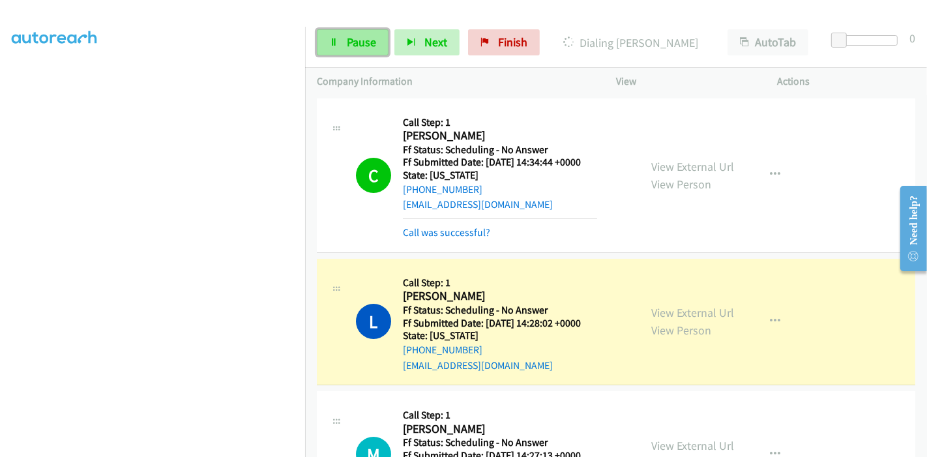
click at [368, 33] on link "Pause" at bounding box center [353, 42] width 72 height 26
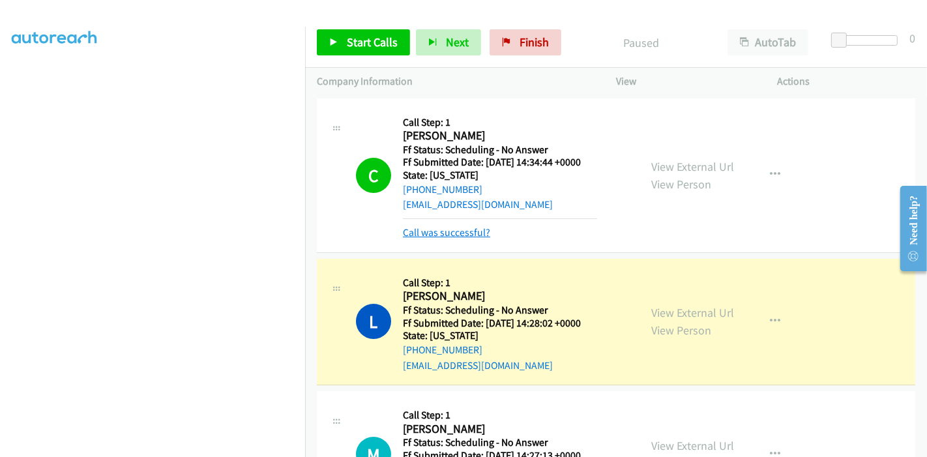
click at [455, 233] on link "Call was successful?" at bounding box center [446, 232] width 87 height 12
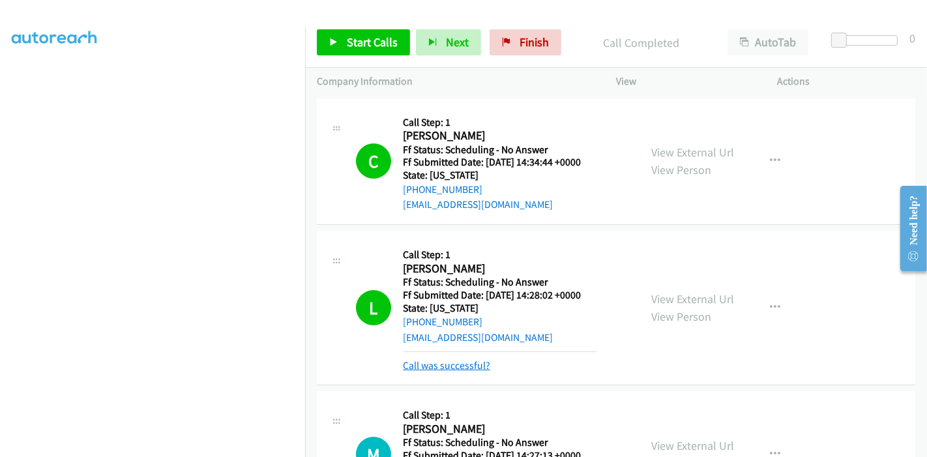
click at [463, 363] on link "Call was successful?" at bounding box center [446, 365] width 87 height 12
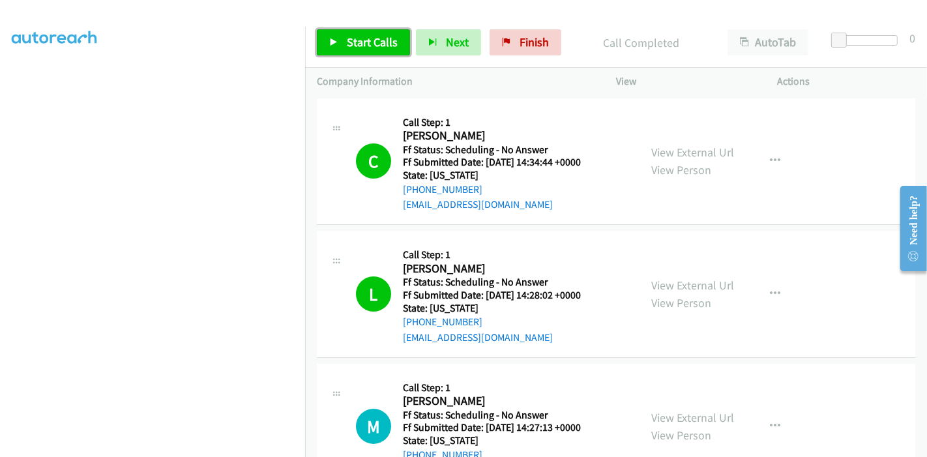
click at [329, 40] on icon at bounding box center [333, 42] width 9 height 9
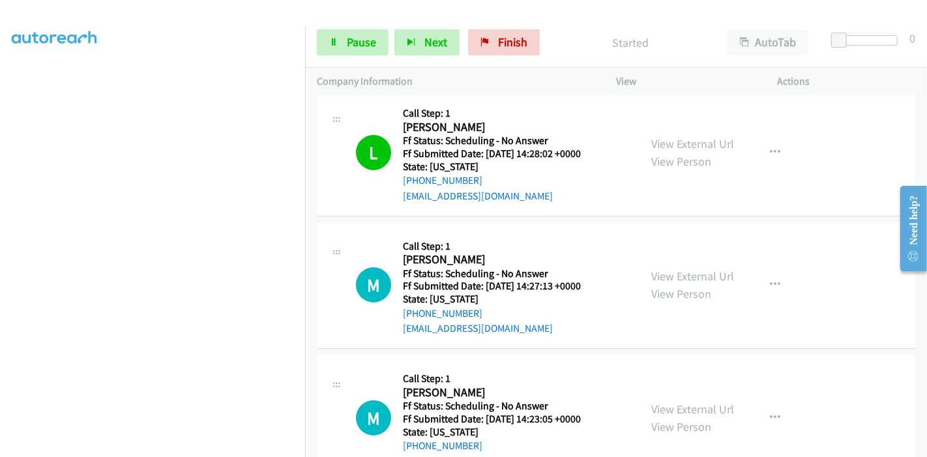
scroll to position [145, 0]
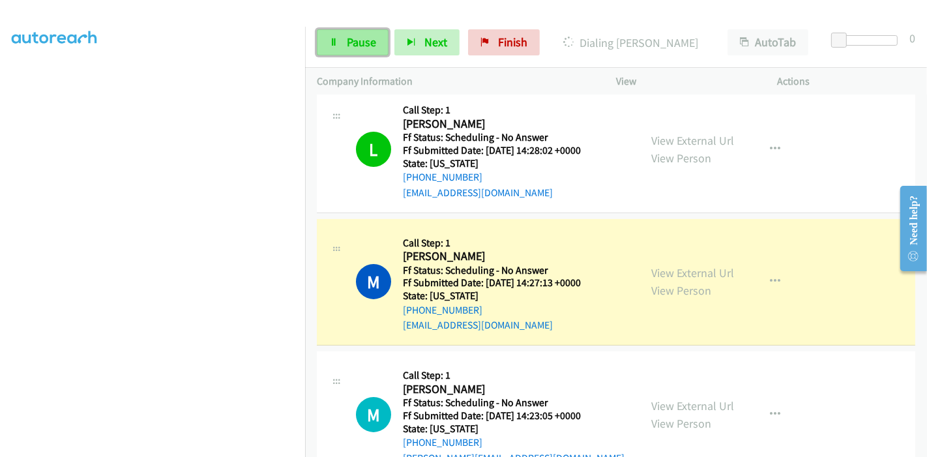
click at [361, 35] on span "Pause" at bounding box center [361, 42] width 29 height 15
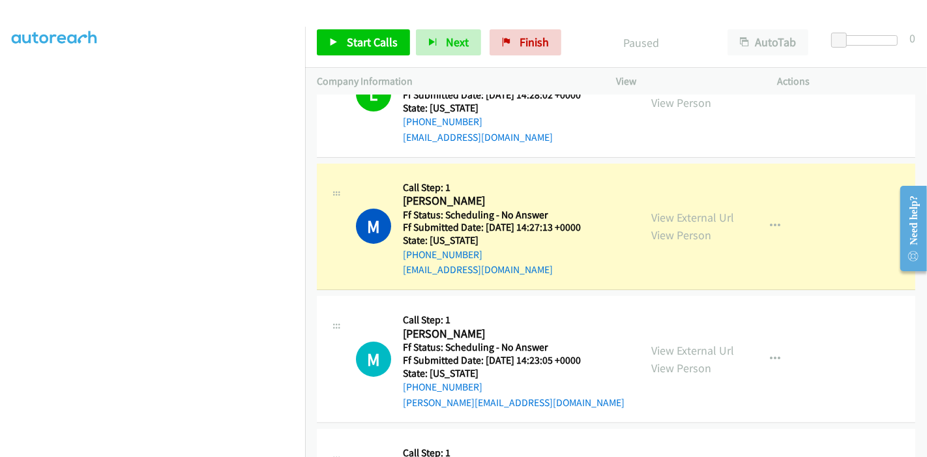
scroll to position [217, 0]
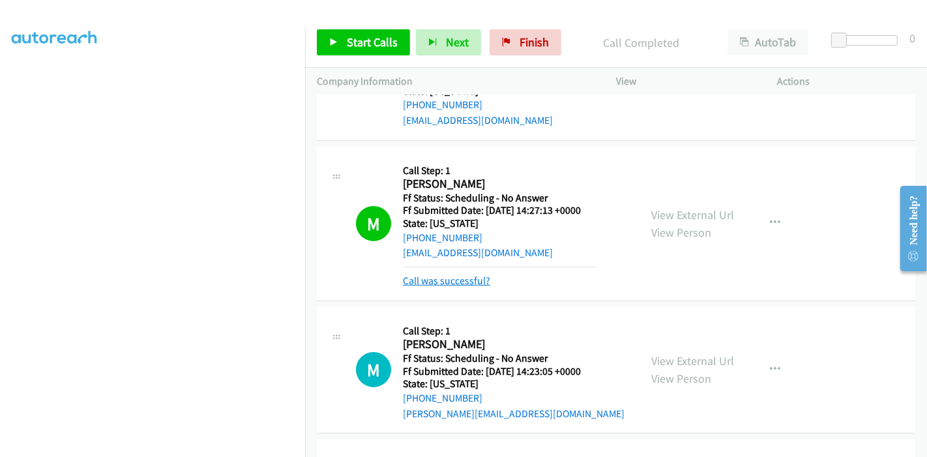
click at [441, 276] on link "Call was successful?" at bounding box center [446, 280] width 87 height 12
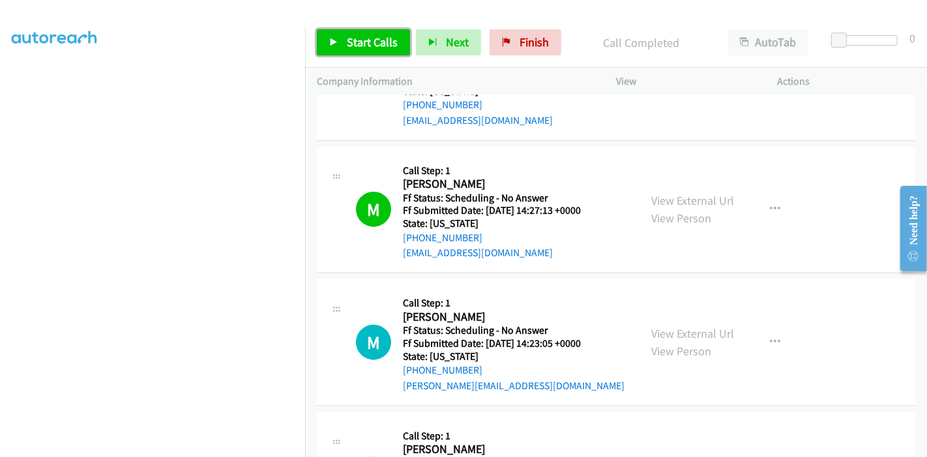
click at [340, 30] on link "Start Calls" at bounding box center [363, 42] width 93 height 26
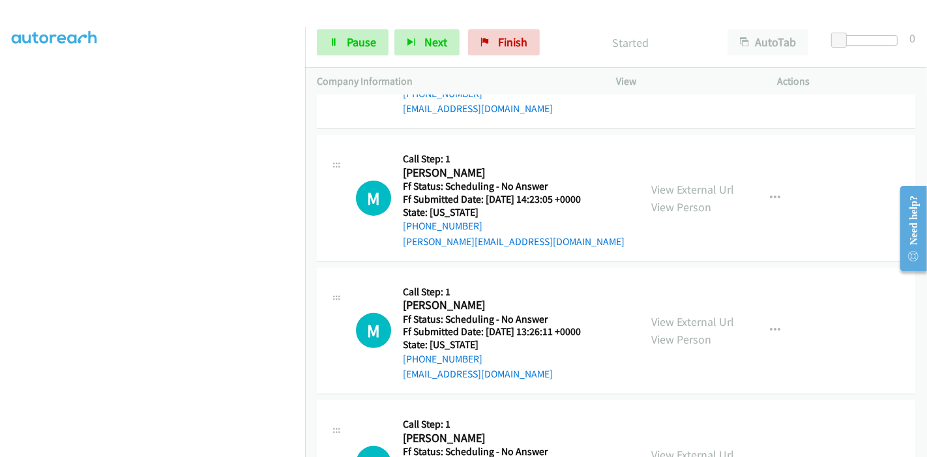
scroll to position [362, 0]
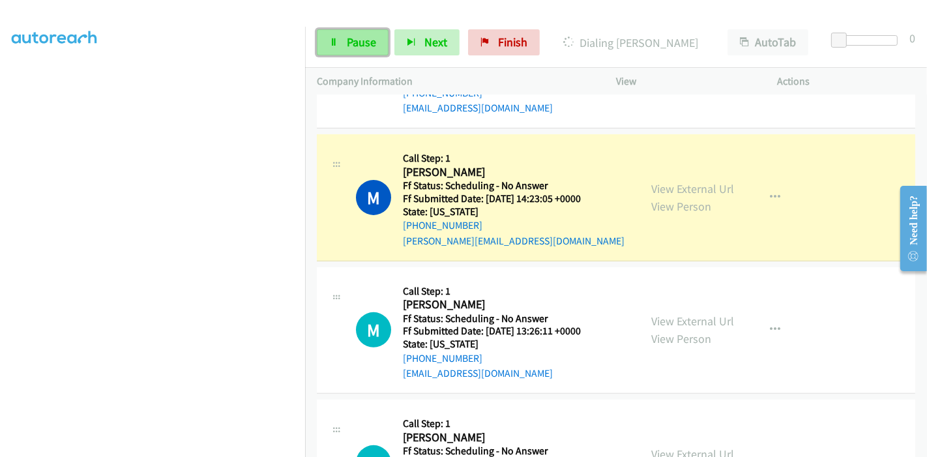
click at [353, 40] on span "Pause" at bounding box center [361, 42] width 29 height 15
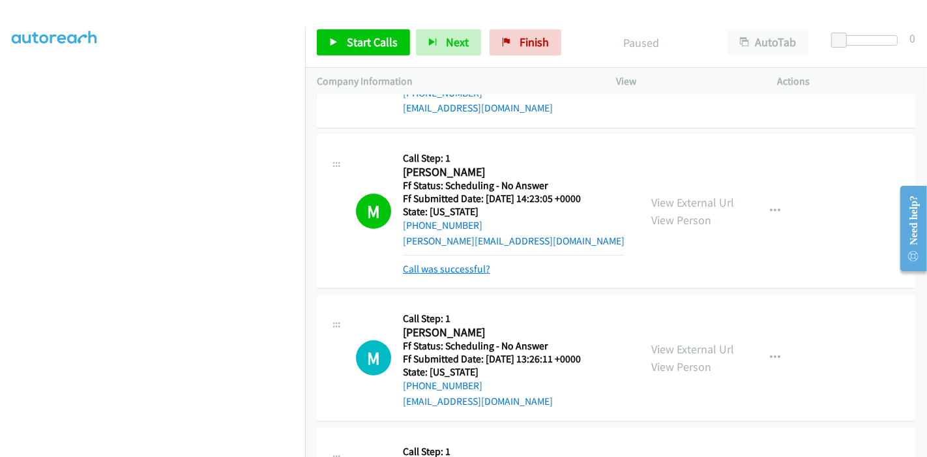
click at [448, 267] on link "Call was successful?" at bounding box center [446, 269] width 87 height 12
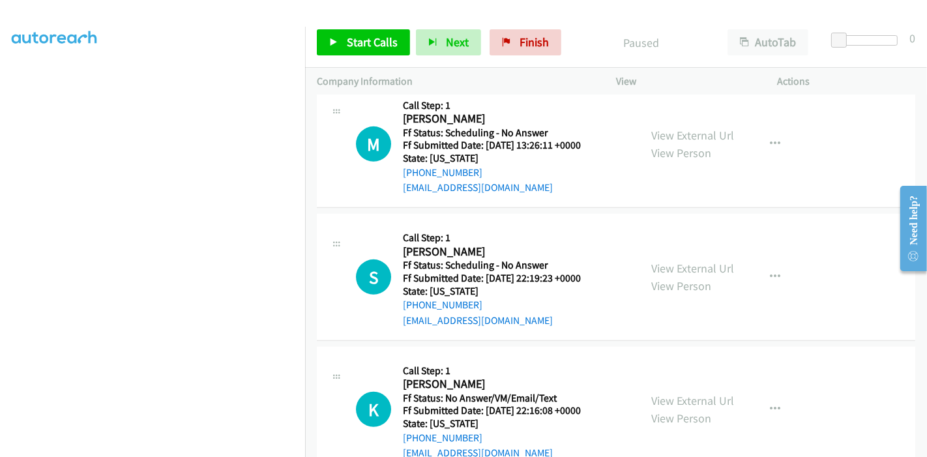
scroll to position [579, 0]
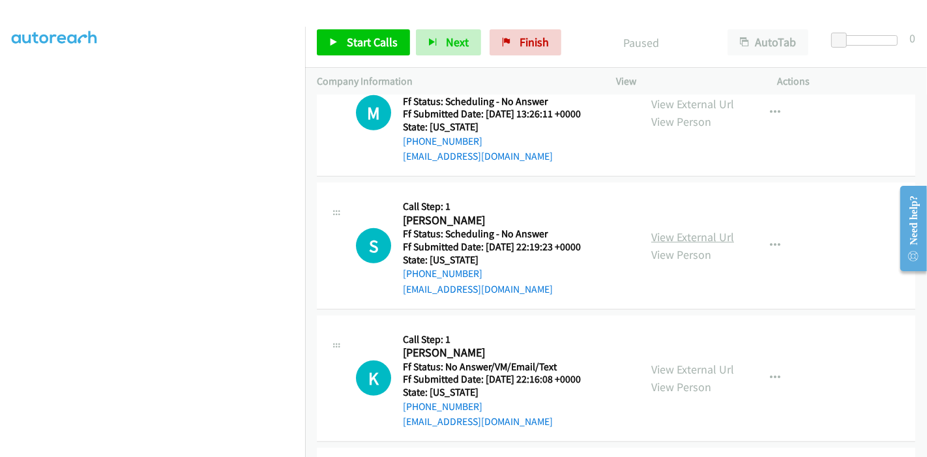
click at [661, 229] on link "View External Url" at bounding box center [692, 236] width 83 height 15
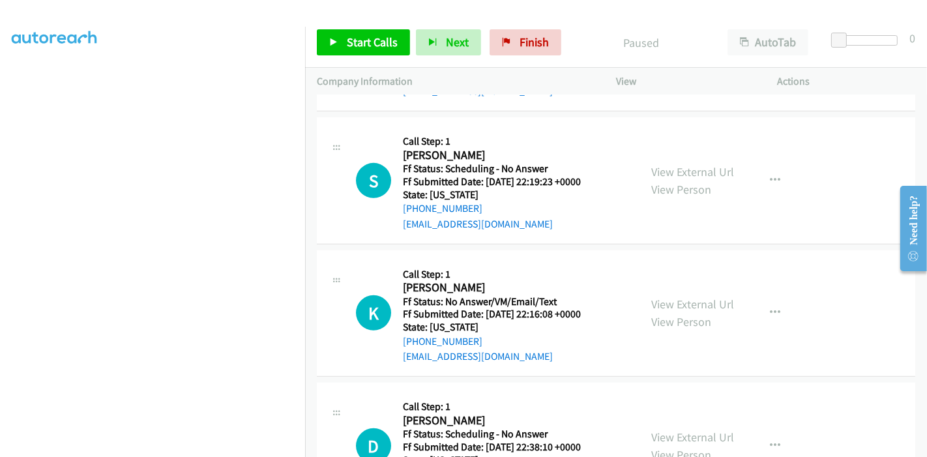
scroll to position [724, 0]
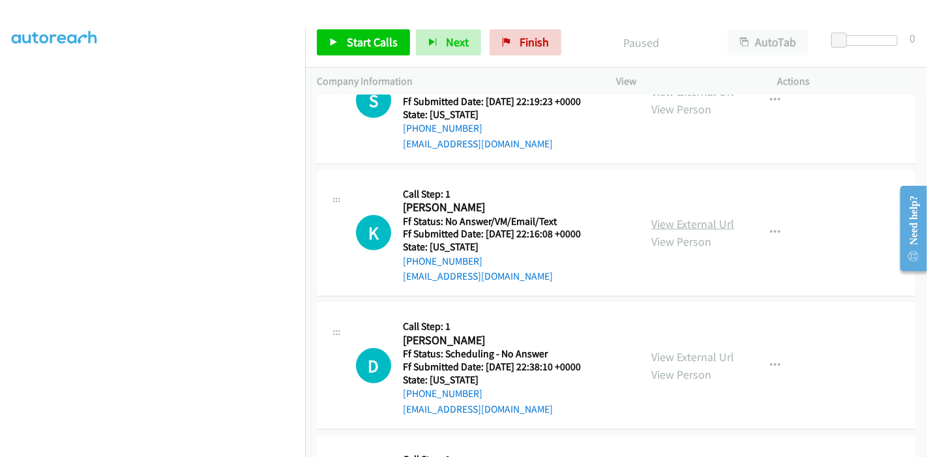
click at [684, 225] on link "View External Url" at bounding box center [692, 223] width 83 height 15
click at [381, 31] on link "Start Calls" at bounding box center [363, 42] width 93 height 26
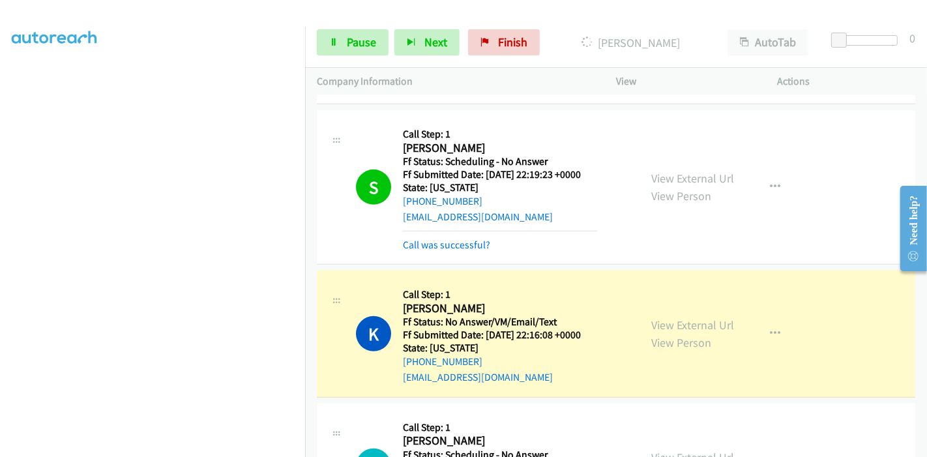
scroll to position [652, 0]
click at [464, 246] on link "Call was successful?" at bounding box center [446, 244] width 87 height 12
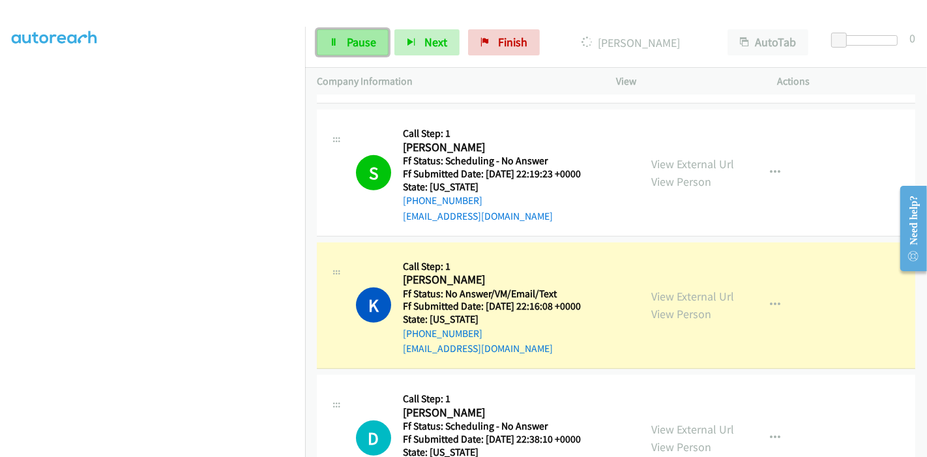
click at [353, 38] on span "Pause" at bounding box center [361, 42] width 29 height 15
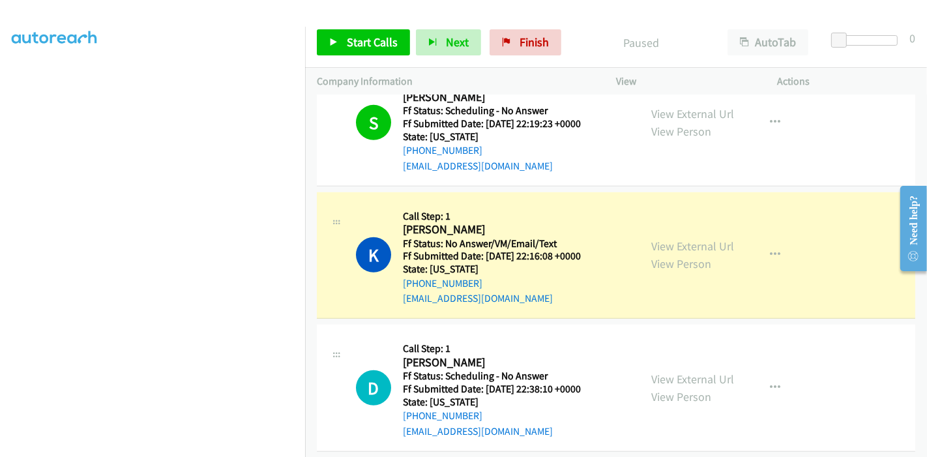
scroll to position [724, 0]
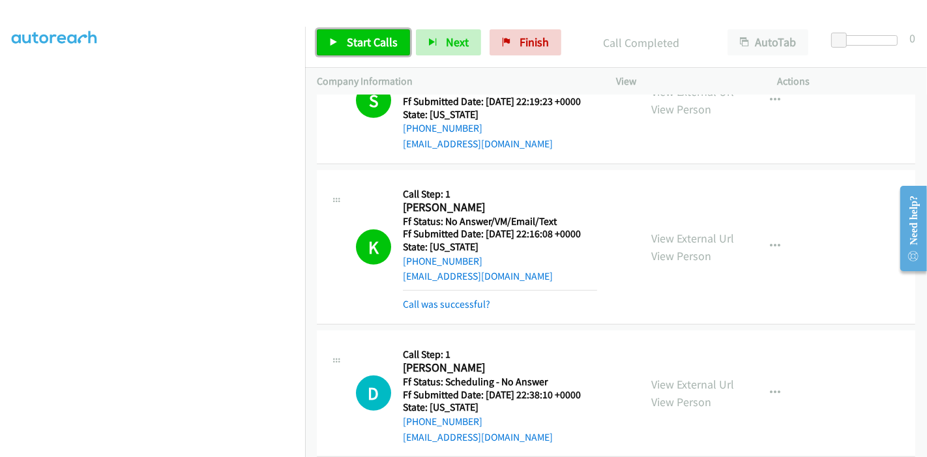
click at [347, 42] on span "Start Calls" at bounding box center [372, 42] width 51 height 15
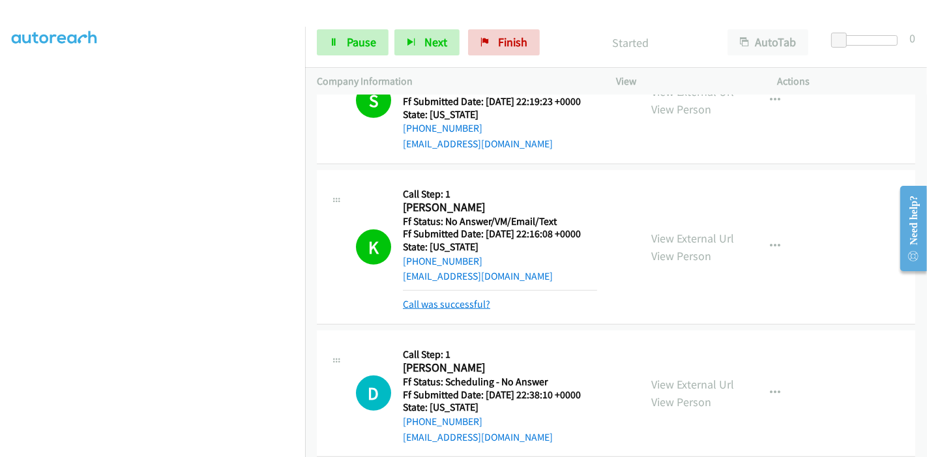
click at [435, 302] on link "Call was successful?" at bounding box center [446, 304] width 87 height 12
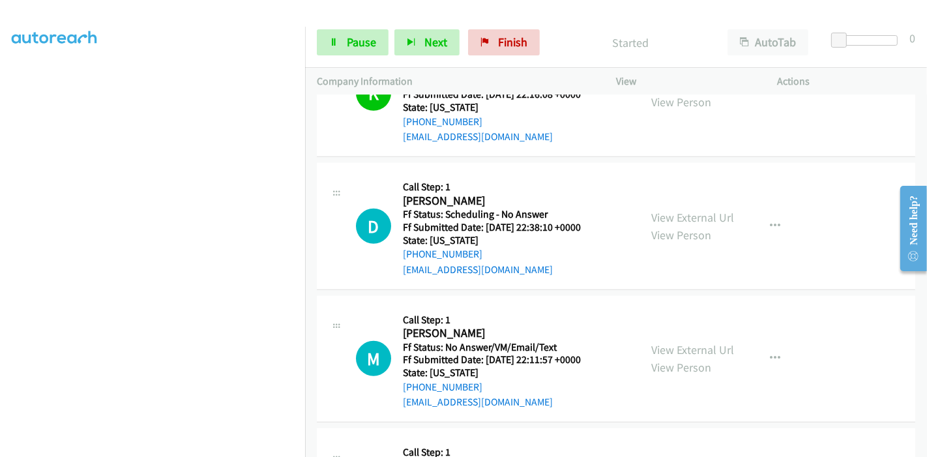
scroll to position [869, 0]
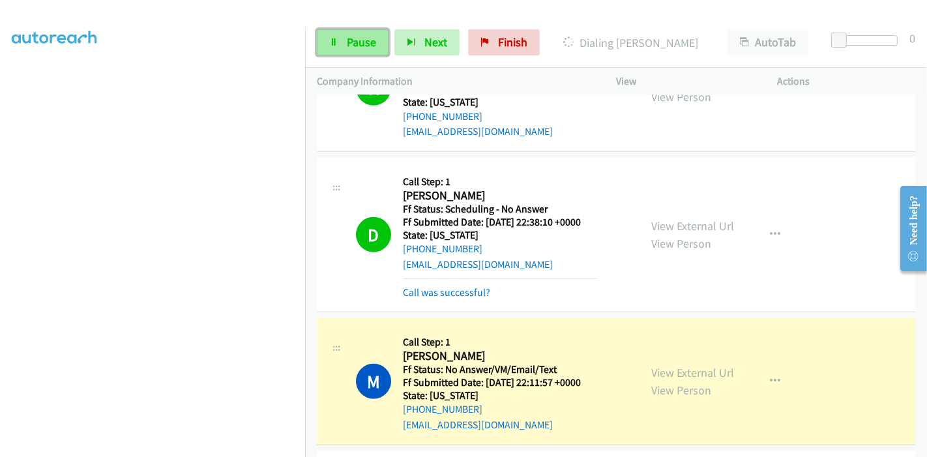
click at [353, 38] on span "Pause" at bounding box center [361, 42] width 29 height 15
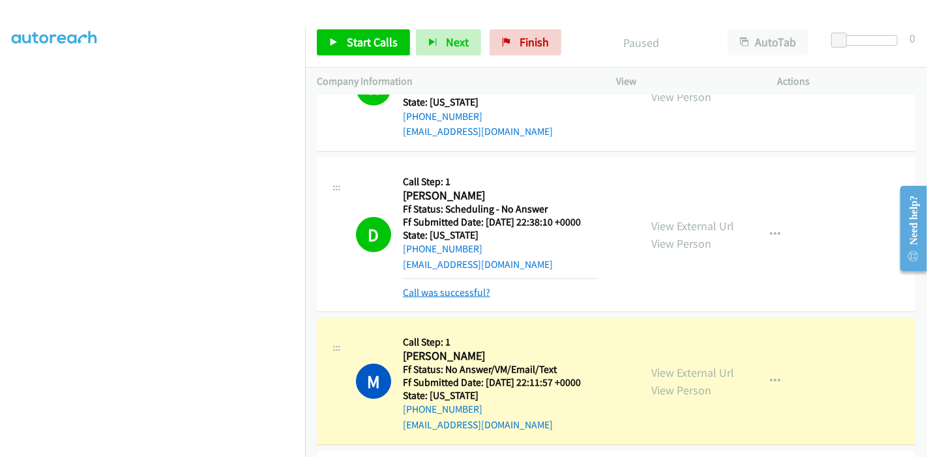
click at [459, 286] on link "Call was successful?" at bounding box center [446, 292] width 87 height 12
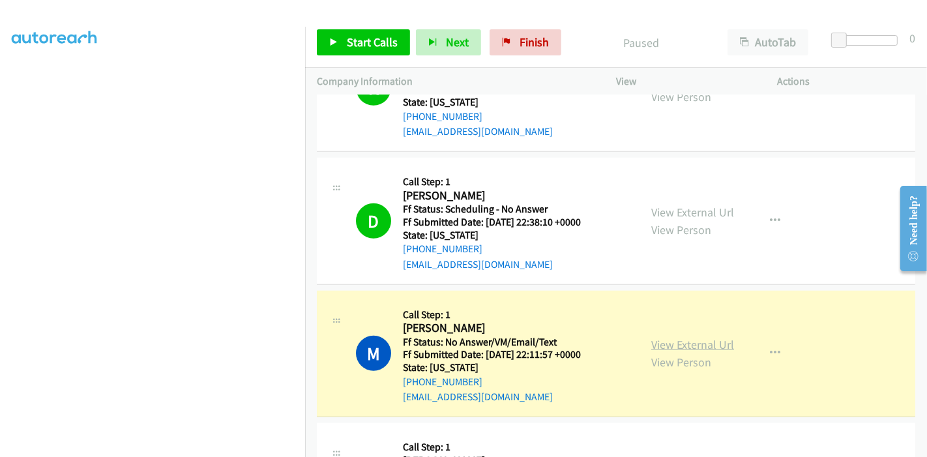
click at [685, 342] on link "View External Url" at bounding box center [692, 344] width 83 height 15
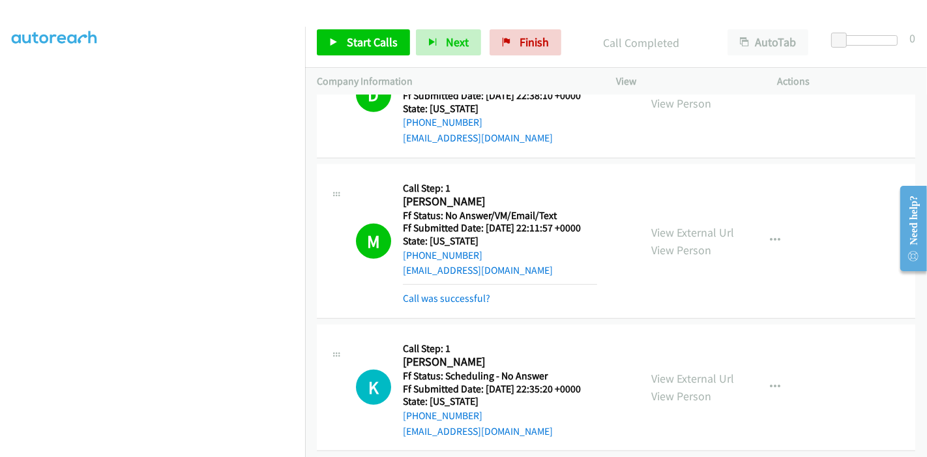
scroll to position [1013, 0]
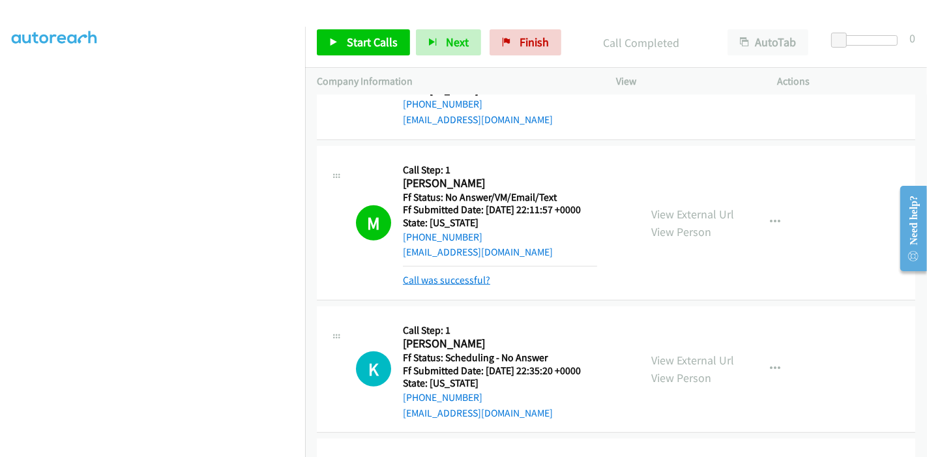
click at [458, 277] on link "Call was successful?" at bounding box center [446, 280] width 87 height 12
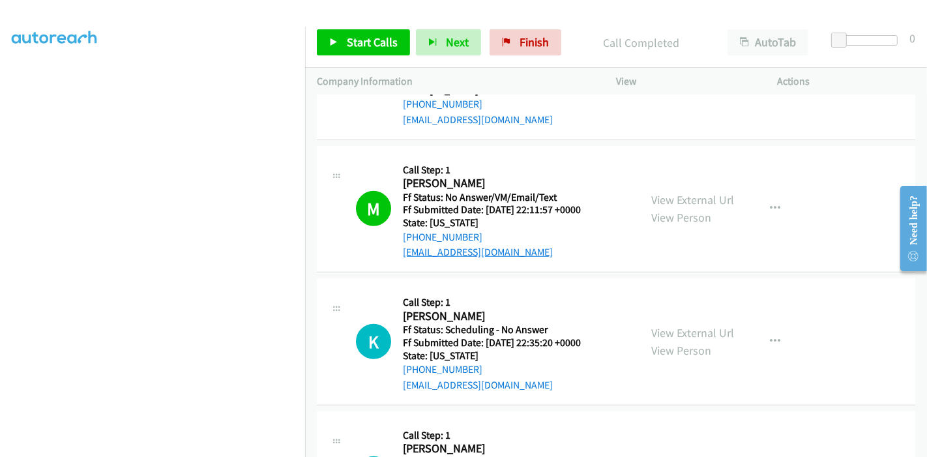
scroll to position [1158, 0]
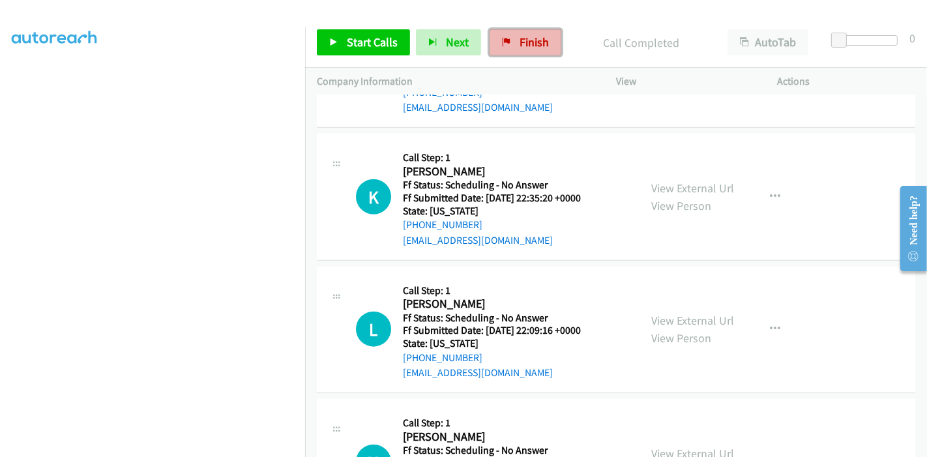
drag, startPoint x: 525, startPoint y: 41, endPoint x: 516, endPoint y: 43, distance: 8.7
click at [525, 41] on span "Finish" at bounding box center [533, 42] width 29 height 15
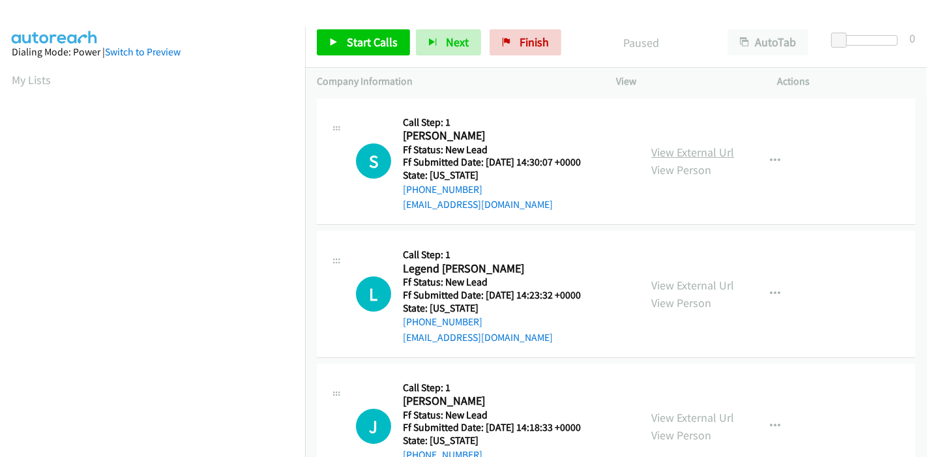
click at [691, 155] on link "View External Url" at bounding box center [692, 152] width 83 height 15
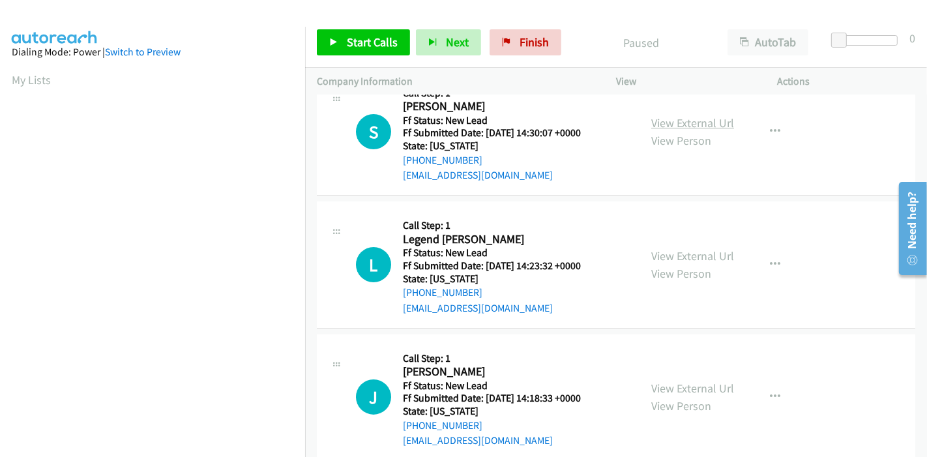
scroll to position [72, 0]
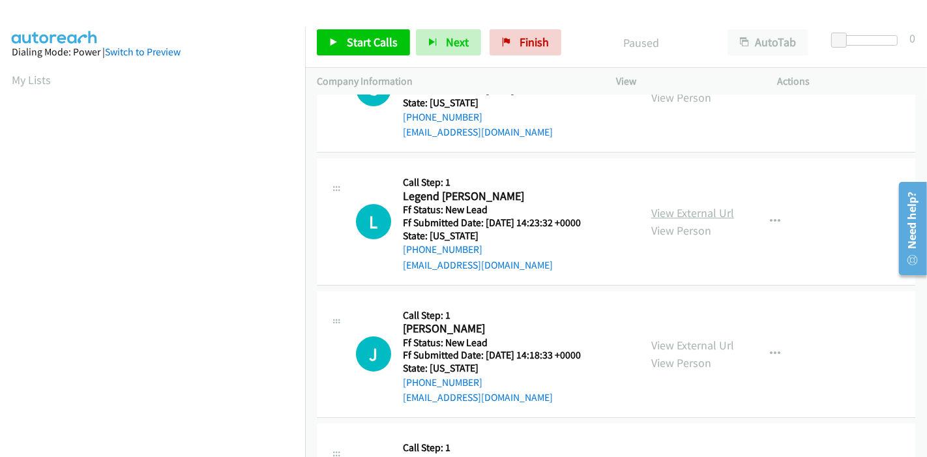
click at [672, 213] on link "View External Url" at bounding box center [692, 212] width 83 height 15
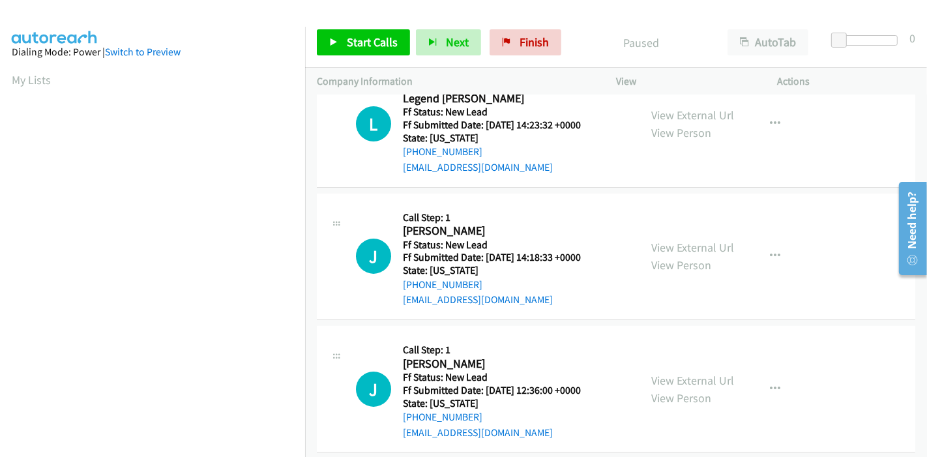
scroll to position [217, 0]
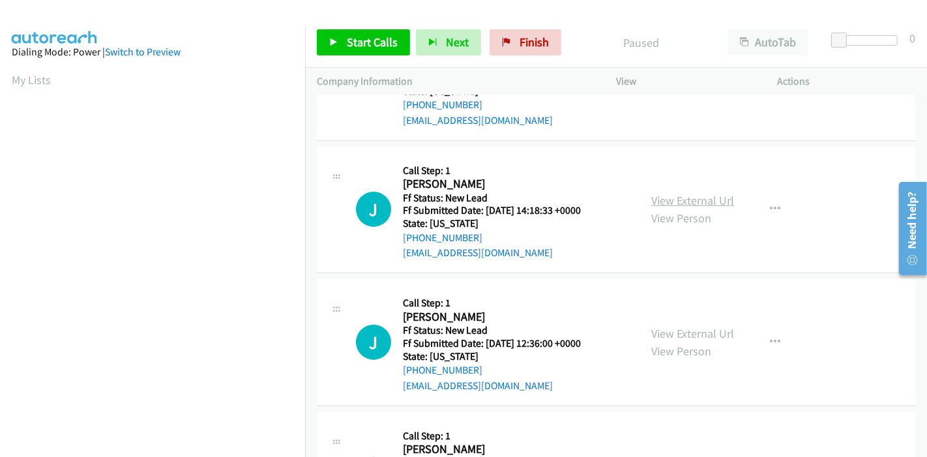
click at [700, 197] on link "View External Url" at bounding box center [692, 200] width 83 height 15
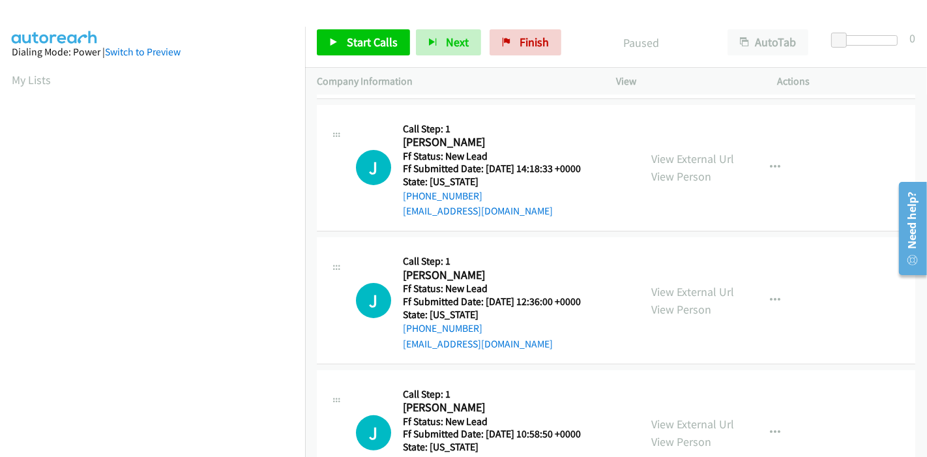
scroll to position [289, 0]
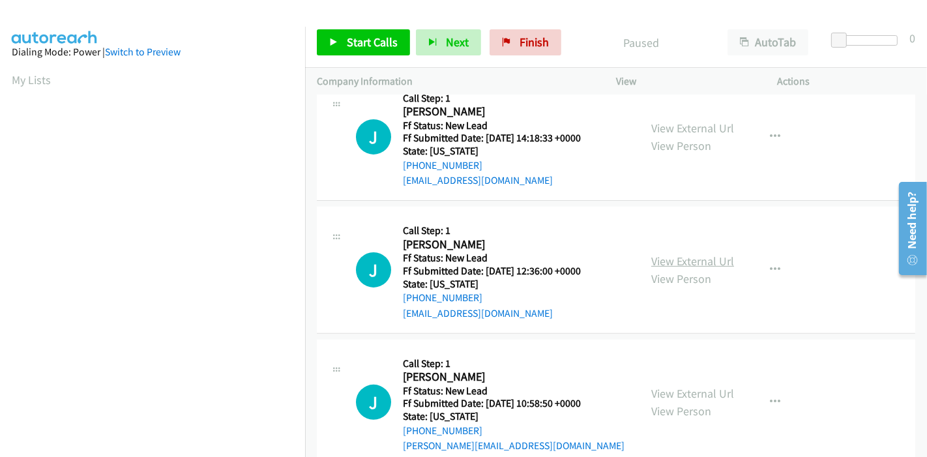
click at [673, 262] on link "View External Url" at bounding box center [692, 261] width 83 height 15
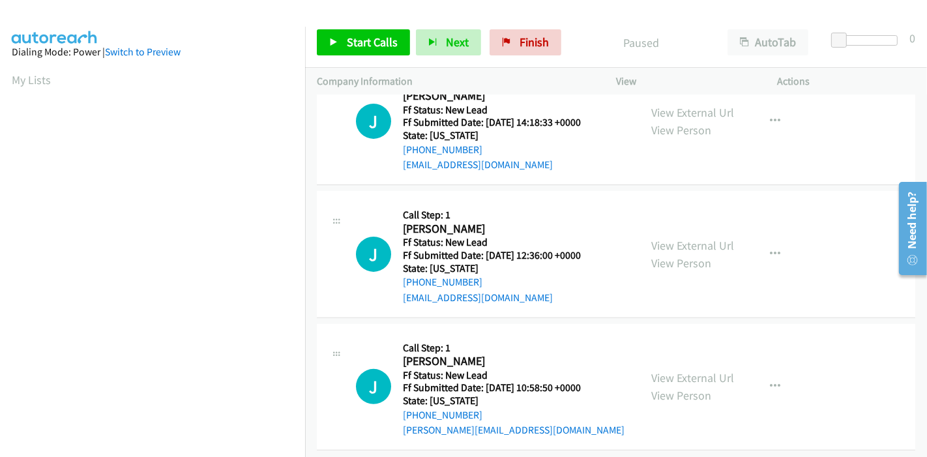
scroll to position [317, 0]
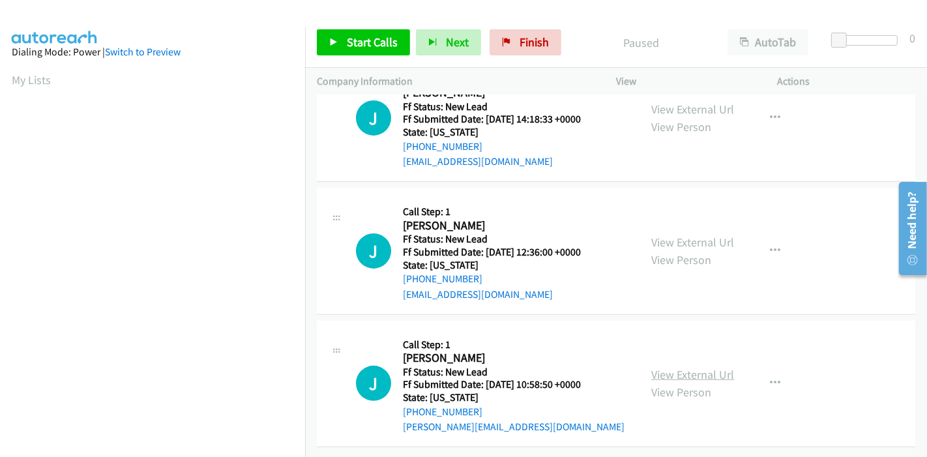
click at [666, 367] on link "View External Url" at bounding box center [692, 374] width 83 height 15
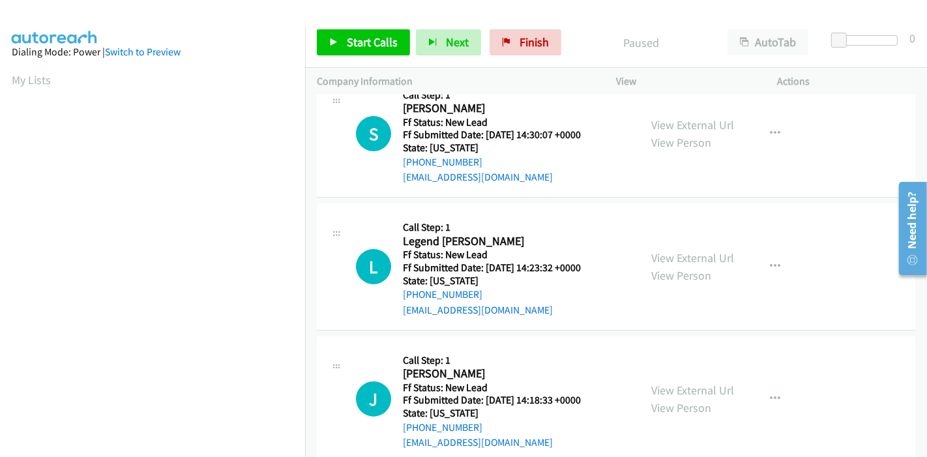
scroll to position [0, 0]
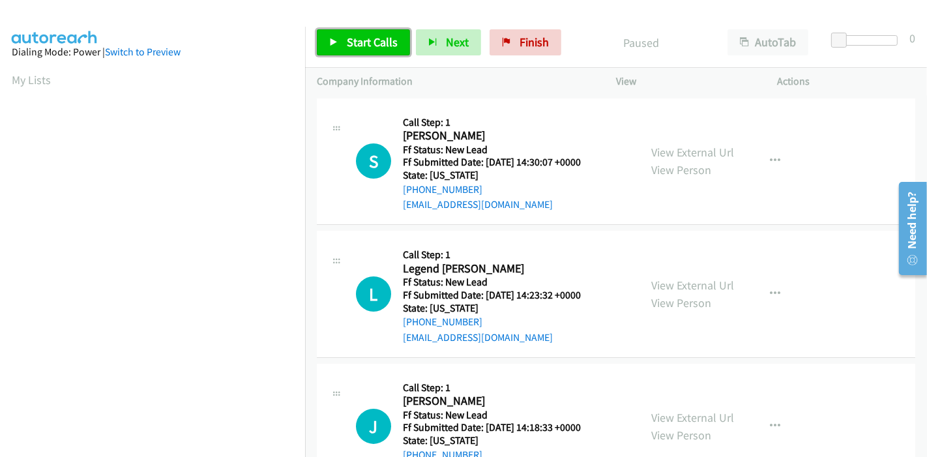
click at [338, 40] on link "Start Calls" at bounding box center [363, 42] width 93 height 26
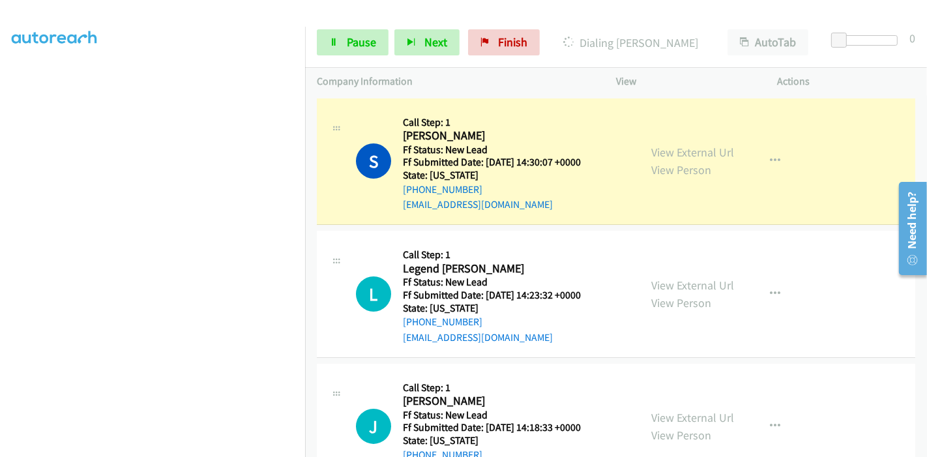
scroll to position [275, 0]
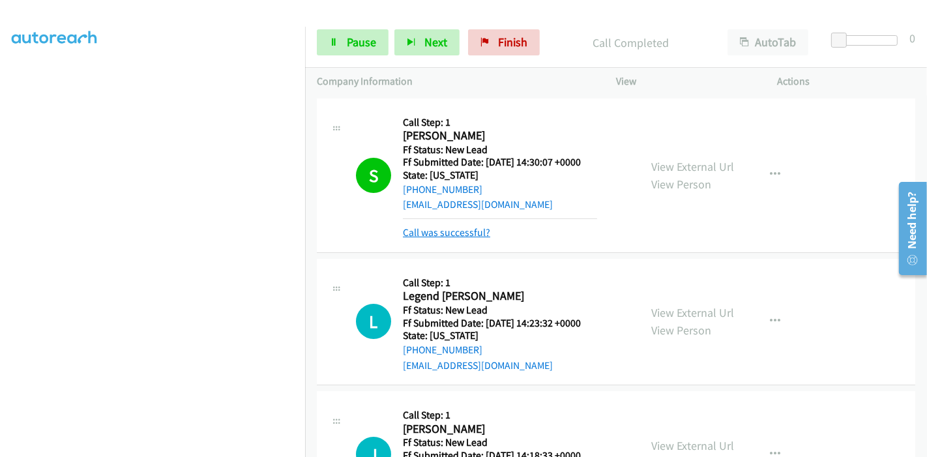
click at [441, 232] on link "Call was successful?" at bounding box center [446, 232] width 87 height 12
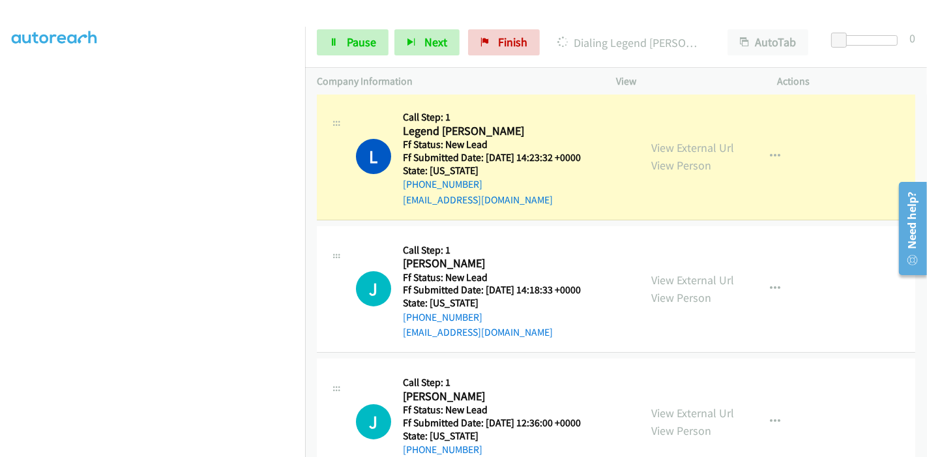
scroll to position [100, 0]
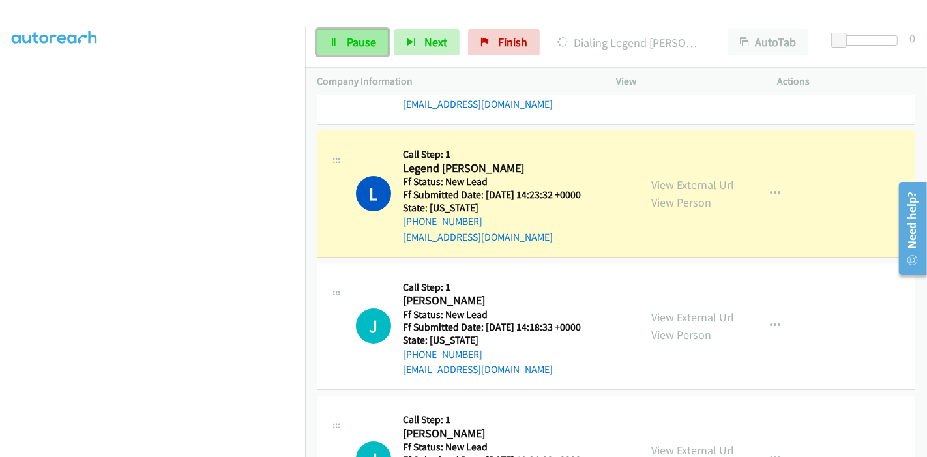
click at [355, 46] on span "Pause" at bounding box center [361, 42] width 29 height 15
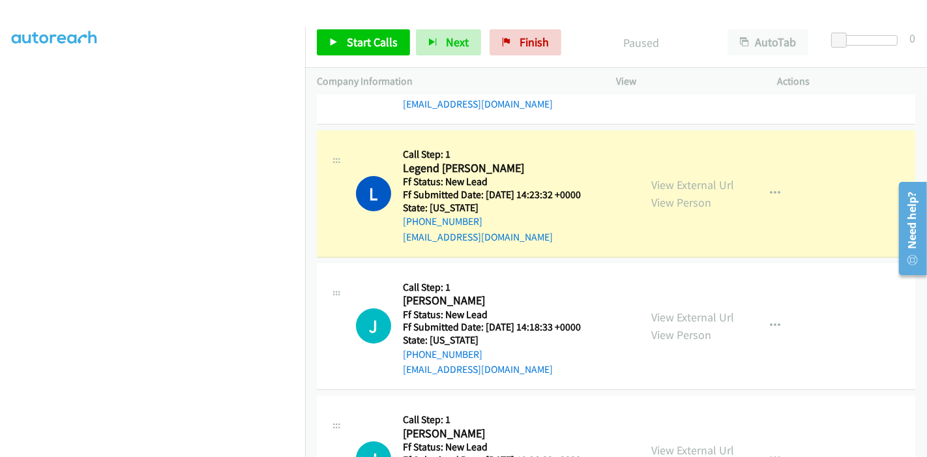
scroll to position [275, 0]
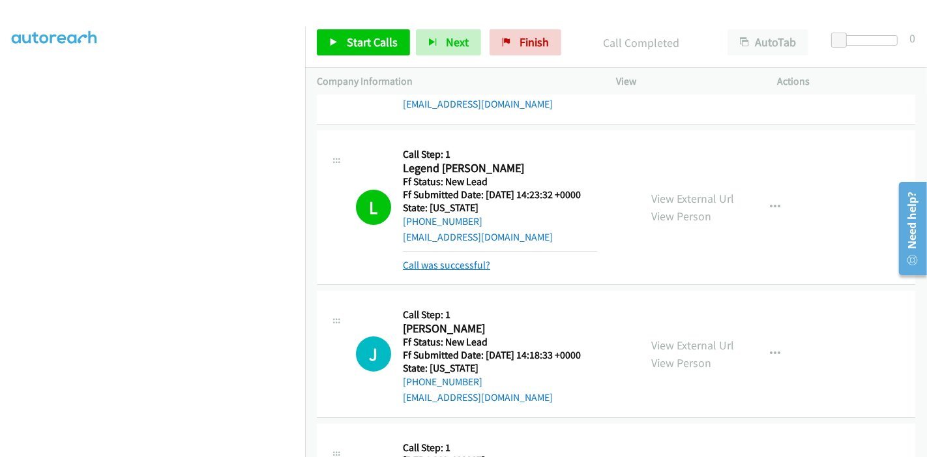
click at [427, 267] on link "Call was successful?" at bounding box center [446, 265] width 87 height 12
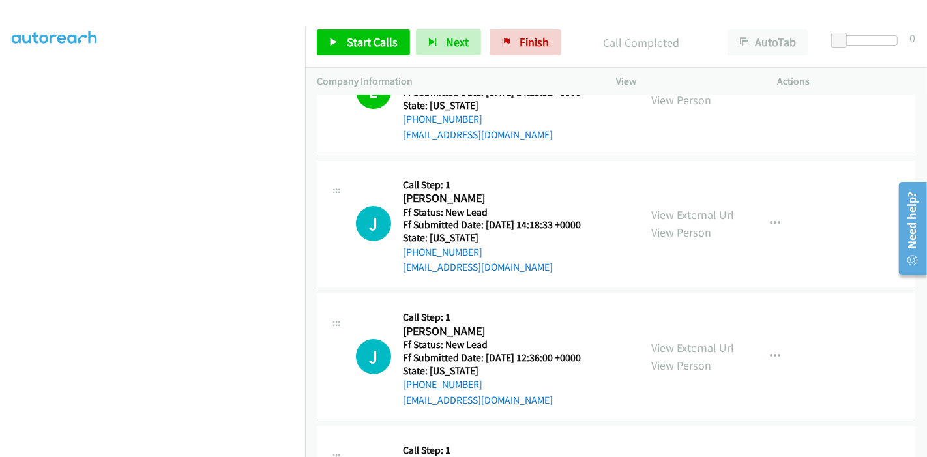
scroll to position [27, 0]
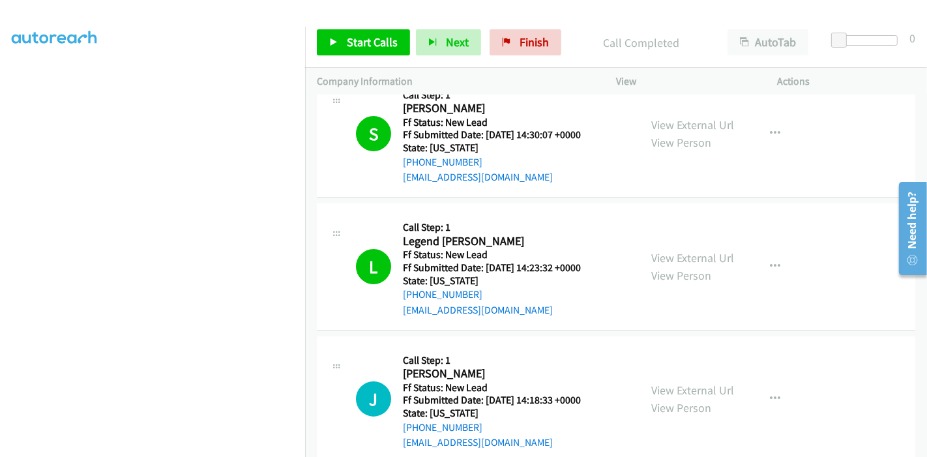
click at [379, 58] on div "Start Calls Pause Next Finish Call Completed AutoTab AutoTab 0" at bounding box center [616, 43] width 622 height 50
click at [389, 51] on link "Start Calls" at bounding box center [363, 42] width 93 height 26
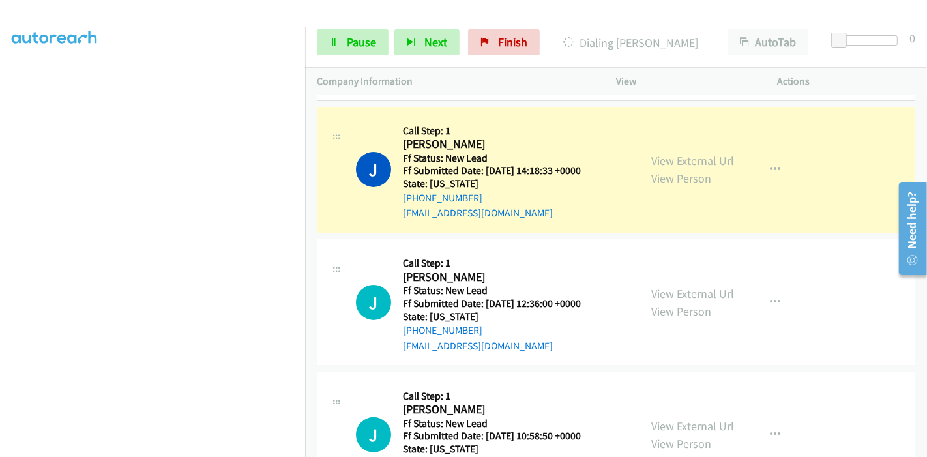
scroll to position [173, 0]
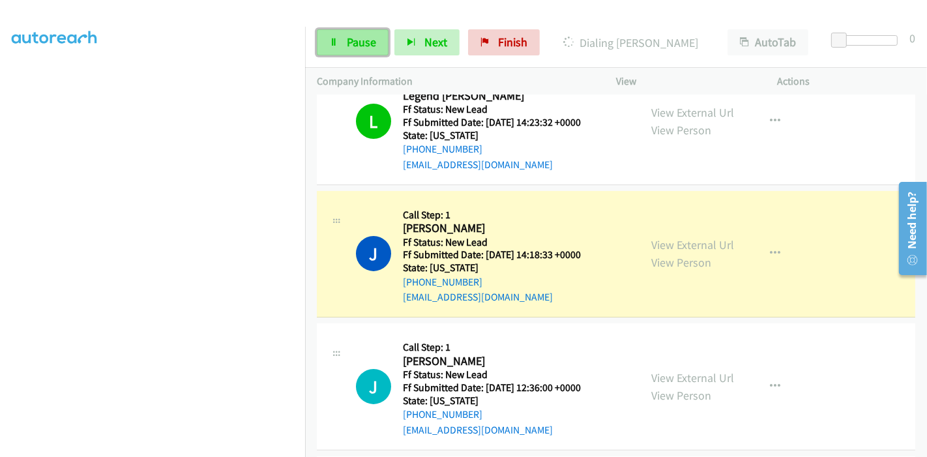
click at [339, 38] on link "Pause" at bounding box center [353, 42] width 72 height 26
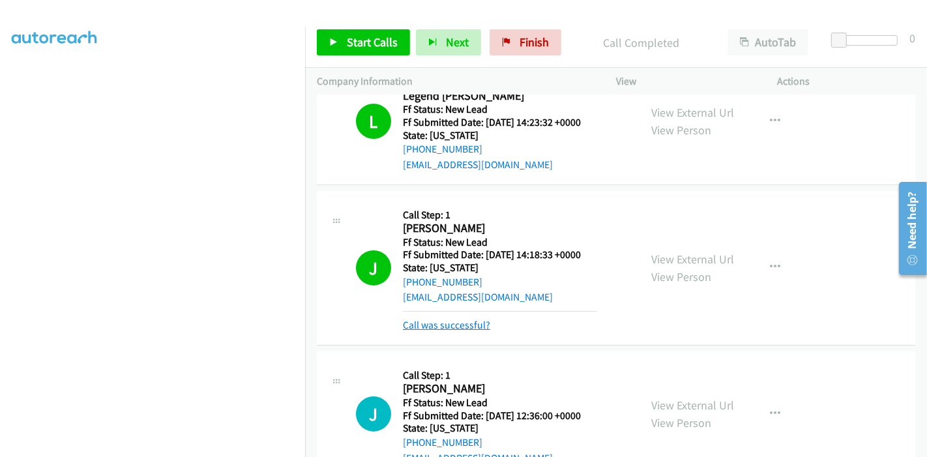
click at [444, 327] on link "Call was successful?" at bounding box center [446, 325] width 87 height 12
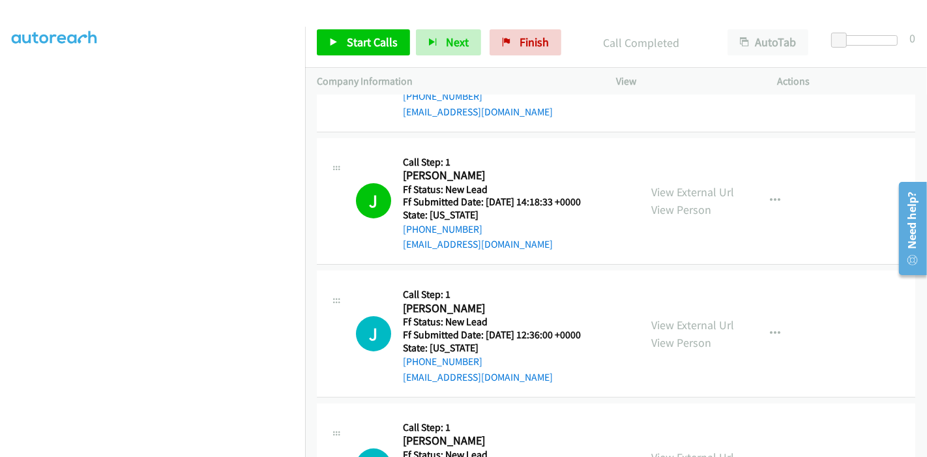
scroll to position [245, 0]
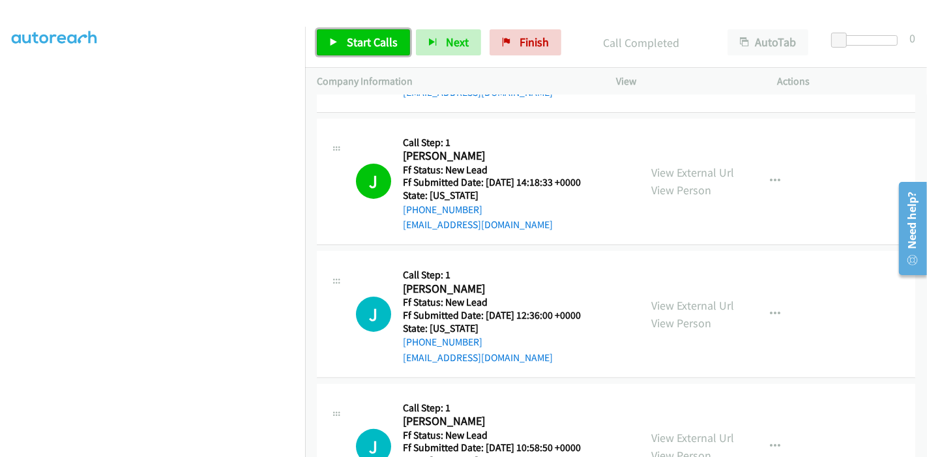
click at [352, 38] on span "Start Calls" at bounding box center [372, 42] width 51 height 15
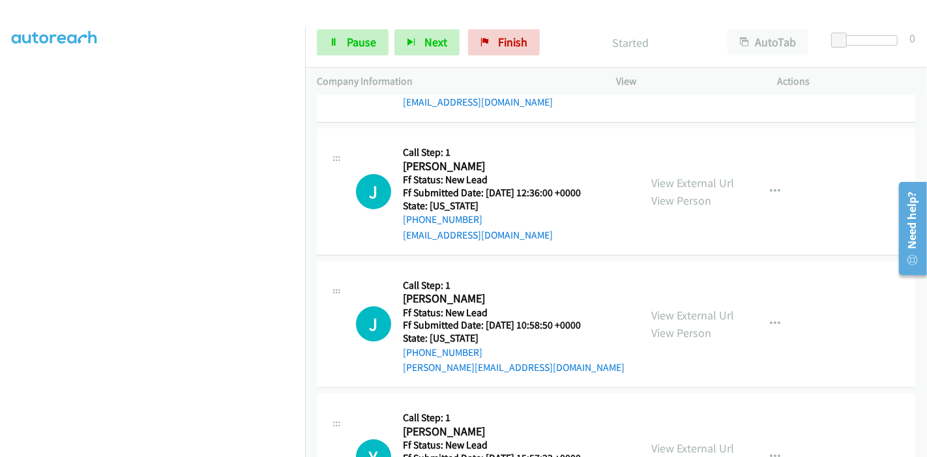
scroll to position [390, 0]
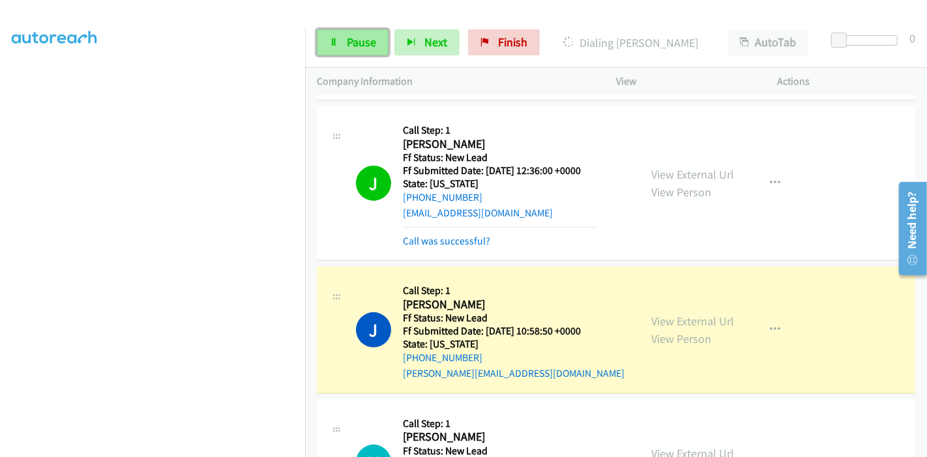
click at [358, 44] on span "Pause" at bounding box center [361, 42] width 29 height 15
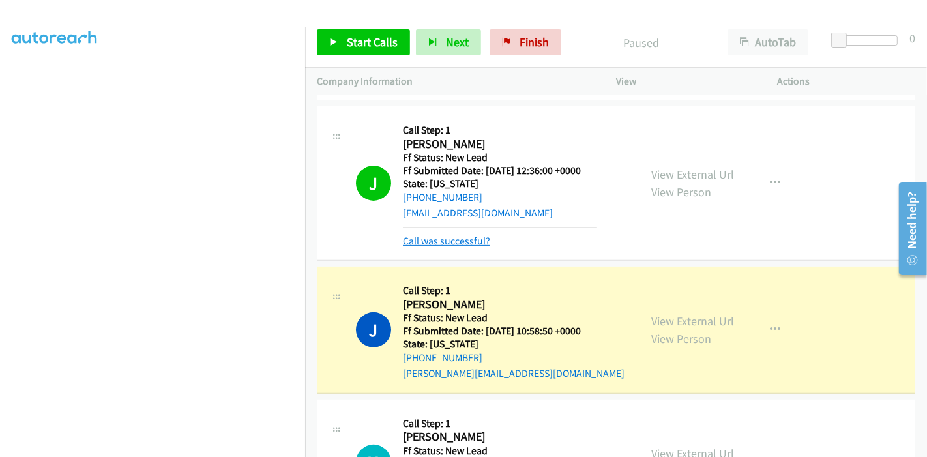
click at [456, 242] on link "Call was successful?" at bounding box center [446, 241] width 87 height 12
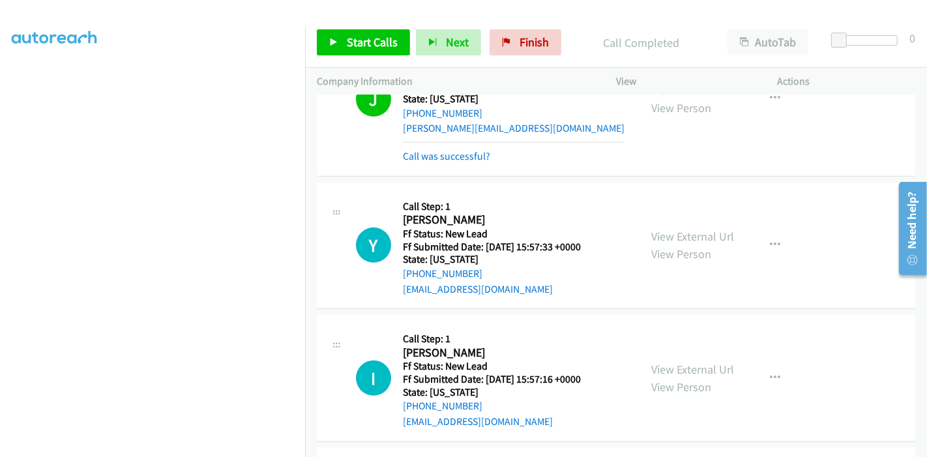
scroll to position [621, 0]
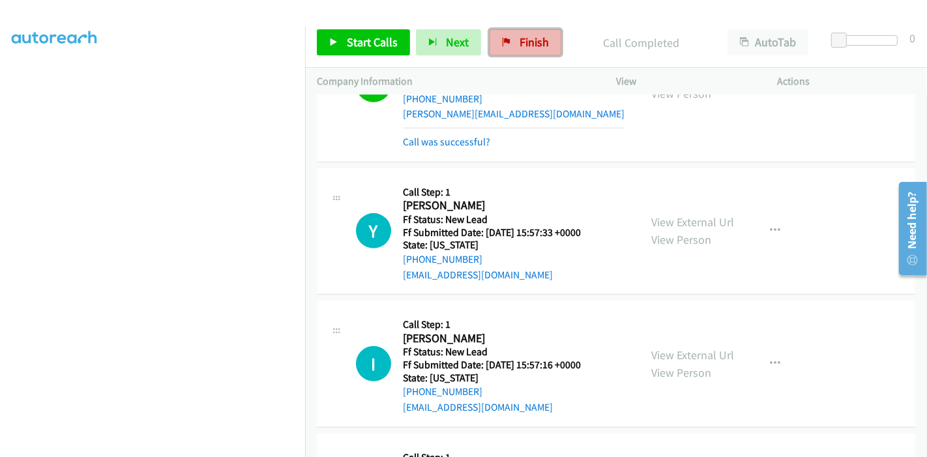
click at [529, 46] on span "Finish" at bounding box center [533, 42] width 29 height 15
click at [430, 142] on link "Call was successful?" at bounding box center [446, 142] width 87 height 12
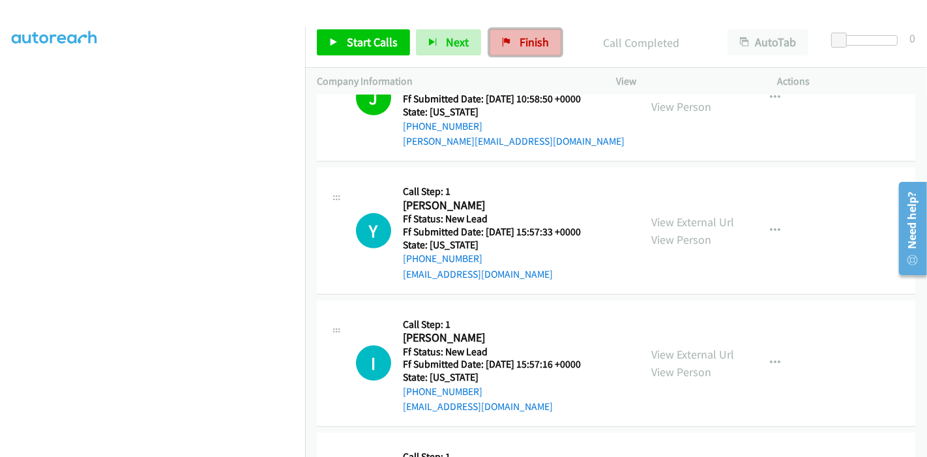
click at [526, 40] on span "Finish" at bounding box center [533, 42] width 29 height 15
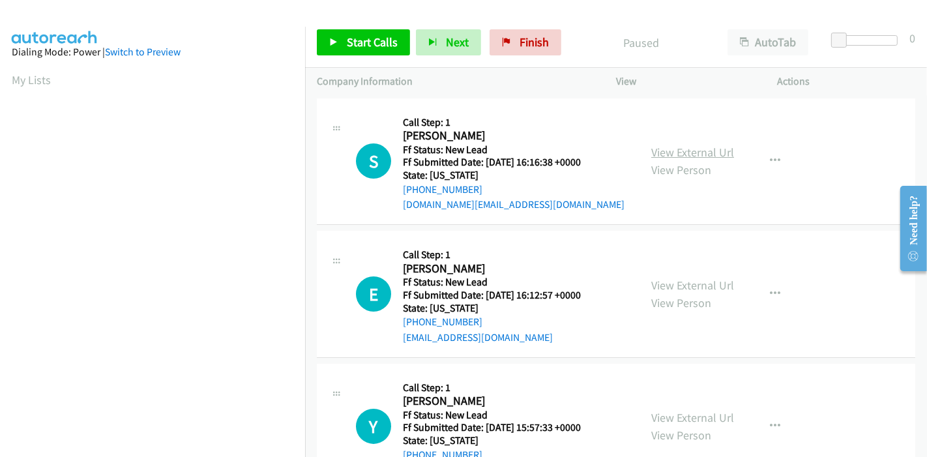
click at [692, 153] on link "View External Url" at bounding box center [692, 152] width 83 height 15
click at [663, 291] on link "View External Url" at bounding box center [692, 285] width 83 height 15
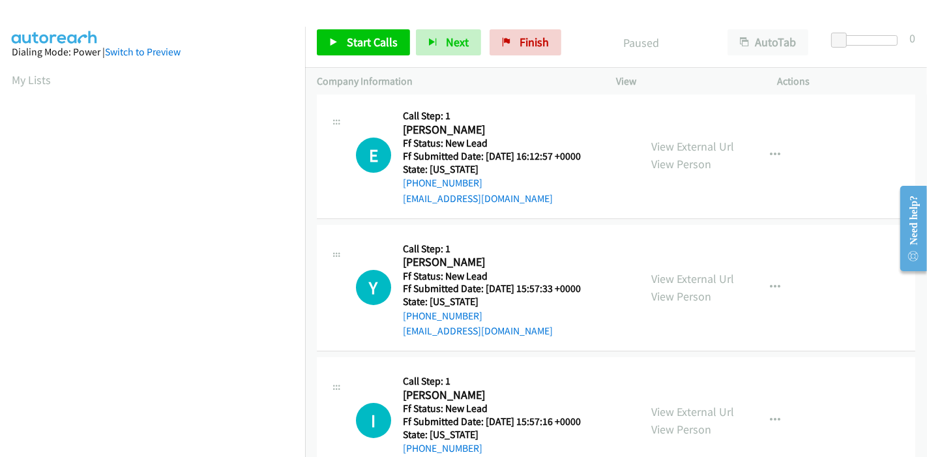
scroll to position [145, 0]
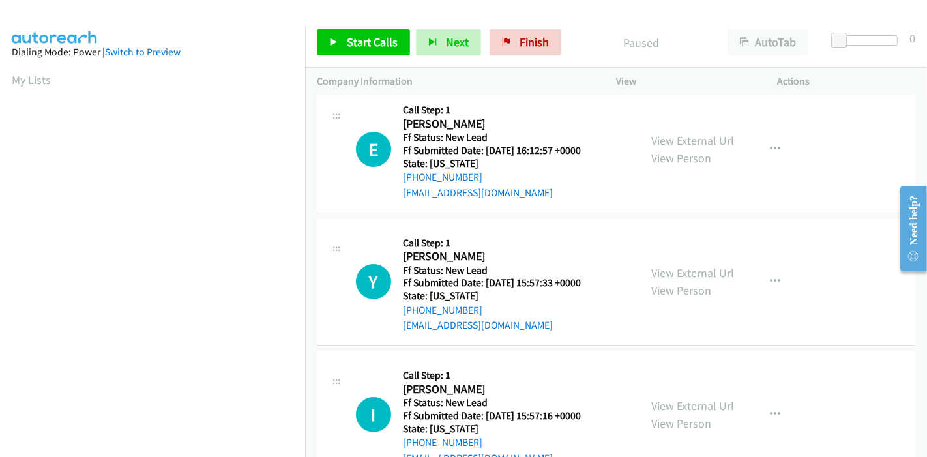
click at [700, 272] on link "View External Url" at bounding box center [692, 272] width 83 height 15
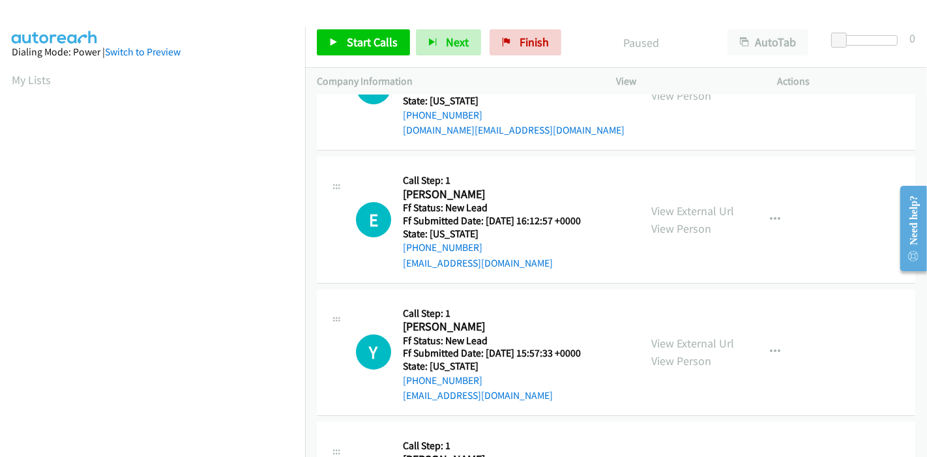
scroll to position [217, 0]
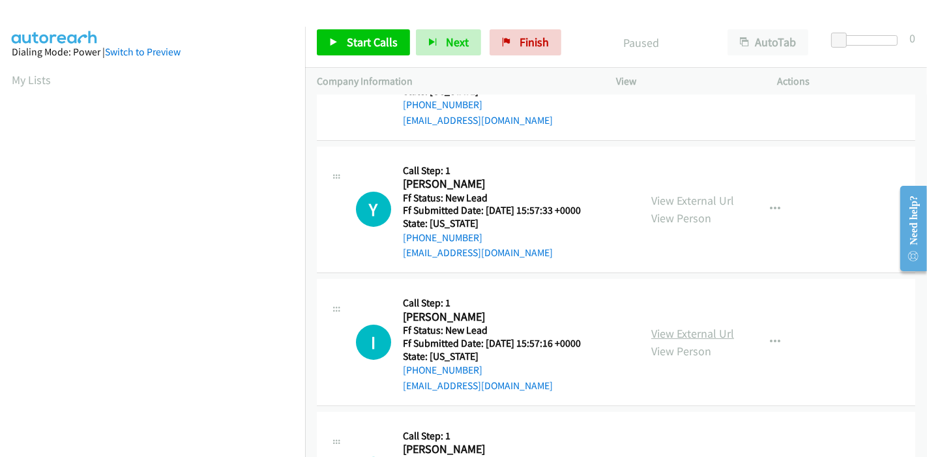
click at [678, 330] on link "View External Url" at bounding box center [692, 333] width 83 height 15
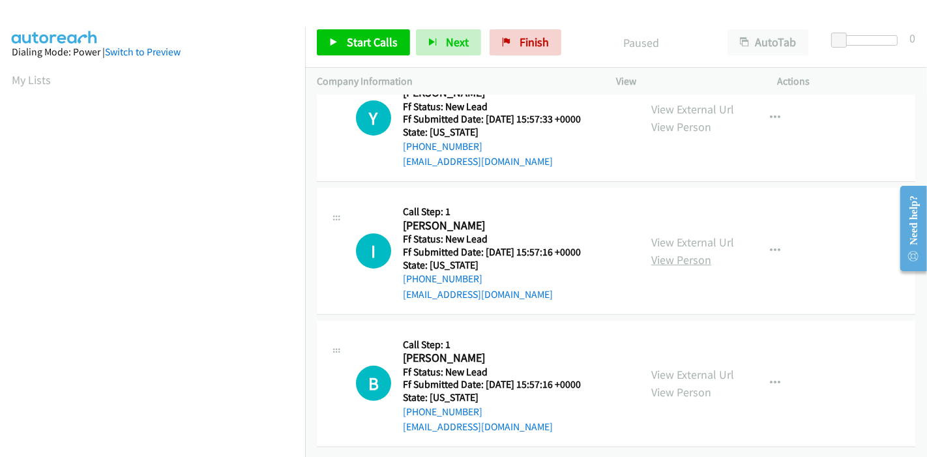
scroll to position [317, 0]
click at [686, 367] on link "View External Url" at bounding box center [692, 374] width 83 height 15
drag, startPoint x: 362, startPoint y: 40, endPoint x: 378, endPoint y: 66, distance: 29.8
click at [362, 40] on span "Start Calls" at bounding box center [372, 42] width 51 height 15
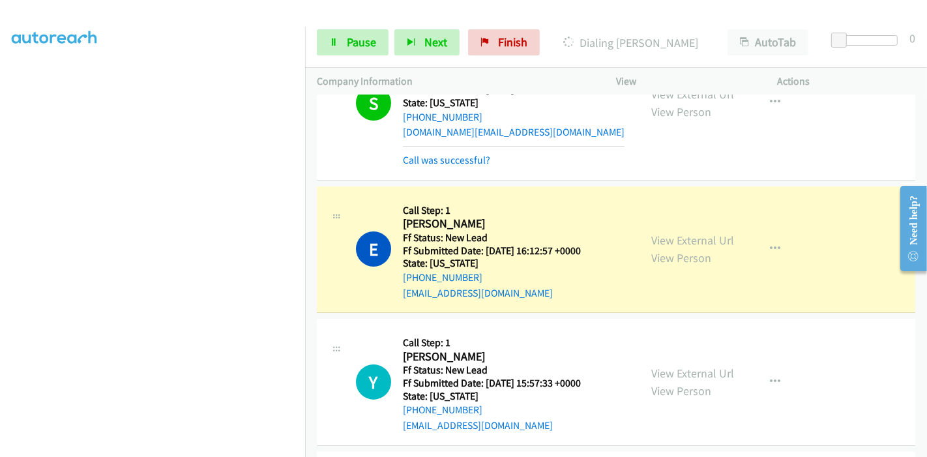
scroll to position [86, 0]
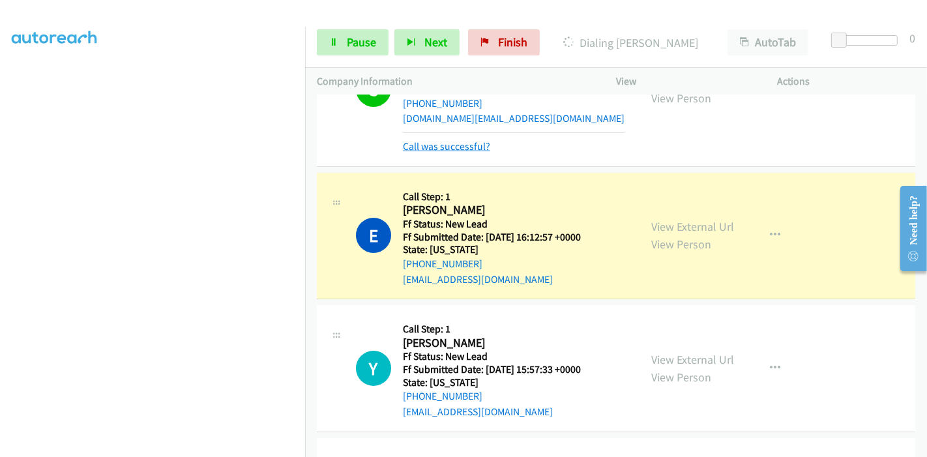
click at [435, 152] on div "Call was successful?" at bounding box center [514, 147] width 222 height 16
click at [437, 148] on link "Call was successful?" at bounding box center [446, 146] width 87 height 12
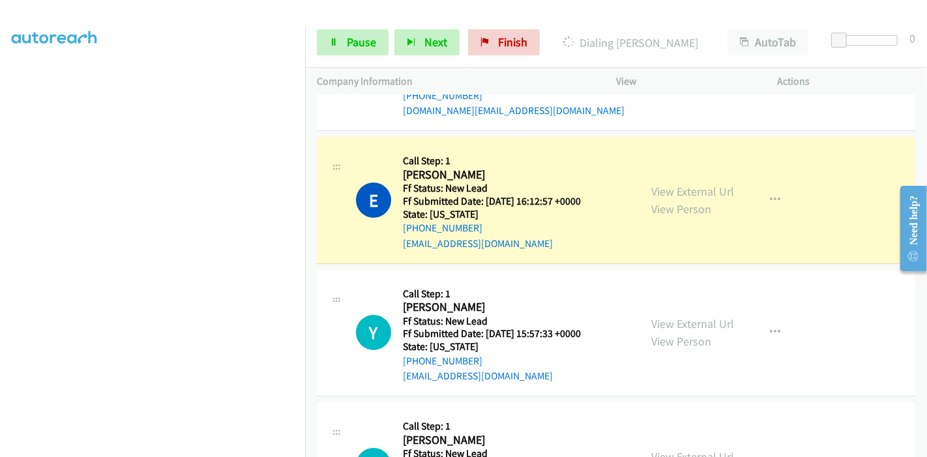
scroll to position [145, 0]
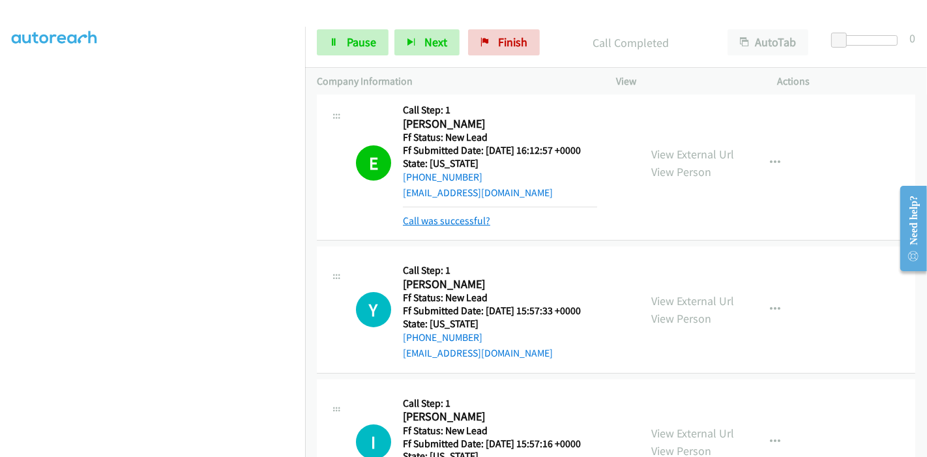
click at [450, 223] on link "Call was successful?" at bounding box center [446, 220] width 87 height 12
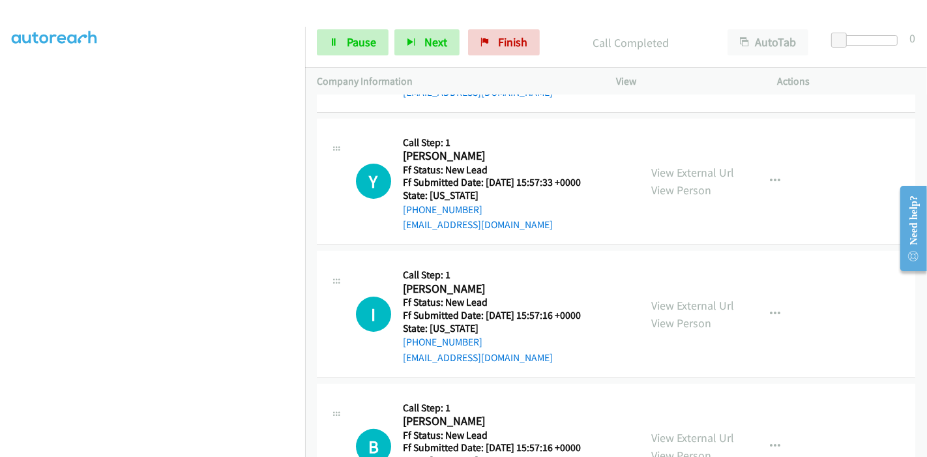
scroll to position [100, 0]
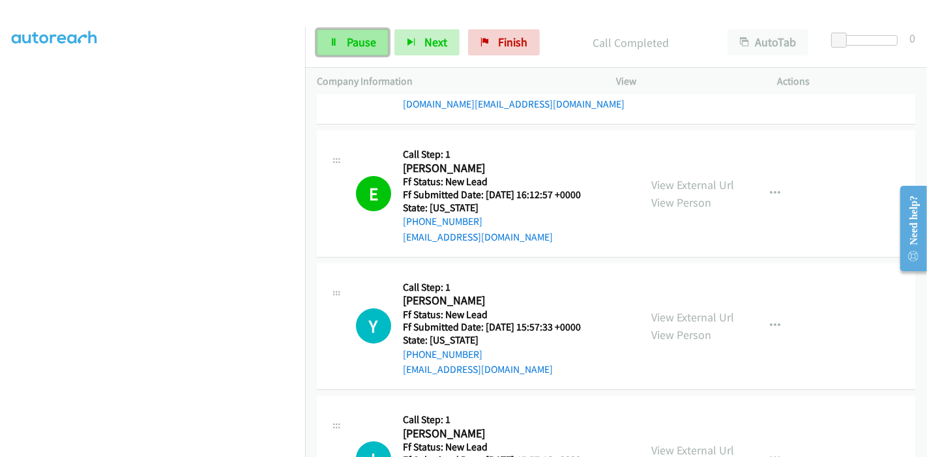
click at [349, 45] on span "Pause" at bounding box center [361, 42] width 29 height 15
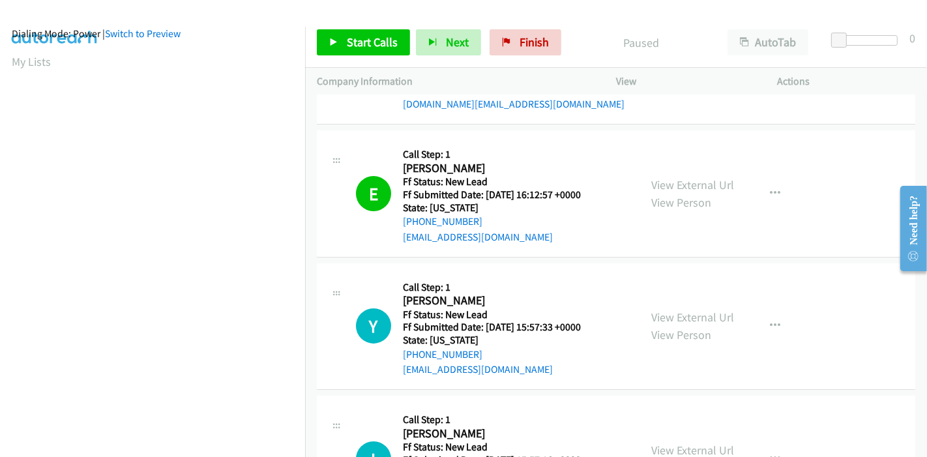
scroll to position [0, 0]
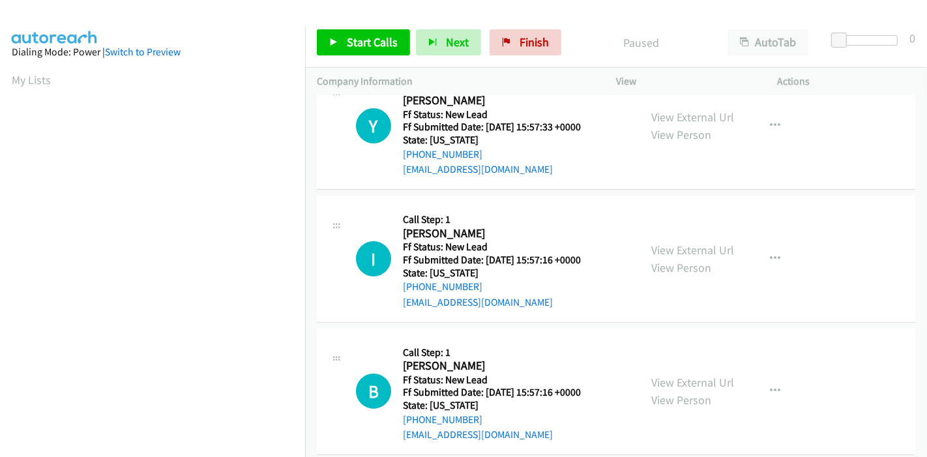
scroll to position [52, 0]
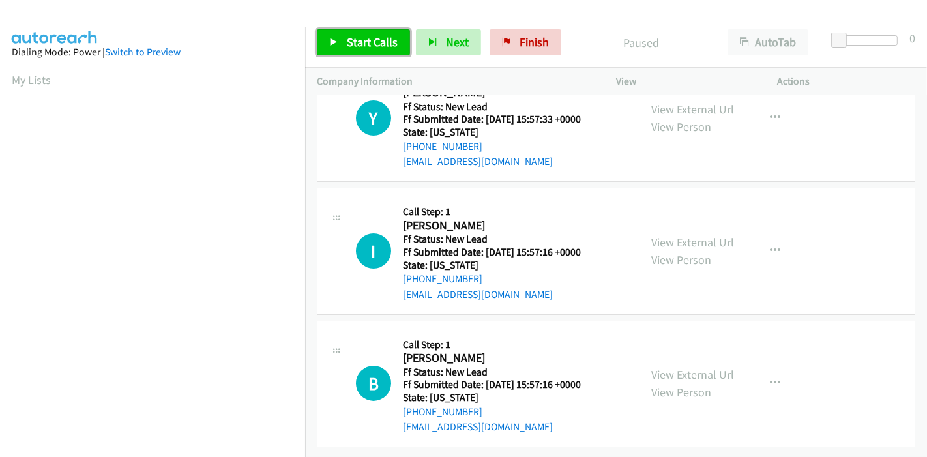
click at [362, 51] on link "Start Calls" at bounding box center [363, 42] width 93 height 26
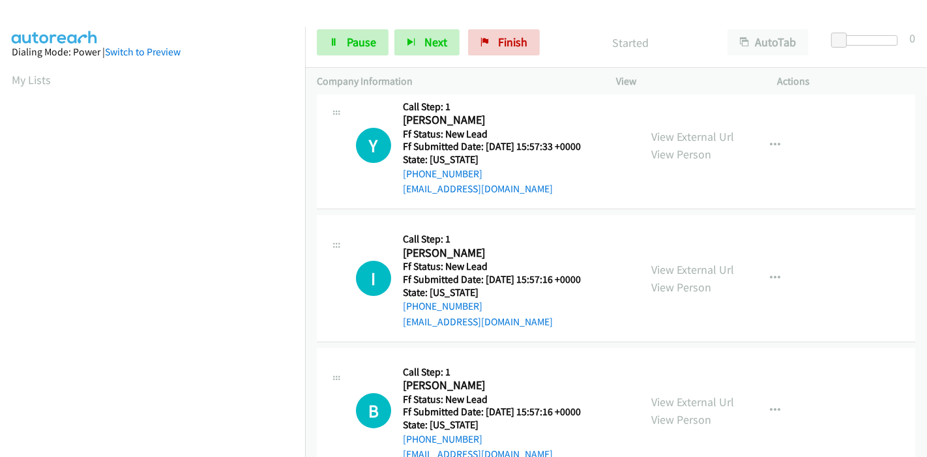
scroll to position [0, 0]
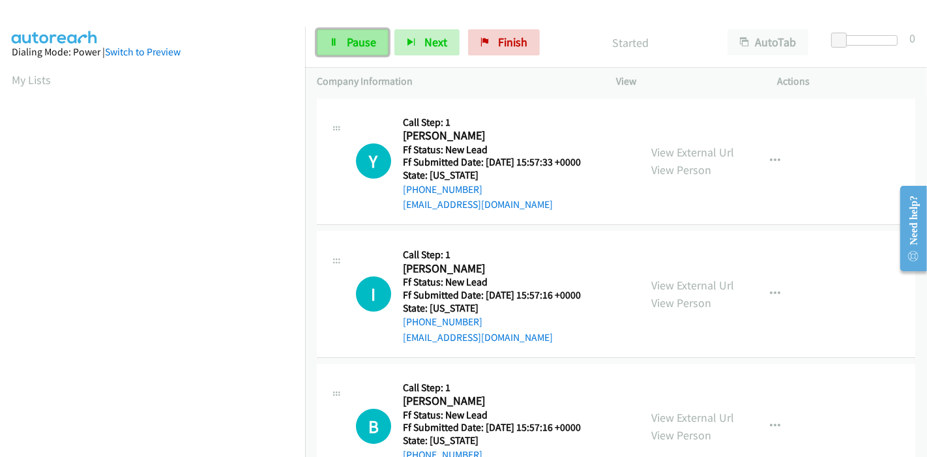
click at [331, 47] on link "Pause" at bounding box center [353, 42] width 72 height 26
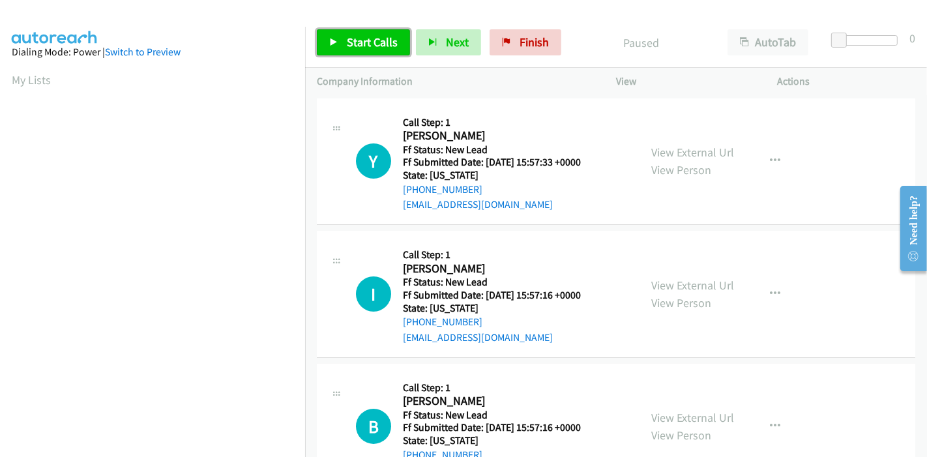
click at [355, 40] on span "Start Calls" at bounding box center [372, 42] width 51 height 15
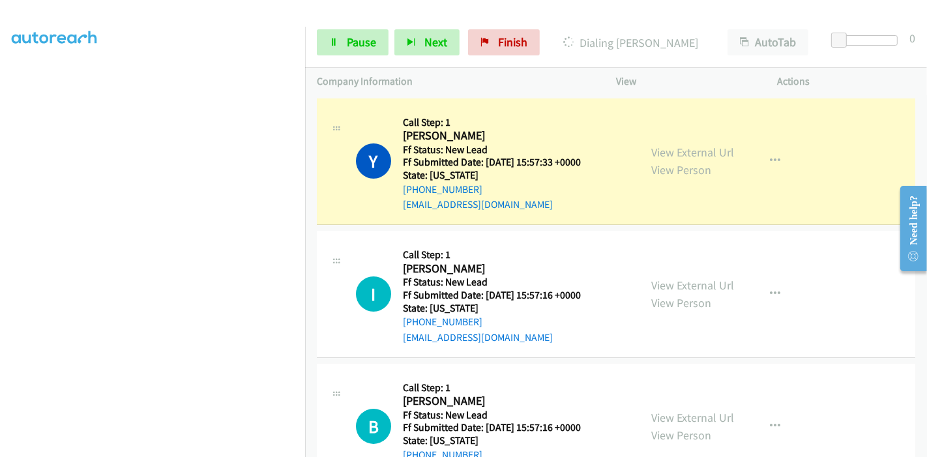
scroll to position [275, 0]
click at [350, 36] on span "Pause" at bounding box center [361, 42] width 29 height 15
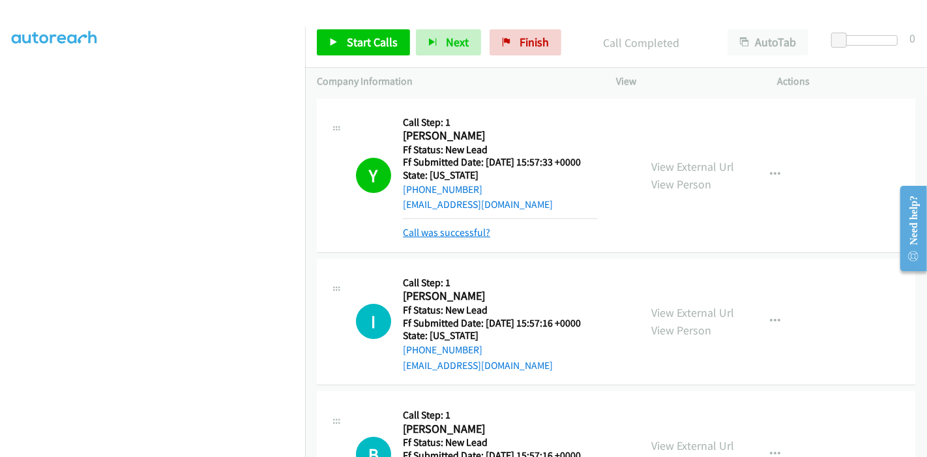
click at [417, 233] on link "Call was successful?" at bounding box center [446, 232] width 87 height 12
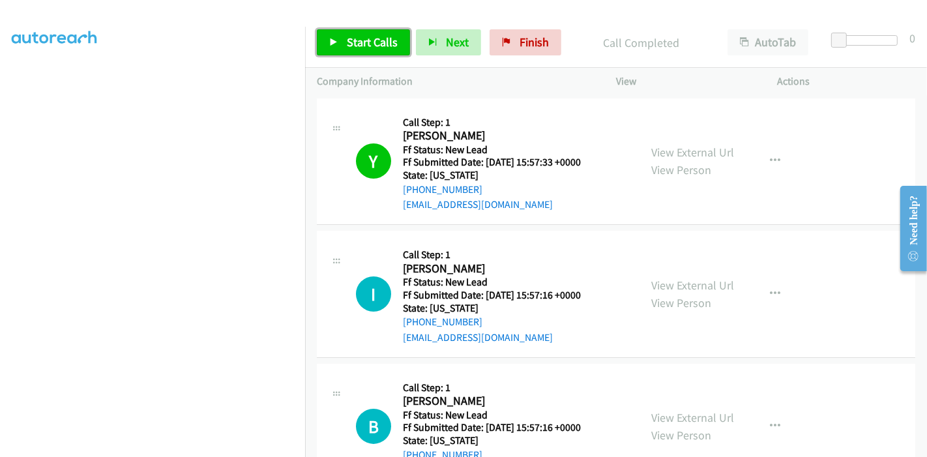
click at [373, 40] on span "Start Calls" at bounding box center [372, 42] width 51 height 15
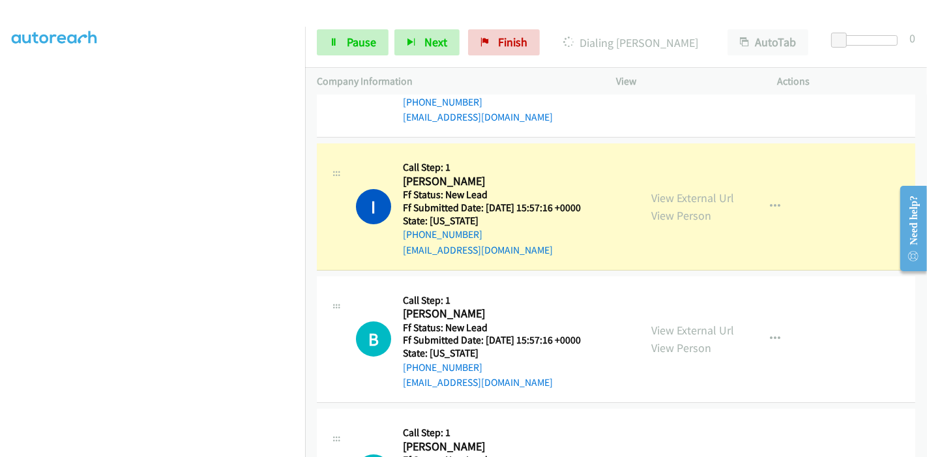
scroll to position [0, 0]
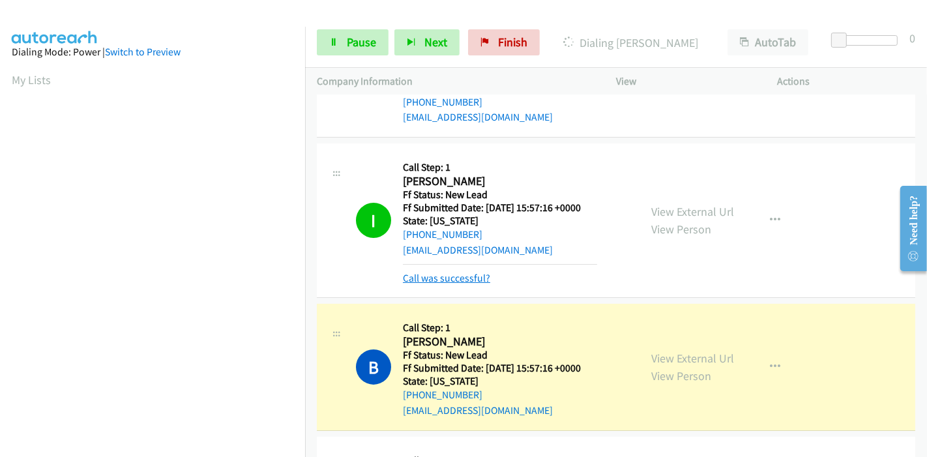
click at [445, 283] on link "Call was successful?" at bounding box center [446, 278] width 87 height 12
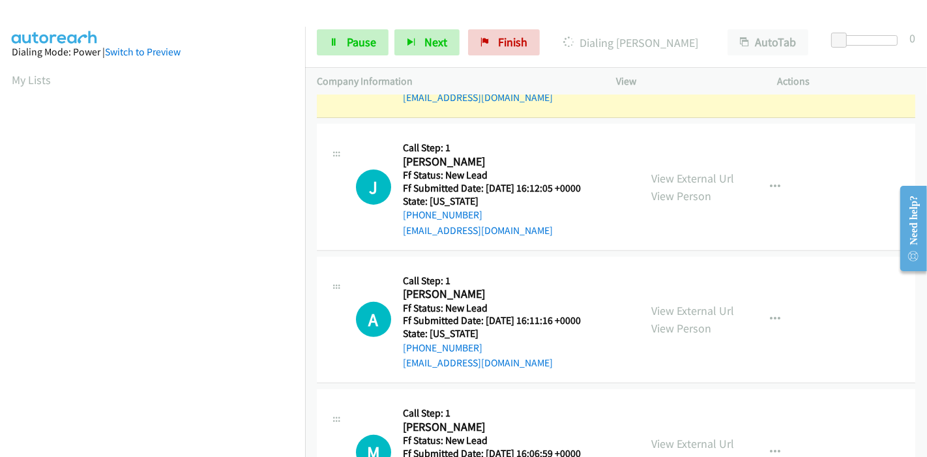
scroll to position [450, 0]
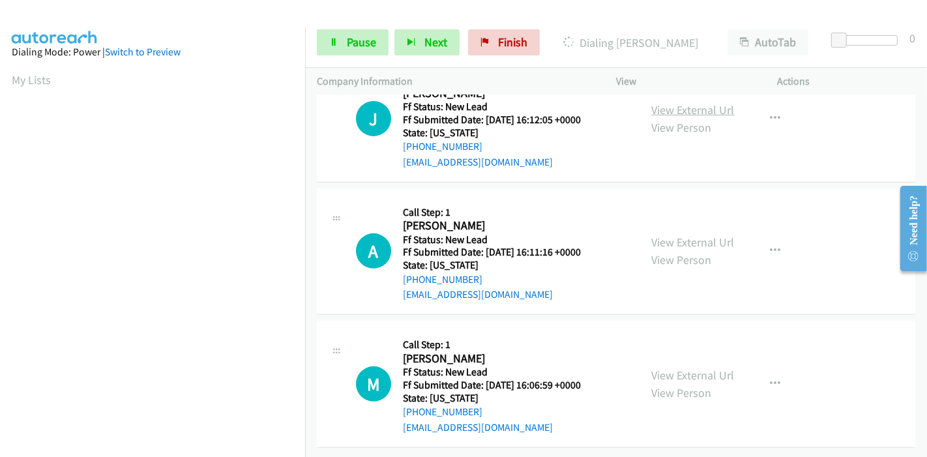
click at [677, 102] on link "View External Url" at bounding box center [692, 109] width 83 height 15
click at [672, 235] on link "View External Url" at bounding box center [692, 242] width 83 height 15
click at [683, 368] on link "View External Url" at bounding box center [692, 375] width 83 height 15
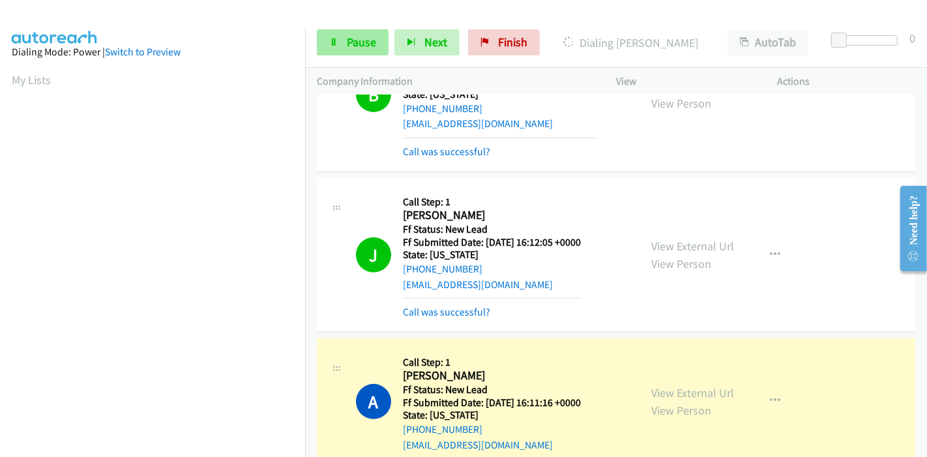
scroll to position [275, 0]
click at [347, 44] on span "Pause" at bounding box center [361, 42] width 29 height 15
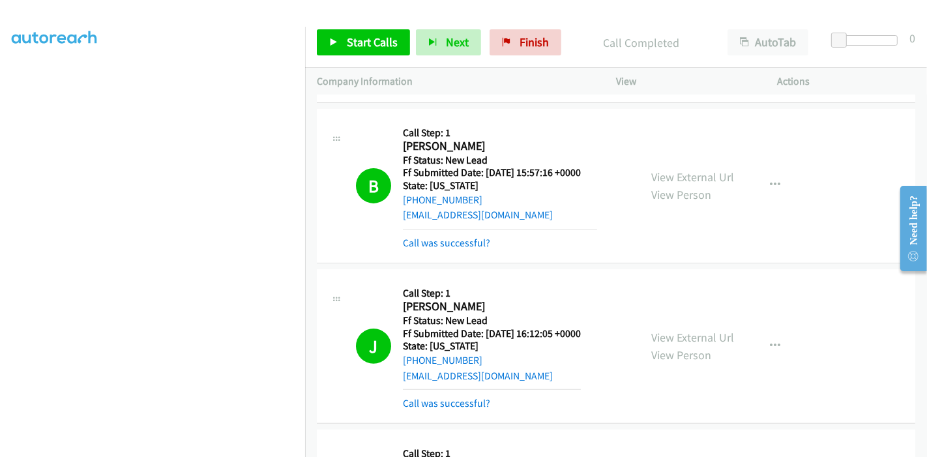
scroll to position [201, 0]
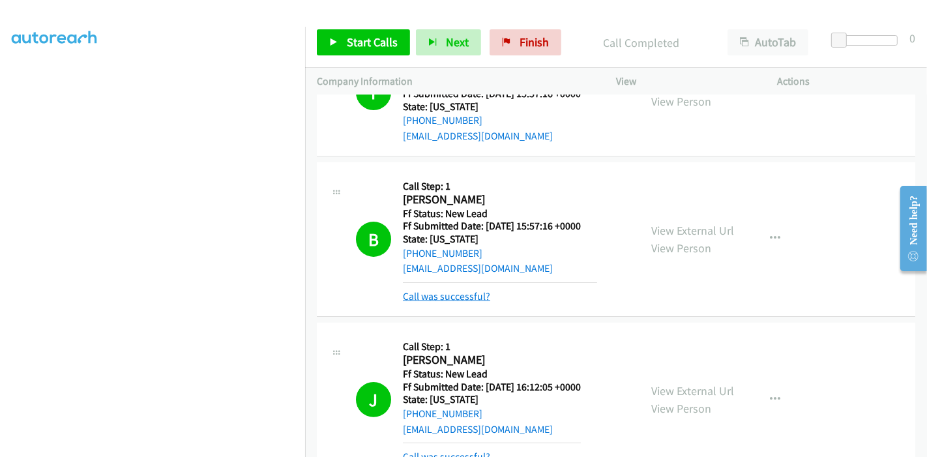
click at [454, 292] on link "Call was successful?" at bounding box center [446, 296] width 87 height 12
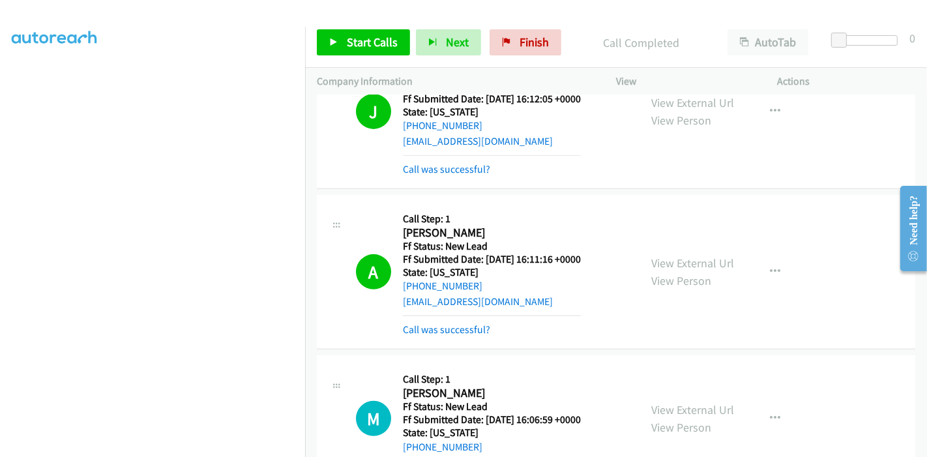
scroll to position [491, 0]
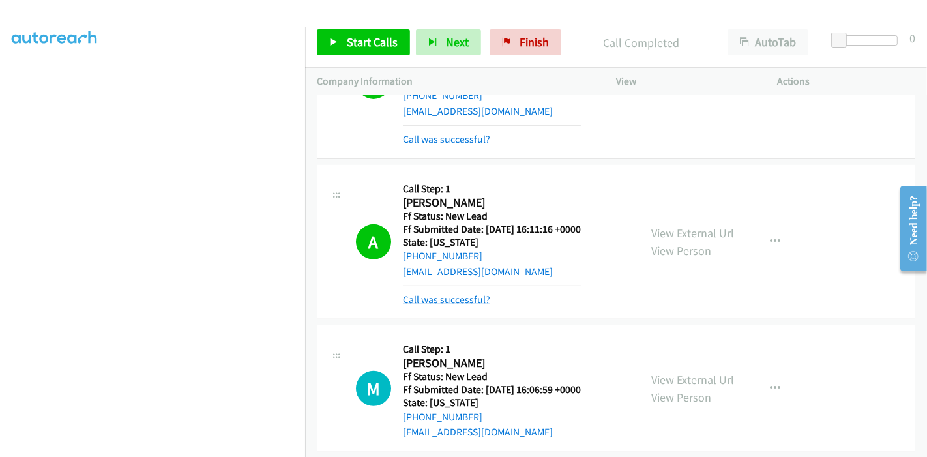
click at [431, 302] on link "Call was successful?" at bounding box center [446, 299] width 87 height 12
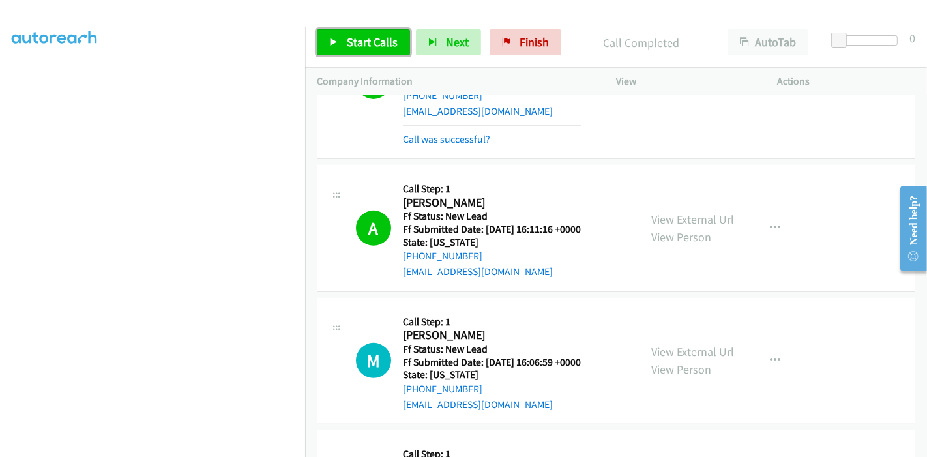
click at [370, 46] on span "Start Calls" at bounding box center [372, 42] width 51 height 15
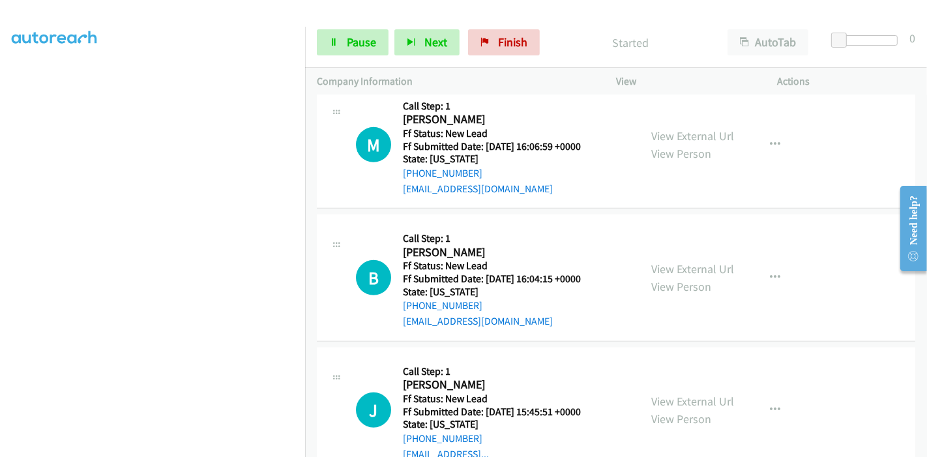
scroll to position [708, 0]
click at [684, 265] on link "View External Url" at bounding box center [692, 267] width 83 height 15
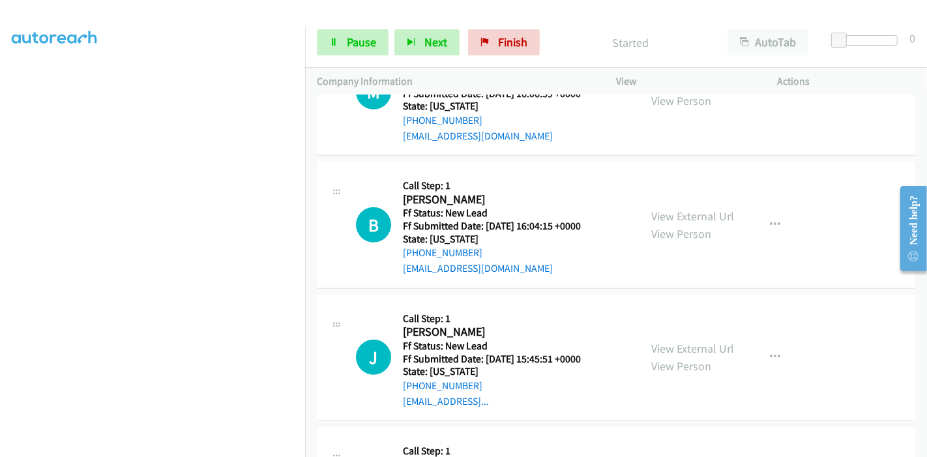
scroll to position [781, 0]
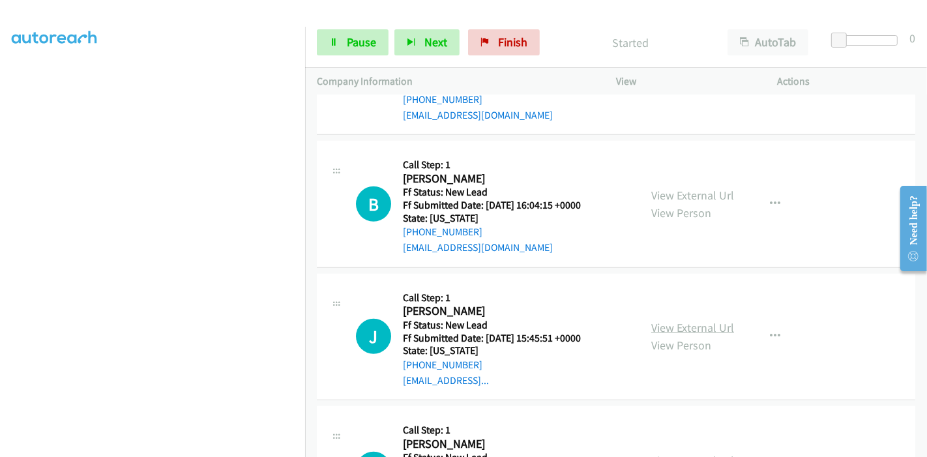
click at [691, 321] on link "View External Url" at bounding box center [692, 327] width 83 height 15
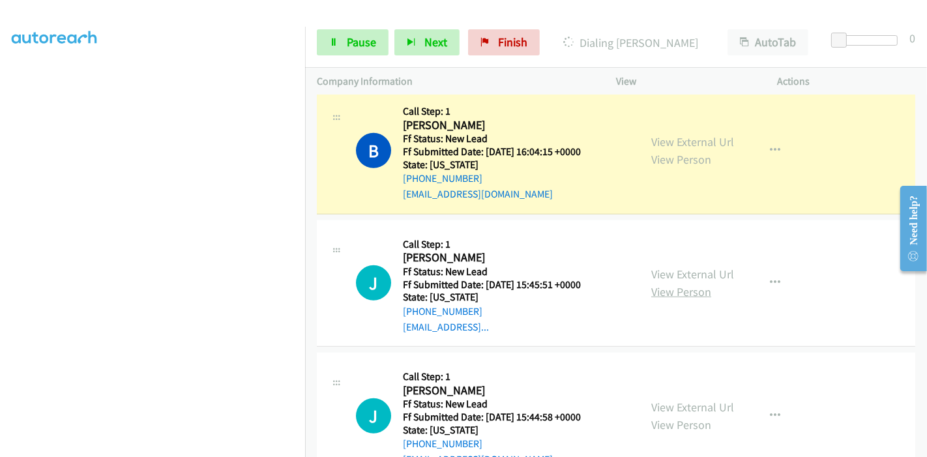
scroll to position [875, 0]
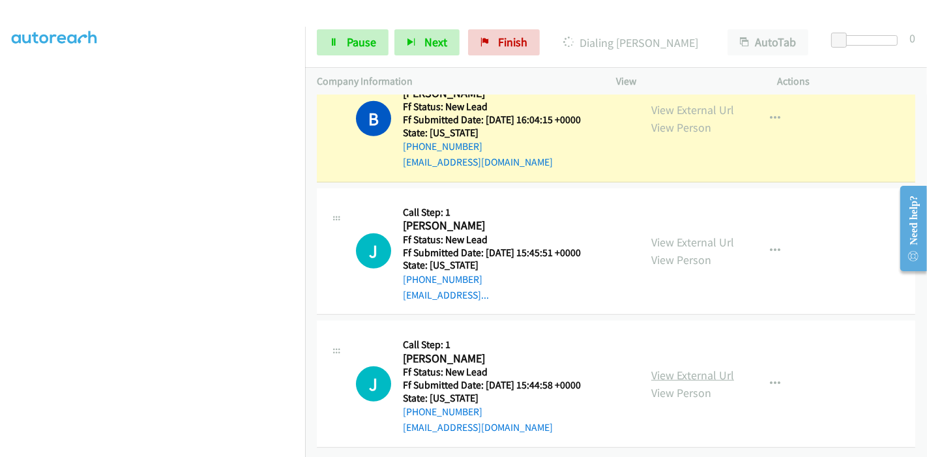
click at [665, 368] on link "View External Url" at bounding box center [692, 375] width 83 height 15
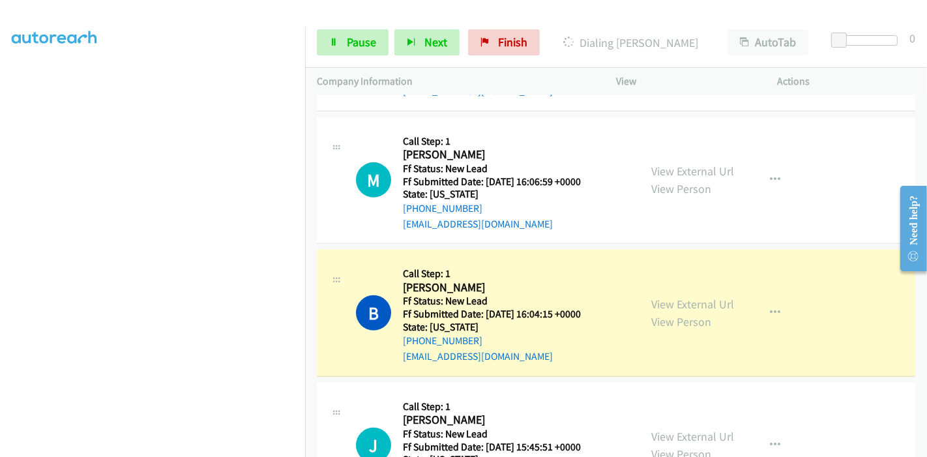
scroll to position [658, 0]
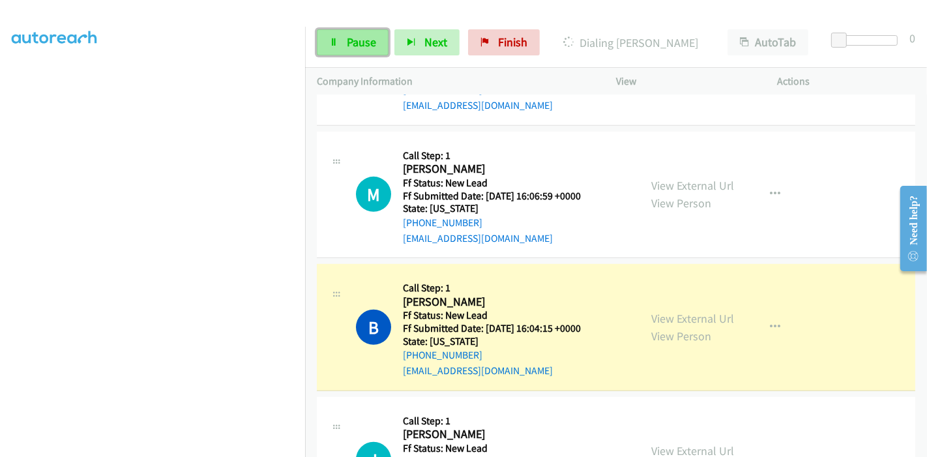
click at [359, 34] on link "Pause" at bounding box center [353, 42] width 72 height 26
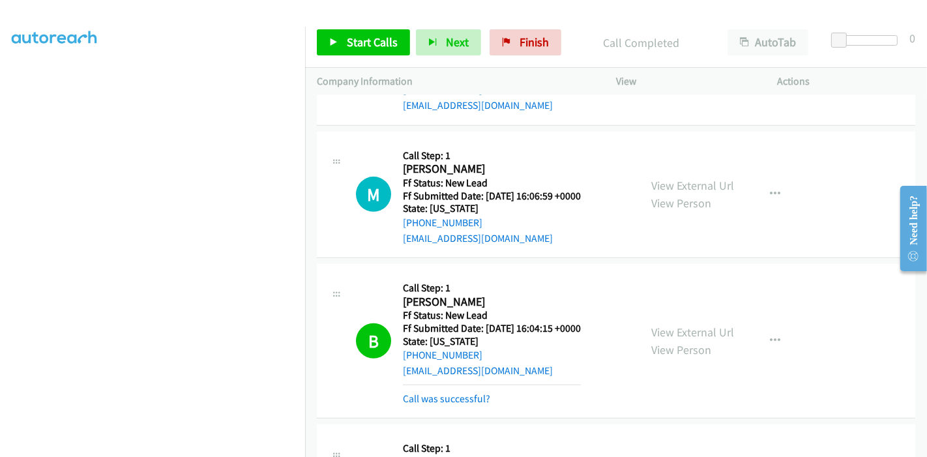
scroll to position [802, 0]
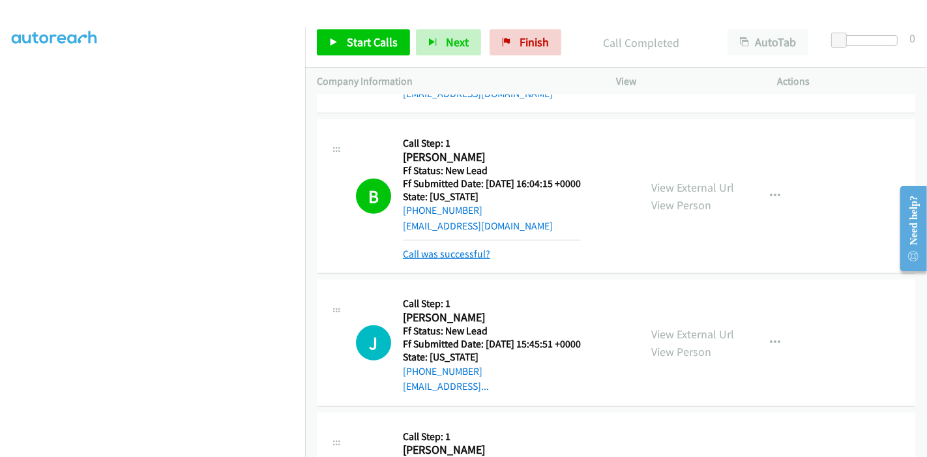
click at [427, 255] on link "Call was successful?" at bounding box center [446, 254] width 87 height 12
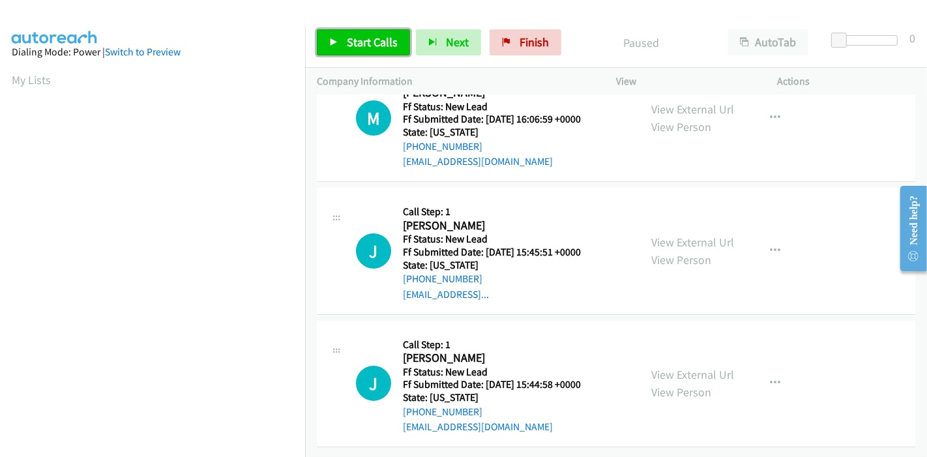
click at [336, 43] on icon at bounding box center [333, 42] width 9 height 9
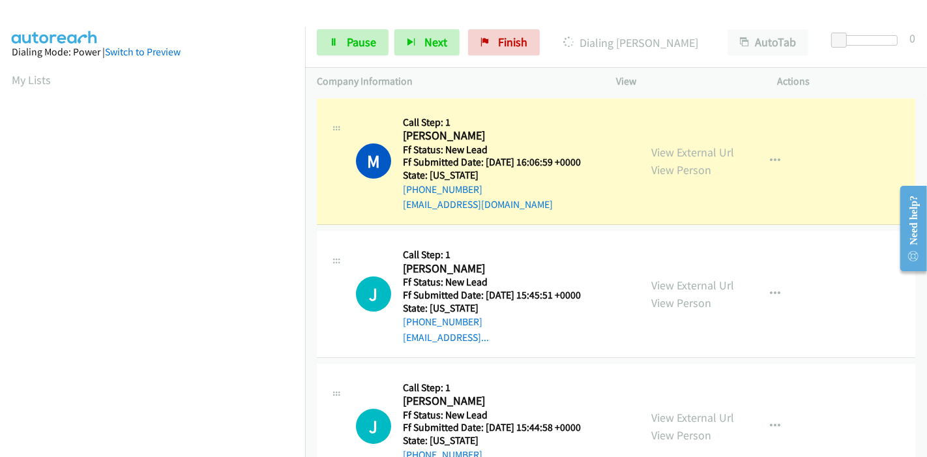
scroll to position [275, 0]
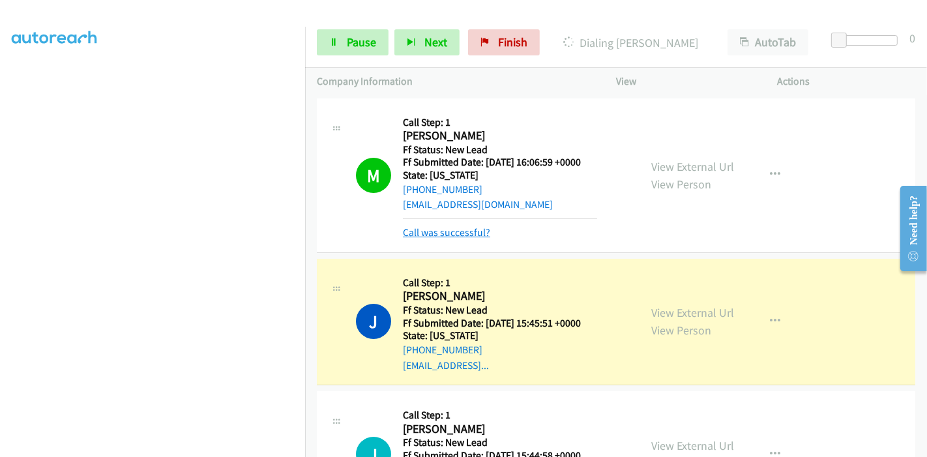
click at [452, 235] on link "Call was successful?" at bounding box center [446, 232] width 87 height 12
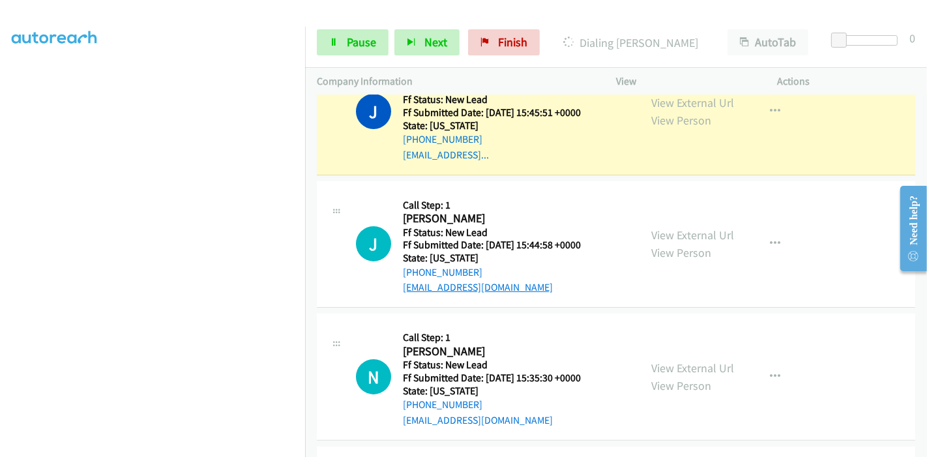
scroll to position [72, 0]
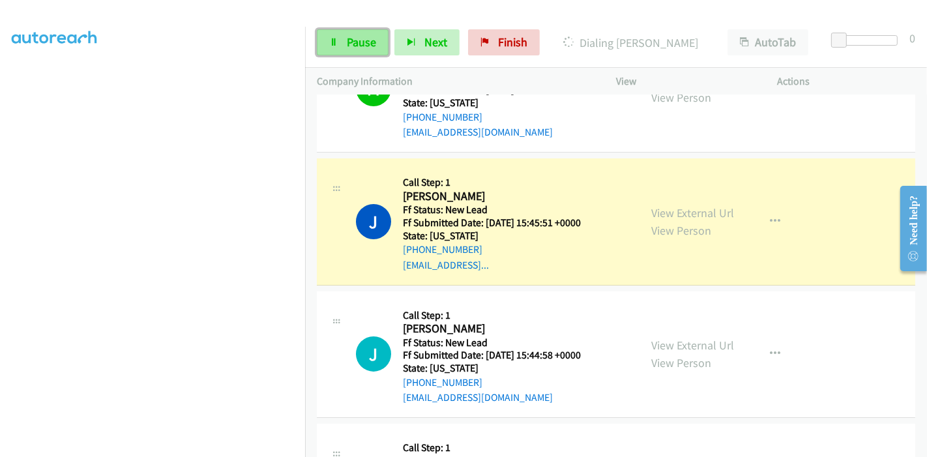
click at [347, 40] on span "Pause" at bounding box center [361, 42] width 29 height 15
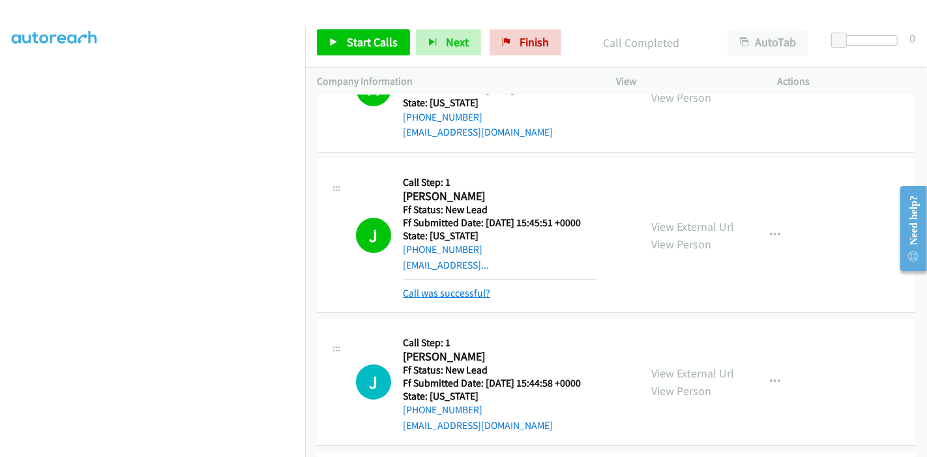
click at [450, 294] on link "Call was successful?" at bounding box center [446, 293] width 87 height 12
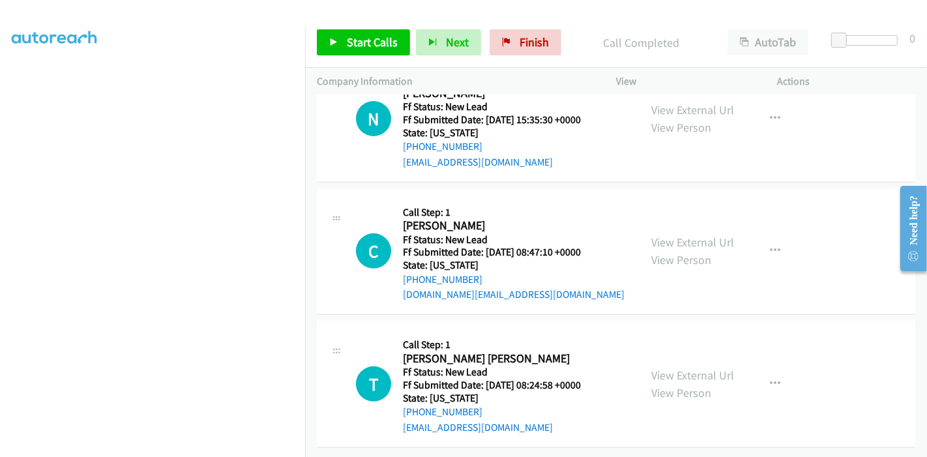
scroll to position [160, 0]
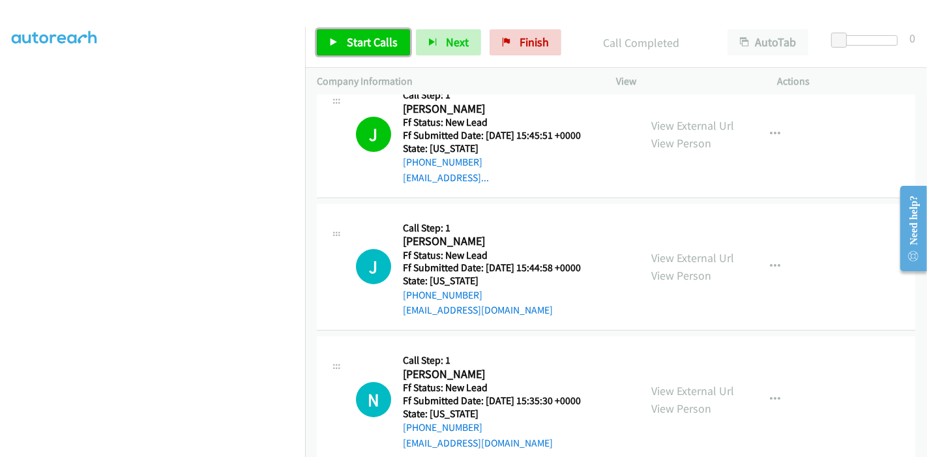
click at [364, 42] on span "Start Calls" at bounding box center [372, 42] width 51 height 15
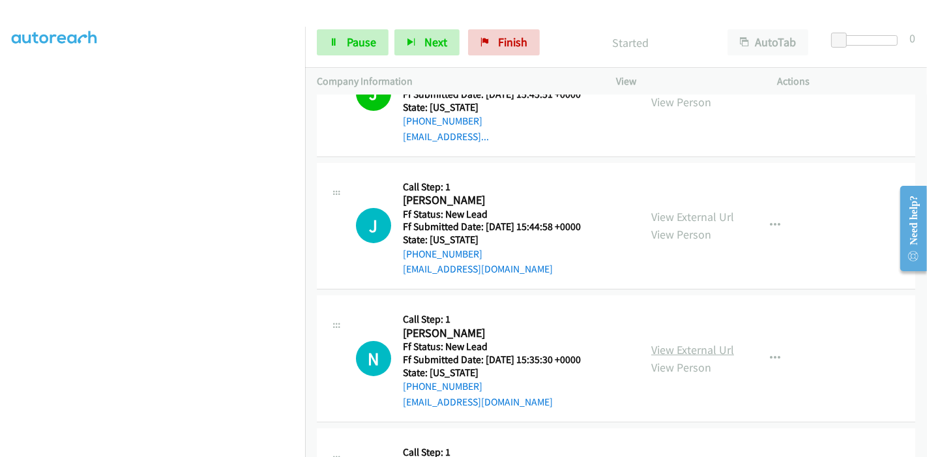
scroll to position [233, 0]
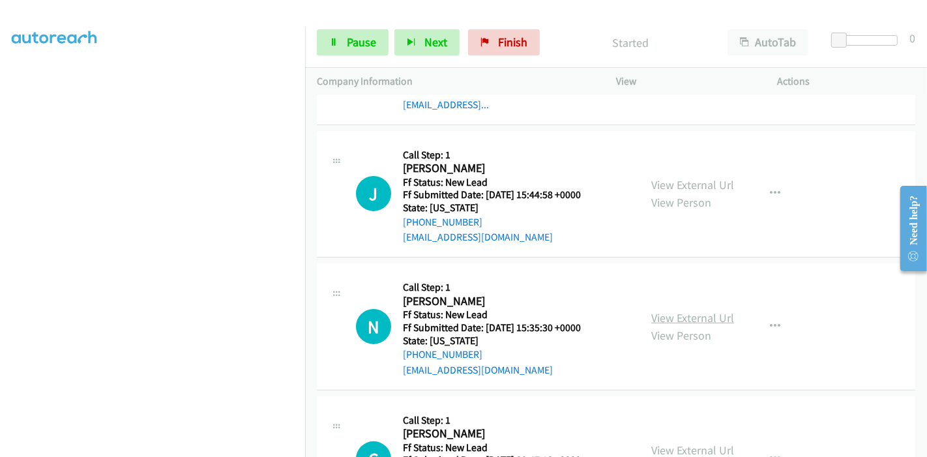
click at [671, 318] on link "View External Url" at bounding box center [692, 317] width 83 height 15
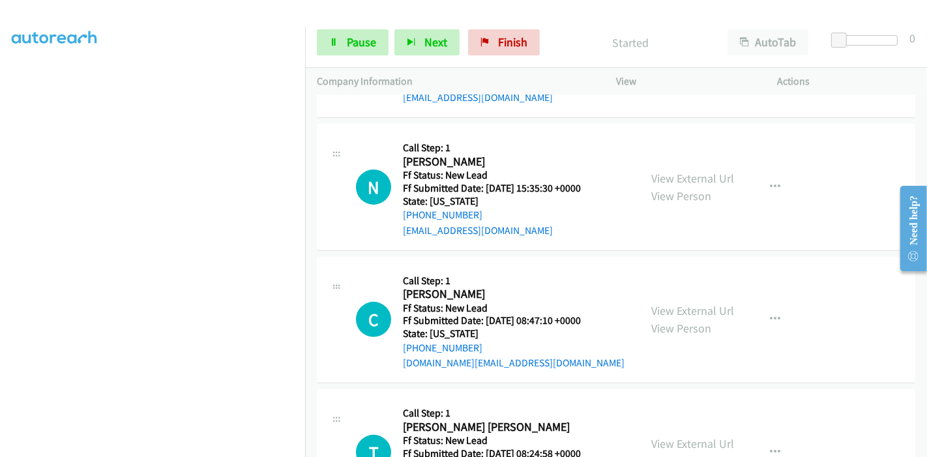
scroll to position [377, 0]
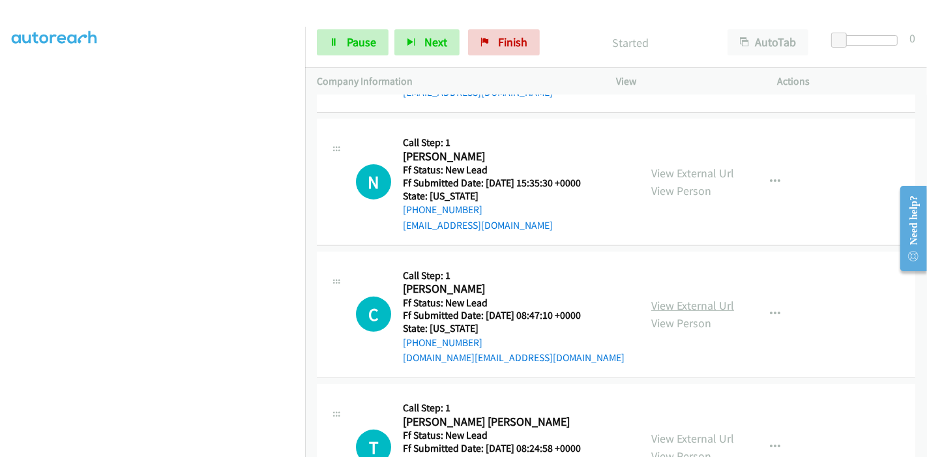
click at [697, 308] on link "View External Url" at bounding box center [692, 305] width 83 height 15
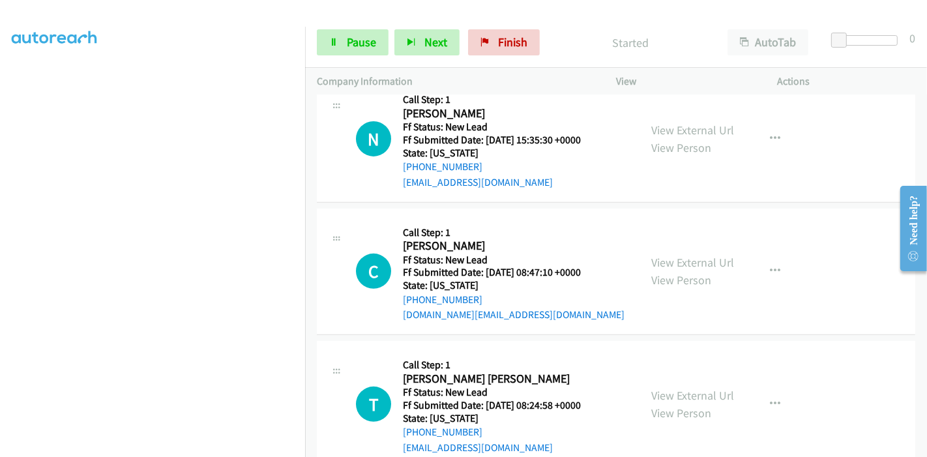
scroll to position [450, 0]
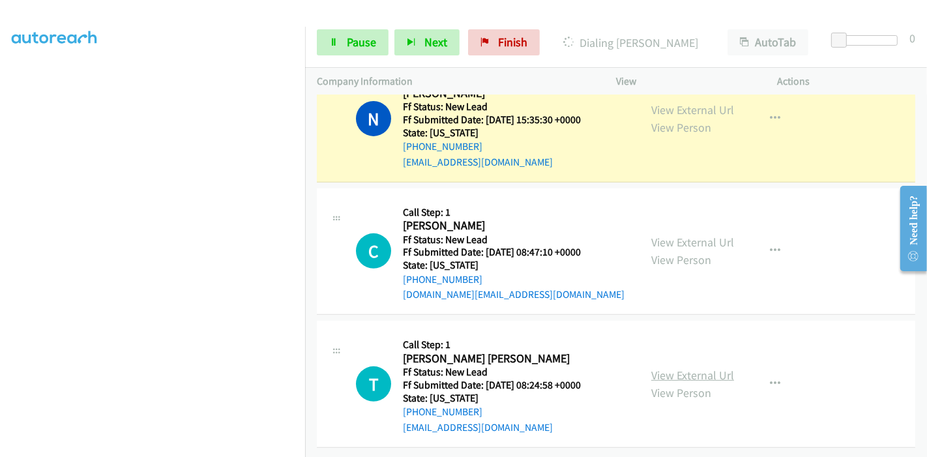
click at [681, 368] on link "View External Url" at bounding box center [692, 375] width 83 height 15
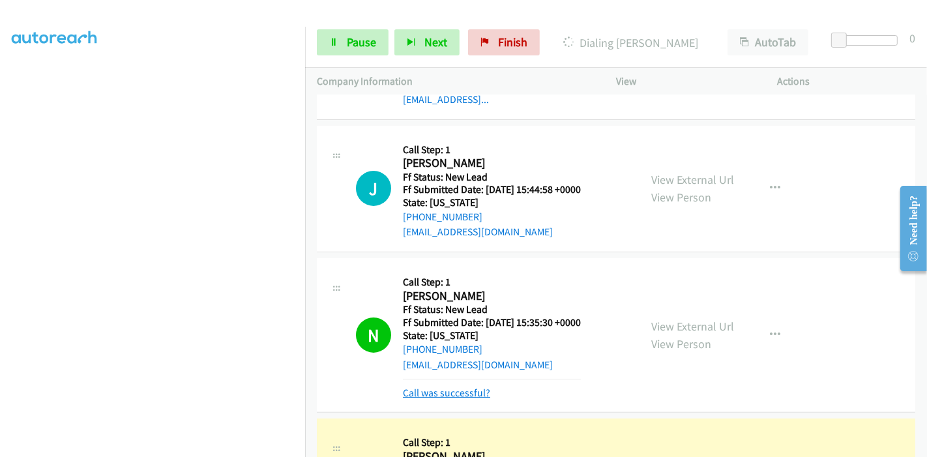
scroll to position [261, 0]
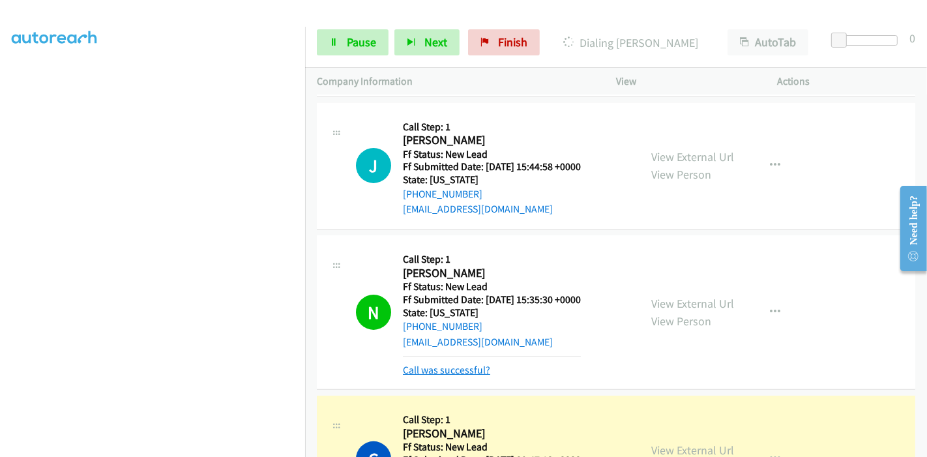
click at [440, 371] on link "Call was successful?" at bounding box center [446, 370] width 87 height 12
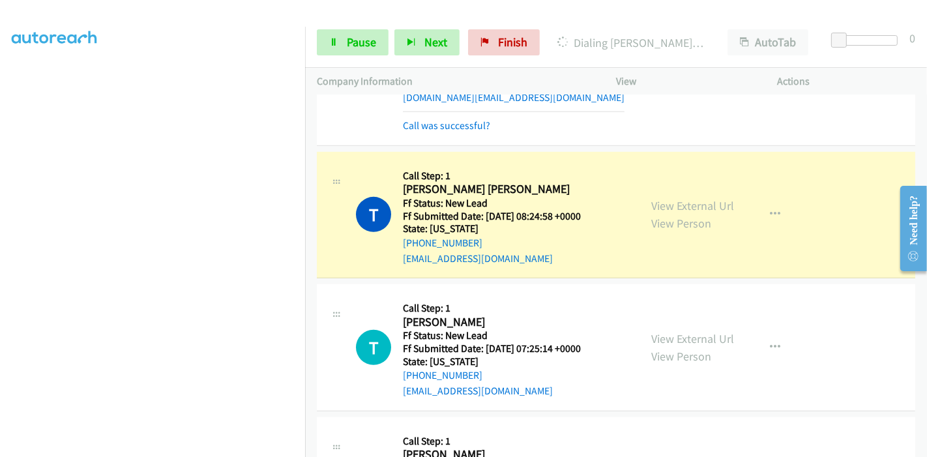
scroll to position [667, 0]
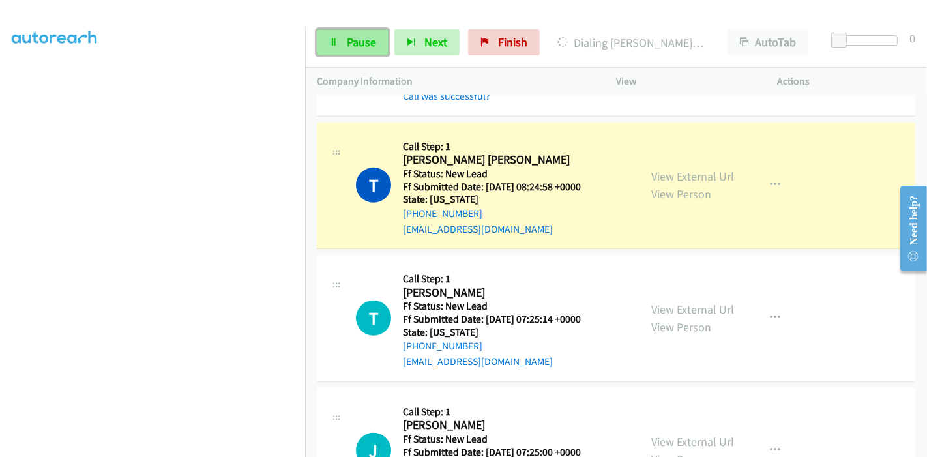
click at [360, 46] on span "Pause" at bounding box center [361, 42] width 29 height 15
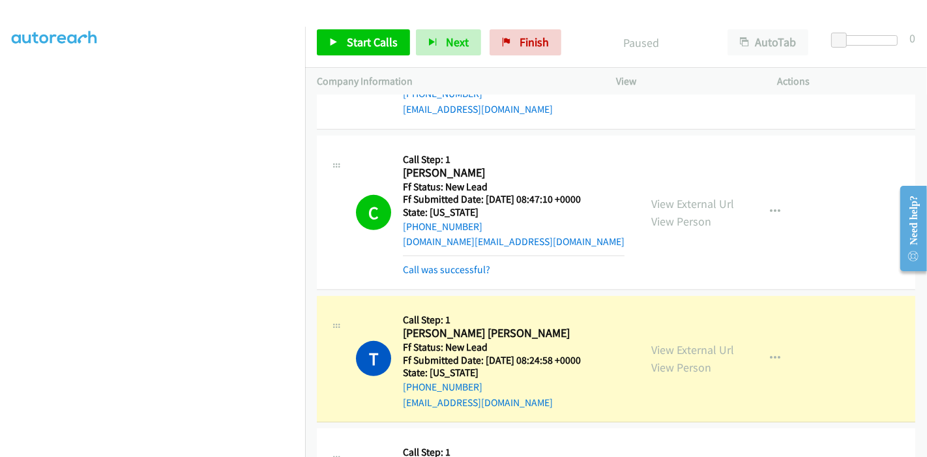
scroll to position [522, 0]
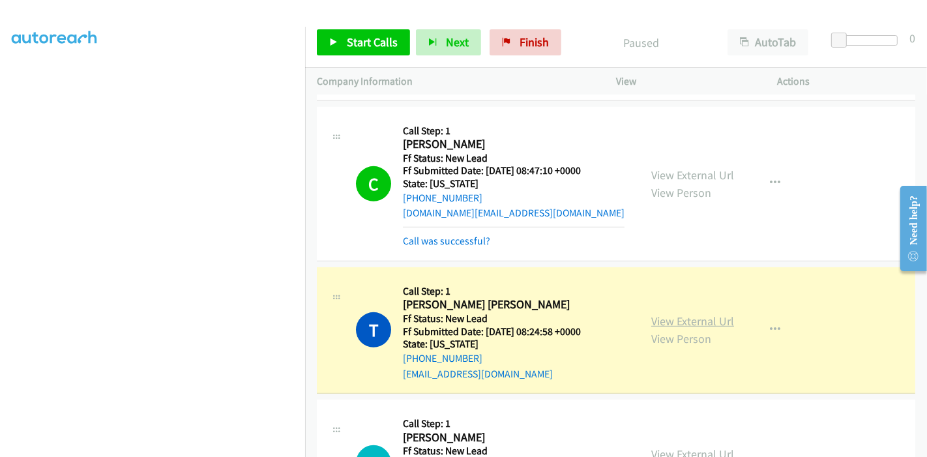
click at [669, 319] on link "View External Url" at bounding box center [692, 320] width 83 height 15
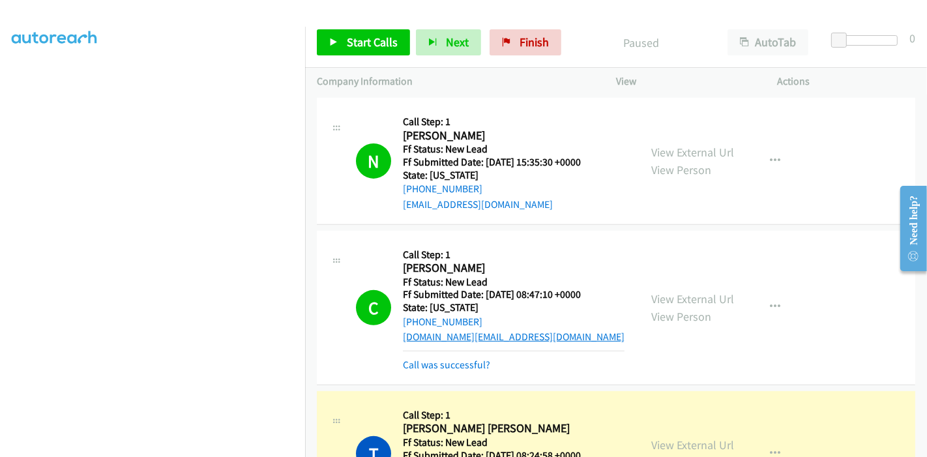
scroll to position [450, 0]
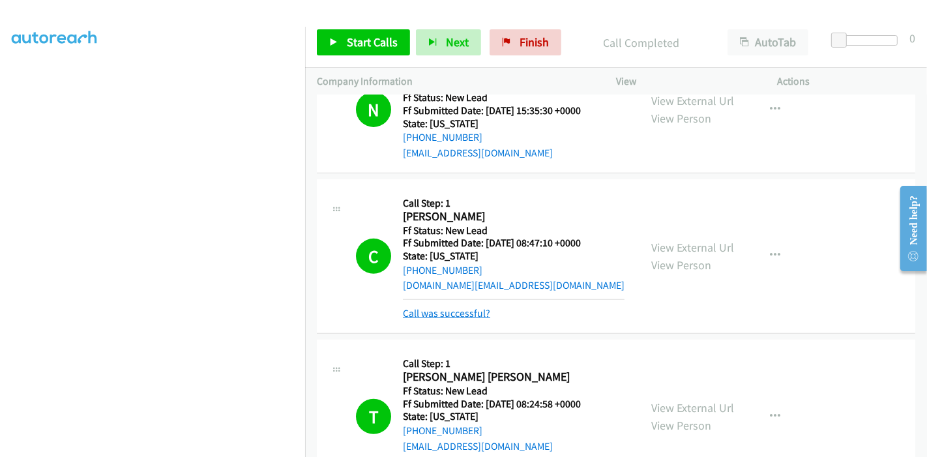
click at [465, 308] on link "Call was successful?" at bounding box center [446, 313] width 87 height 12
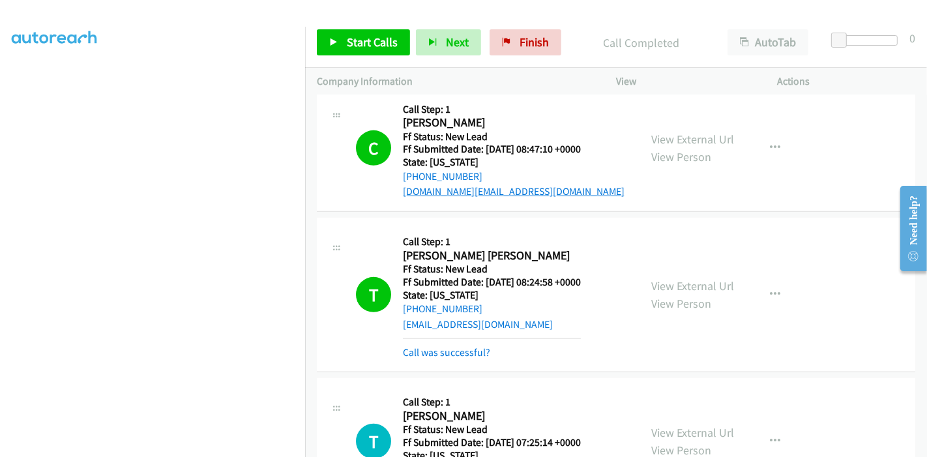
scroll to position [594, 0]
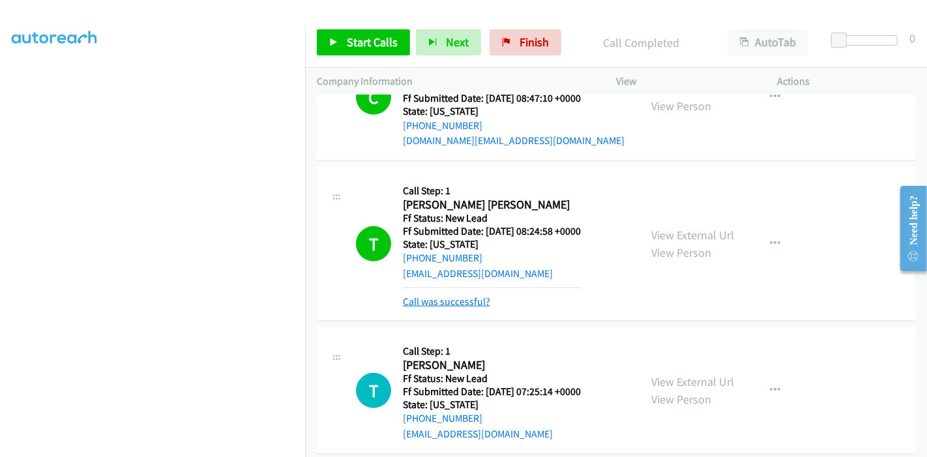
click at [463, 304] on link "Call was successful?" at bounding box center [446, 301] width 87 height 12
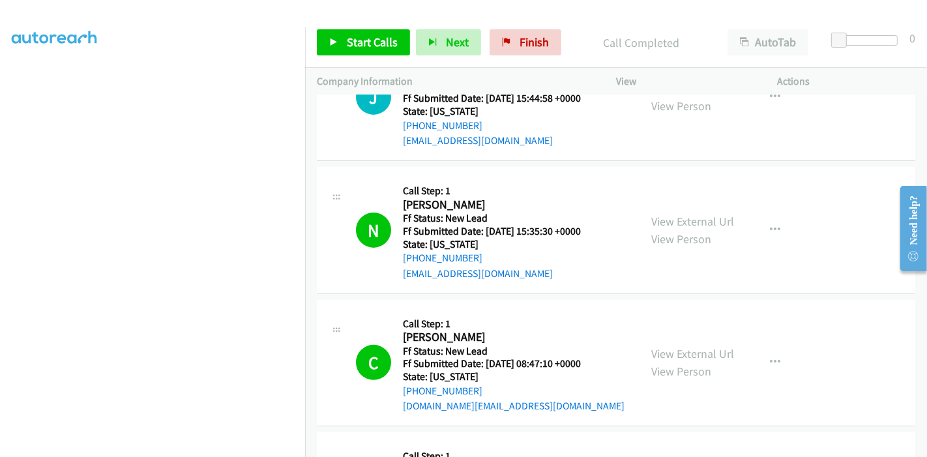
scroll to position [362, 0]
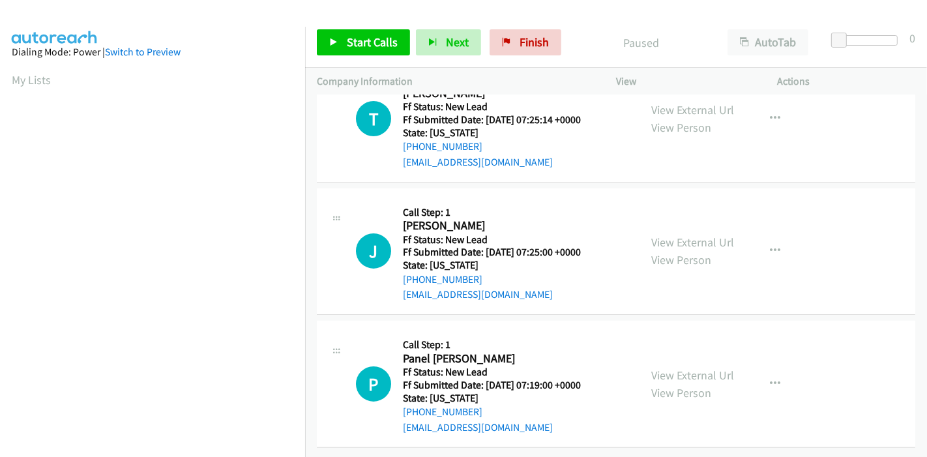
scroll to position [113, 0]
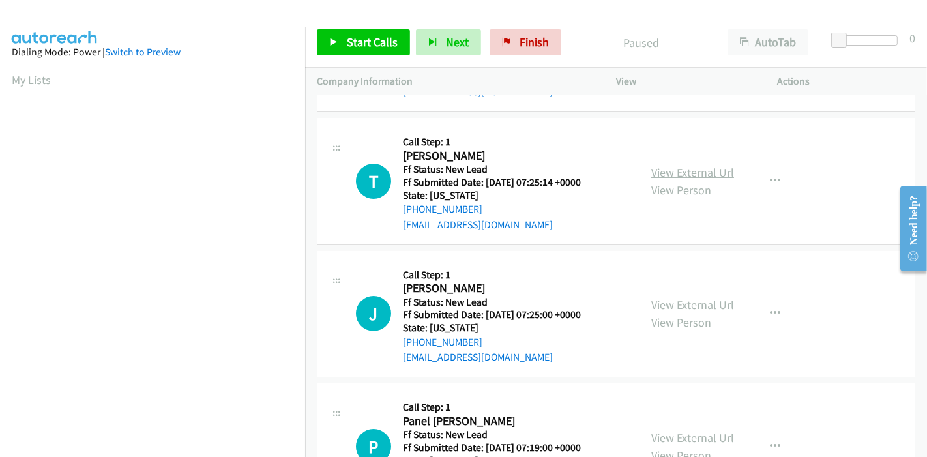
click at [697, 173] on link "View External Url" at bounding box center [692, 172] width 83 height 15
click at [665, 297] on link "View External Url" at bounding box center [692, 304] width 83 height 15
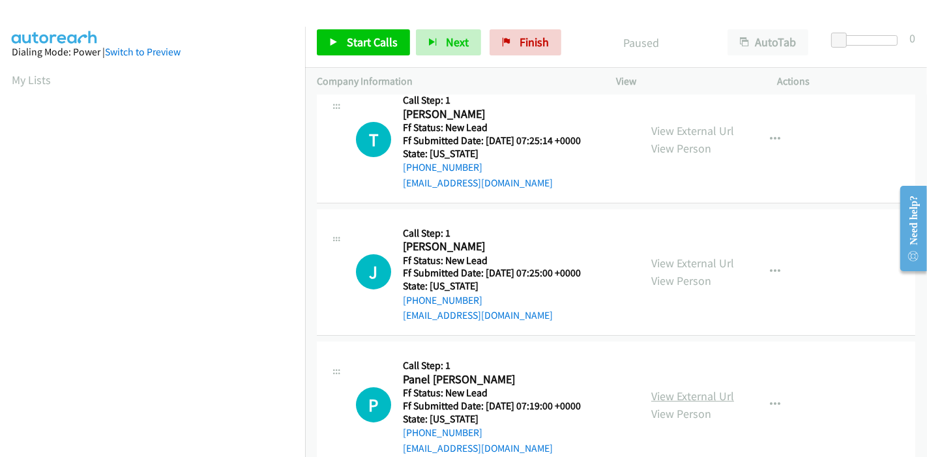
scroll to position [185, 0]
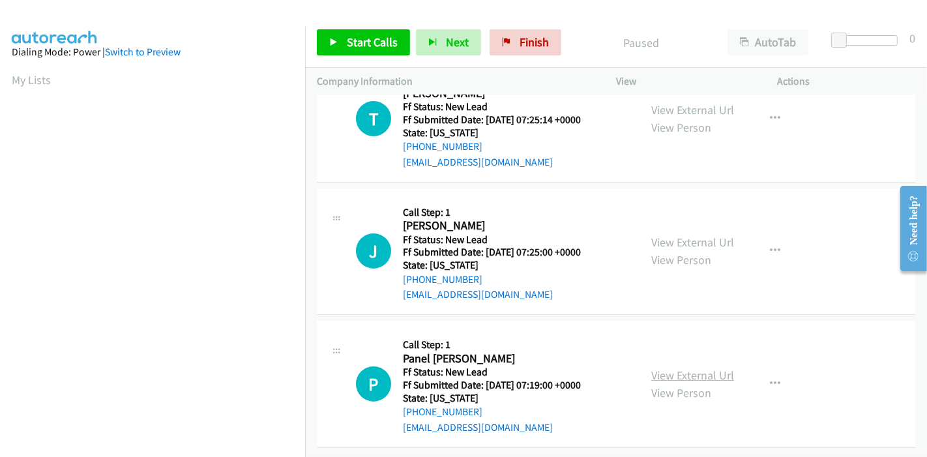
click at [678, 368] on link "View External Url" at bounding box center [692, 375] width 83 height 15
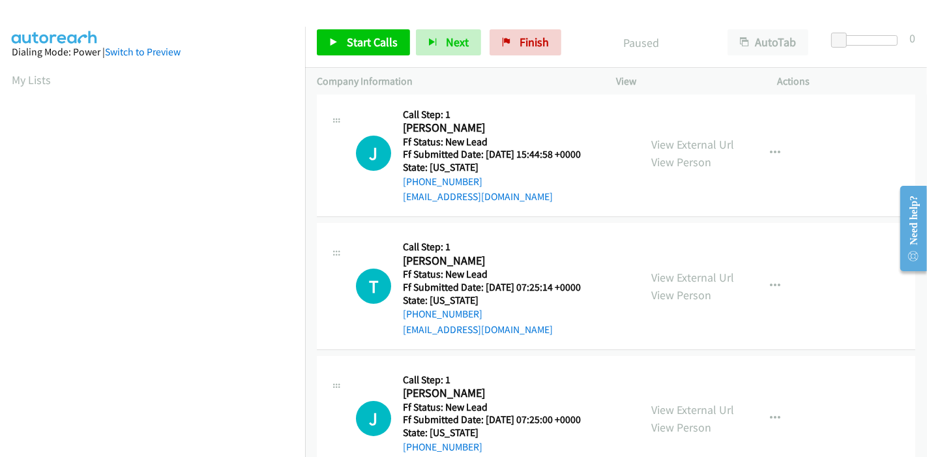
scroll to position [0, 0]
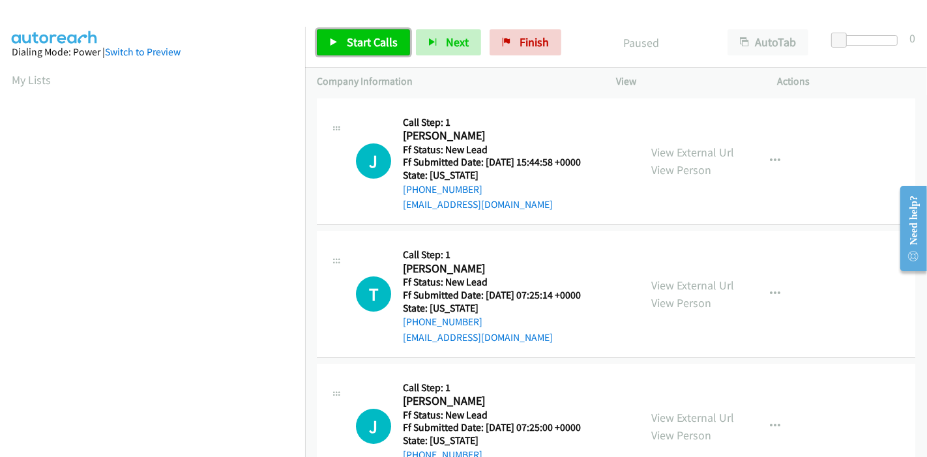
click at [347, 42] on span "Start Calls" at bounding box center [372, 42] width 51 height 15
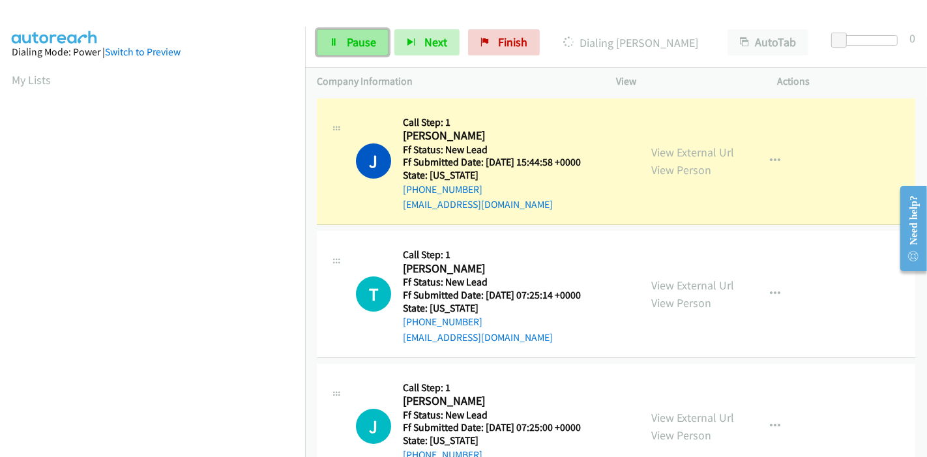
click at [343, 35] on link "Pause" at bounding box center [353, 42] width 72 height 26
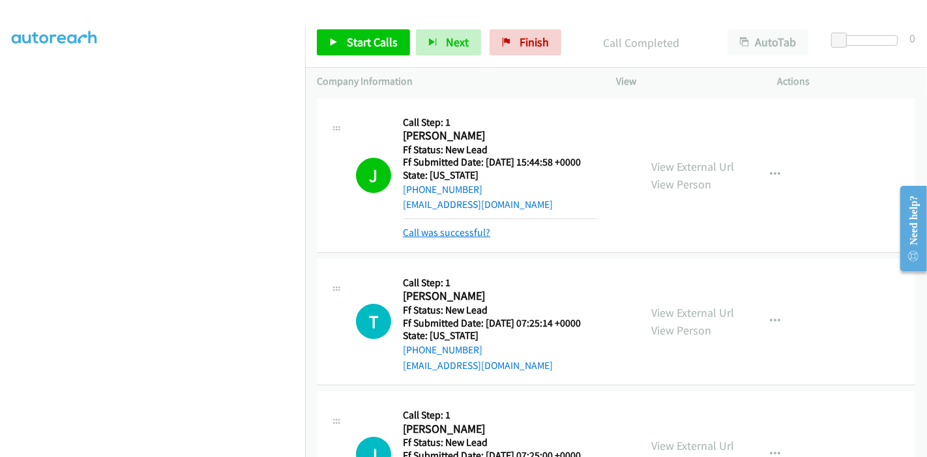
click at [450, 234] on link "Call was successful?" at bounding box center [446, 232] width 87 height 12
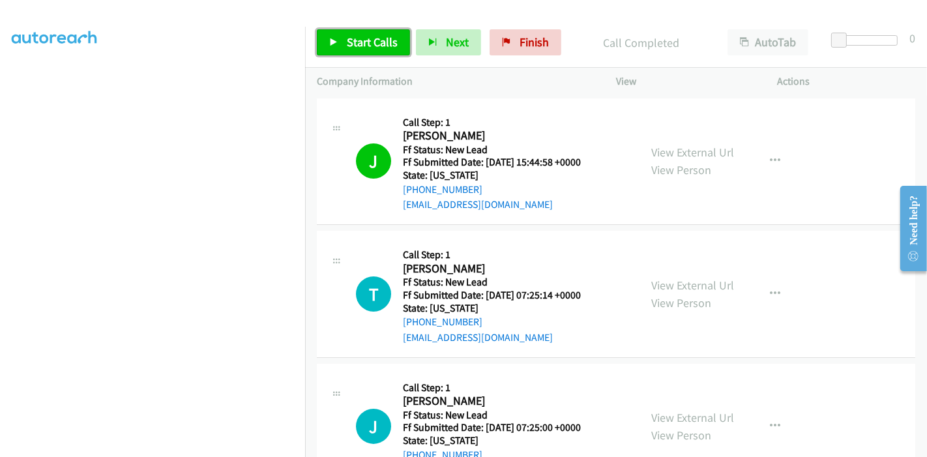
click at [338, 44] on link "Start Calls" at bounding box center [363, 42] width 93 height 26
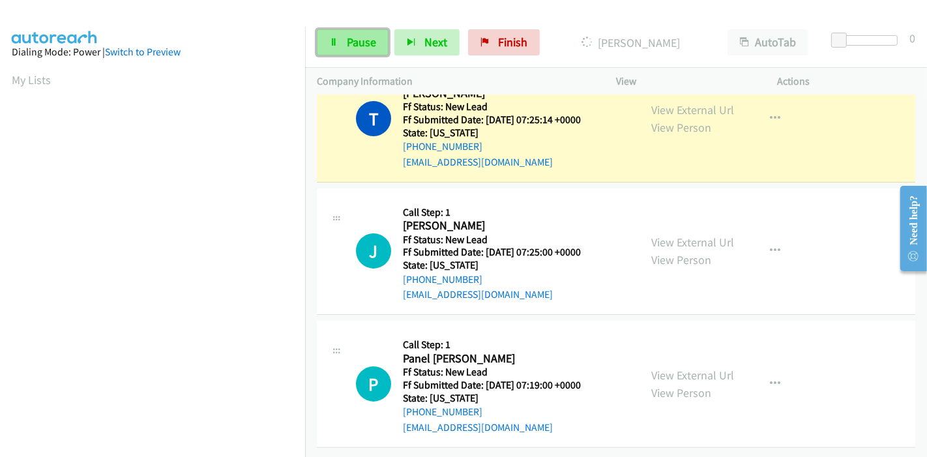
click at [362, 51] on link "Pause" at bounding box center [353, 42] width 72 height 26
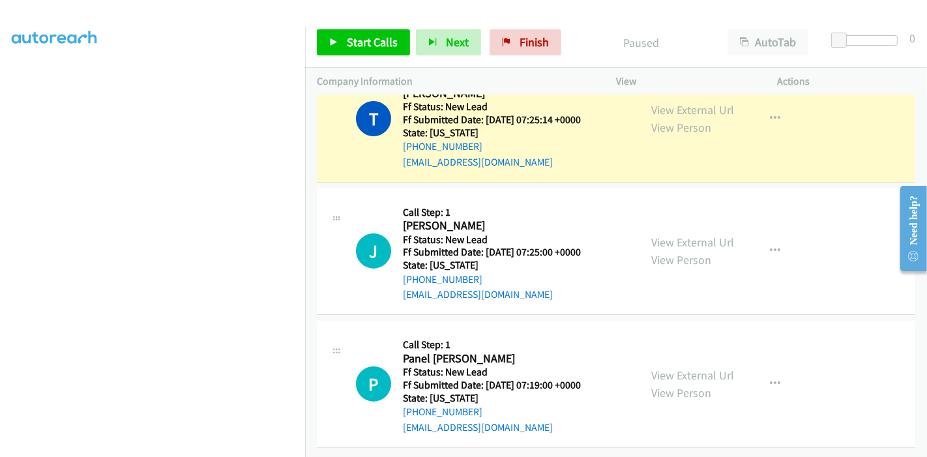
scroll to position [275, 0]
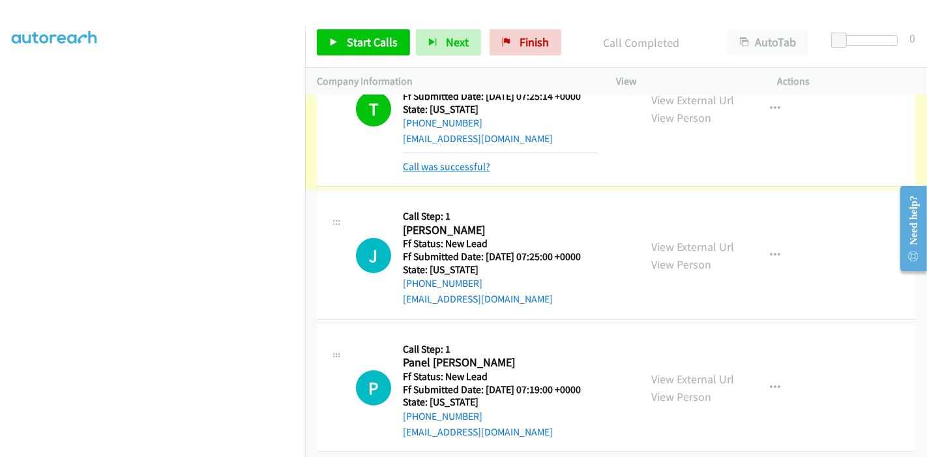
click at [474, 164] on link "Call was successful?" at bounding box center [446, 166] width 87 height 12
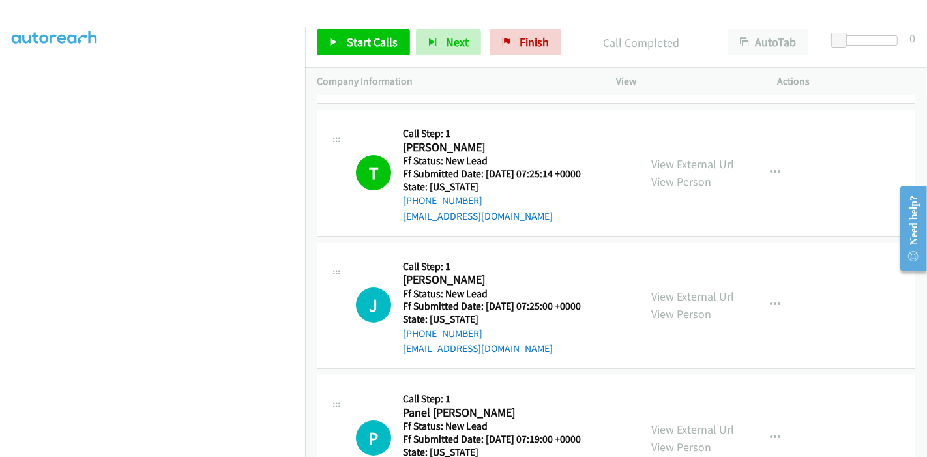
scroll to position [98, 0]
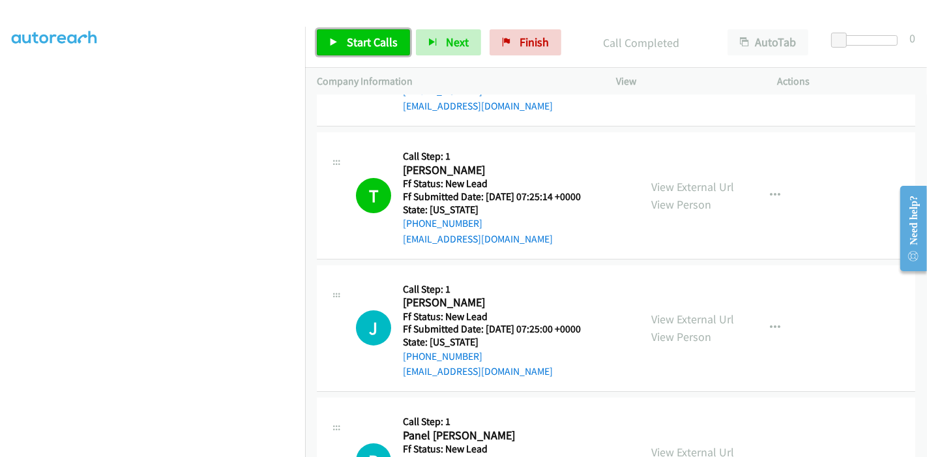
drag, startPoint x: 354, startPoint y: 35, endPoint x: 360, endPoint y: 44, distance: 11.2
click at [354, 35] on span "Start Calls" at bounding box center [372, 42] width 51 height 15
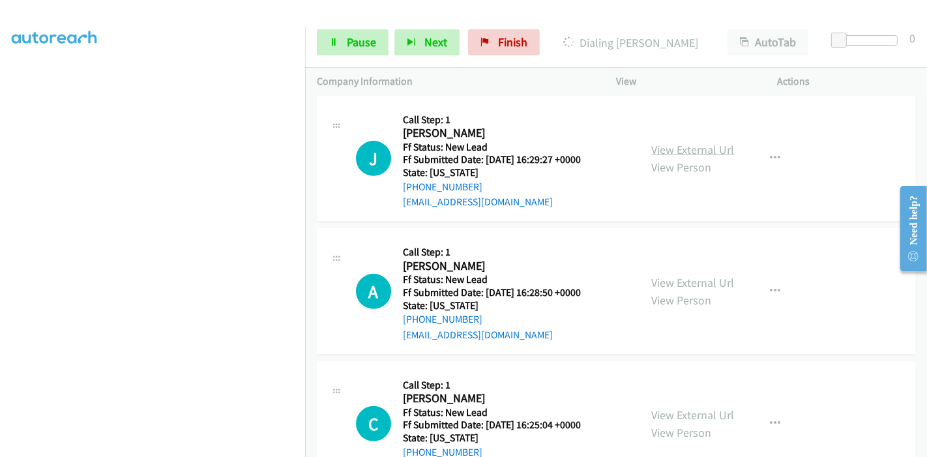
scroll to position [533, 0]
click at [696, 150] on link "View External Url" at bounding box center [692, 149] width 83 height 15
click at [663, 286] on link "View External Url" at bounding box center [692, 282] width 83 height 15
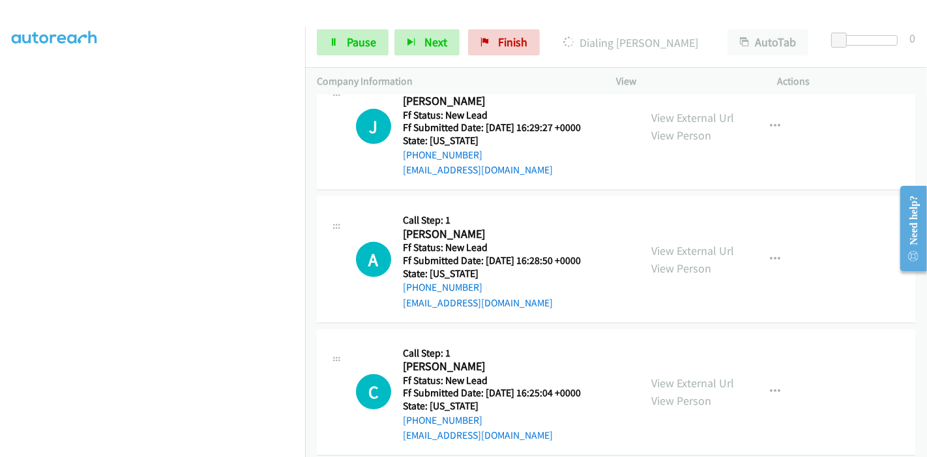
scroll to position [583, 0]
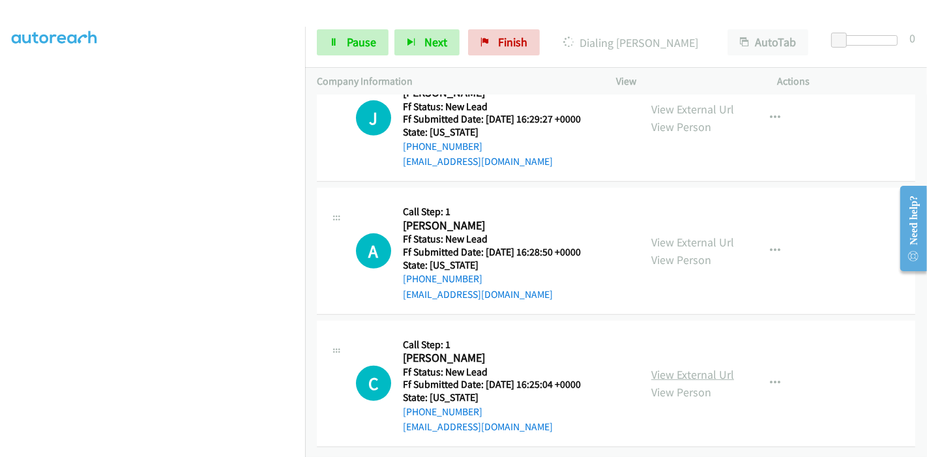
click at [671, 367] on link "View External Url" at bounding box center [692, 374] width 83 height 15
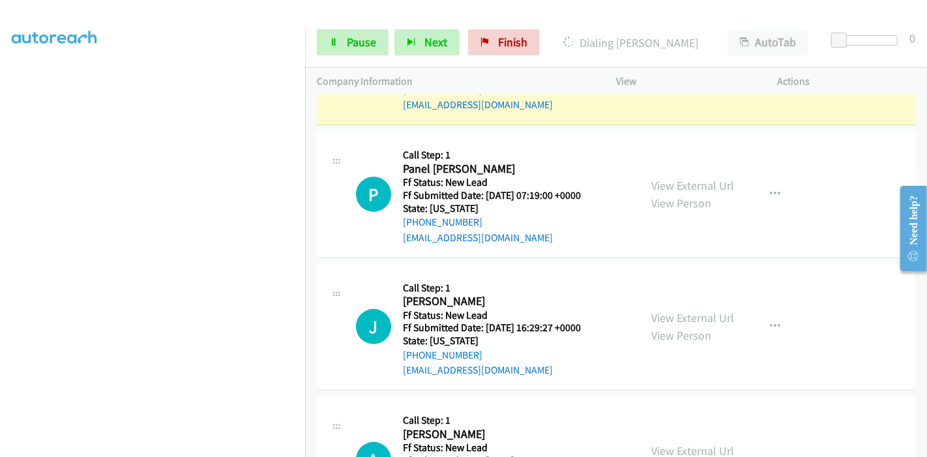
scroll to position [148, 0]
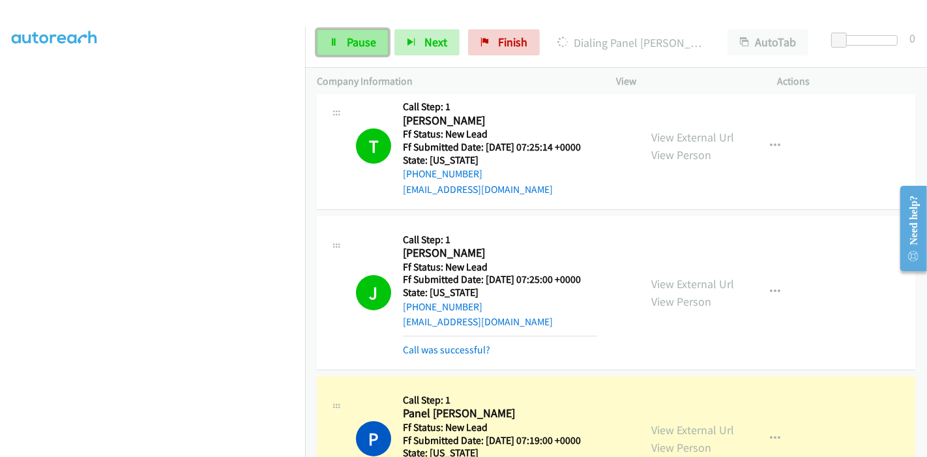
click at [339, 36] on link "Pause" at bounding box center [353, 42] width 72 height 26
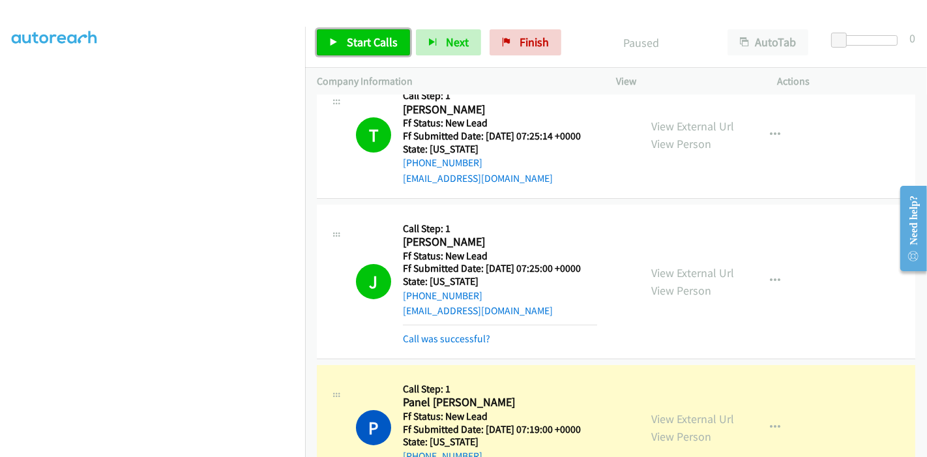
scroll to position [239, 0]
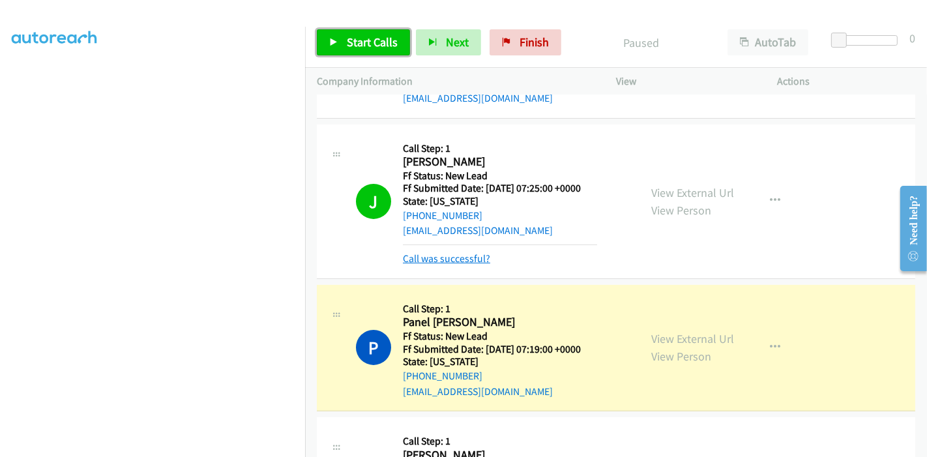
click at [456, 262] on link "Call was successful?" at bounding box center [446, 258] width 87 height 12
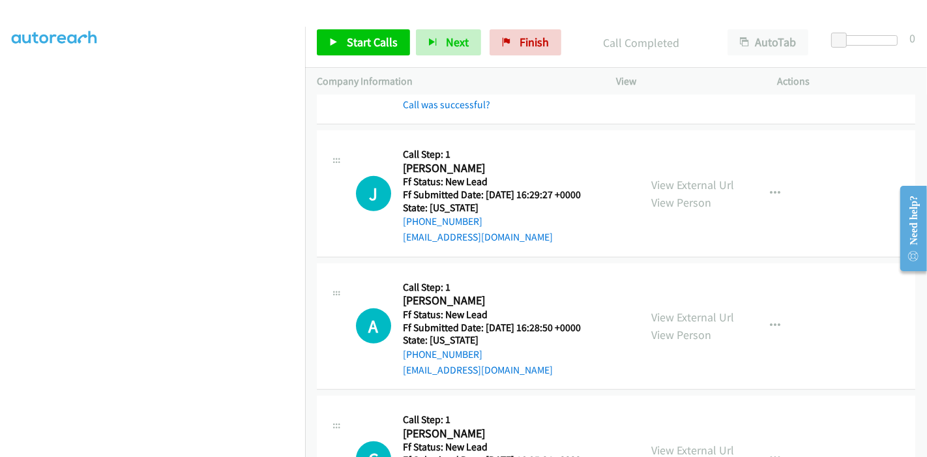
scroll to position [529, 0]
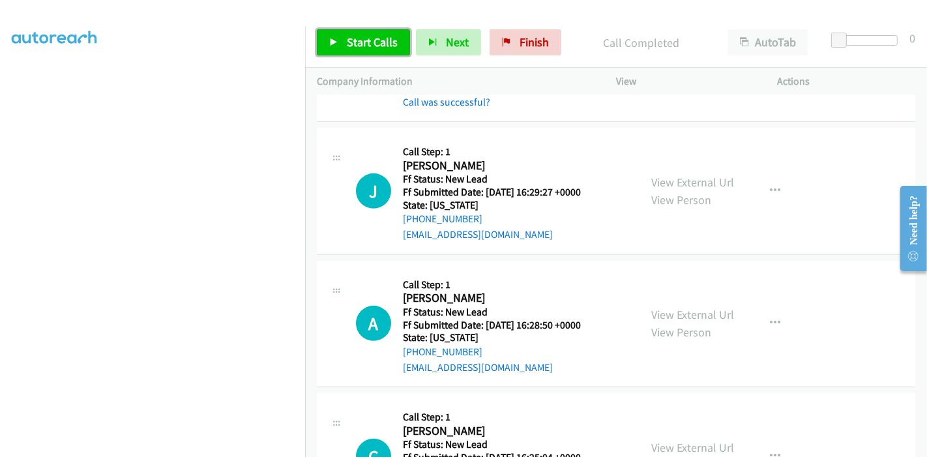
click at [355, 33] on link "Start Calls" at bounding box center [363, 42] width 93 height 26
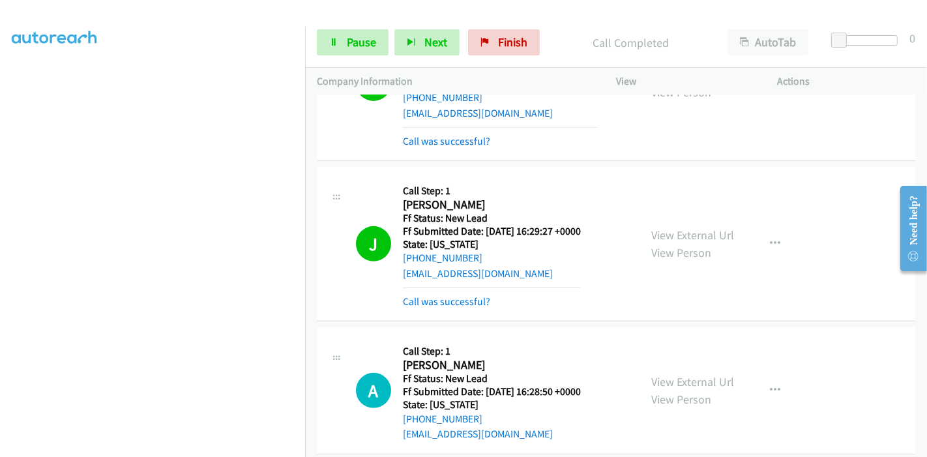
scroll to position [478, 0]
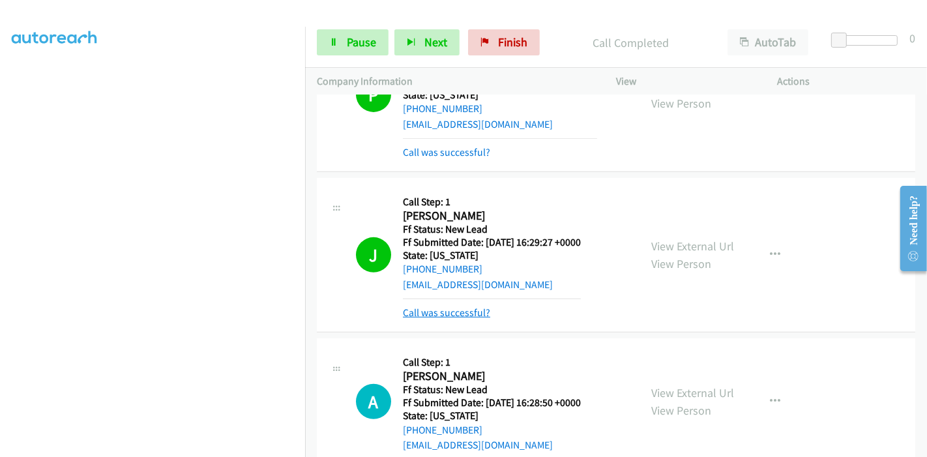
click at [444, 311] on link "Call was successful?" at bounding box center [446, 312] width 87 height 12
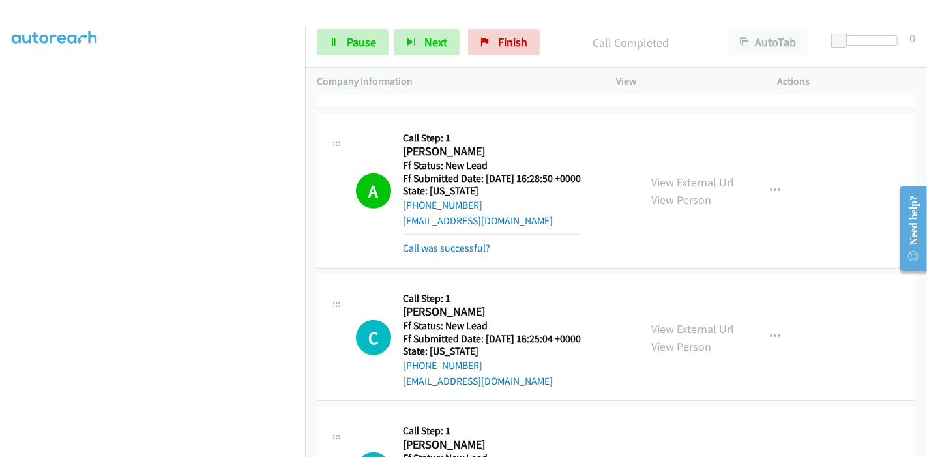
scroll to position [696, 0]
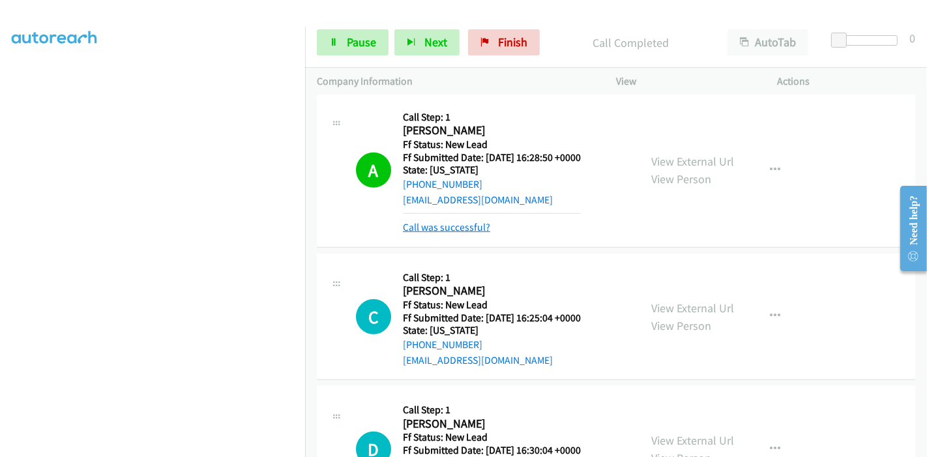
click at [461, 222] on link "Call was successful?" at bounding box center [446, 227] width 87 height 12
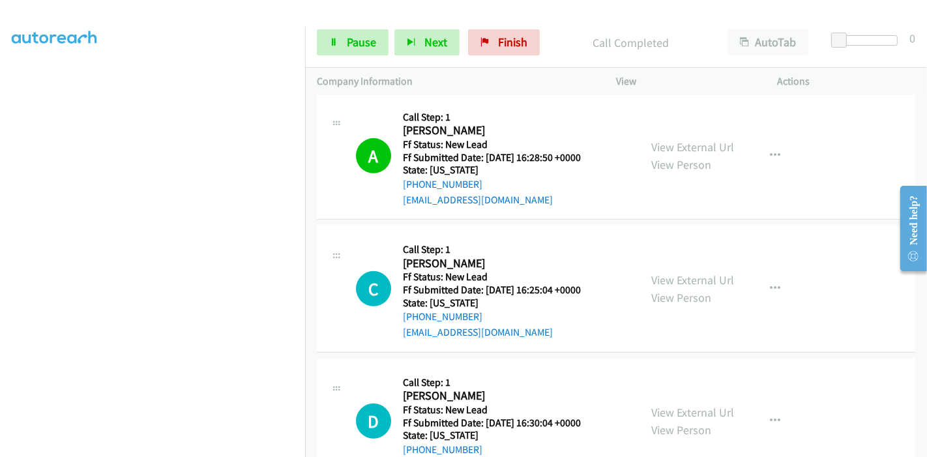
scroll to position [768, 0]
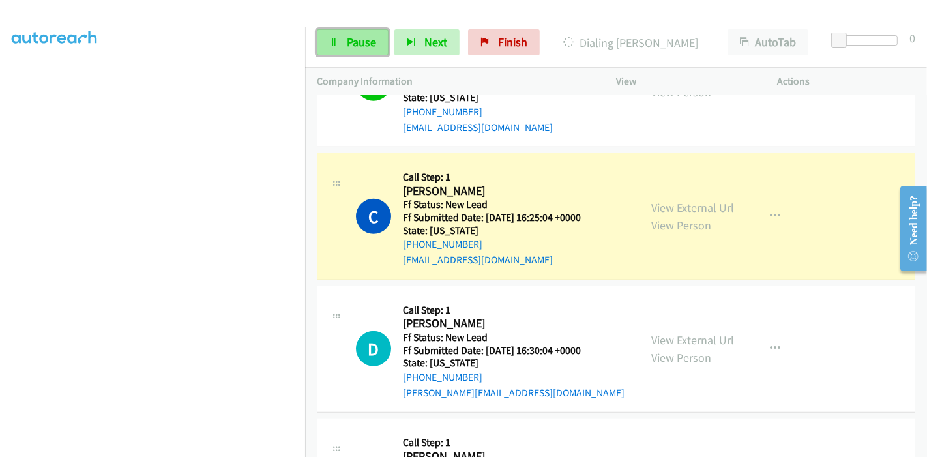
click at [353, 36] on span "Pause" at bounding box center [361, 42] width 29 height 15
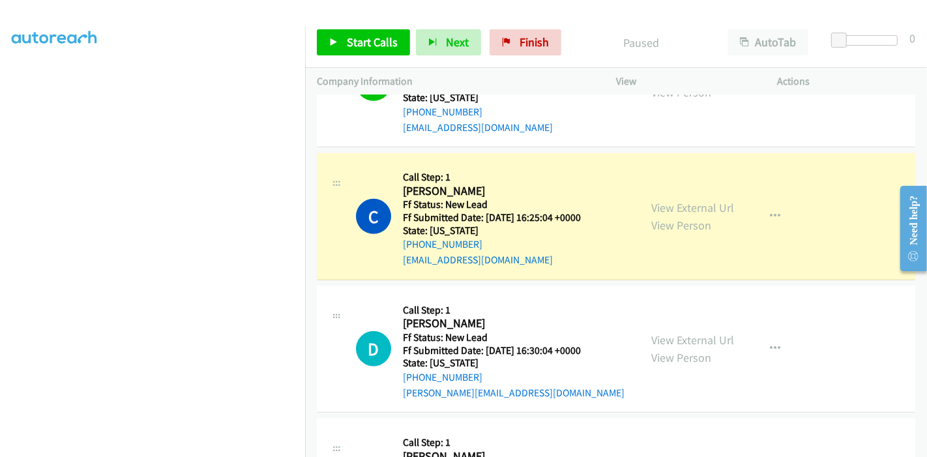
scroll to position [275, 0]
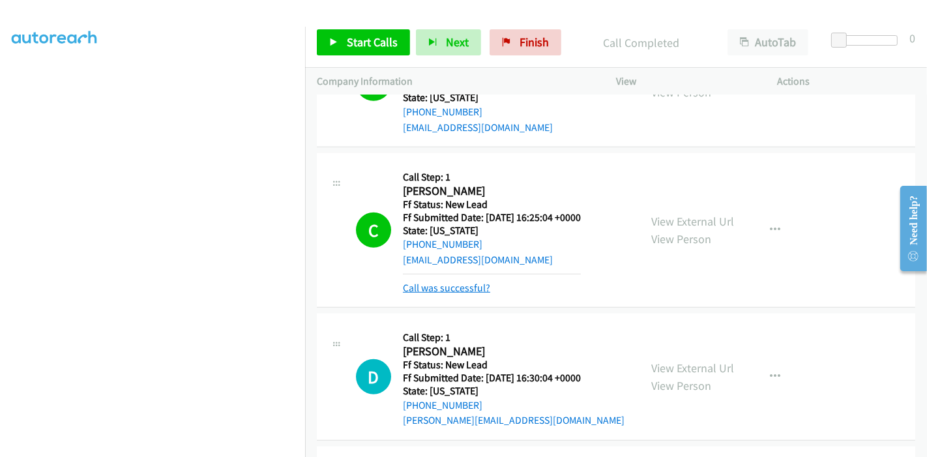
click at [444, 288] on link "Call was successful?" at bounding box center [446, 288] width 87 height 12
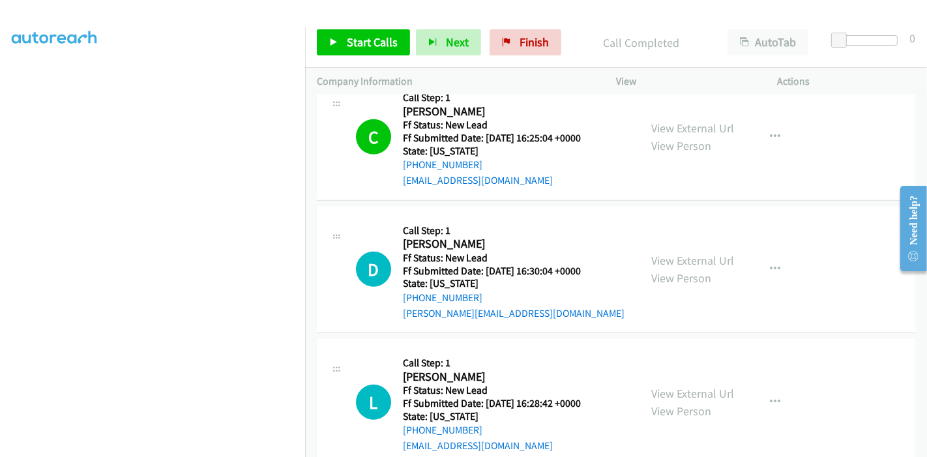
scroll to position [913, 0]
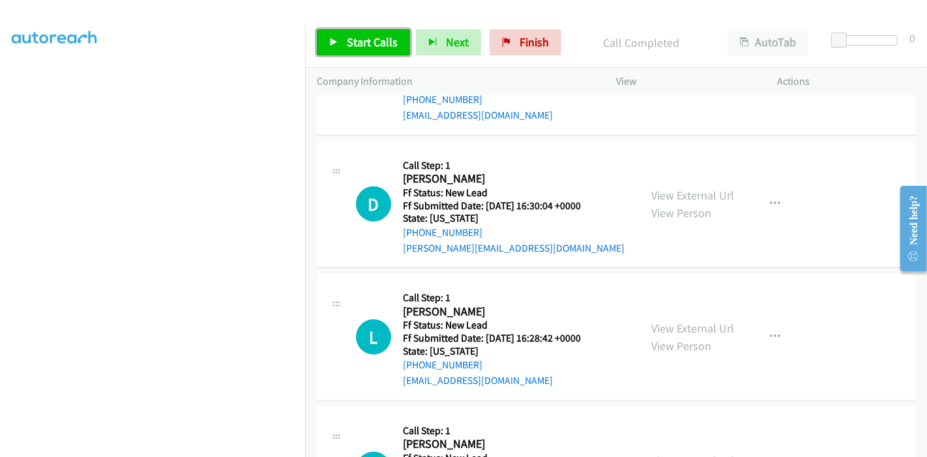
click at [359, 38] on span "Start Calls" at bounding box center [372, 42] width 51 height 15
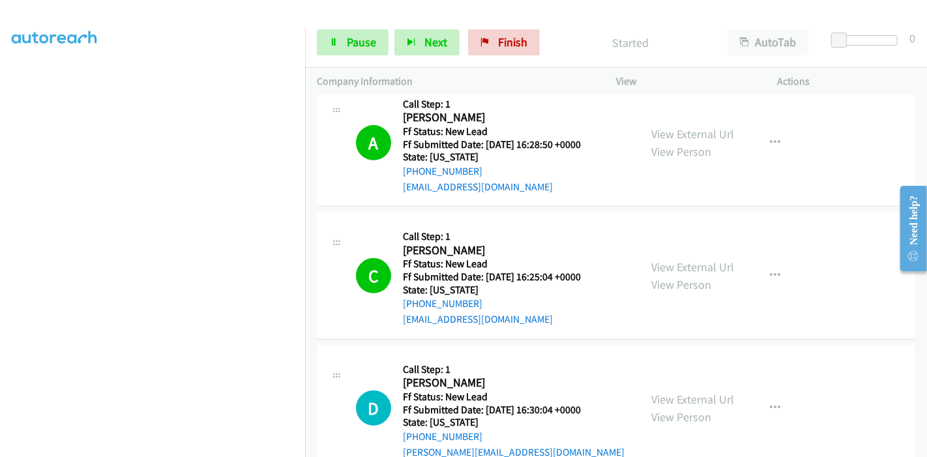
scroll to position [696, 0]
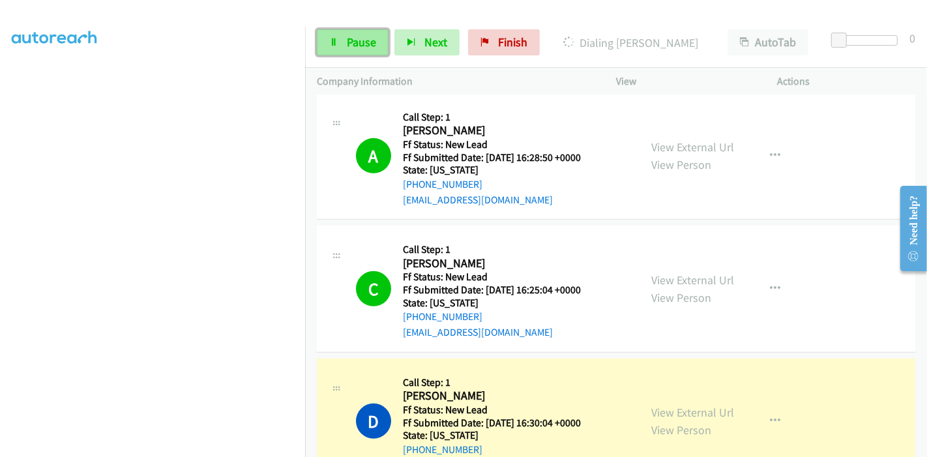
click at [348, 43] on span "Pause" at bounding box center [361, 42] width 29 height 15
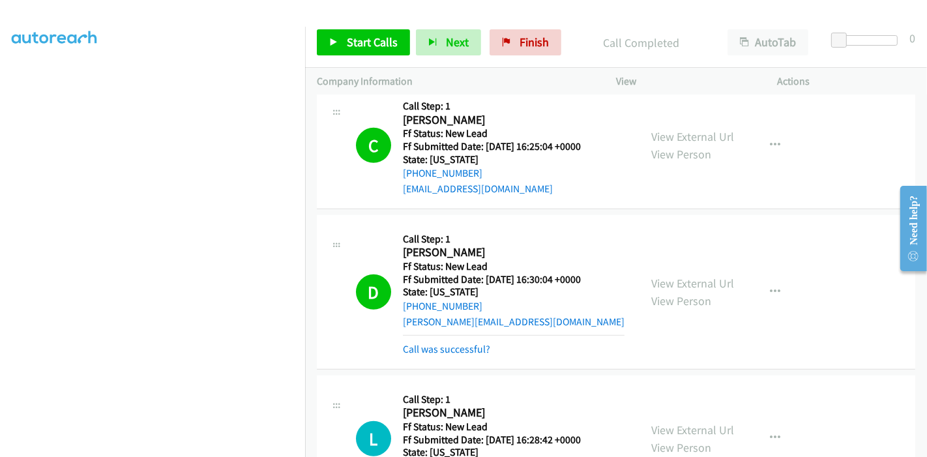
scroll to position [841, 0]
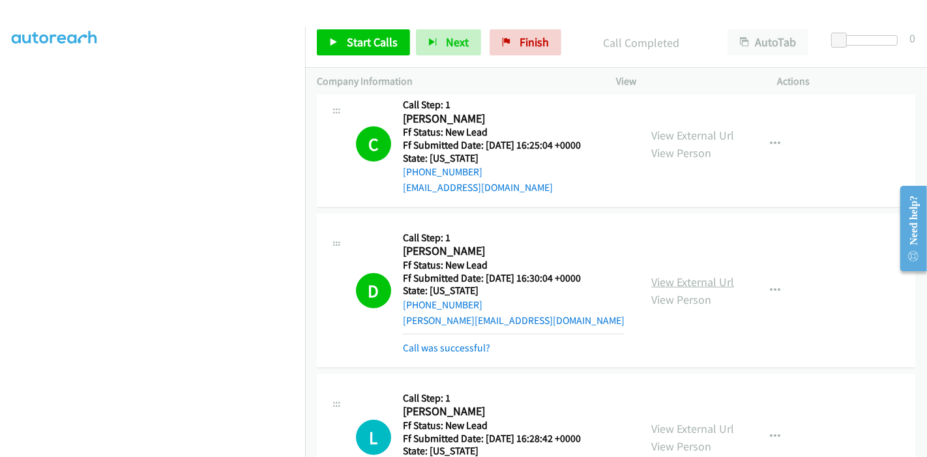
click at [701, 278] on link "View External Url" at bounding box center [692, 281] width 83 height 15
click at [474, 345] on link "Call was successful?" at bounding box center [446, 347] width 87 height 12
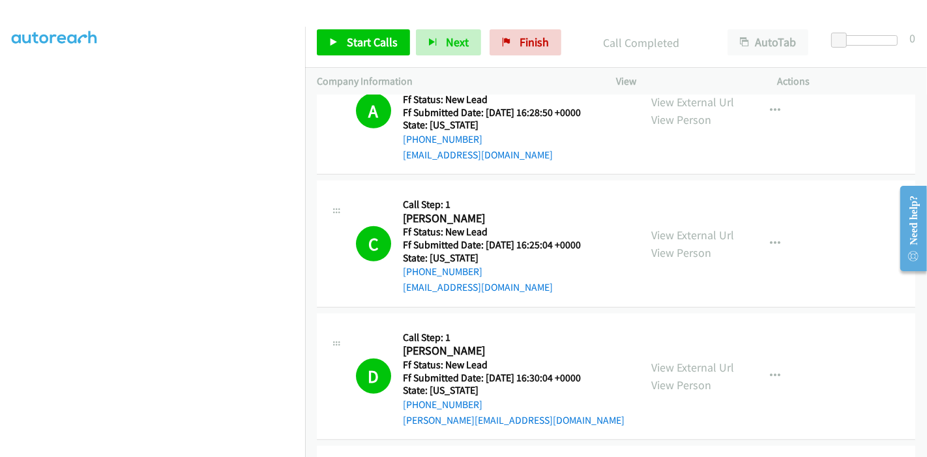
scroll to position [696, 0]
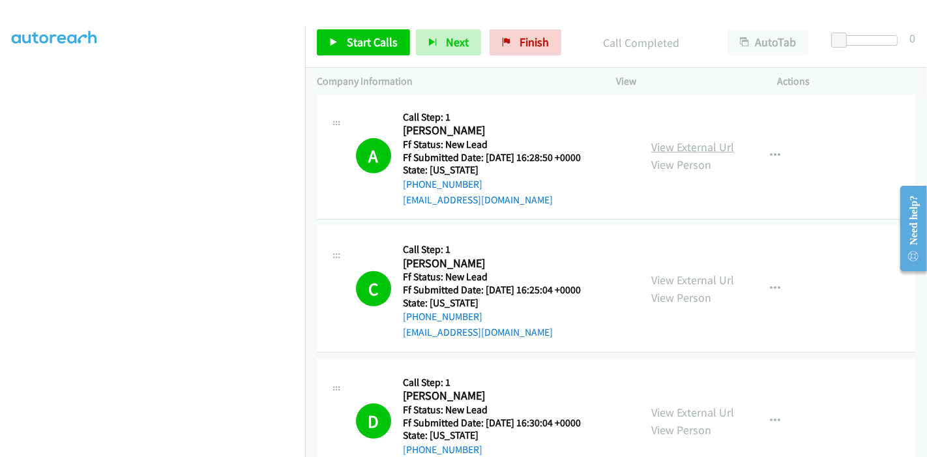
click at [706, 149] on link "View External Url" at bounding box center [692, 146] width 83 height 15
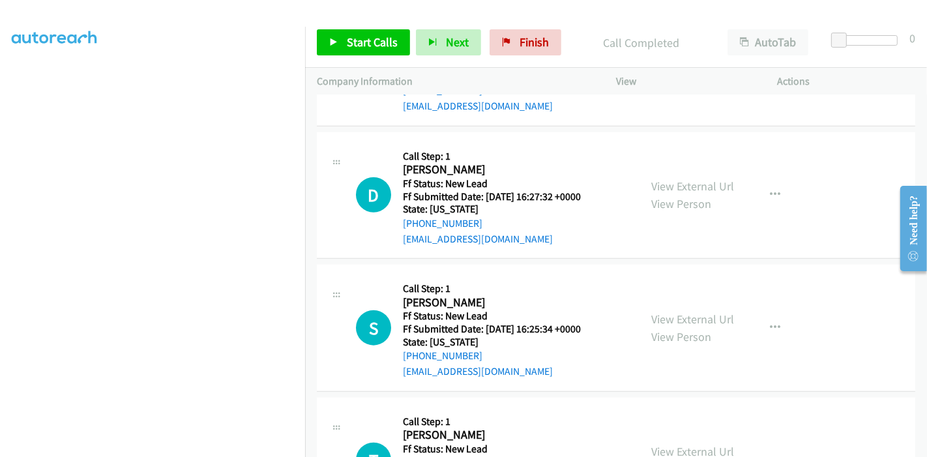
scroll to position [970, 0]
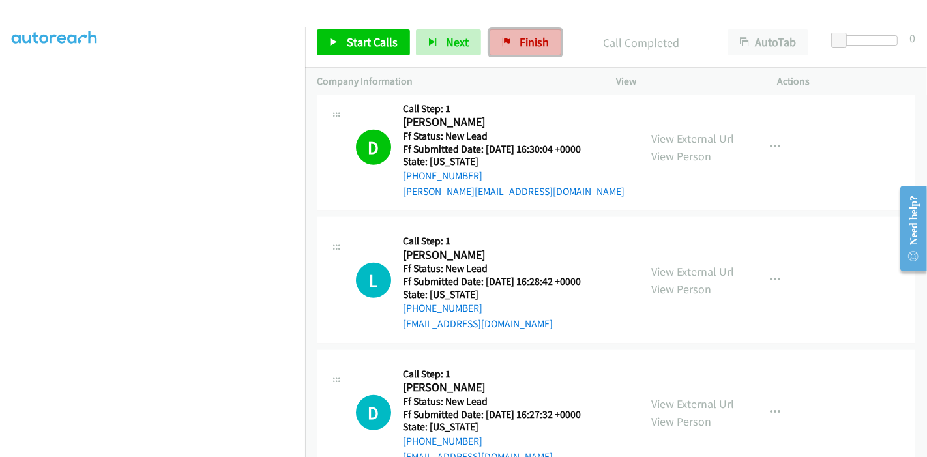
click at [532, 50] on link "Finish" at bounding box center [525, 42] width 72 height 26
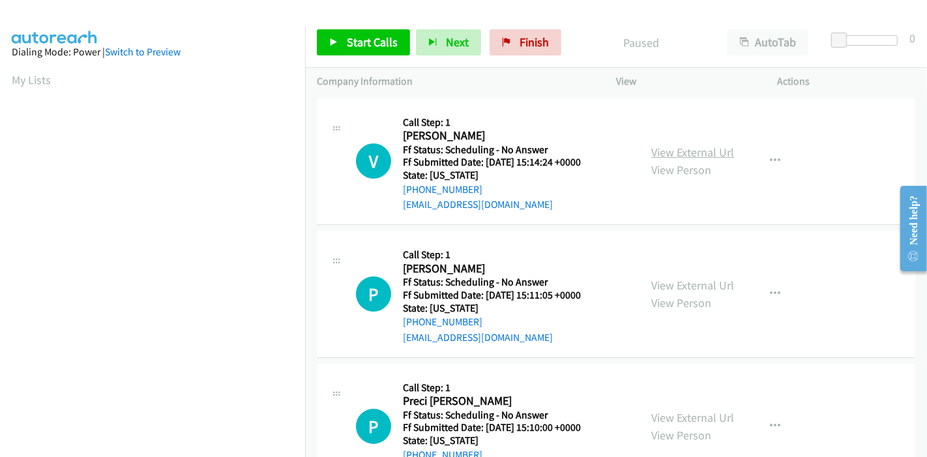
click at [705, 155] on link "View External Url" at bounding box center [692, 152] width 83 height 15
click at [663, 282] on link "View External Url" at bounding box center [692, 285] width 83 height 15
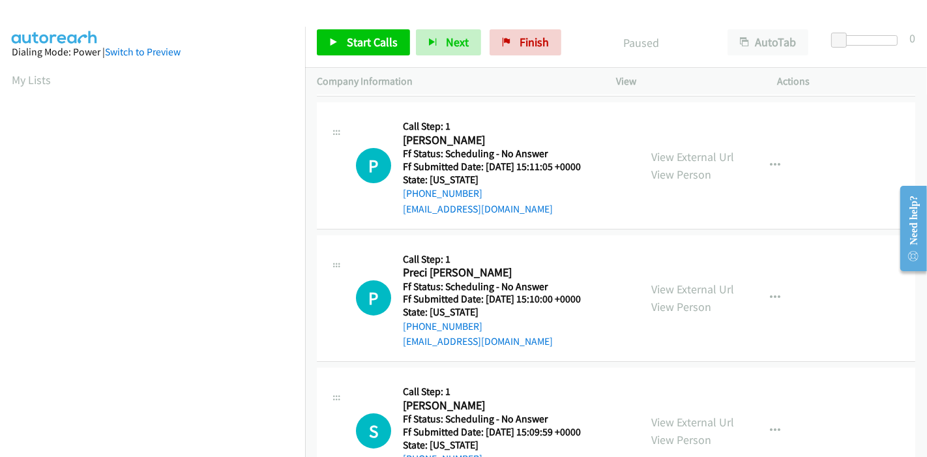
scroll to position [145, 0]
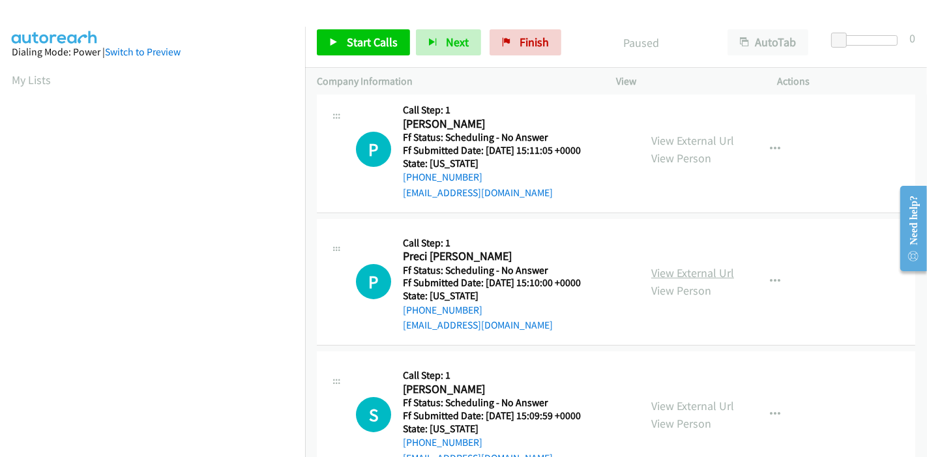
click at [684, 271] on link "View External Url" at bounding box center [692, 272] width 83 height 15
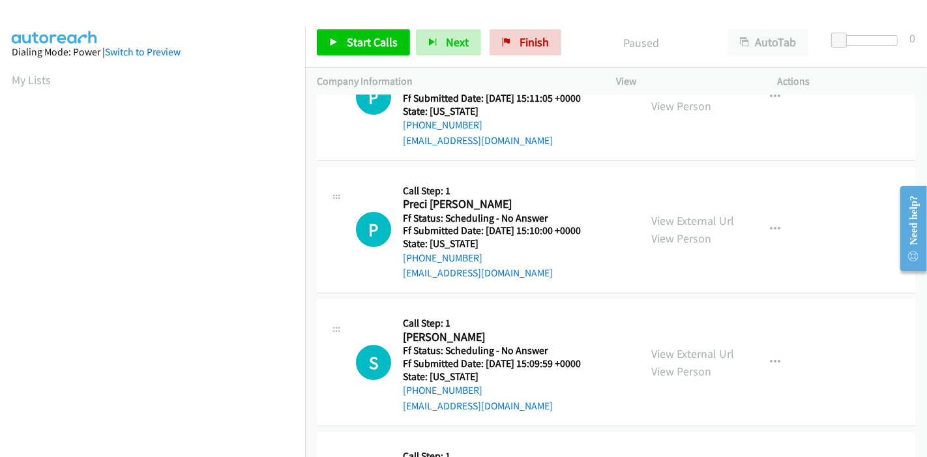
scroll to position [289, 0]
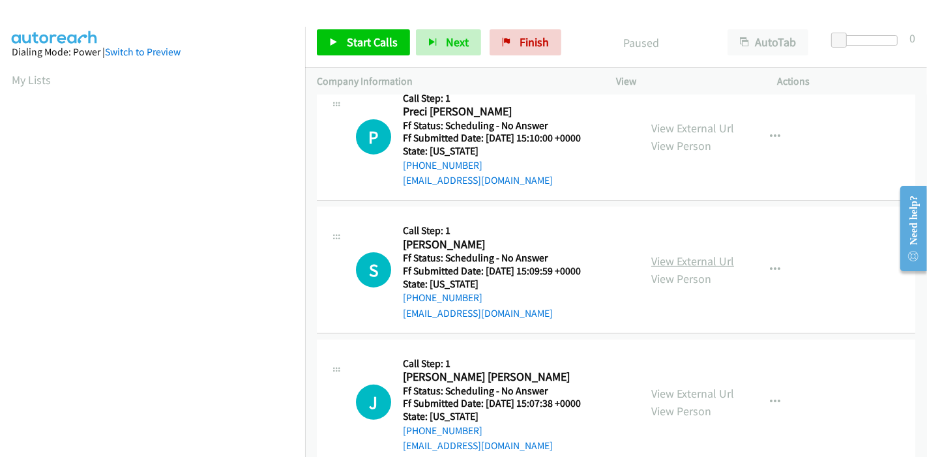
click at [663, 259] on link "View External Url" at bounding box center [692, 261] width 83 height 15
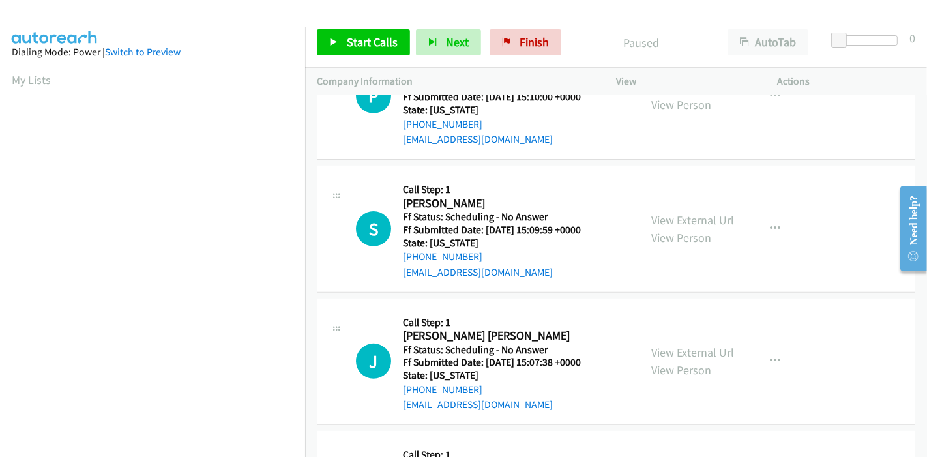
scroll to position [362, 0]
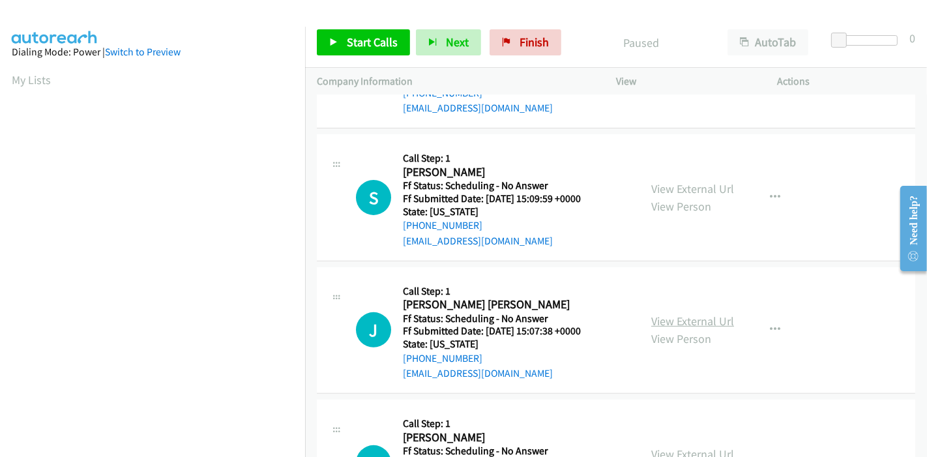
click at [665, 317] on link "View External Url" at bounding box center [692, 320] width 83 height 15
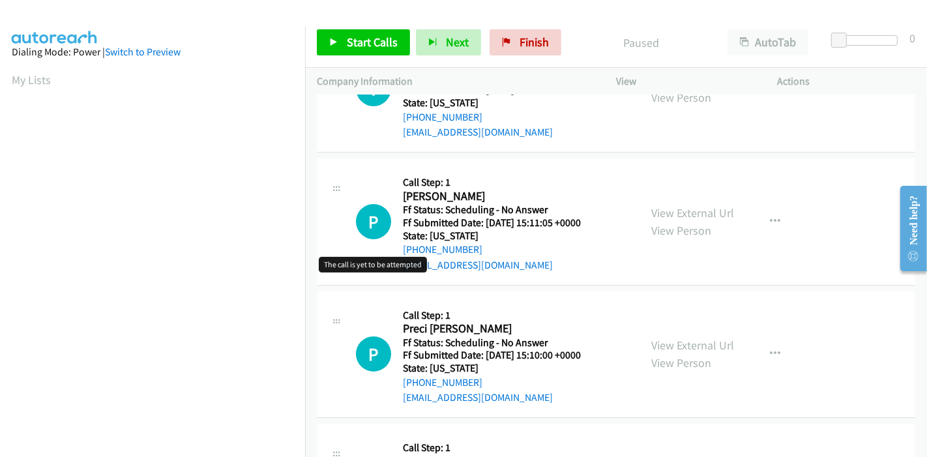
scroll to position [0, 0]
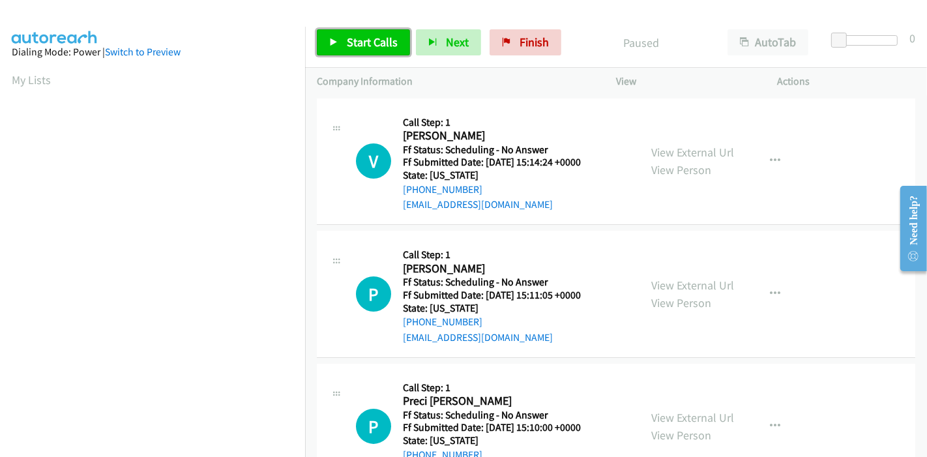
click at [331, 47] on link "Start Calls" at bounding box center [363, 42] width 93 height 26
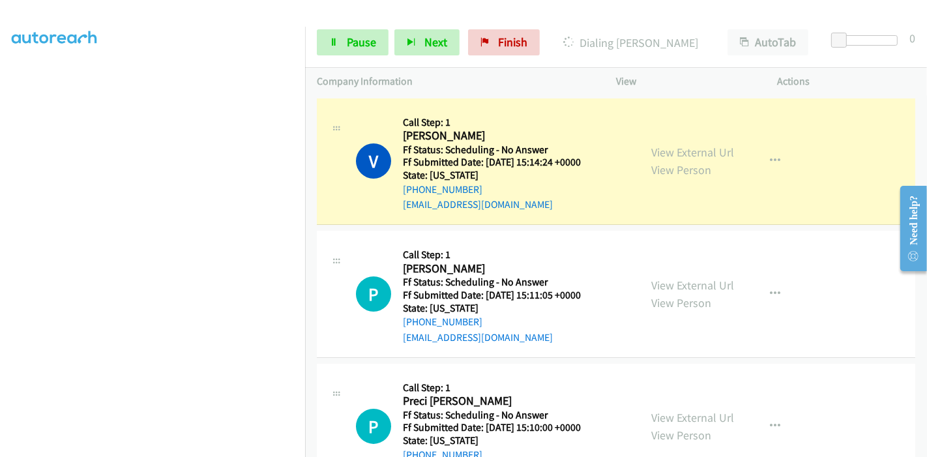
scroll to position [275, 0]
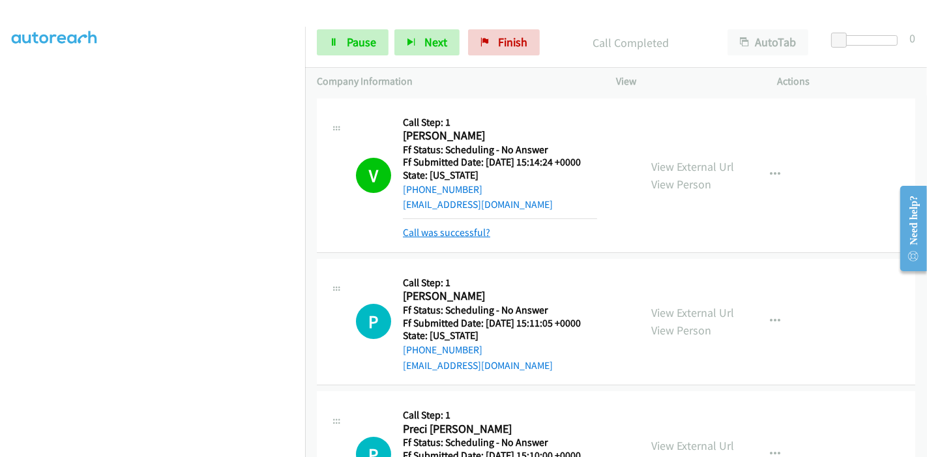
click at [431, 233] on link "Call was successful?" at bounding box center [446, 232] width 87 height 12
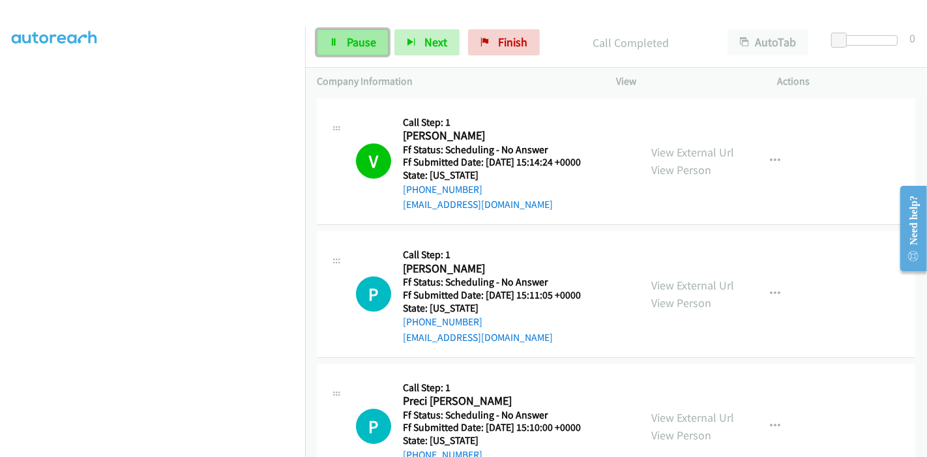
click at [350, 49] on span "Pause" at bounding box center [361, 42] width 29 height 15
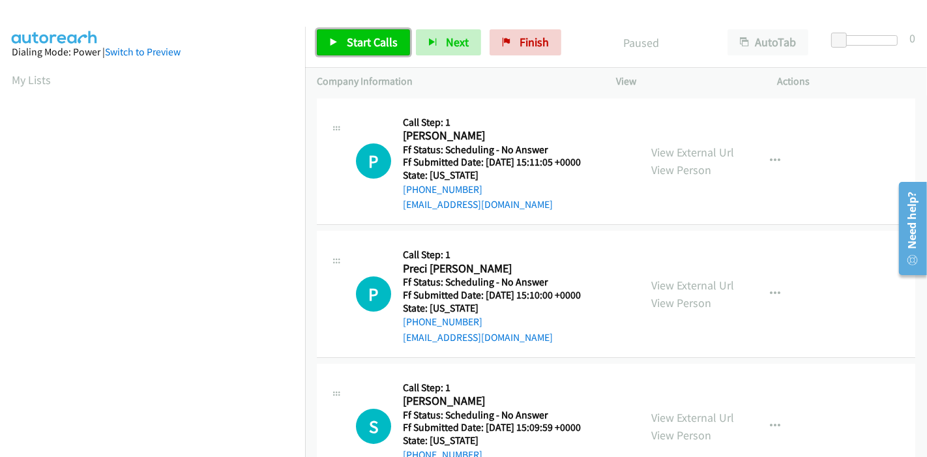
click at [360, 51] on link "Start Calls" at bounding box center [363, 42] width 93 height 26
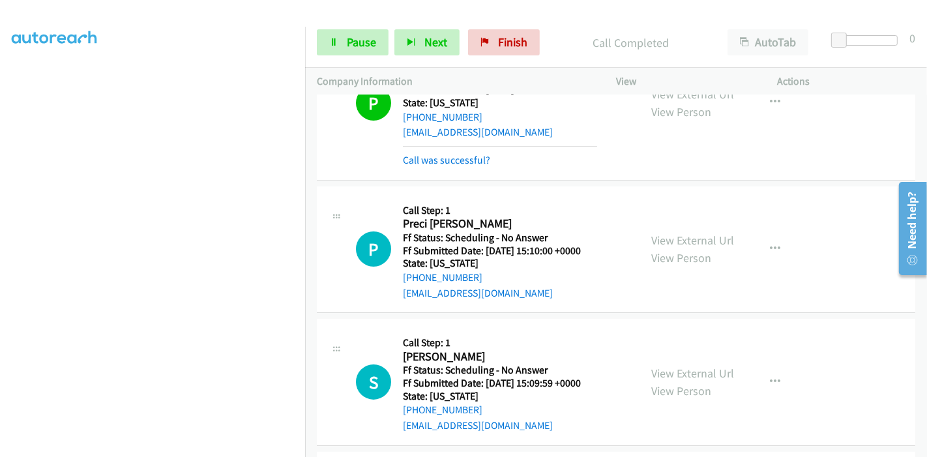
scroll to position [86, 0]
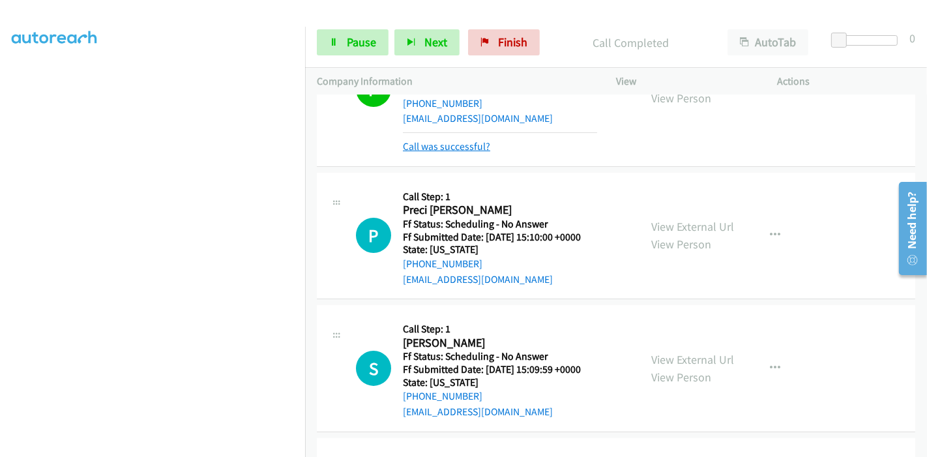
click at [478, 150] on link "Call was successful?" at bounding box center [446, 146] width 87 height 12
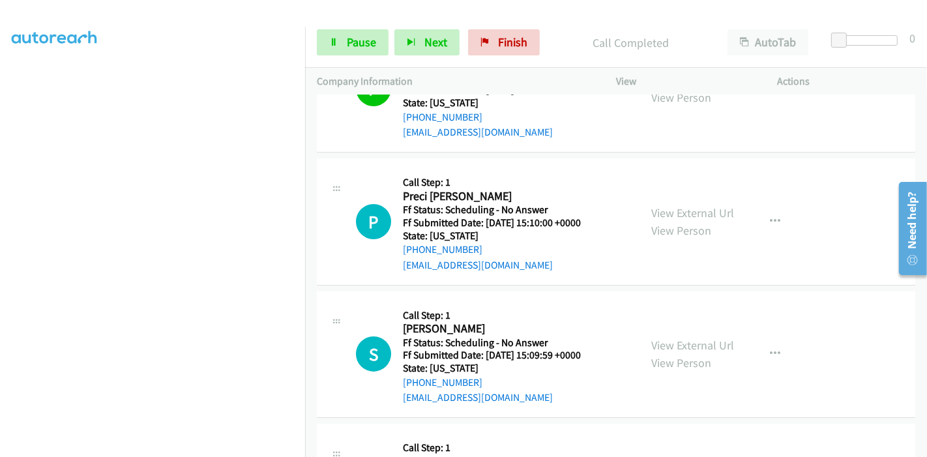
scroll to position [145, 0]
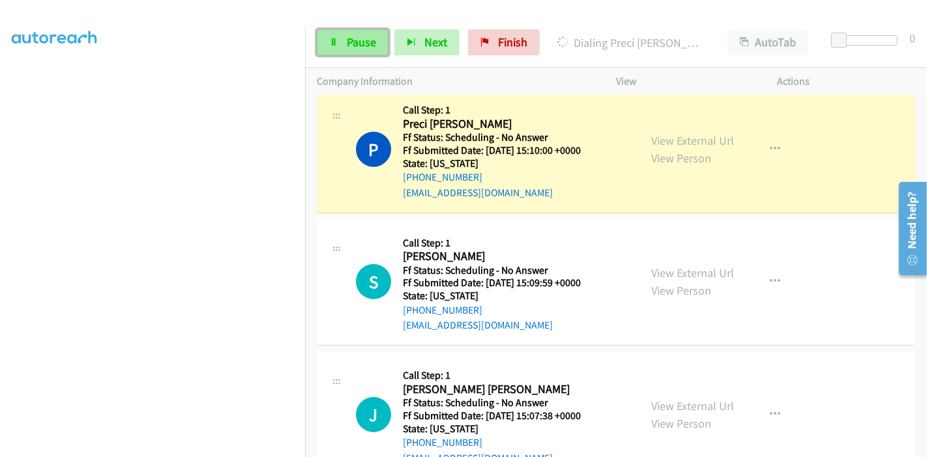
click at [360, 46] on span "Pause" at bounding box center [361, 42] width 29 height 15
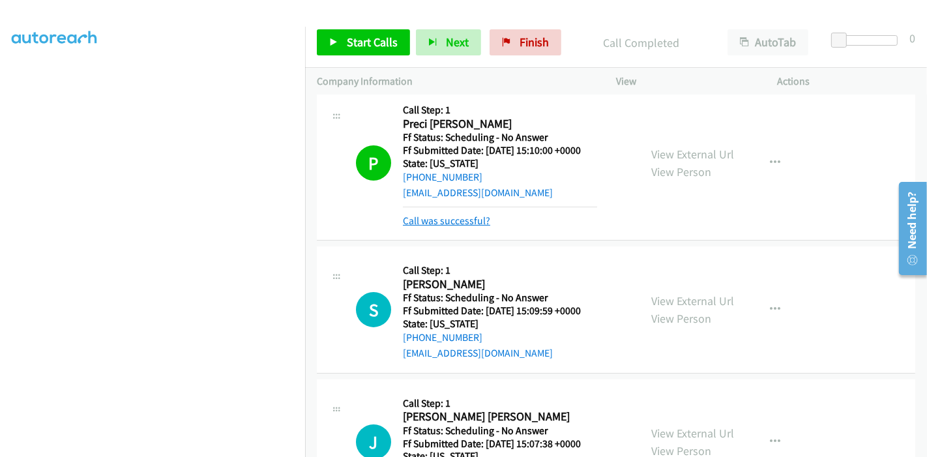
click at [447, 216] on link "Call was successful?" at bounding box center [446, 220] width 87 height 12
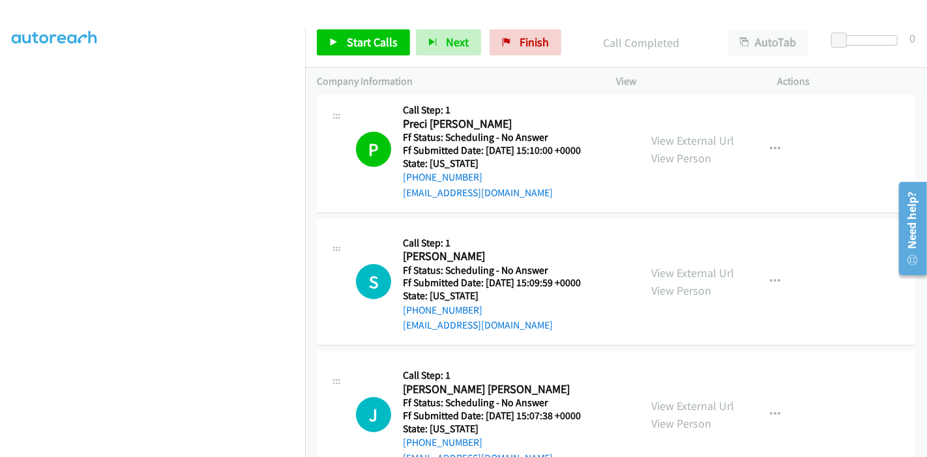
scroll to position [275, 0]
click at [373, 37] on span "Start Calls" at bounding box center [372, 42] width 51 height 15
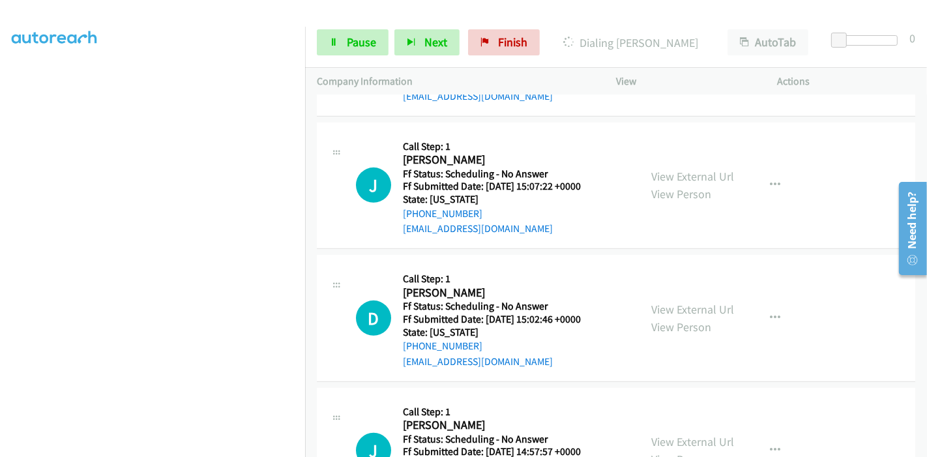
scroll to position [506, 0]
click at [683, 178] on link "View External Url" at bounding box center [692, 176] width 83 height 15
click at [687, 312] on link "View External Url" at bounding box center [692, 309] width 83 height 15
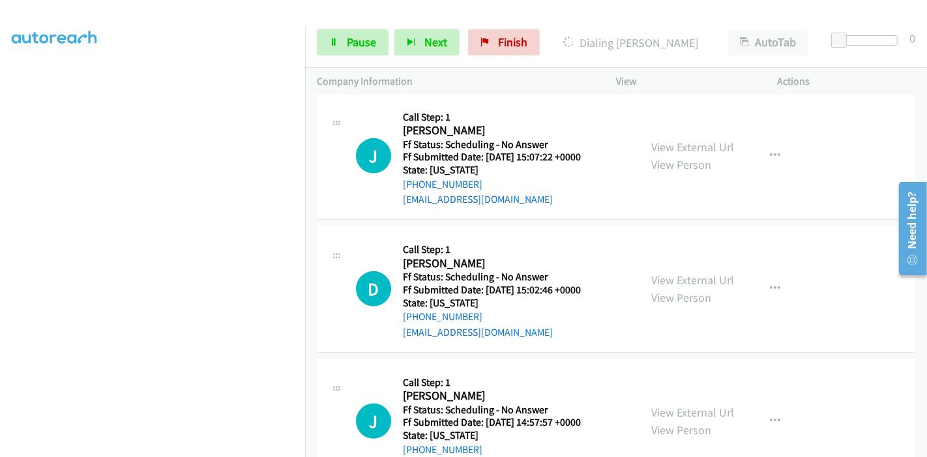
scroll to position [579, 0]
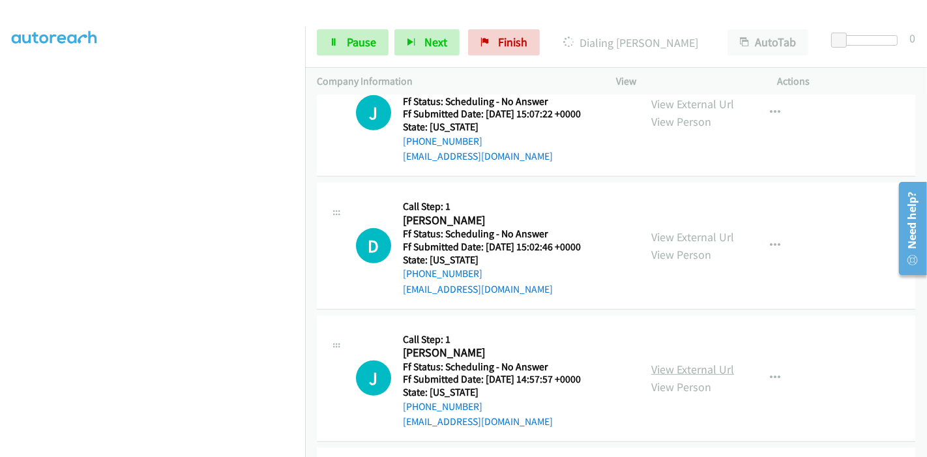
click at [669, 370] on link "View External Url" at bounding box center [692, 369] width 83 height 15
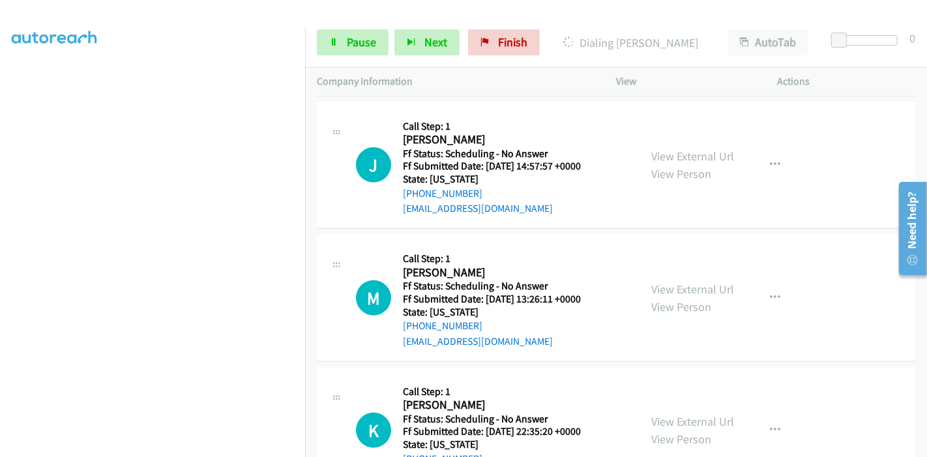
scroll to position [796, 0]
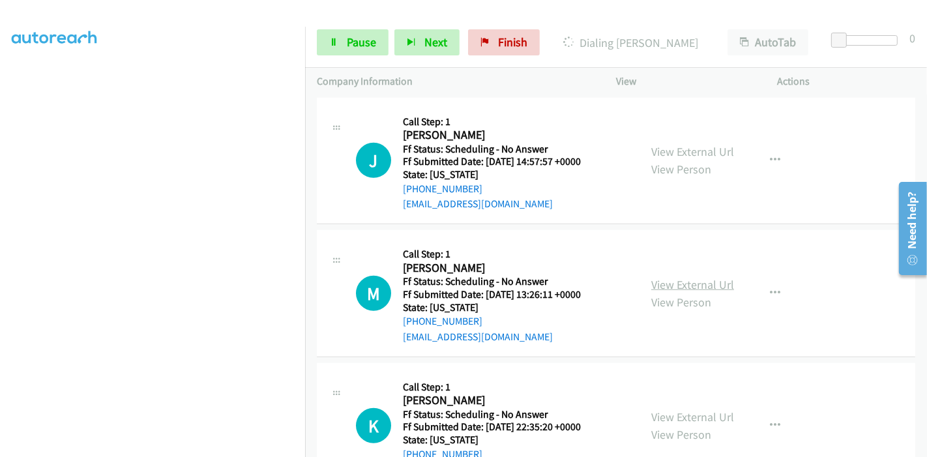
click at [686, 282] on link "View External Url" at bounding box center [692, 284] width 83 height 15
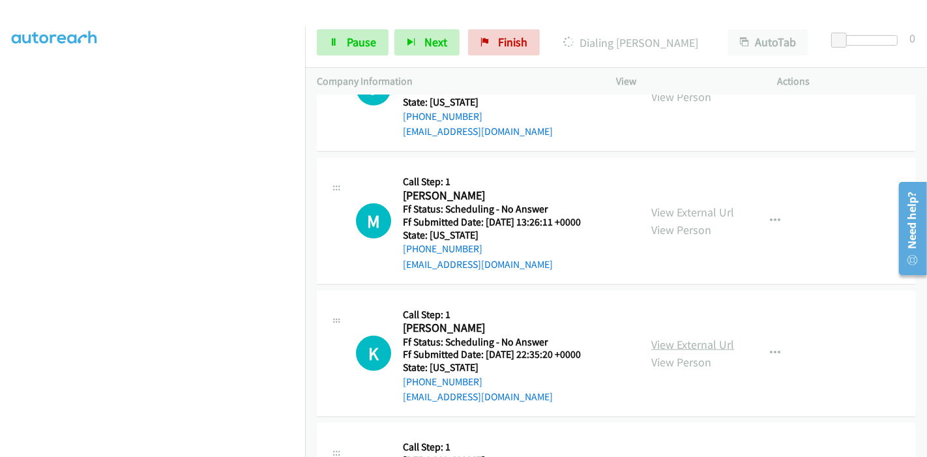
click at [682, 338] on link "View External Url" at bounding box center [692, 344] width 83 height 15
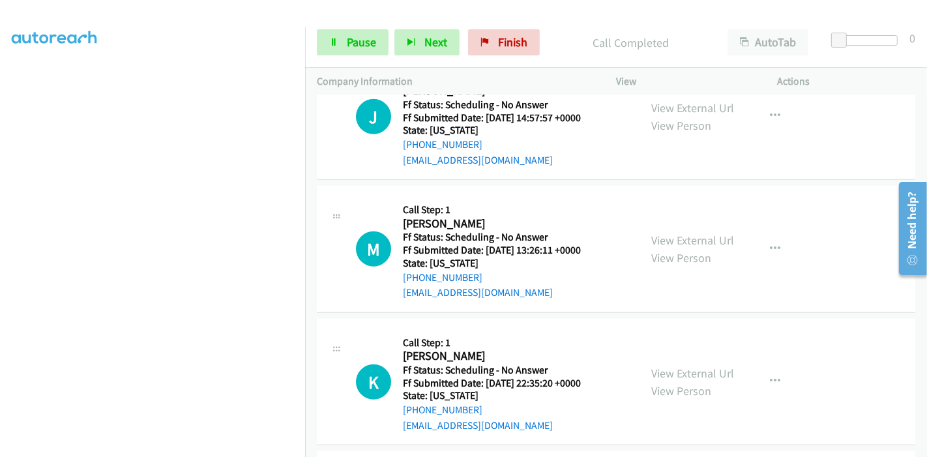
scroll to position [923, 0]
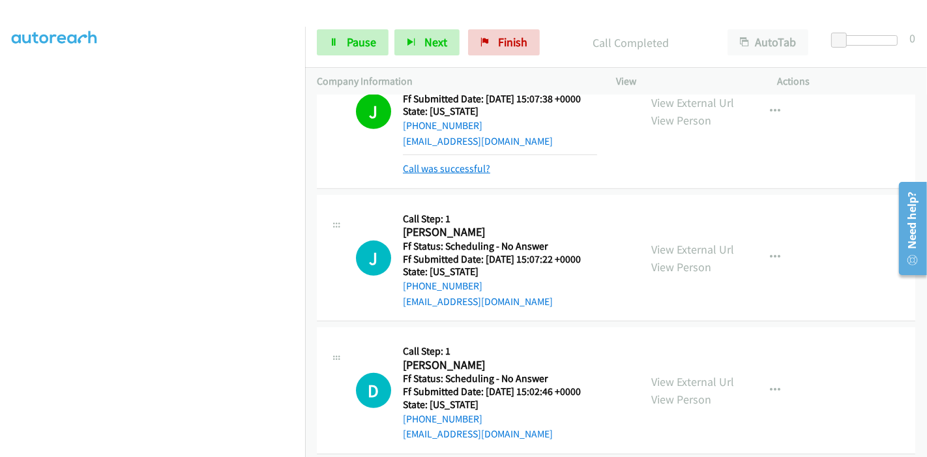
click at [428, 166] on link "Call was successful?" at bounding box center [446, 168] width 87 height 12
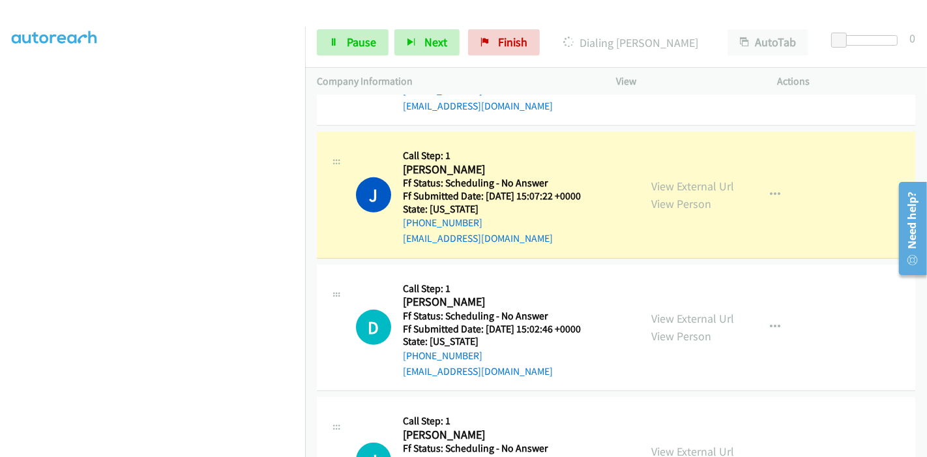
scroll to position [547, 0]
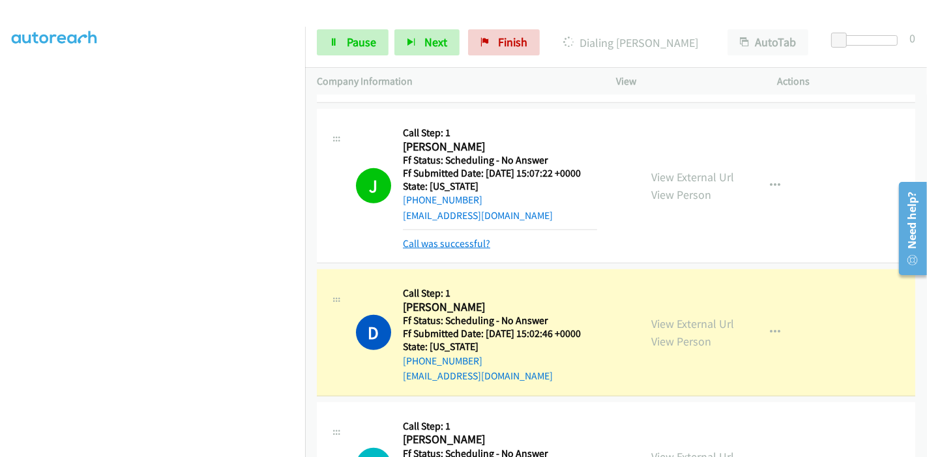
click at [448, 242] on link "Call was successful?" at bounding box center [446, 243] width 87 height 12
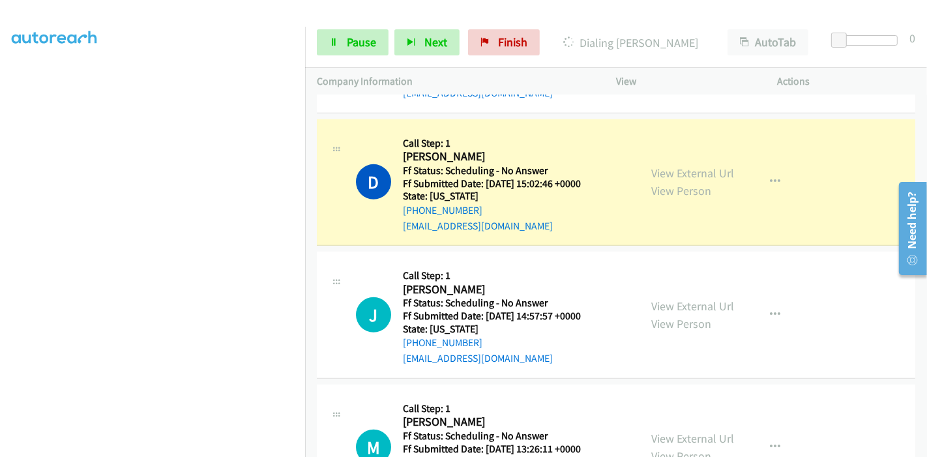
scroll to position [692, 0]
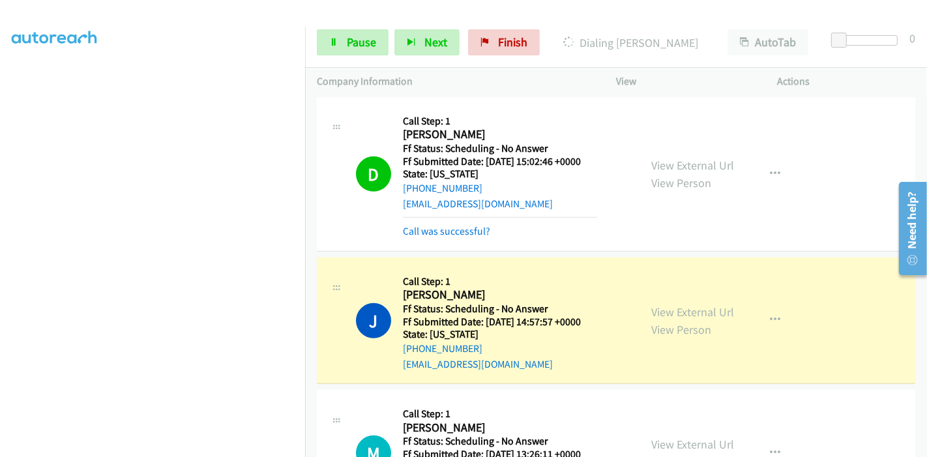
click at [448, 220] on mb0 "Call was successful?" at bounding box center [500, 228] width 194 height 22
click at [448, 229] on link "Call was successful?" at bounding box center [446, 231] width 87 height 12
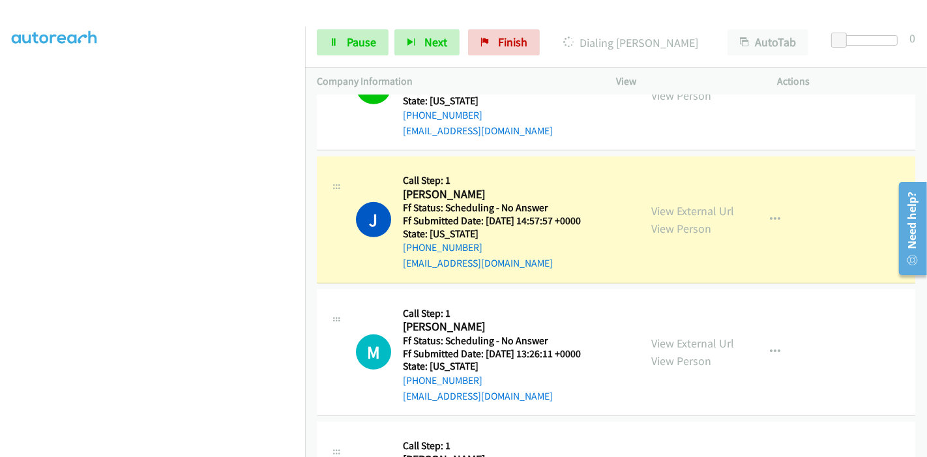
scroll to position [837, 0]
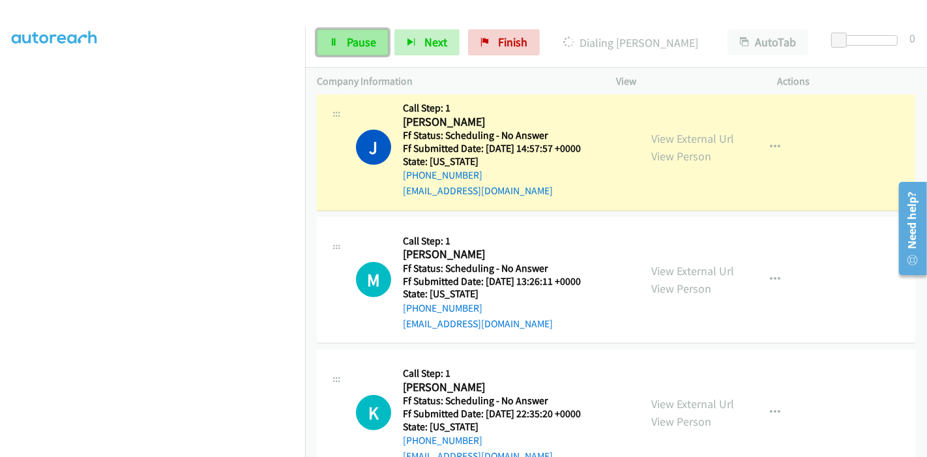
click at [357, 44] on span "Pause" at bounding box center [361, 42] width 29 height 15
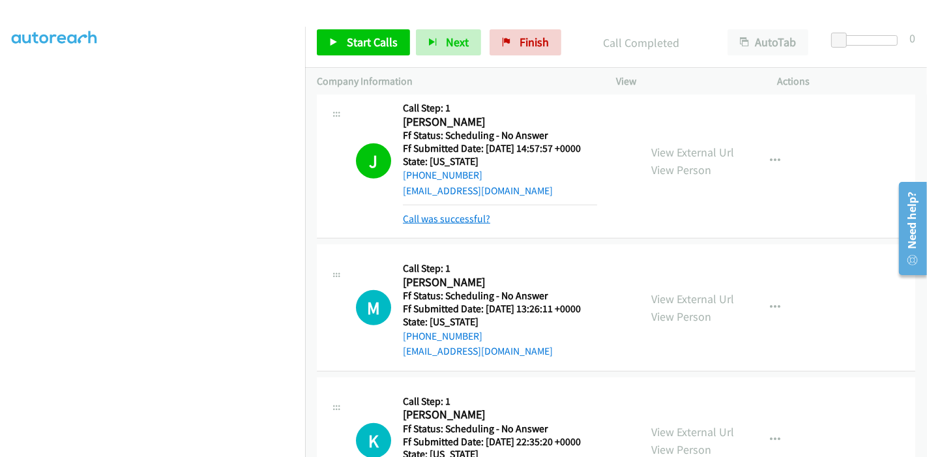
click at [446, 218] on link "Call was successful?" at bounding box center [446, 218] width 87 height 12
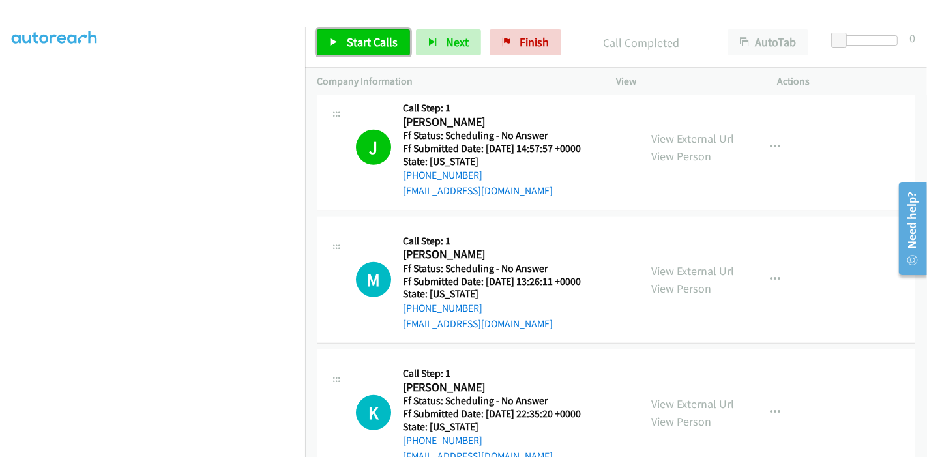
click at [350, 35] on span "Start Calls" at bounding box center [372, 42] width 51 height 15
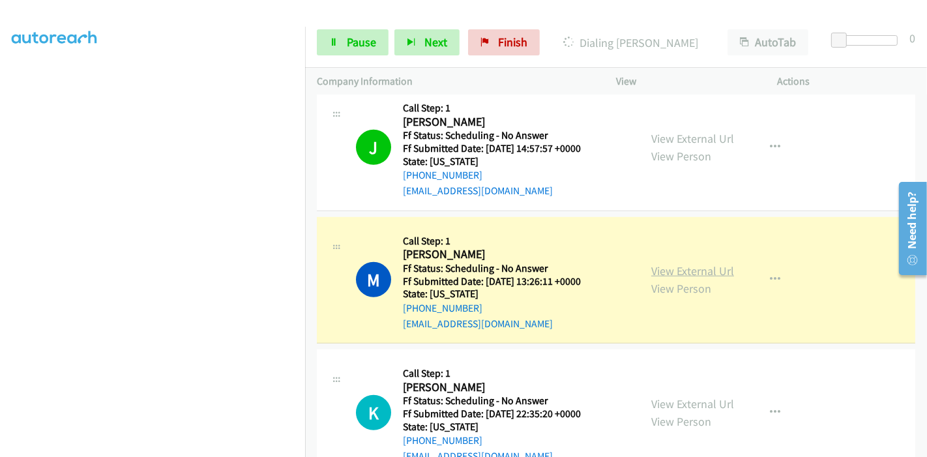
click at [684, 267] on link "View External Url" at bounding box center [692, 270] width 83 height 15
click at [683, 269] on link "View External Url" at bounding box center [692, 270] width 83 height 15
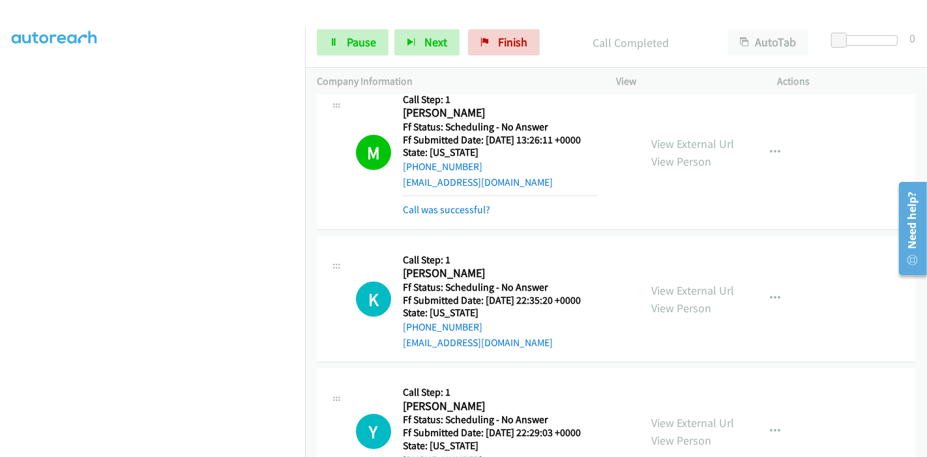
scroll to position [982, 0]
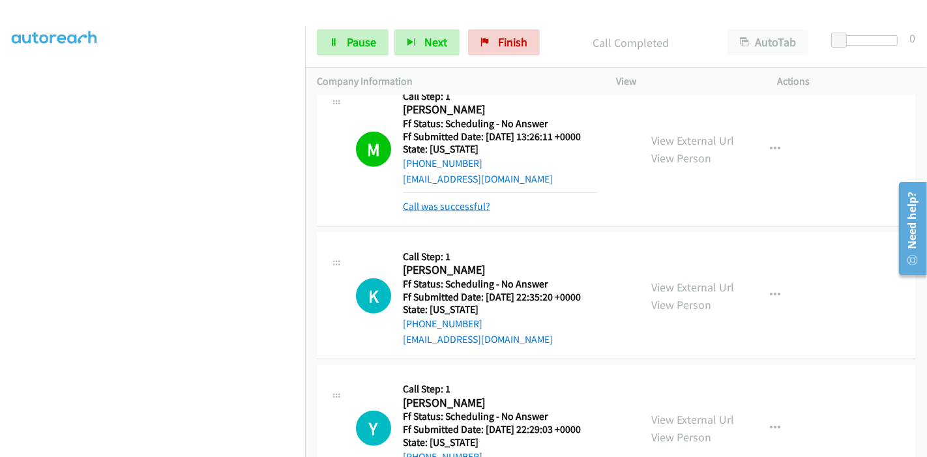
click at [453, 204] on link "Call was successful?" at bounding box center [446, 206] width 87 height 12
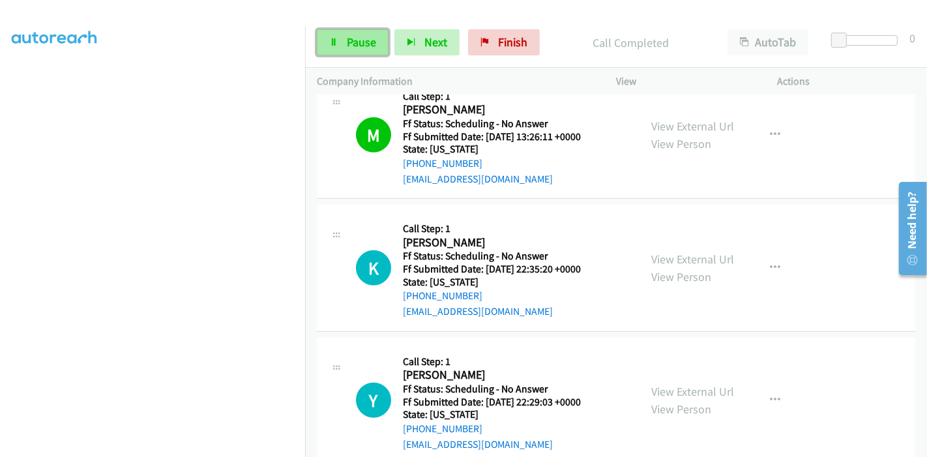
drag, startPoint x: 355, startPoint y: 36, endPoint x: 333, endPoint y: 41, distance: 22.8
click at [354, 35] on span "Pause" at bounding box center [361, 42] width 29 height 15
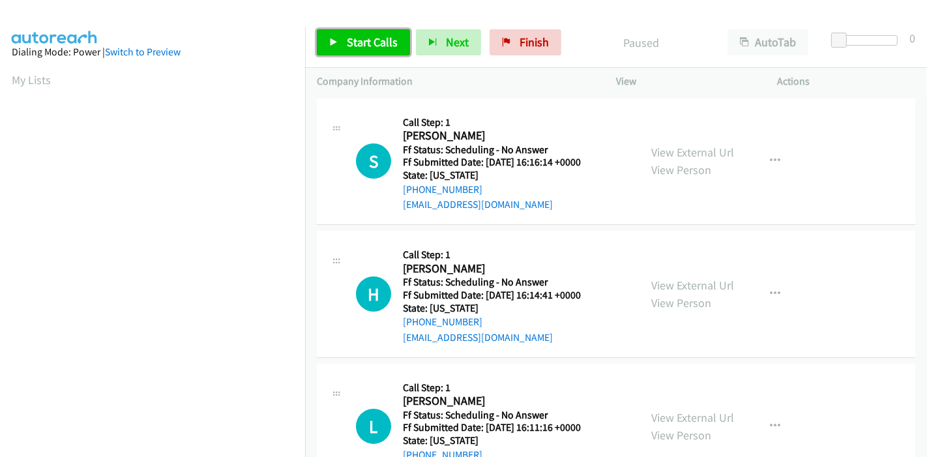
click at [340, 46] on link "Start Calls" at bounding box center [363, 42] width 93 height 26
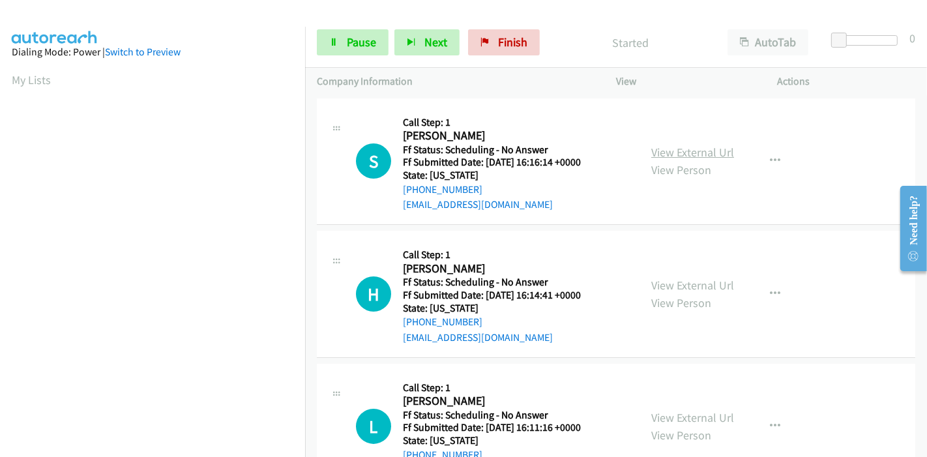
click at [703, 156] on link "View External Url" at bounding box center [692, 152] width 83 height 15
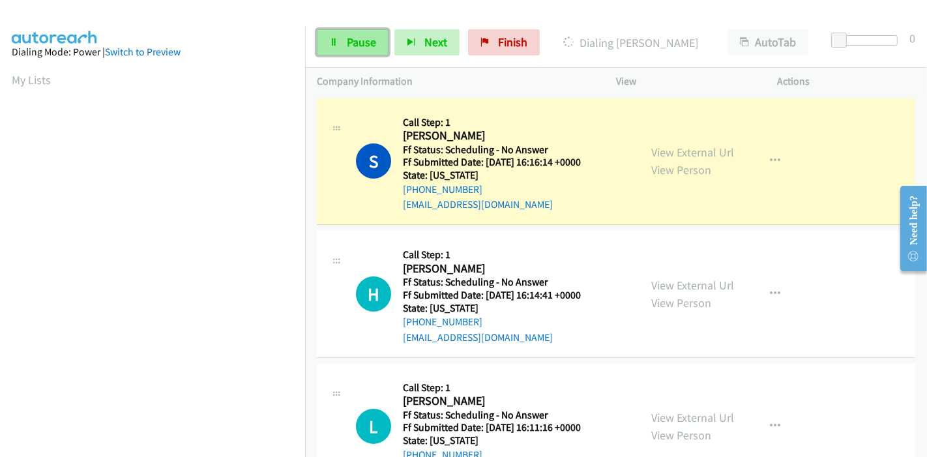
click at [323, 44] on link "Pause" at bounding box center [353, 42] width 72 height 26
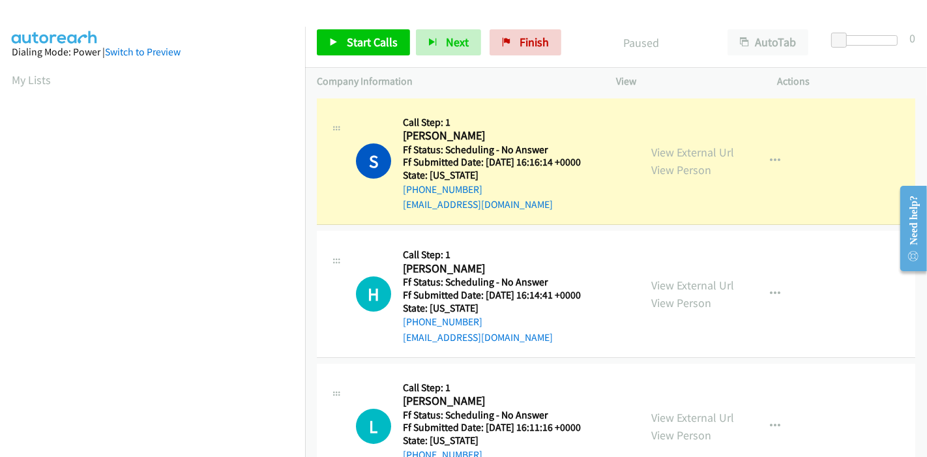
scroll to position [275, 0]
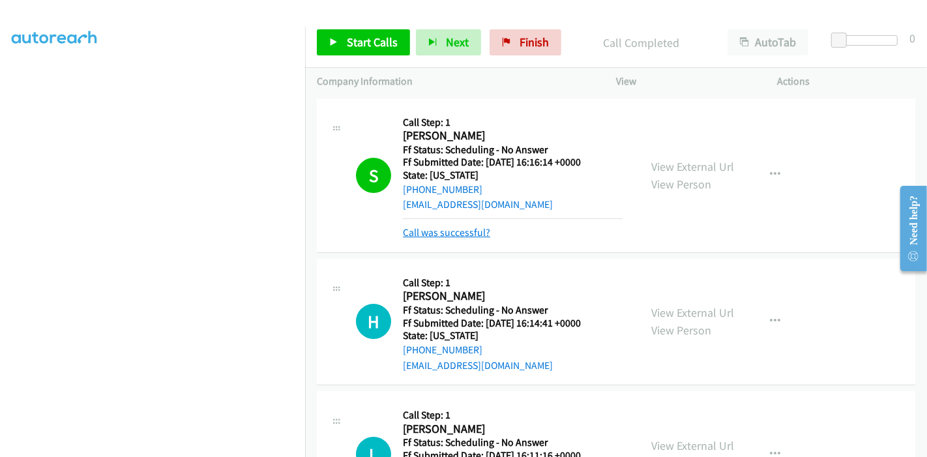
click at [433, 229] on link "Call was successful?" at bounding box center [446, 232] width 87 height 12
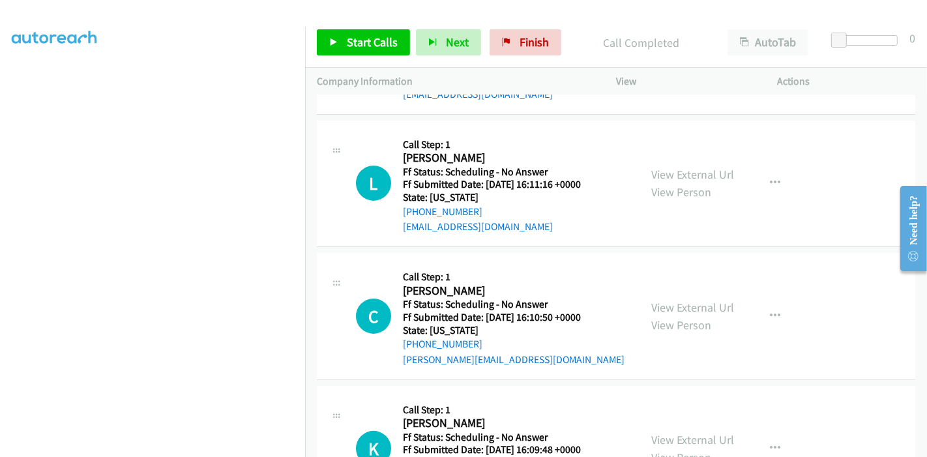
scroll to position [72, 0]
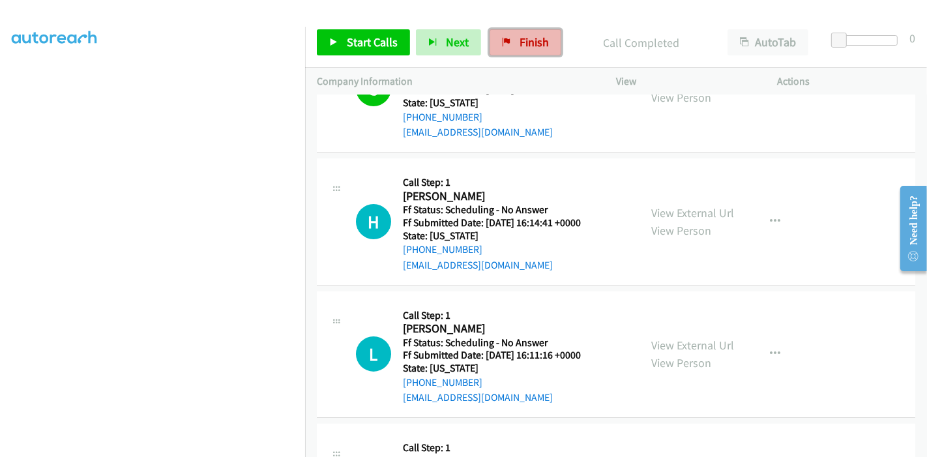
click at [523, 51] on link "Finish" at bounding box center [525, 42] width 72 height 26
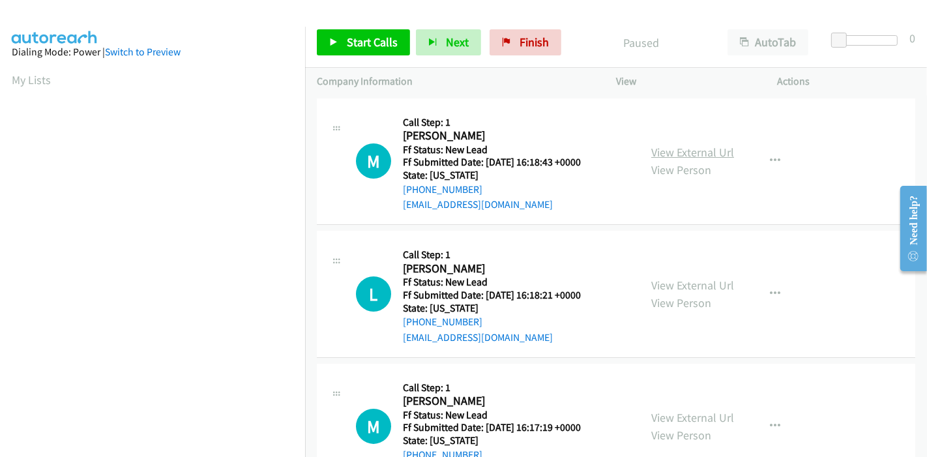
click at [679, 151] on link "View External Url" at bounding box center [692, 152] width 83 height 15
click at [663, 286] on link "View External Url" at bounding box center [692, 285] width 83 height 15
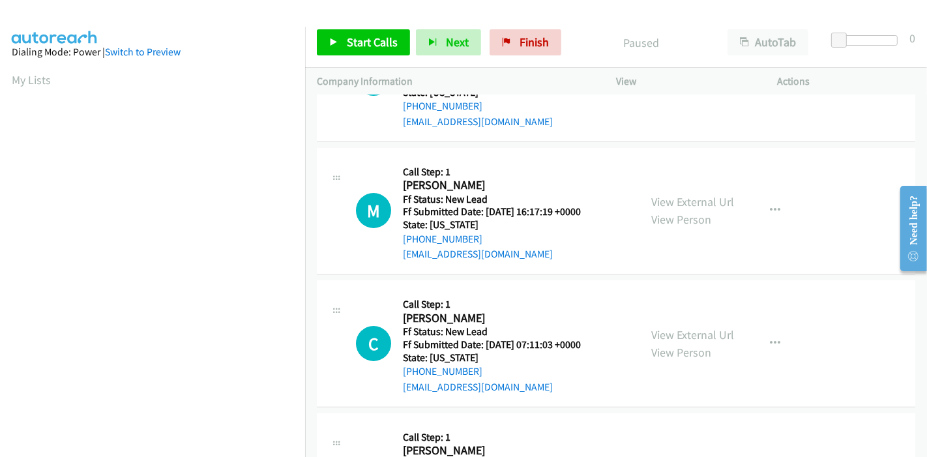
scroll to position [217, 0]
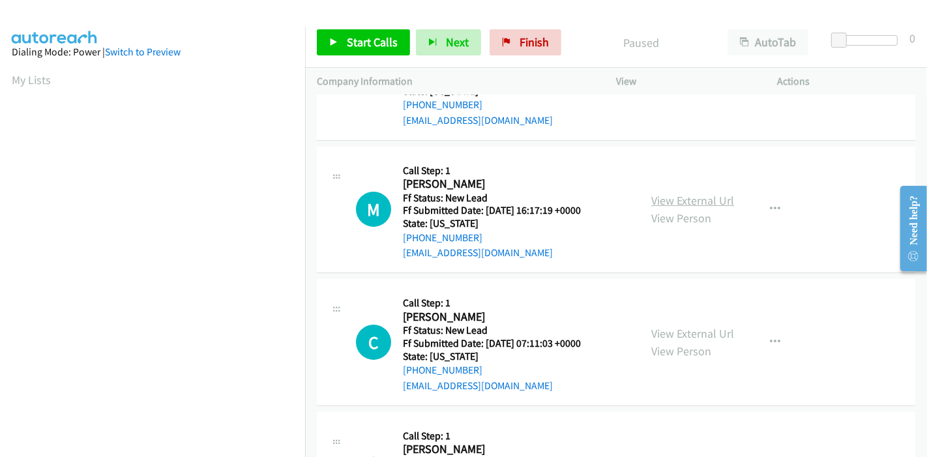
click at [671, 198] on link "View External Url" at bounding box center [692, 200] width 83 height 15
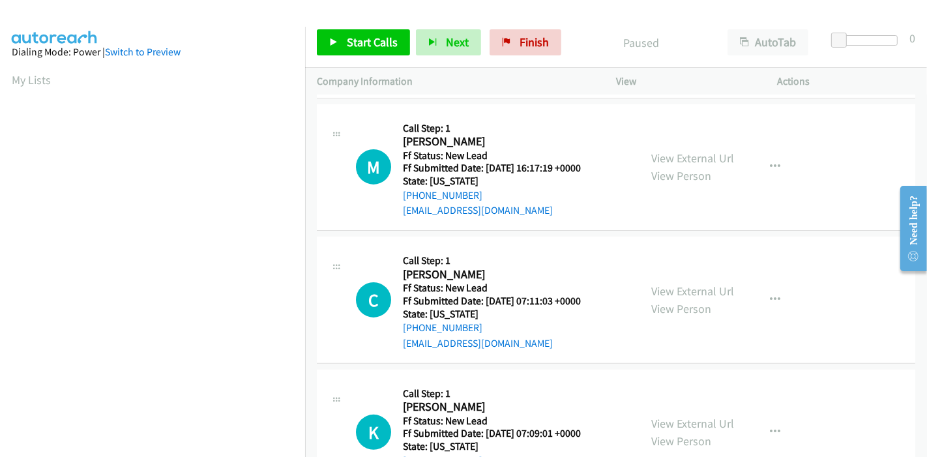
scroll to position [289, 0]
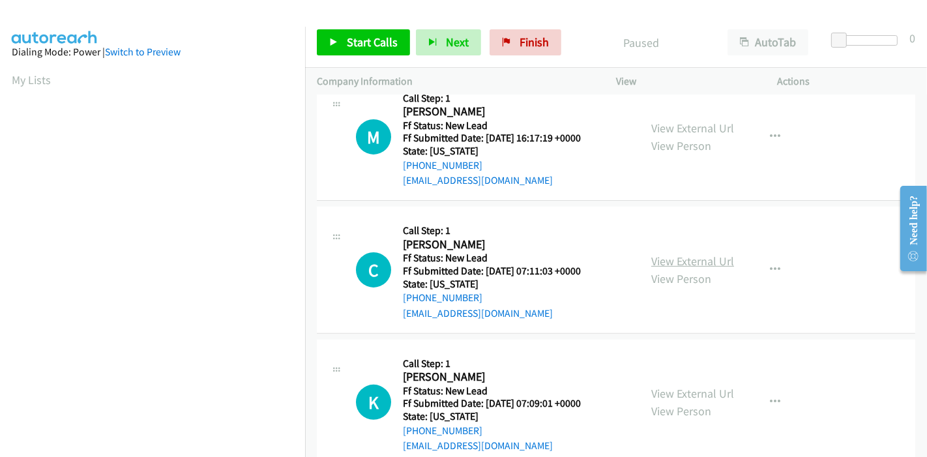
click at [697, 259] on link "View External Url" at bounding box center [692, 261] width 83 height 15
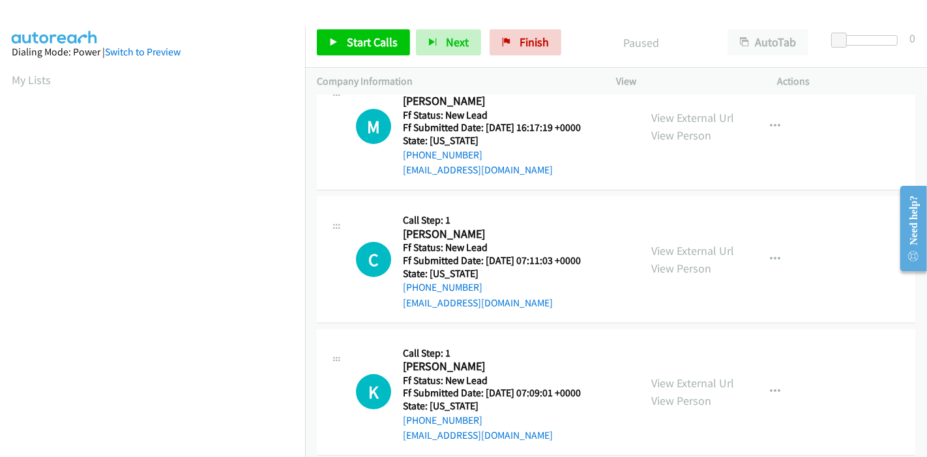
scroll to position [317, 0]
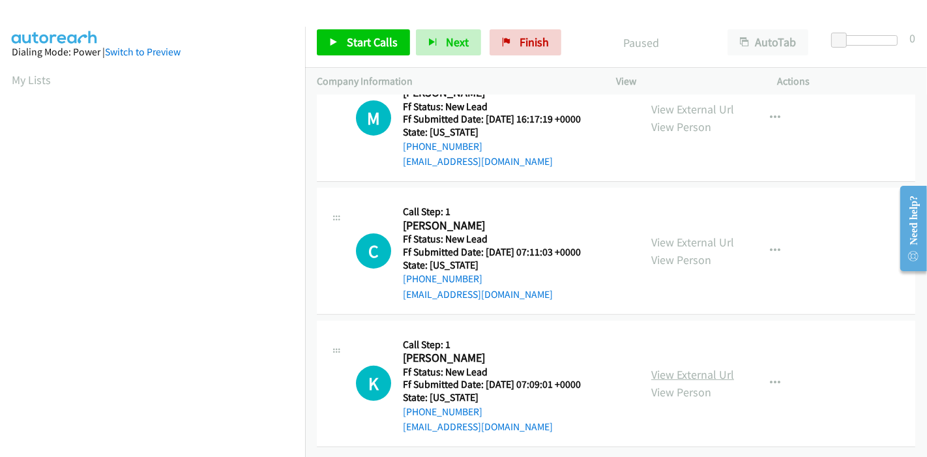
click at [665, 367] on link "View External Url" at bounding box center [692, 374] width 83 height 15
click at [349, 40] on span "Start Calls" at bounding box center [372, 42] width 51 height 15
